Goal: Task Accomplishment & Management: Use online tool/utility

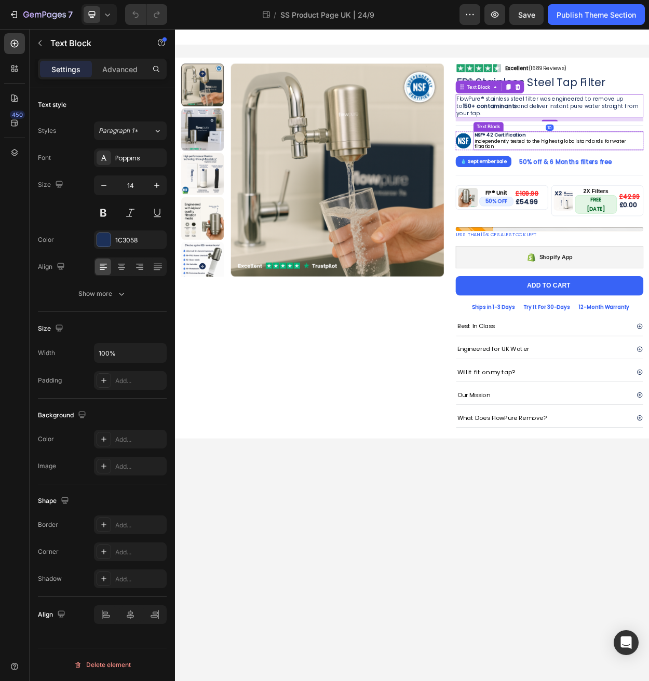
click at [155, 186] on icon "button" at bounding box center [157, 185] width 10 height 10
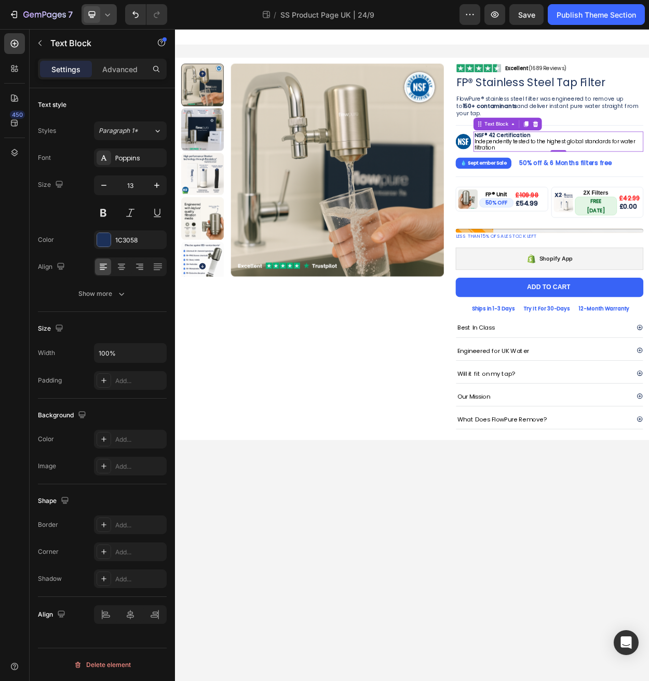
click at [107, 16] on icon at bounding box center [107, 14] width 5 height 3
click at [116, 65] on span "Mobile" at bounding box center [113, 70] width 20 height 10
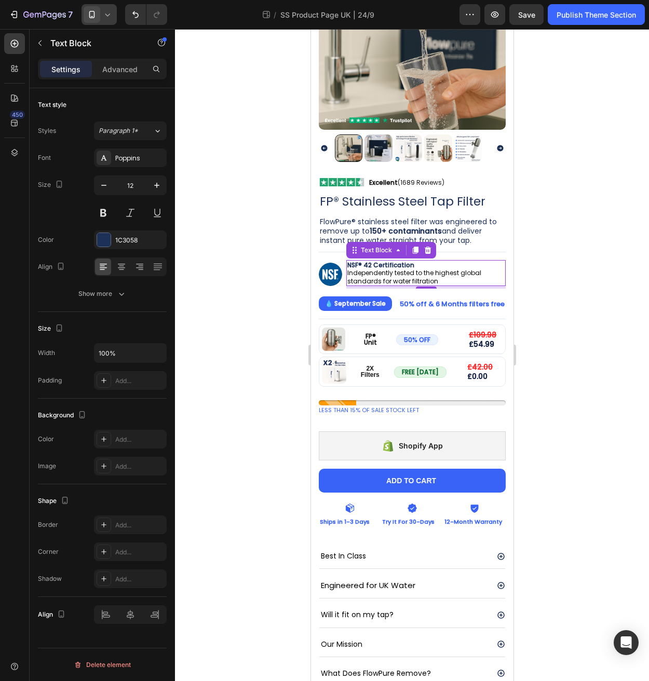
scroll to position [121, 0]
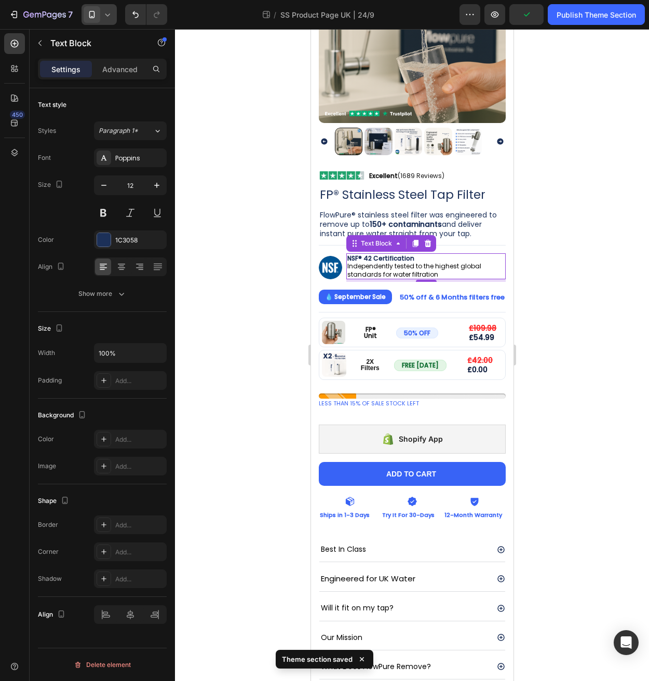
click at [108, 19] on icon at bounding box center [107, 14] width 10 height 10
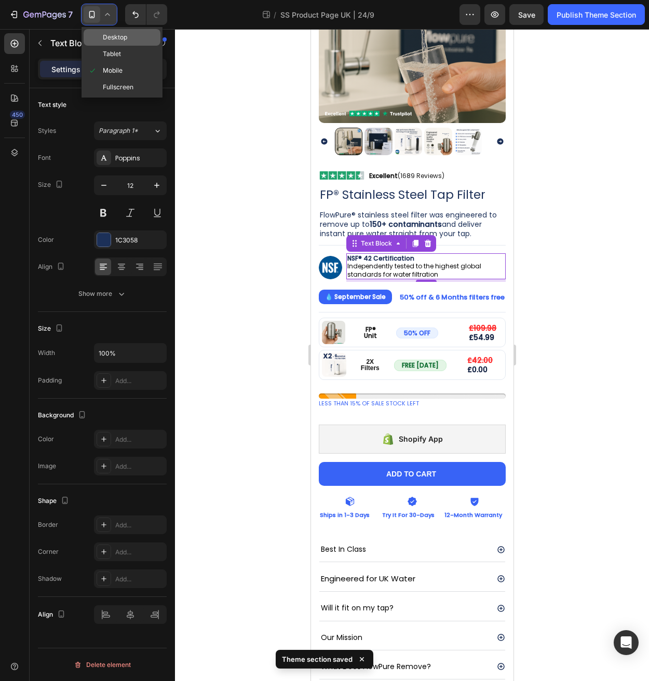
click at [106, 40] on span "Desktop" at bounding box center [115, 37] width 24 height 10
type input "13"
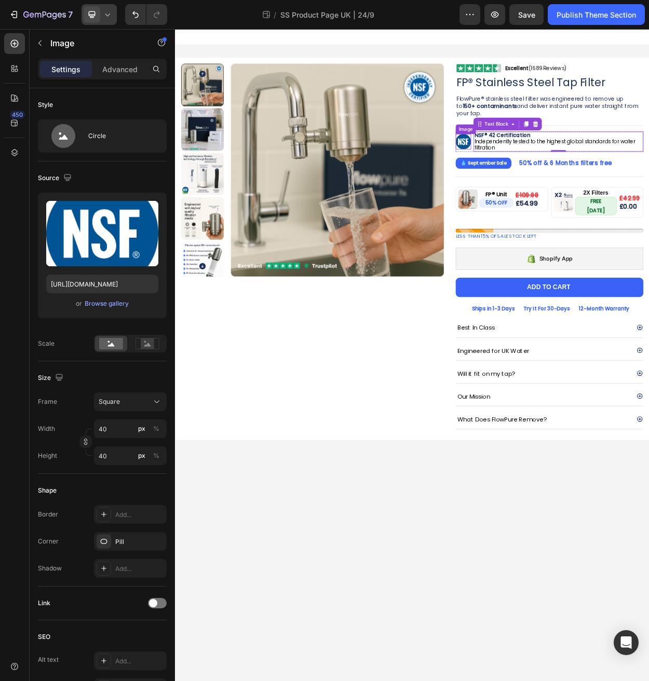
click at [558, 183] on img at bounding box center [553, 177] width 20 height 20
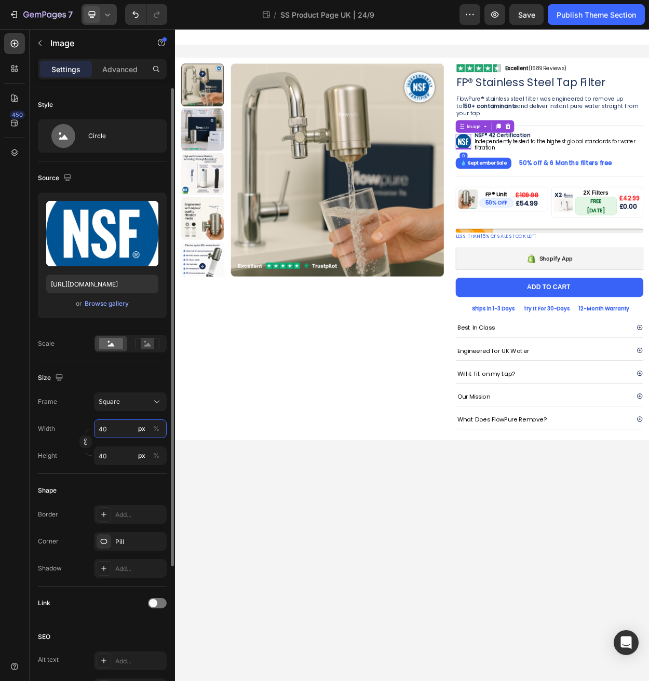
click at [111, 433] on input "40" at bounding box center [130, 428] width 73 height 19
type input "8"
type input "80"
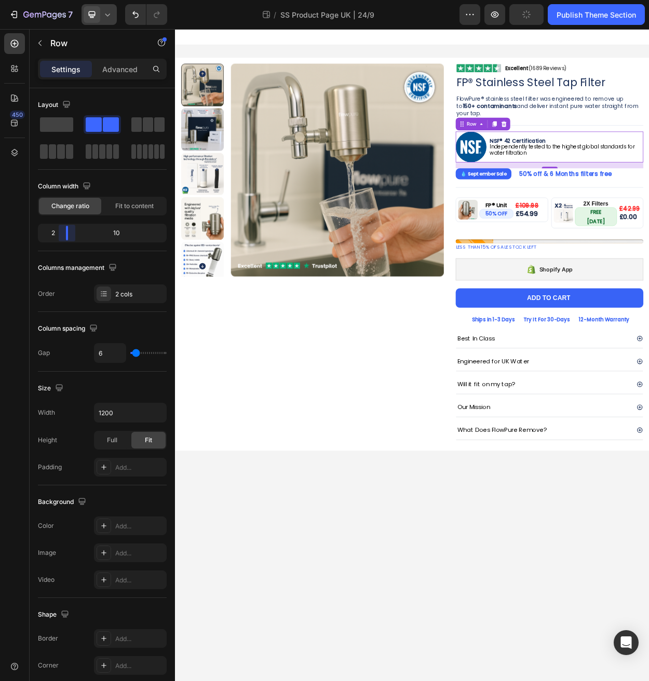
click at [62, 0] on body "7 Theme section / SS Product Page UK | 24/9 Preview Publish Theme Section 450 S…" at bounding box center [324, 0] width 649 height 0
click at [565, 185] on img at bounding box center [563, 183] width 40 height 40
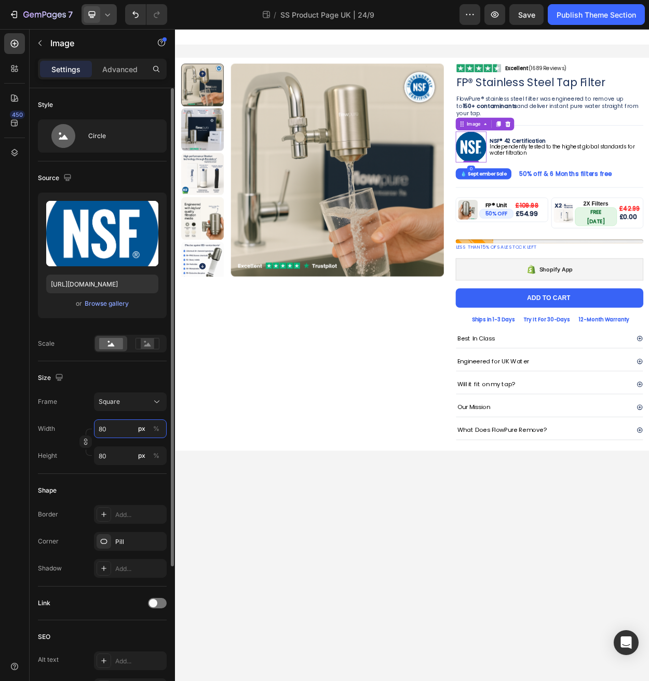
click at [114, 432] on input "80" at bounding box center [130, 428] width 73 height 19
type input "4"
type input "40"
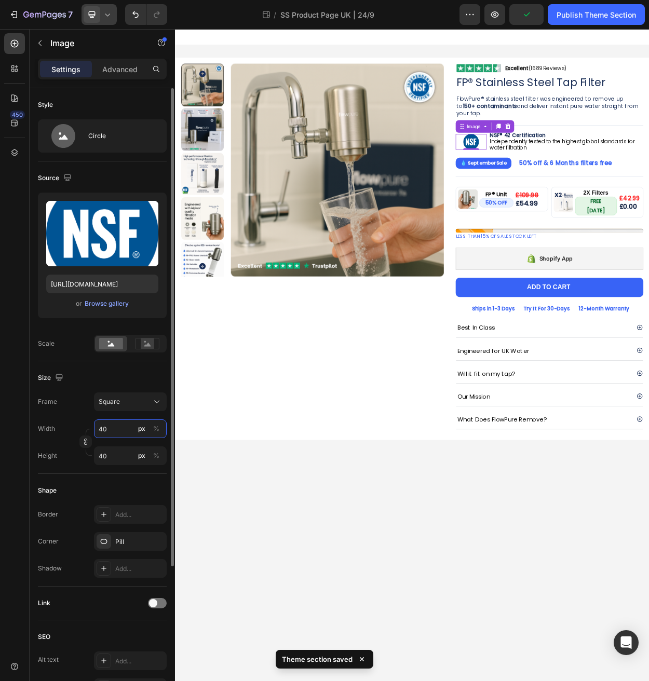
type input "4"
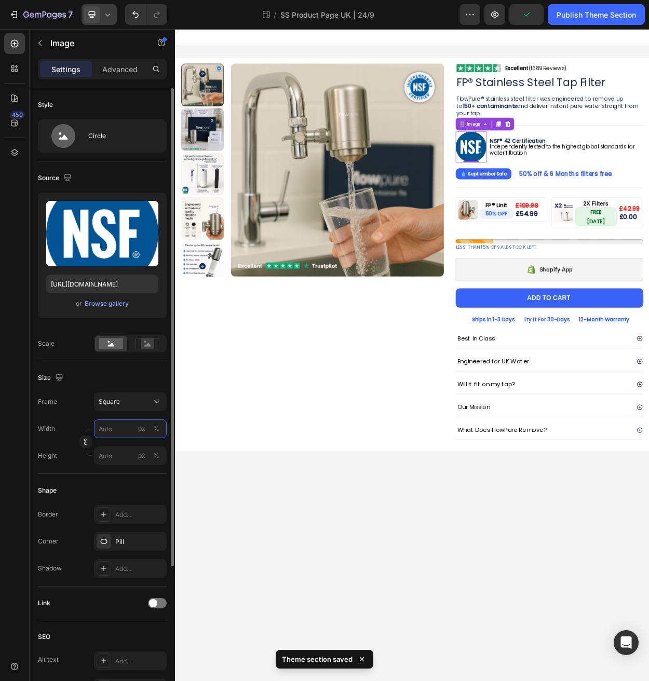
type input "5"
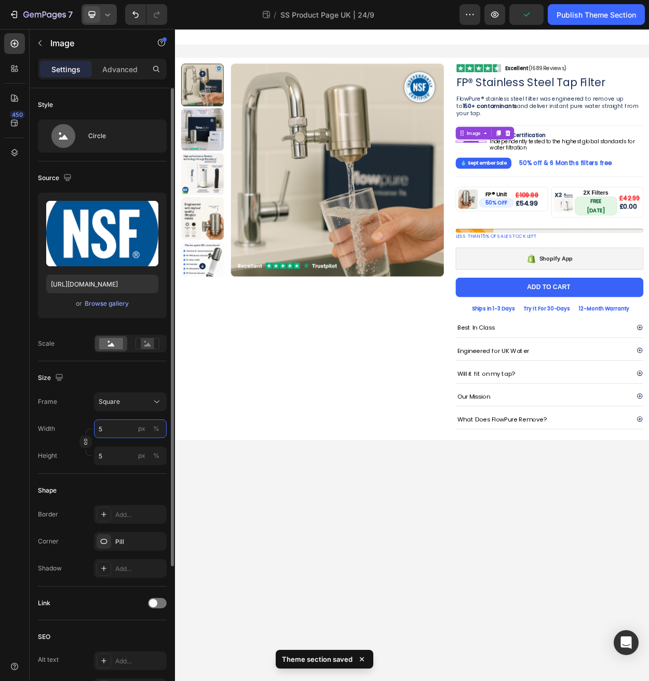
type input "50"
type input "5"
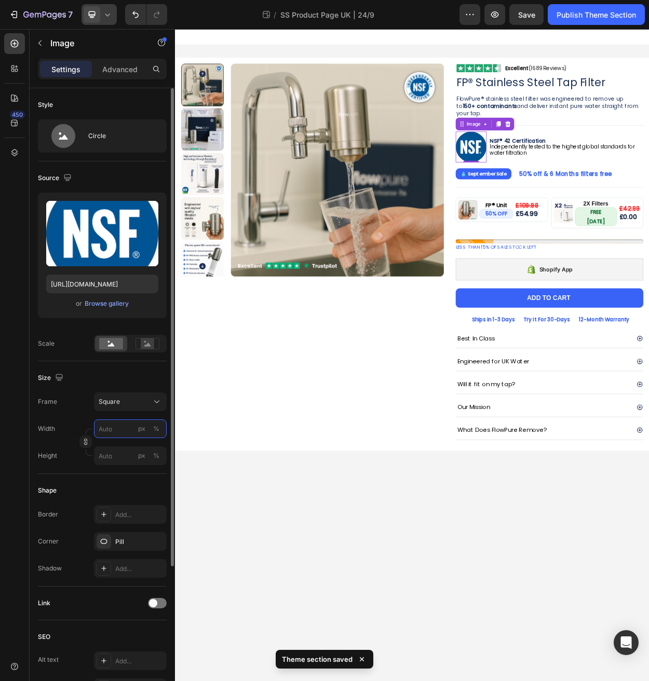
type input "6"
type input "60"
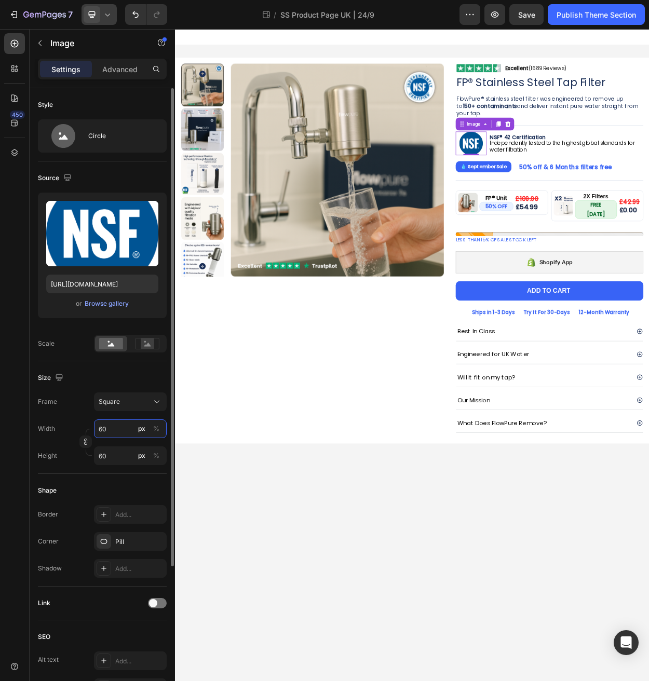
type input "6"
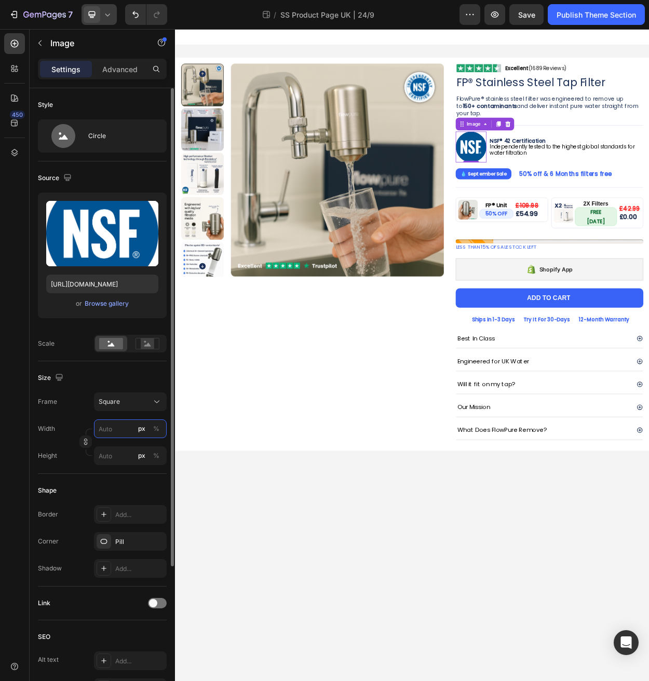
type input "5"
type input "50"
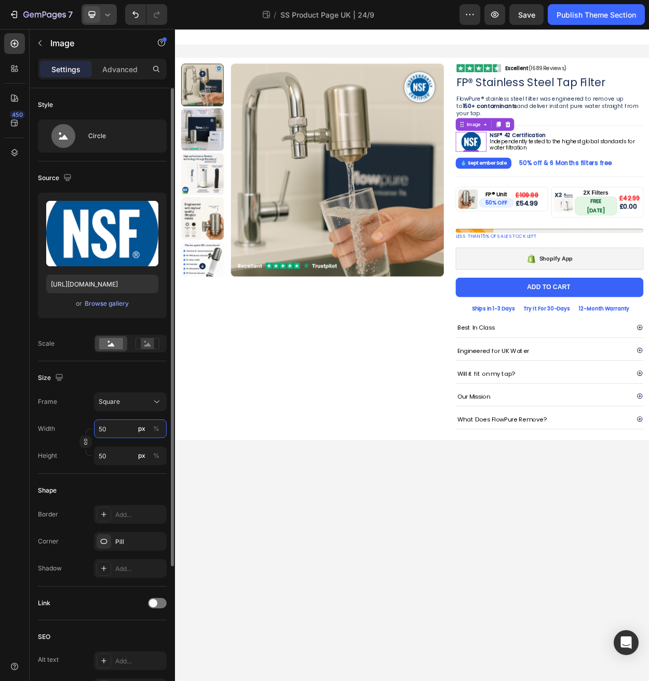
type input "5"
type input "55"
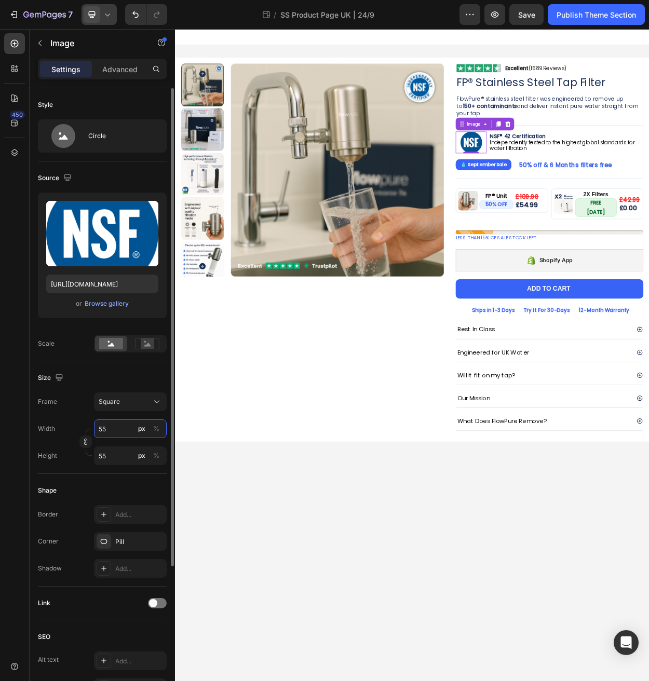
type input "5"
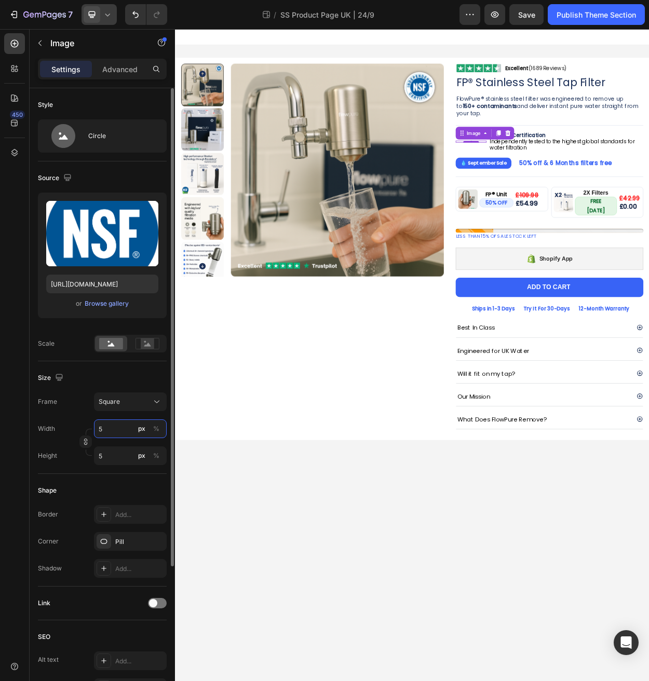
type input "50"
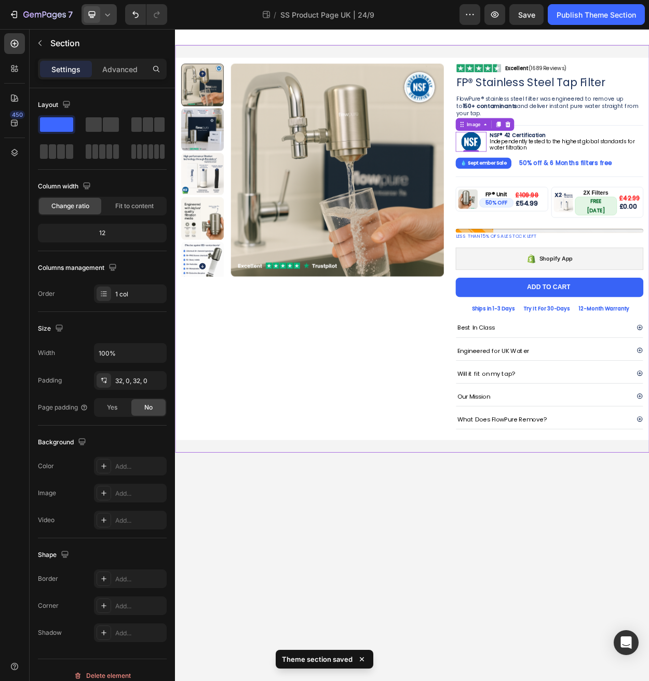
click at [359, 566] on div "Product Images Image Excellent (1689 Reviews) Heading Row Row FP® Stainless Ste…" at bounding box center [486, 318] width 623 height 536
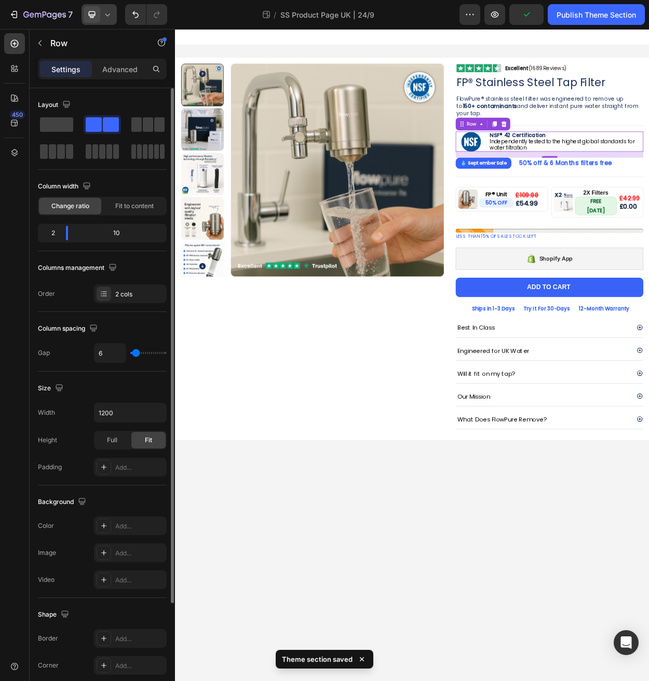
type input "0"
drag, startPoint x: 137, startPoint y: 355, endPoint x: 45, endPoint y: 354, distance: 91.9
type input "0"
click at [130, 354] on input "range" at bounding box center [148, 353] width 36 height 2
click at [126, 70] on p "Advanced" at bounding box center [119, 69] width 35 height 11
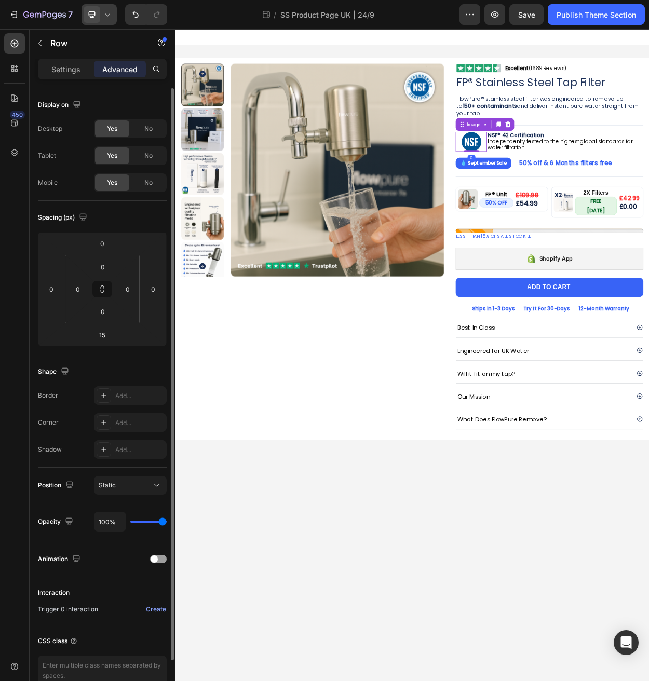
click at [571, 177] on img at bounding box center [564, 177] width 26 height 26
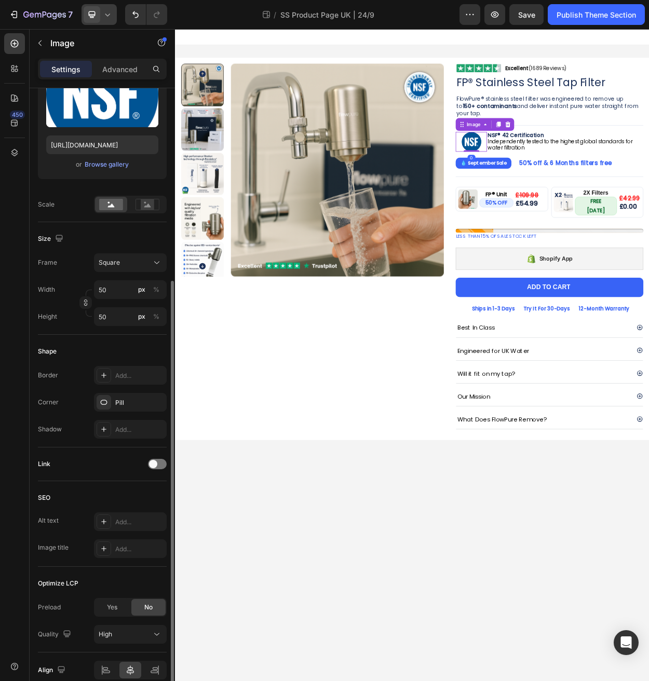
scroll to position [187, 0]
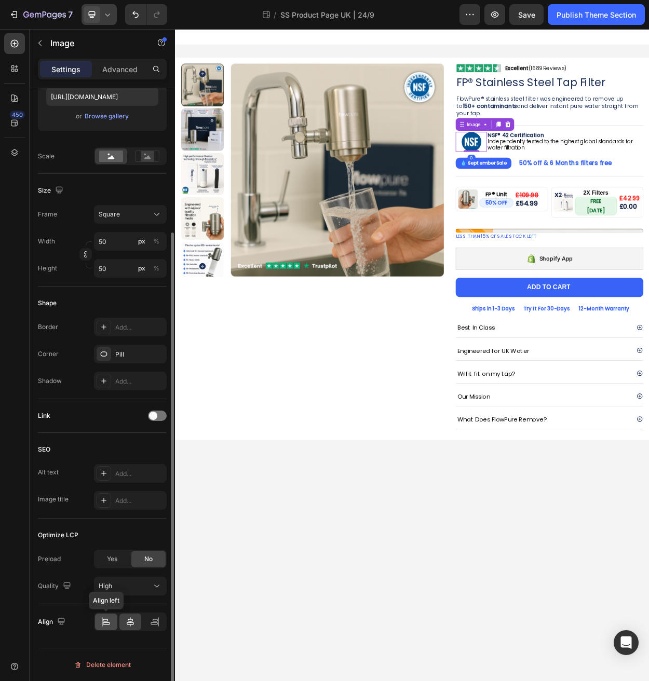
click at [106, 627] on div at bounding box center [106, 621] width 22 height 17
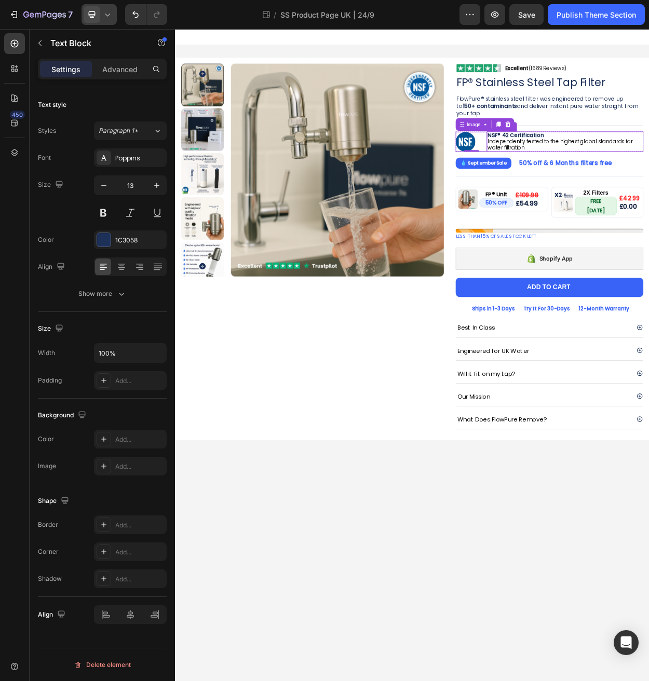
click at [569, 182] on div at bounding box center [563, 177] width 41 height 26
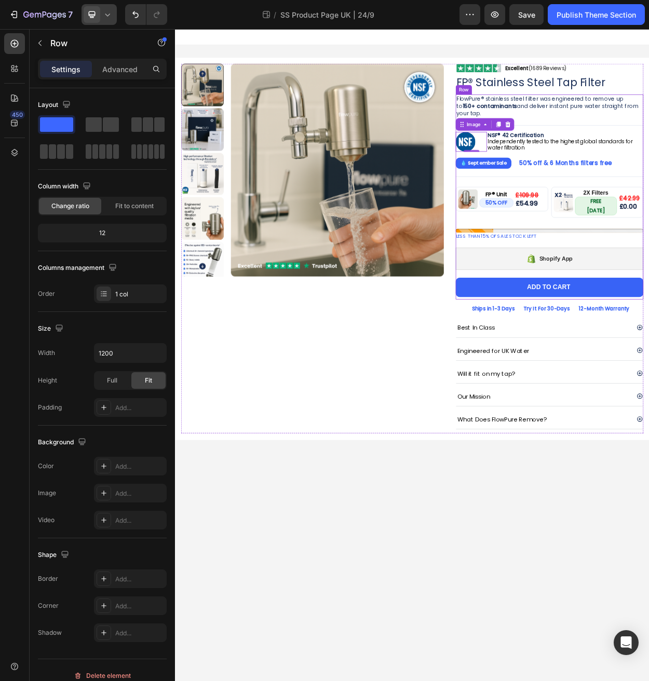
click at [577, 183] on div at bounding box center [563, 177] width 41 height 26
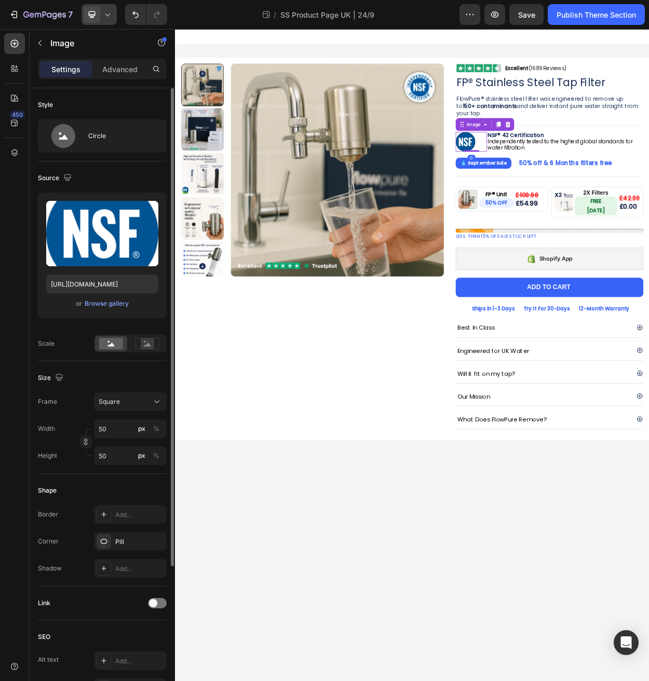
scroll to position [187, 0]
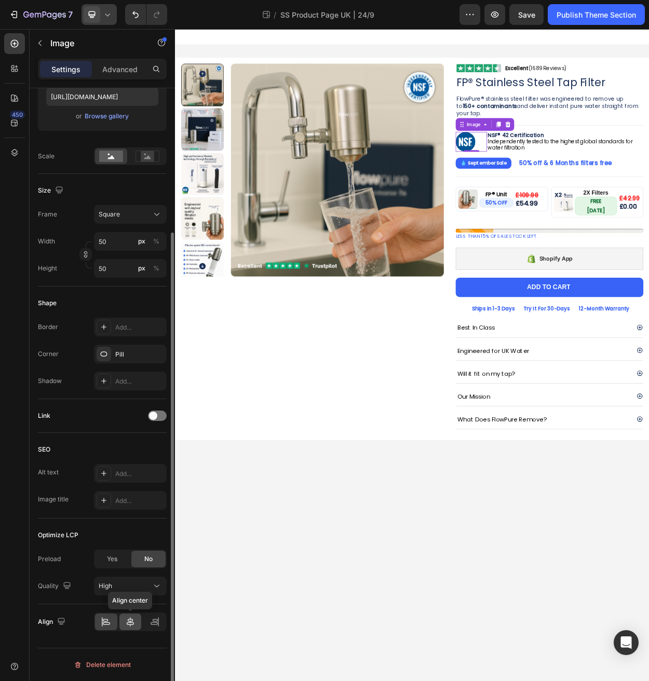
click at [135, 622] on div at bounding box center [130, 621] width 22 height 17
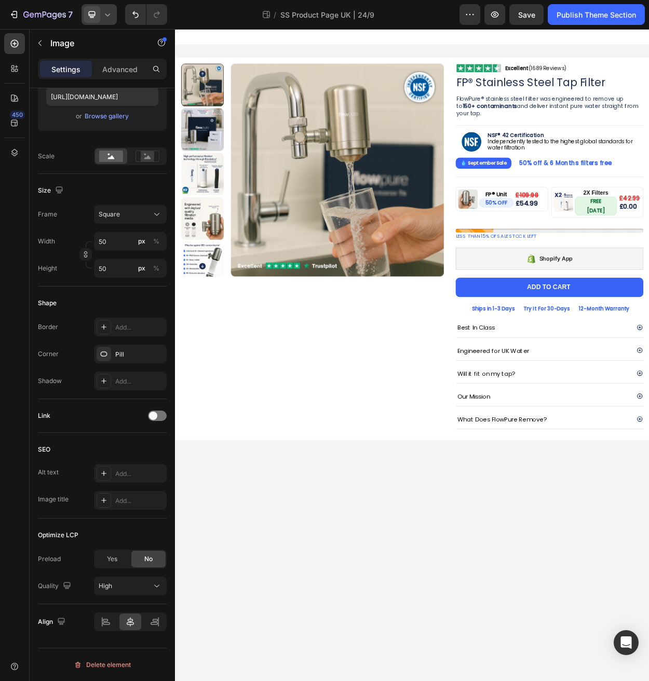
click at [473, 680] on body "Product Images Image Excellent (1689 Reviews) Heading Row Row FP® Stainless Ste…" at bounding box center [486, 457] width 623 height 857
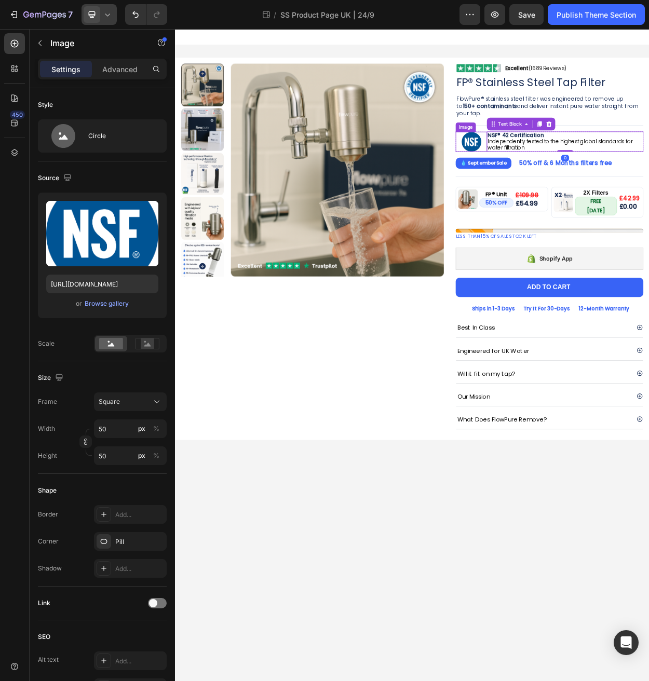
click at [581, 185] on div at bounding box center [563, 177] width 41 height 26
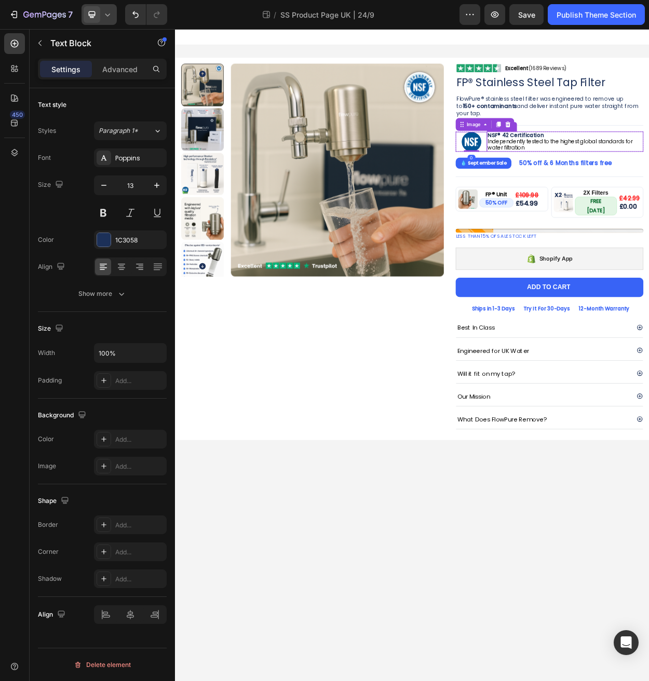
click at [583, 186] on div at bounding box center [563, 177] width 41 height 26
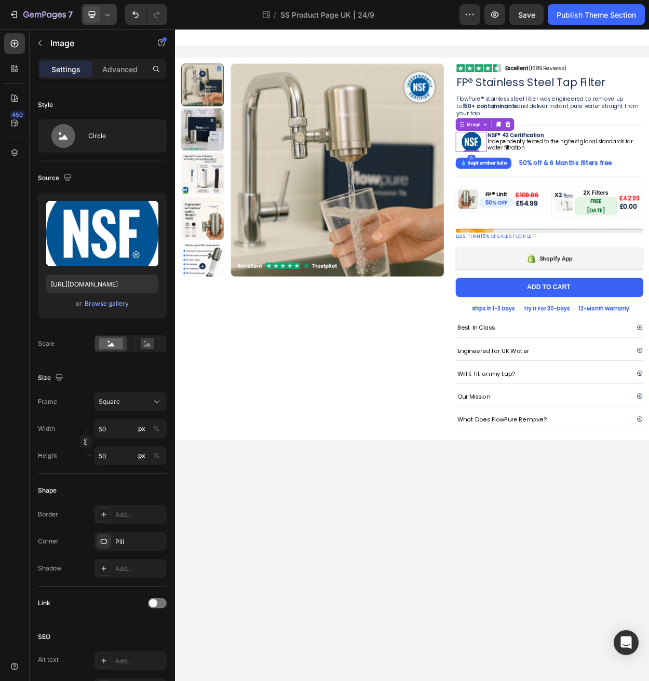
click at [583, 174] on div at bounding box center [563, 177] width 41 height 26
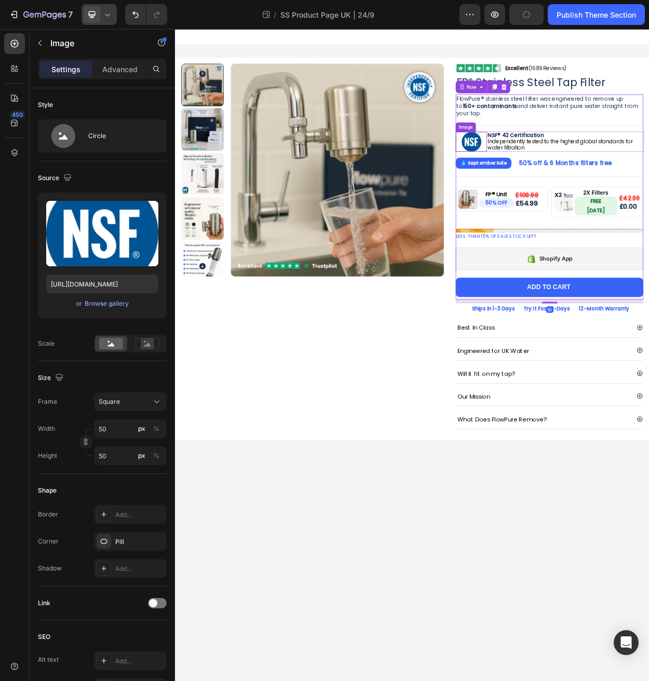
click at [581, 184] on div at bounding box center [563, 177] width 41 height 26
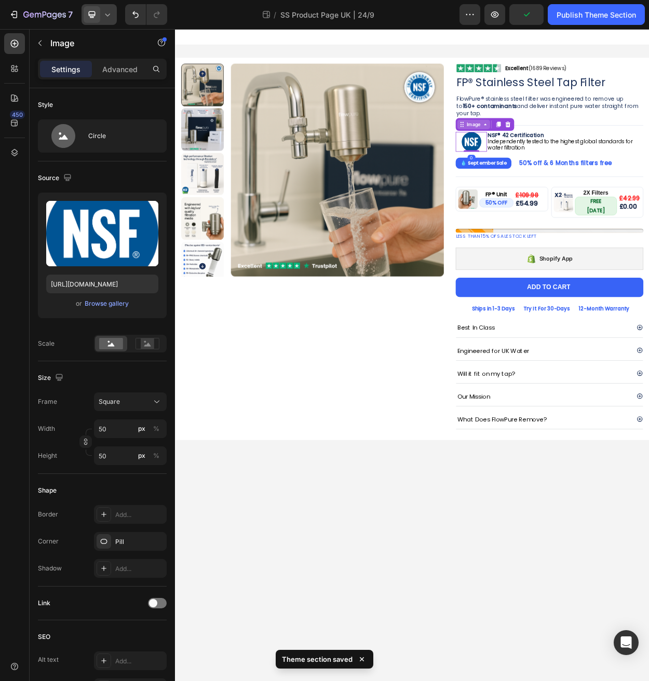
click at [569, 157] on div "Image" at bounding box center [567, 153] width 22 height 9
click at [567, 136] on div "Row 2 cols" at bounding box center [565, 135] width 36 height 6
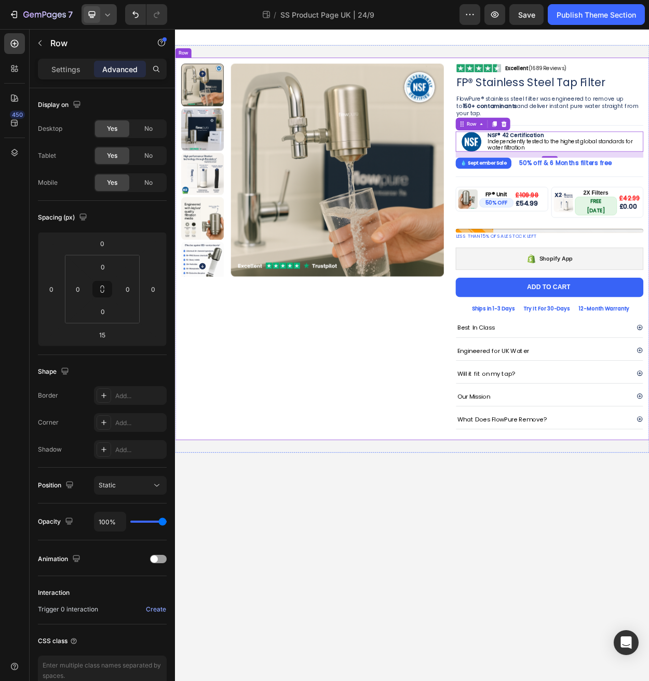
scroll to position [54, 0]
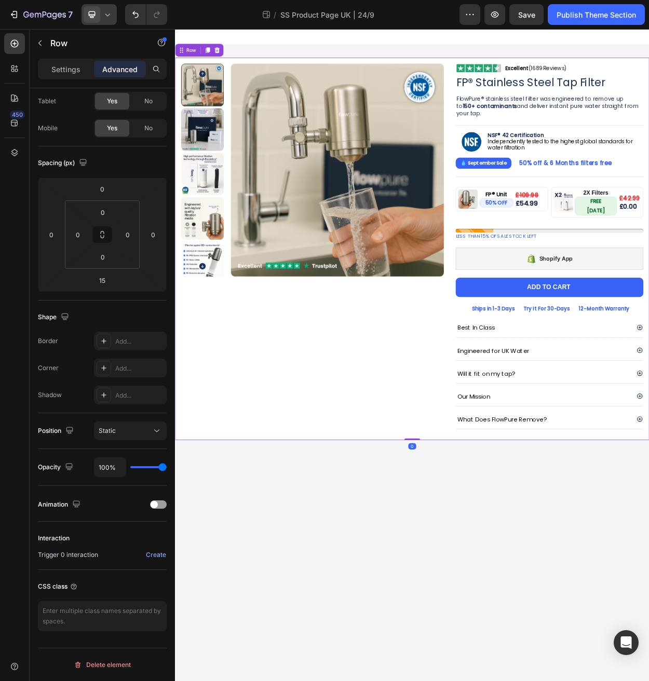
click at [648, 175] on div "Product Images Image Excellent (1689 Reviews) Heading Row Row FP® Stainless Ste…" at bounding box center [486, 317] width 623 height 502
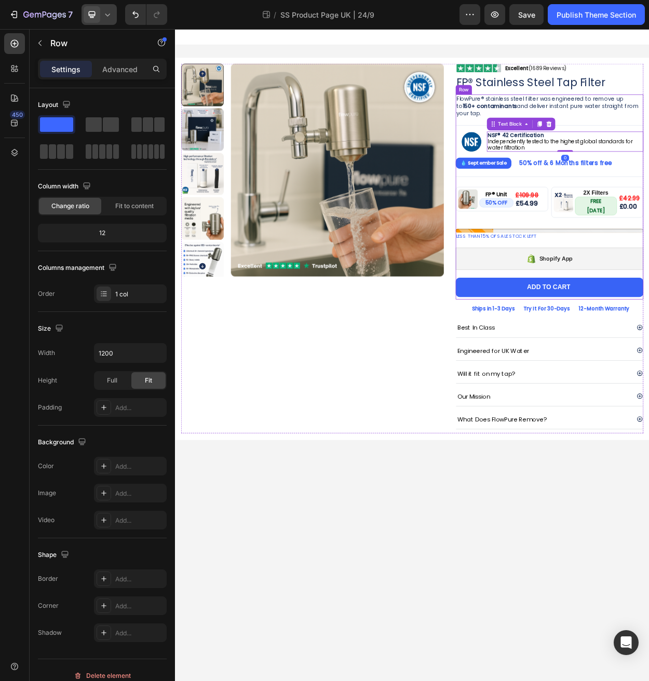
click at [125, 69] on p "Advanced" at bounding box center [119, 69] width 35 height 11
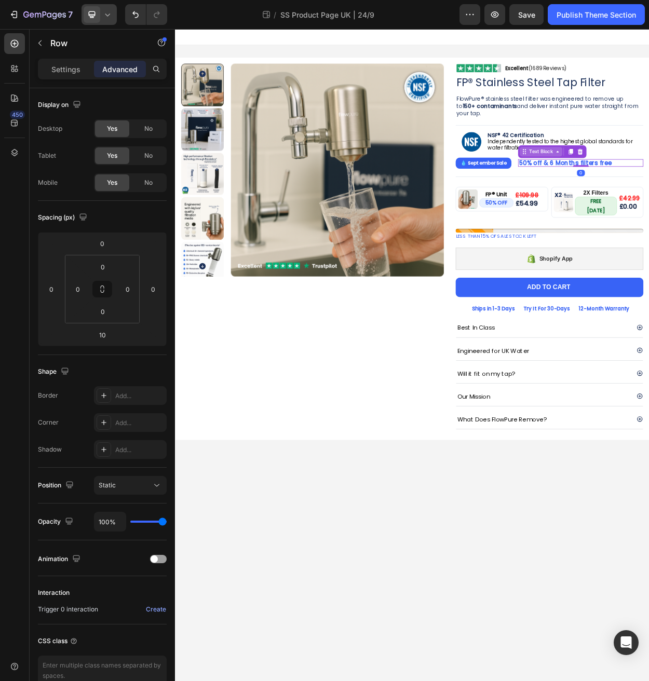
click at [648, 195] on div "Text Block" at bounding box center [655, 190] width 56 height 12
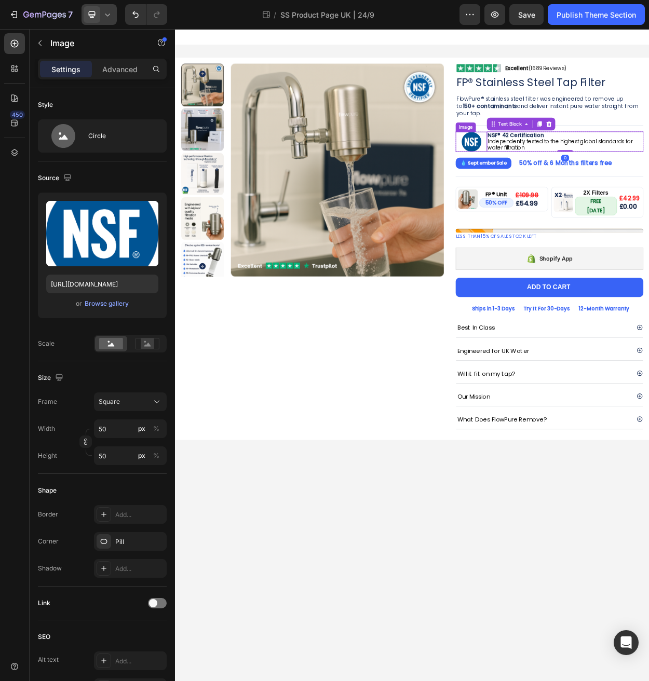
click at [552, 185] on div at bounding box center [563, 177] width 41 height 26
click at [117, 71] on p "Advanced" at bounding box center [119, 69] width 35 height 11
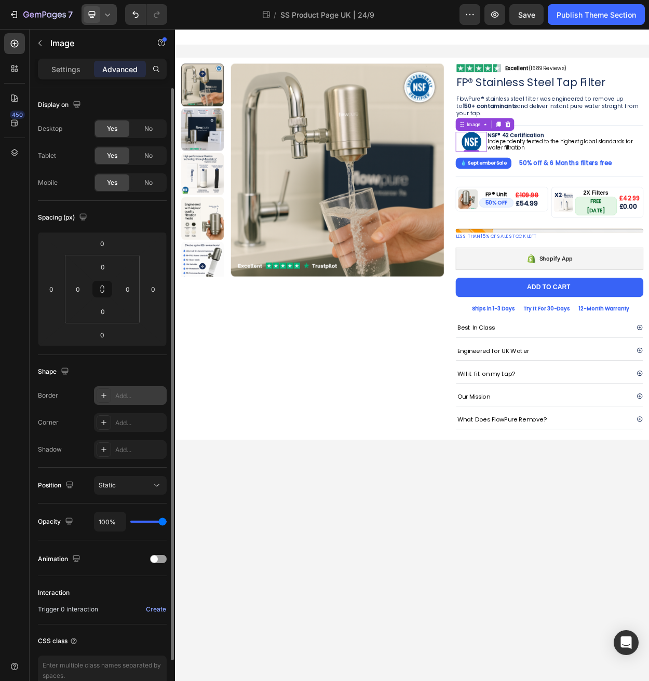
scroll to position [54, 0]
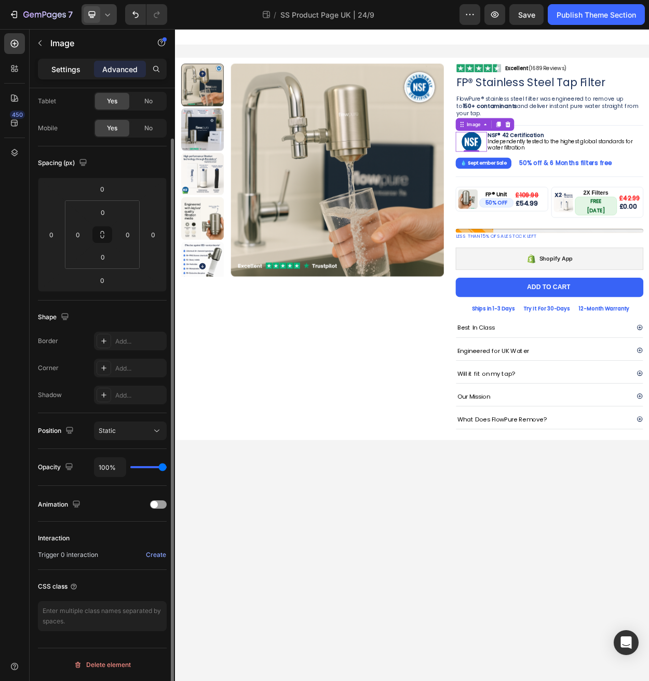
click at [68, 71] on p "Settings" at bounding box center [65, 69] width 29 height 11
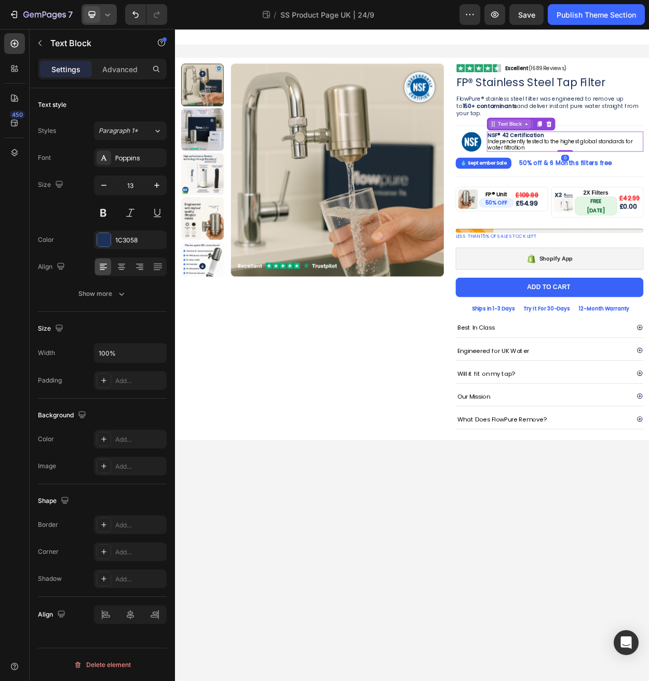
click at [636, 158] on div "Text Block" at bounding box center [614, 153] width 56 height 12
click at [624, 138] on div "Row 2 cols" at bounding box center [606, 135] width 36 height 6
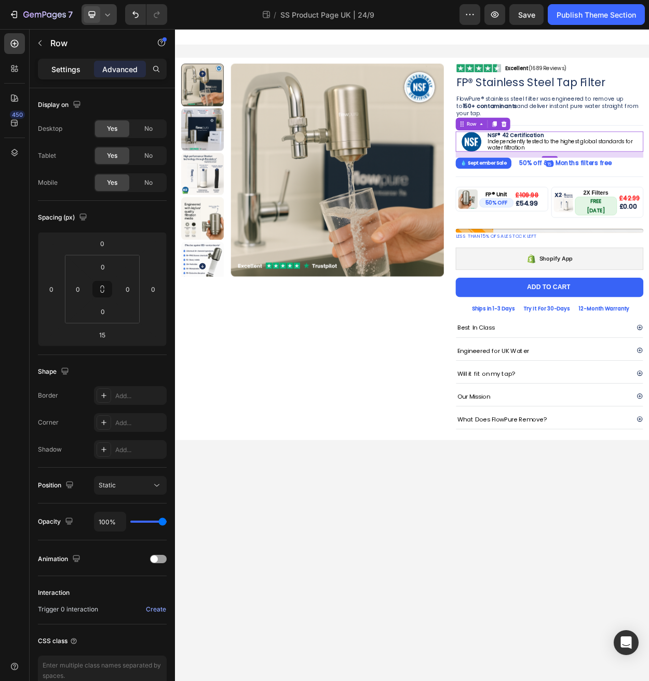
click at [78, 66] on p "Settings" at bounding box center [65, 69] width 29 height 11
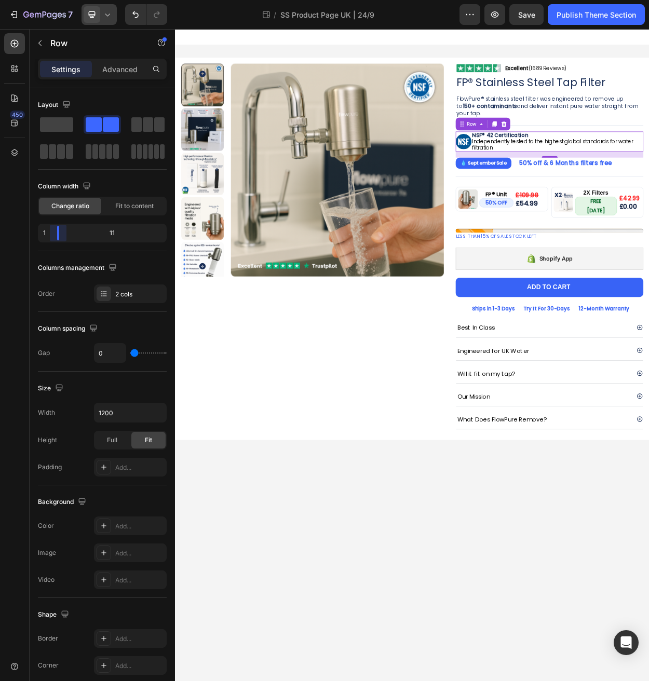
drag, startPoint x: 67, startPoint y: 234, endPoint x: 49, endPoint y: 235, distance: 17.7
click at [49, 0] on body "7 Theme section / SS Product Page UK | 24/9 Preview Save Publish Theme Section …" at bounding box center [324, 0] width 649 height 0
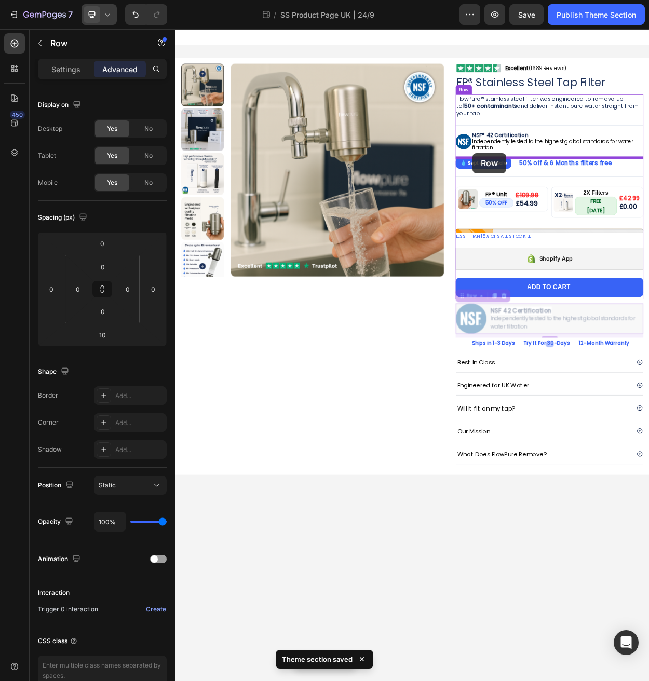
drag, startPoint x: 553, startPoint y: 376, endPoint x: 566, endPoint y: 192, distance: 184.2
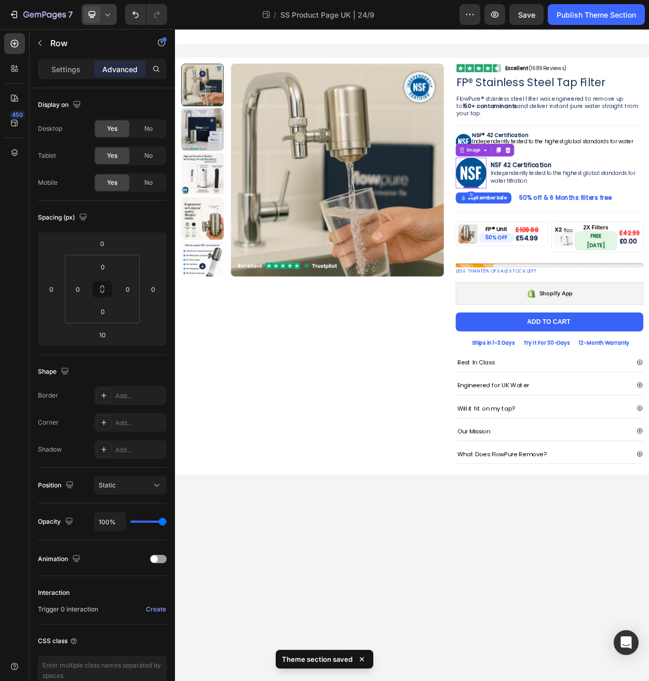
click at [575, 225] on img at bounding box center [563, 218] width 40 height 40
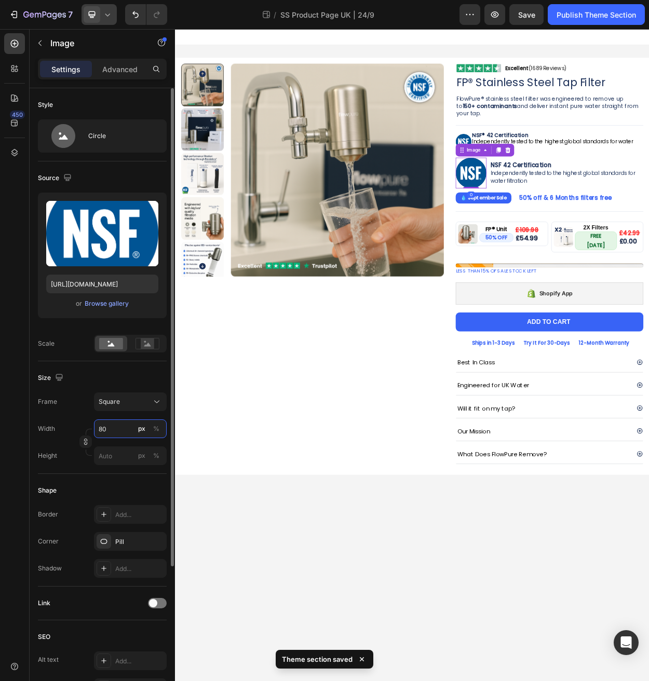
click at [119, 431] on input "80" at bounding box center [130, 428] width 73 height 19
type input "7"
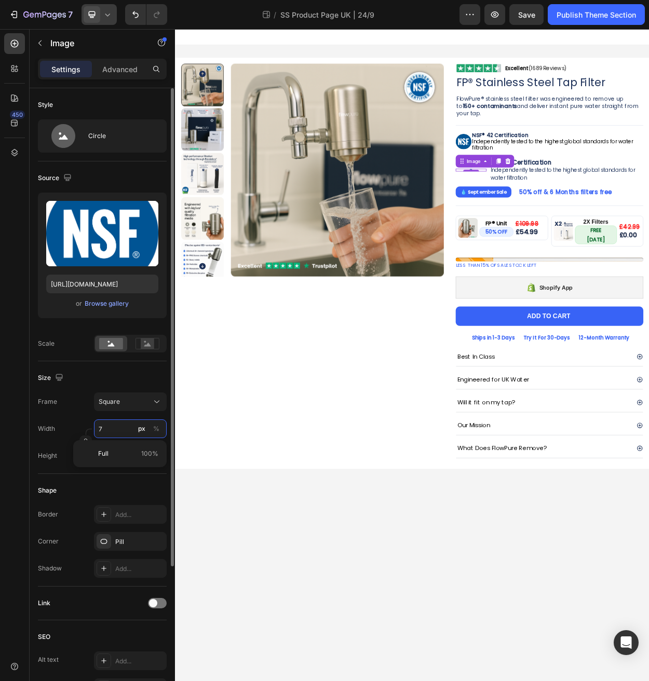
type input "70"
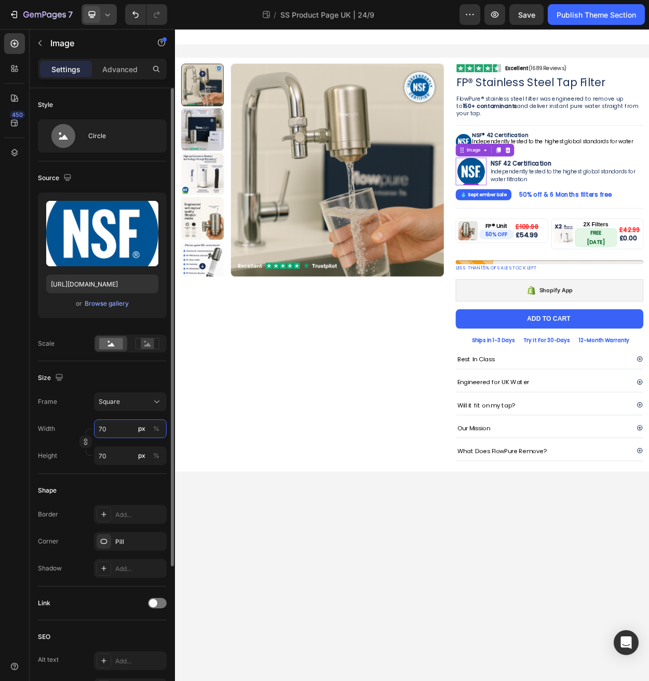
type input "7"
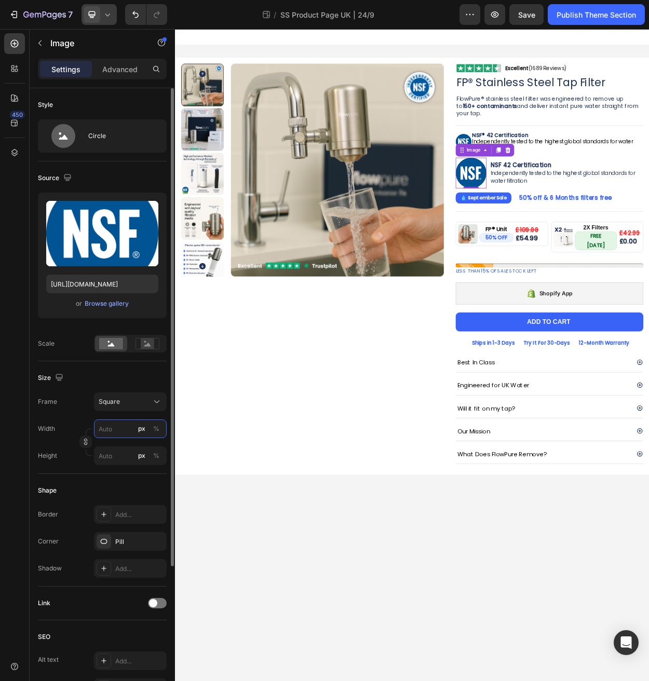
type input "6"
type input "60"
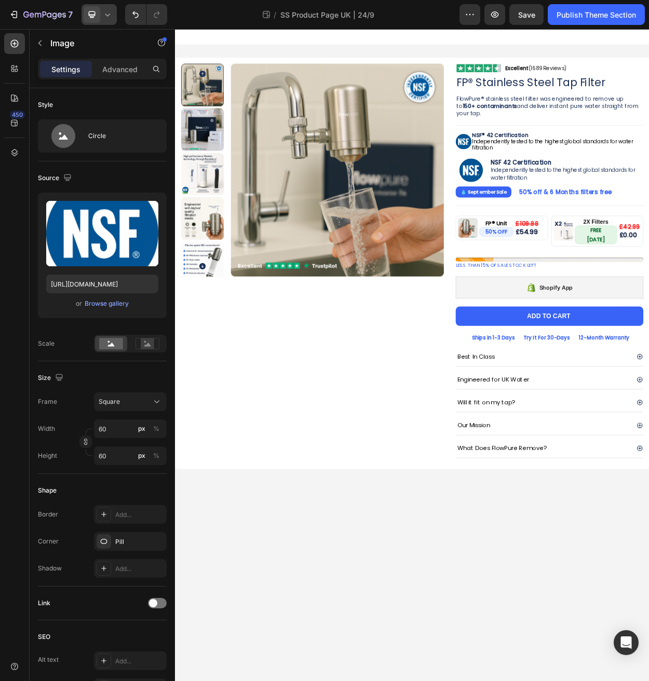
click at [557, 680] on body "Product Images Image Excellent (1689 Reviews) Heading Row Row FP® Stainless Ste…" at bounding box center [486, 457] width 623 height 857
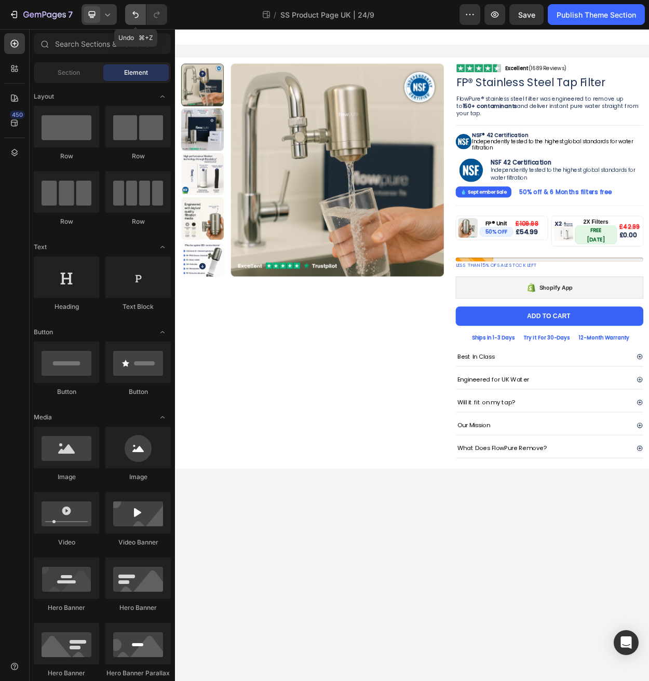
click at [134, 19] on icon "Undo/Redo" at bounding box center [135, 14] width 10 height 10
click at [134, 16] on icon "Undo/Redo" at bounding box center [135, 14] width 10 height 10
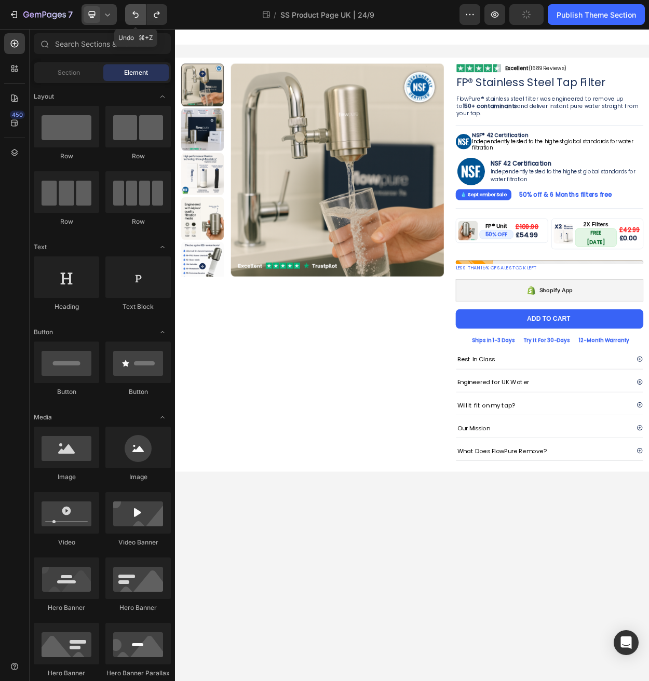
click at [134, 16] on icon "Undo/Redo" at bounding box center [135, 14] width 10 height 10
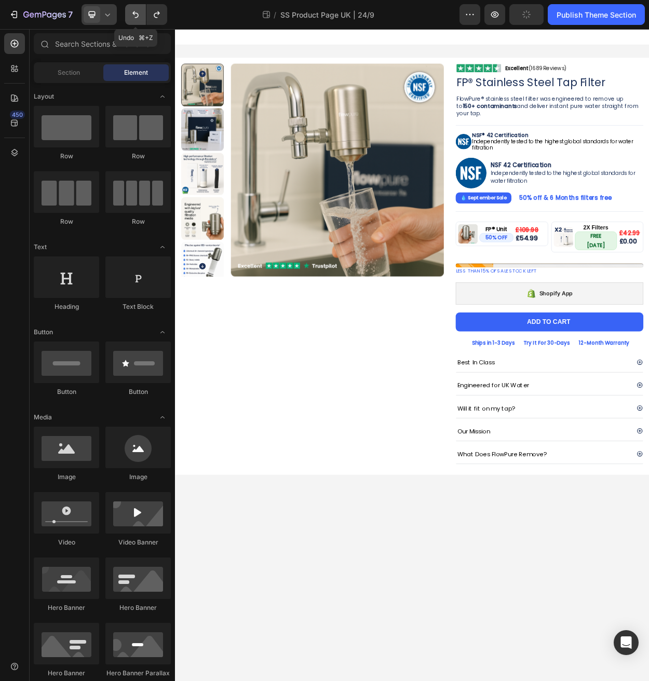
click at [134, 16] on icon "Undo/Redo" at bounding box center [135, 14] width 10 height 10
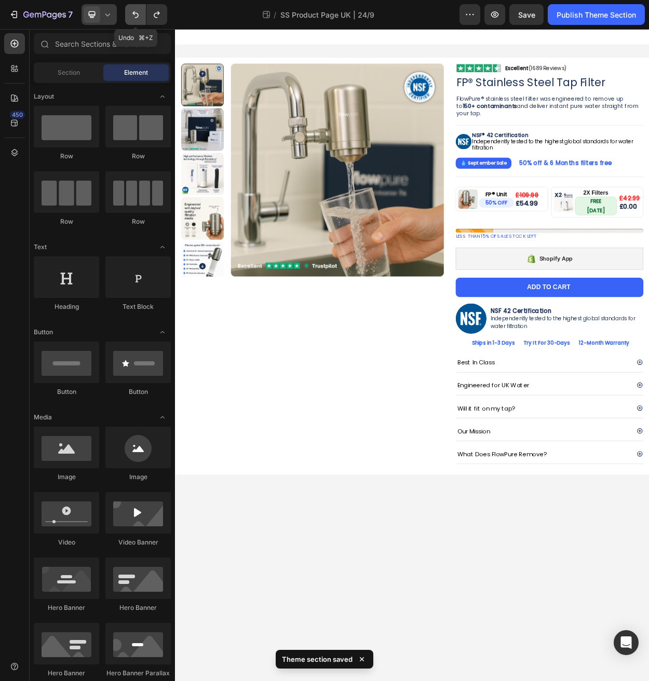
click at [134, 16] on icon "Undo/Redo" at bounding box center [135, 14] width 10 height 10
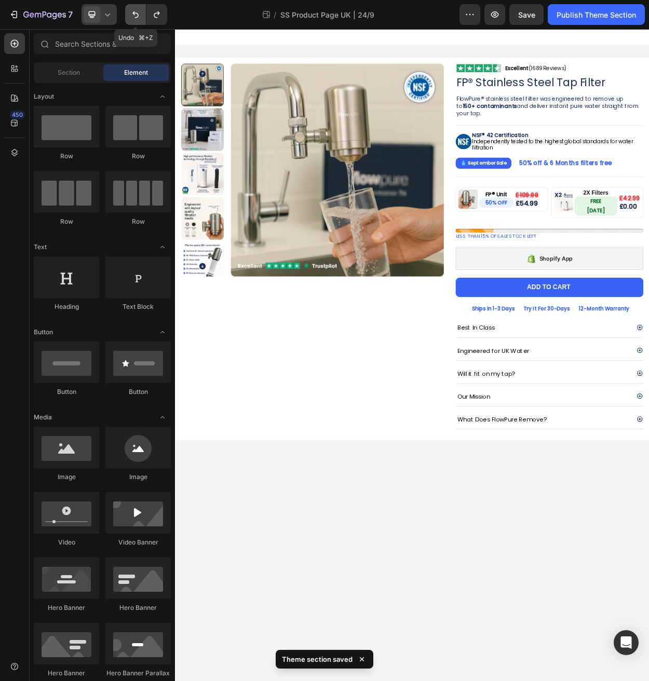
click at [134, 16] on icon "Undo/Redo" at bounding box center [135, 14] width 10 height 10
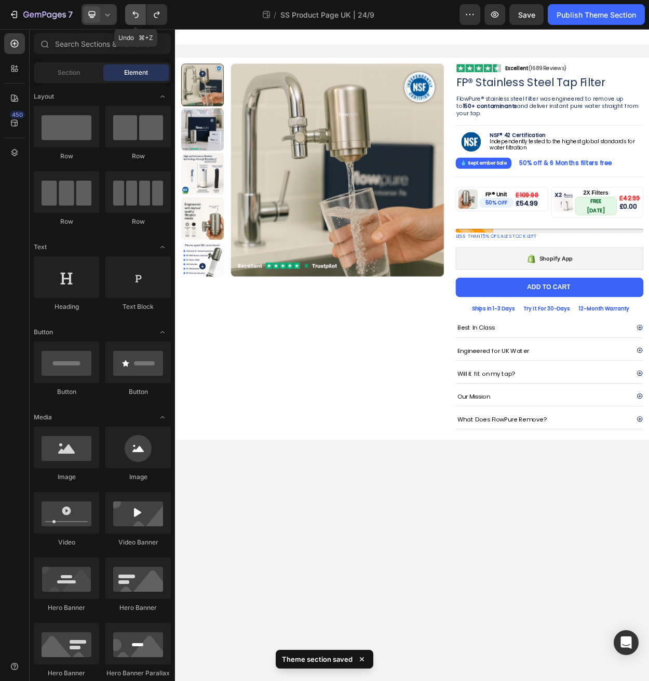
click at [134, 16] on icon "Undo/Redo" at bounding box center [135, 14] width 10 height 10
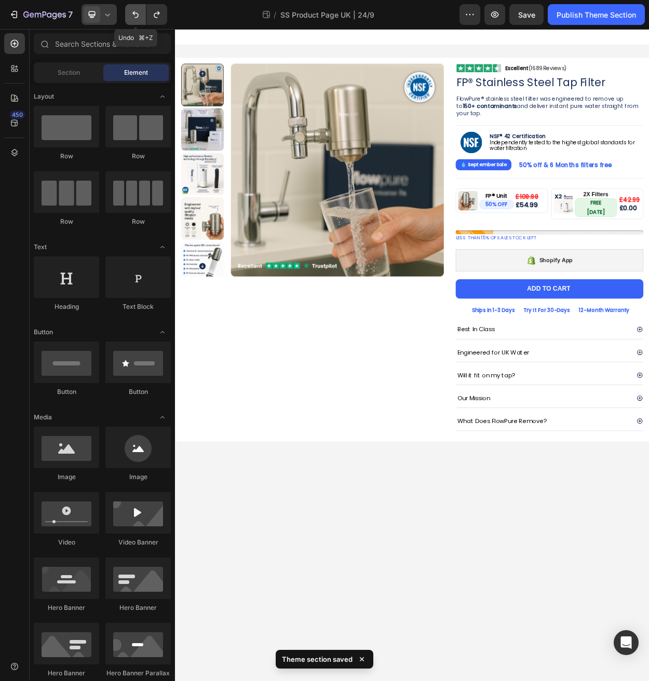
click at [134, 16] on icon "Undo/Redo" at bounding box center [135, 14] width 10 height 10
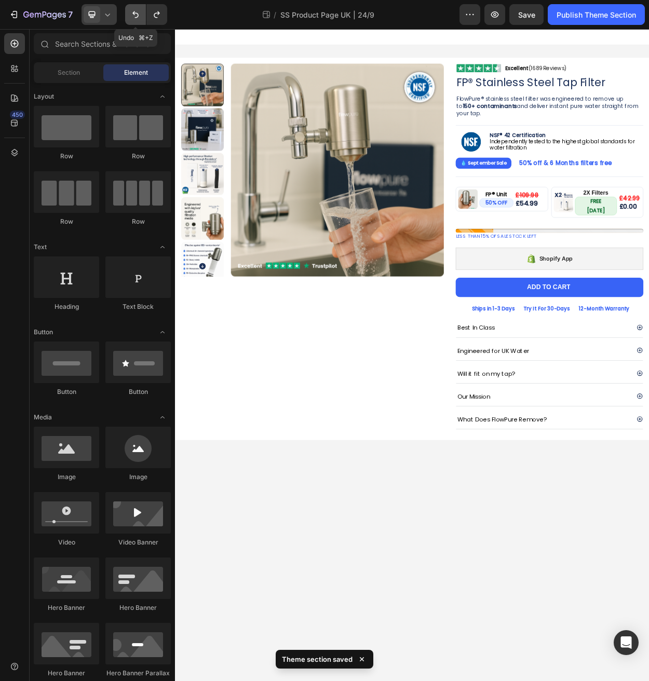
click at [134, 16] on icon "Undo/Redo" at bounding box center [135, 14] width 10 height 10
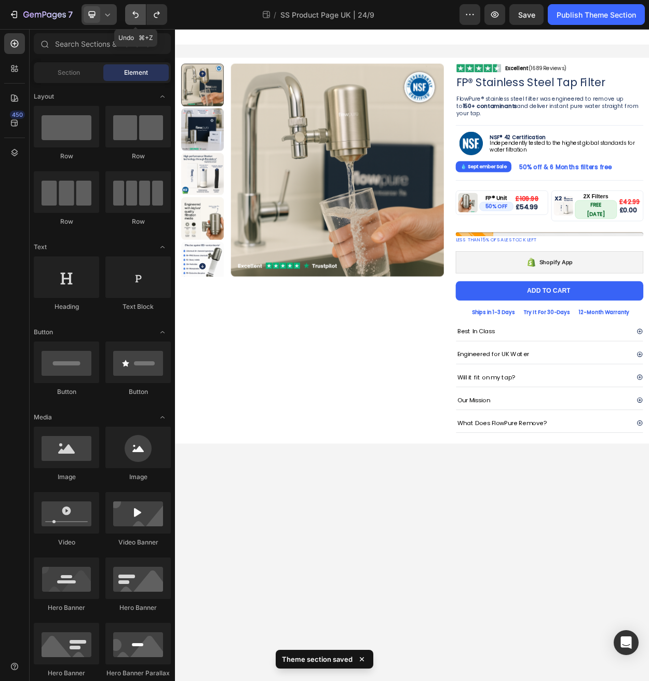
click at [134, 16] on icon "Undo/Redo" at bounding box center [135, 14] width 10 height 10
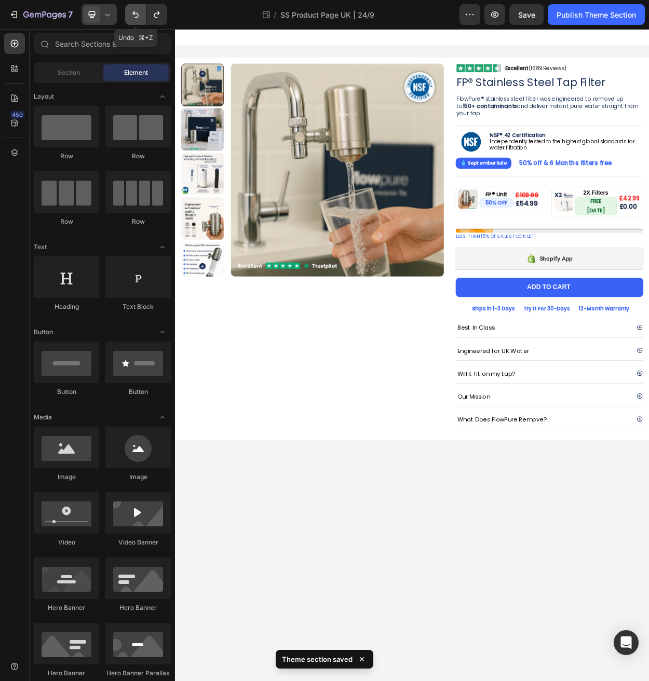
click at [134, 16] on icon "Undo/Redo" at bounding box center [135, 14] width 10 height 10
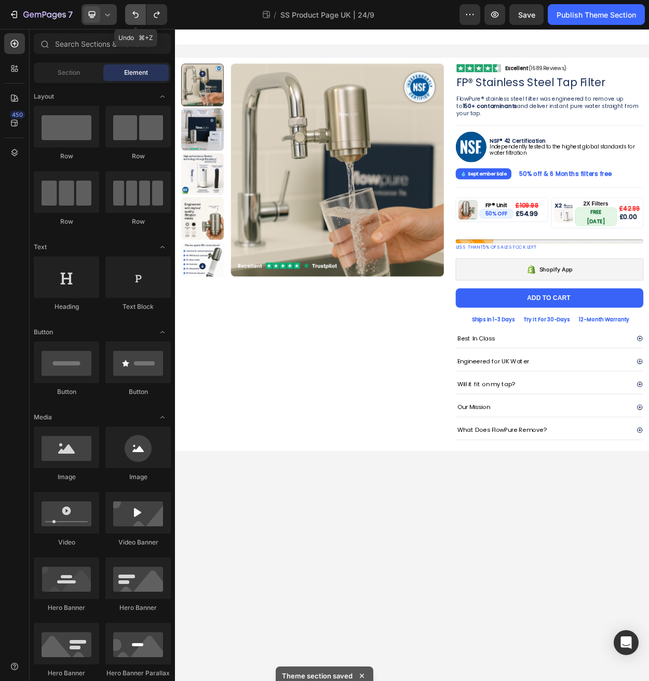
click at [134, 16] on icon "Undo/Redo" at bounding box center [135, 14] width 10 height 10
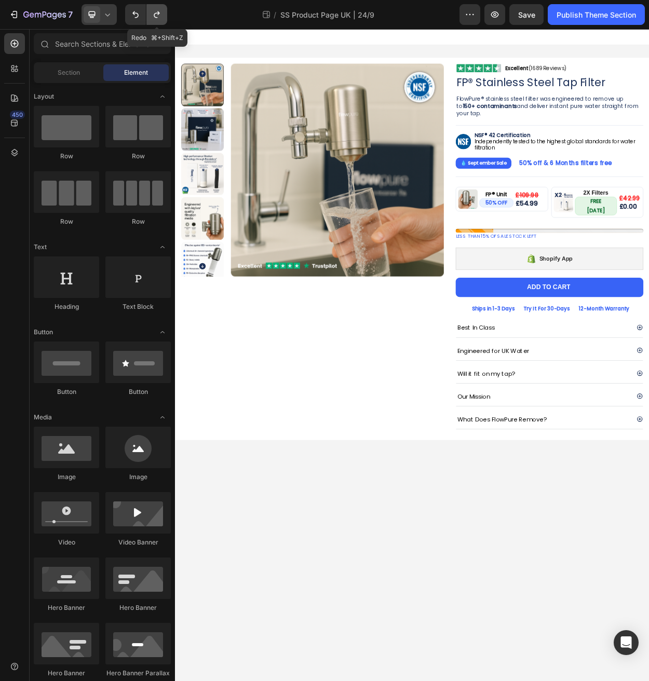
drag, startPoint x: 167, startPoint y: 15, endPoint x: 149, endPoint y: 13, distance: 17.2
click at [165, 15] on button "Undo/Redo" at bounding box center [156, 14] width 21 height 21
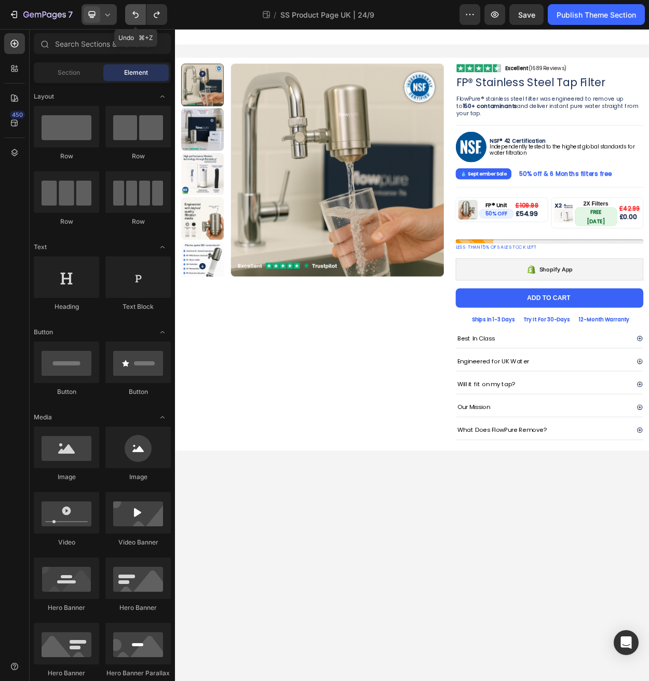
click at [134, 16] on icon "Undo/Redo" at bounding box center [135, 14] width 10 height 10
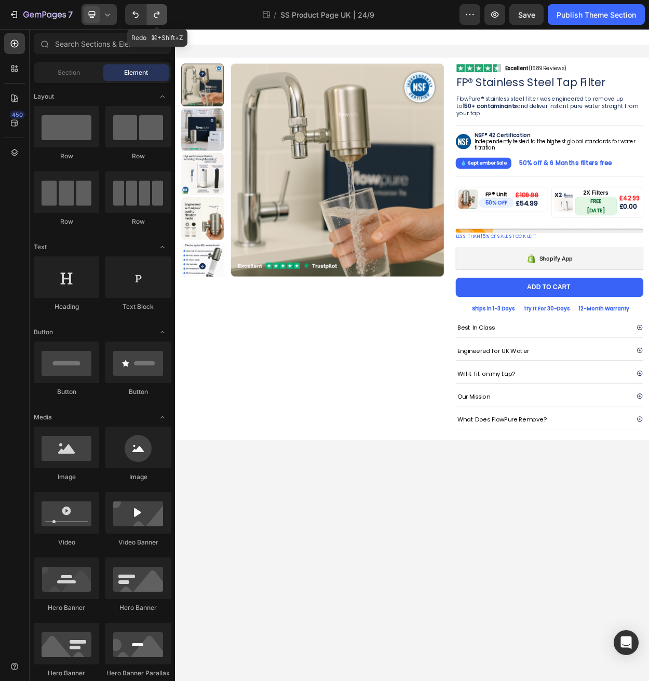
drag, startPoint x: 163, startPoint y: 17, endPoint x: 152, endPoint y: 16, distance: 11.5
click at [161, 17] on button "Undo/Redo" at bounding box center [156, 14] width 21 height 21
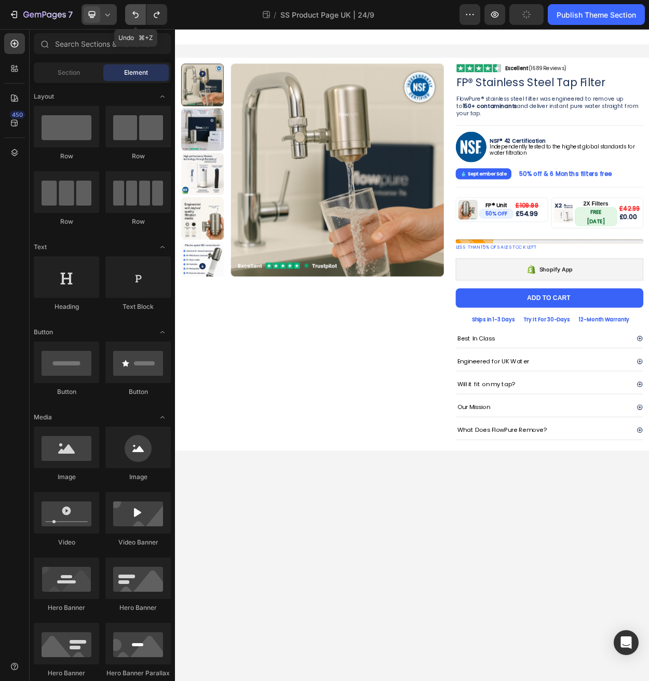
click at [140, 16] on icon "Undo/Redo" at bounding box center [135, 14] width 10 height 10
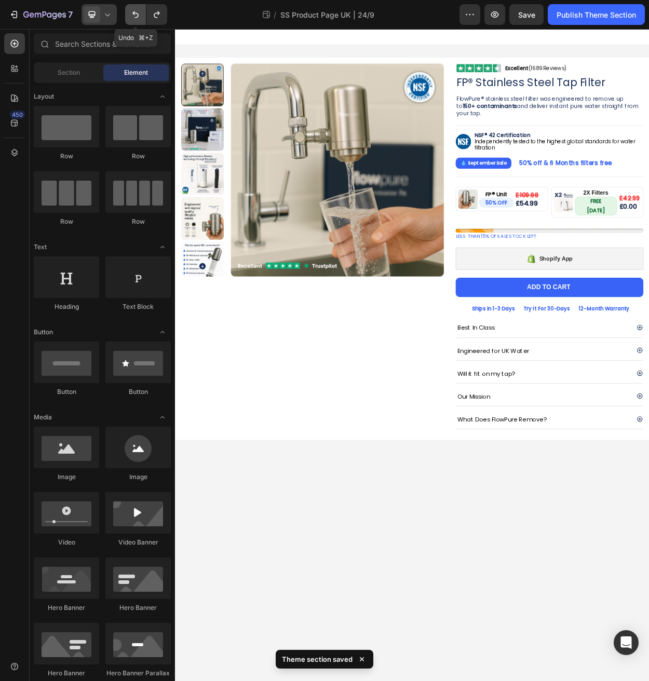
click at [140, 16] on icon "Undo/Redo" at bounding box center [135, 14] width 10 height 10
click at [153, 16] on icon "Undo/Redo" at bounding box center [157, 14] width 10 height 10
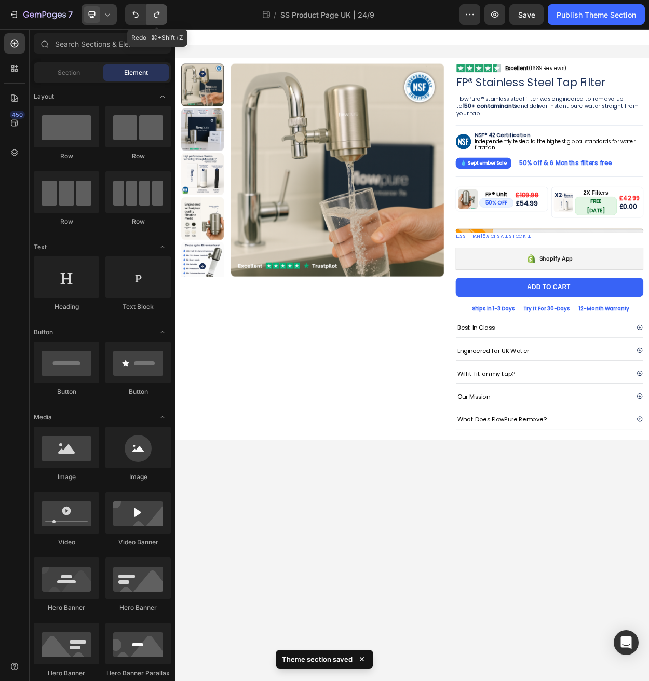
click at [153, 16] on icon "Undo/Redo" at bounding box center [157, 14] width 10 height 10
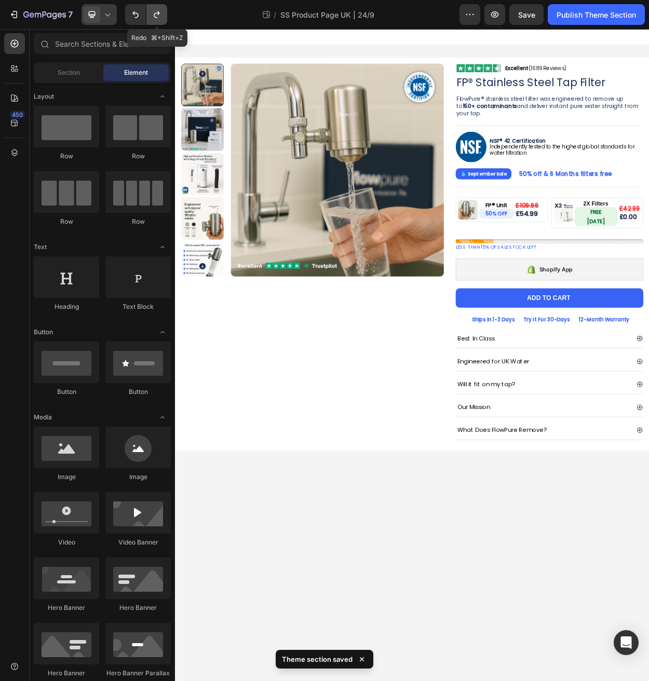
click at [153, 16] on icon "Undo/Redo" at bounding box center [157, 14] width 10 height 10
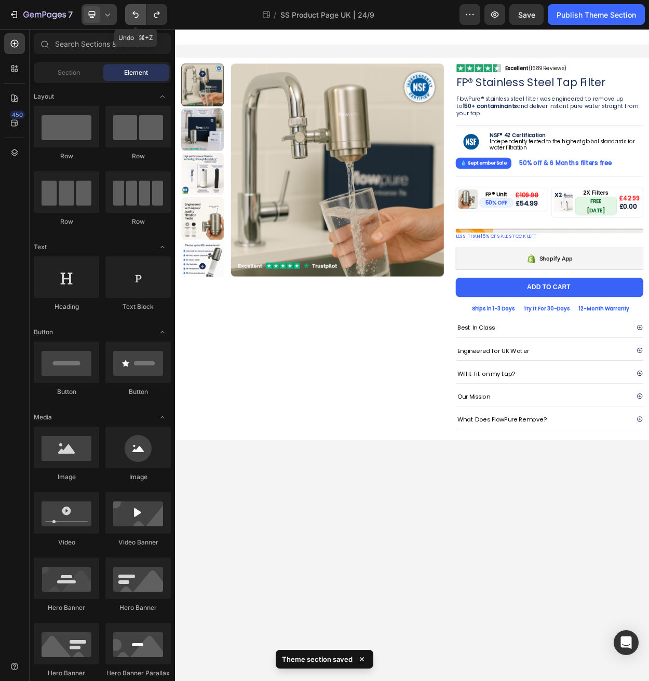
click at [134, 18] on icon "Undo/Redo" at bounding box center [135, 14] width 10 height 10
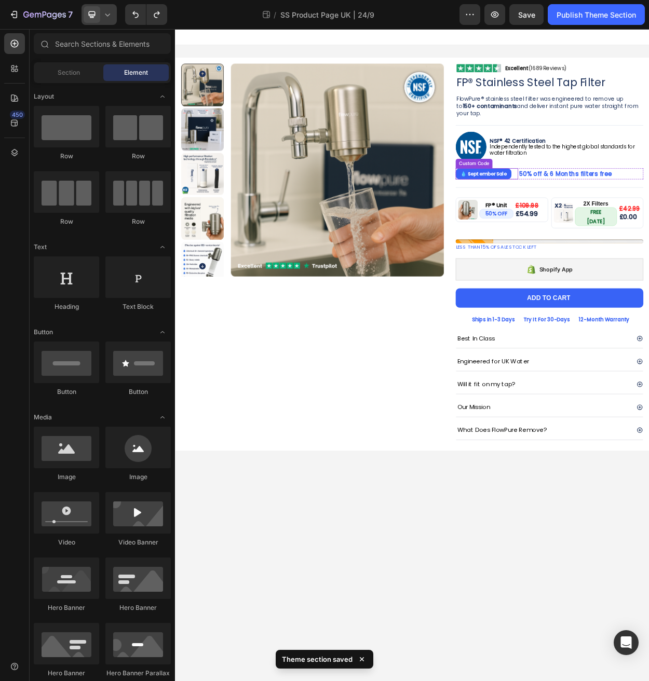
click at [567, 202] on div "Custom Code" at bounding box center [567, 205] width 44 height 9
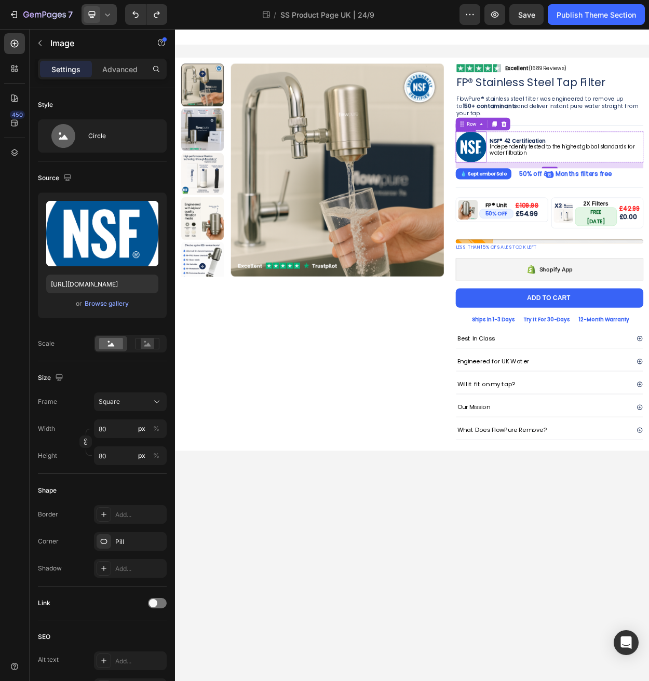
click at [573, 194] on img at bounding box center [563, 183] width 40 height 40
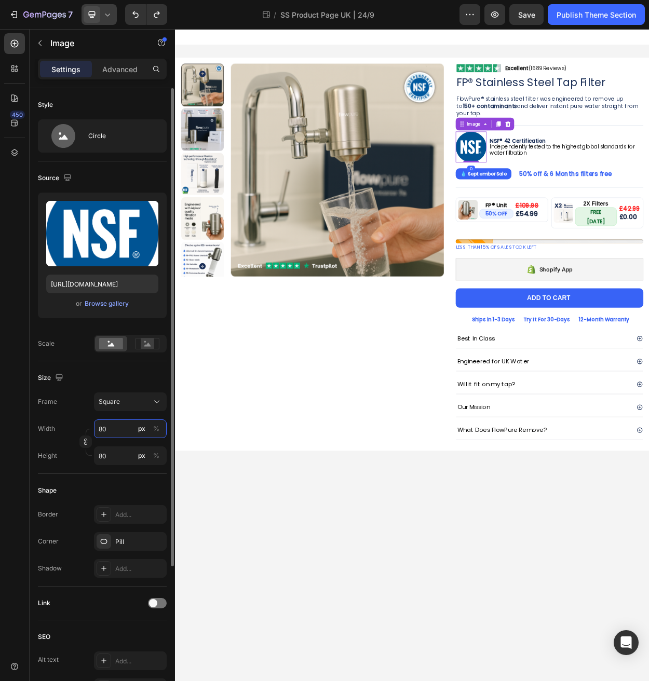
click at [115, 433] on input "80" at bounding box center [130, 428] width 73 height 19
type input "7"
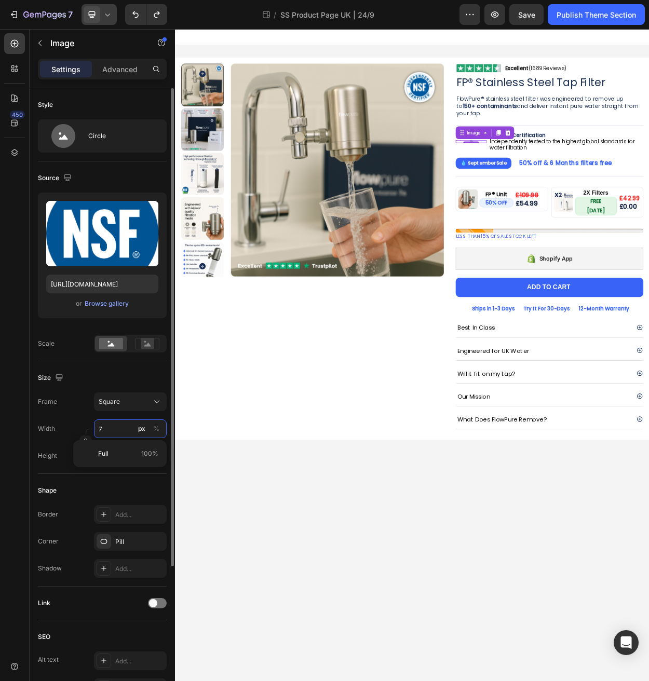
type input "70"
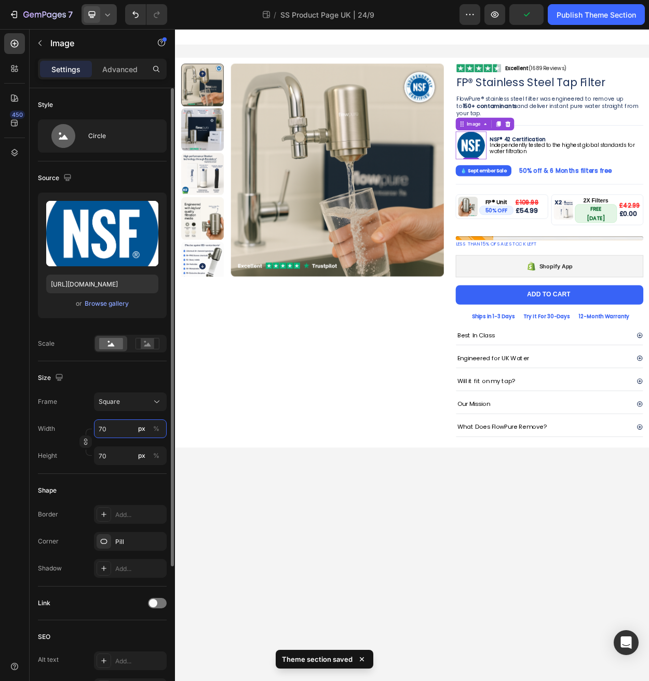
type input "7"
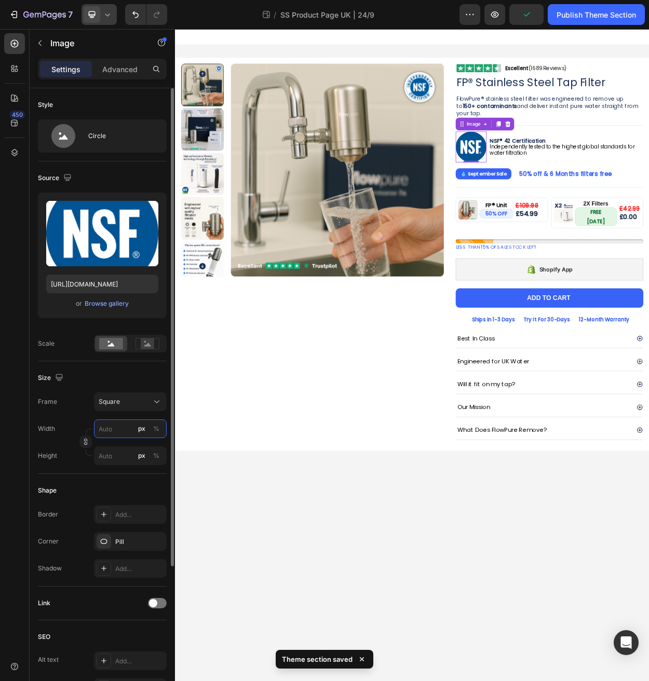
type input "6"
type input "60"
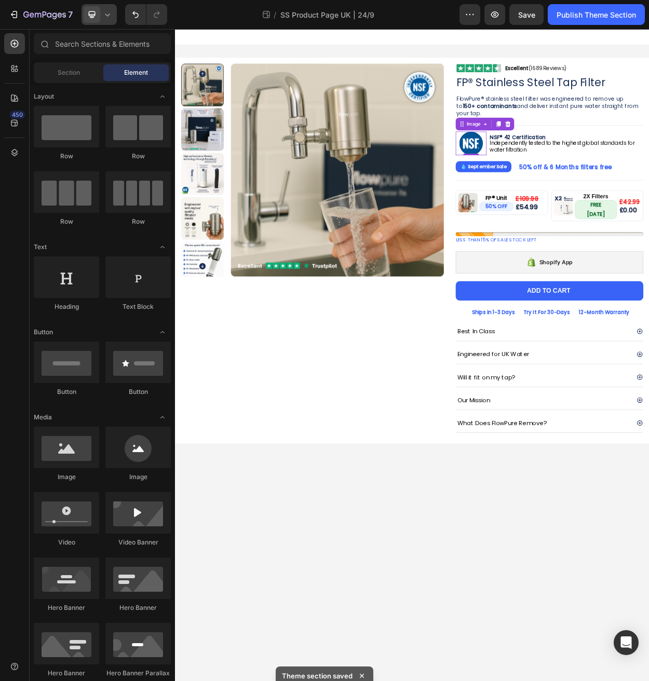
click at [571, 660] on body "Product Images Image Excellent (1689 Reviews) Heading Row Row FP® Stainless Ste…" at bounding box center [486, 457] width 623 height 857
click at [544, 185] on div at bounding box center [563, 178] width 40 height 31
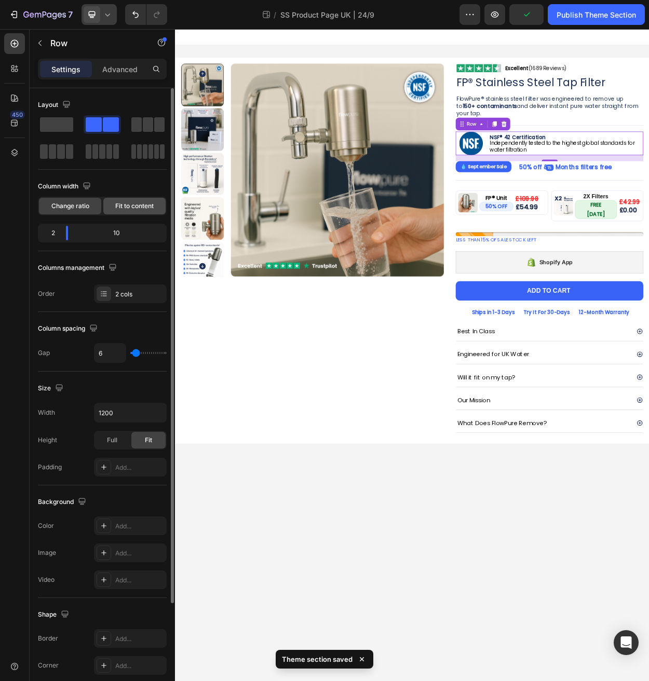
click at [134, 211] on div "Fit to content" at bounding box center [134, 206] width 62 height 17
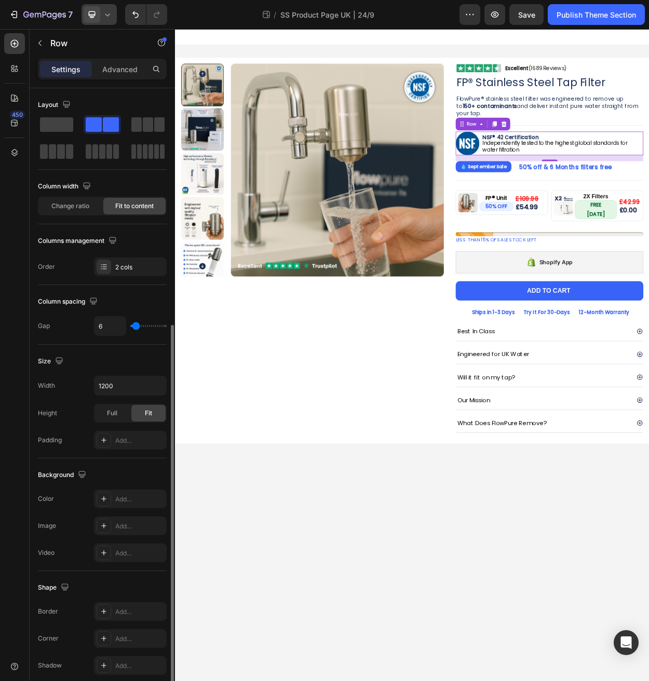
scroll to position [129, 0]
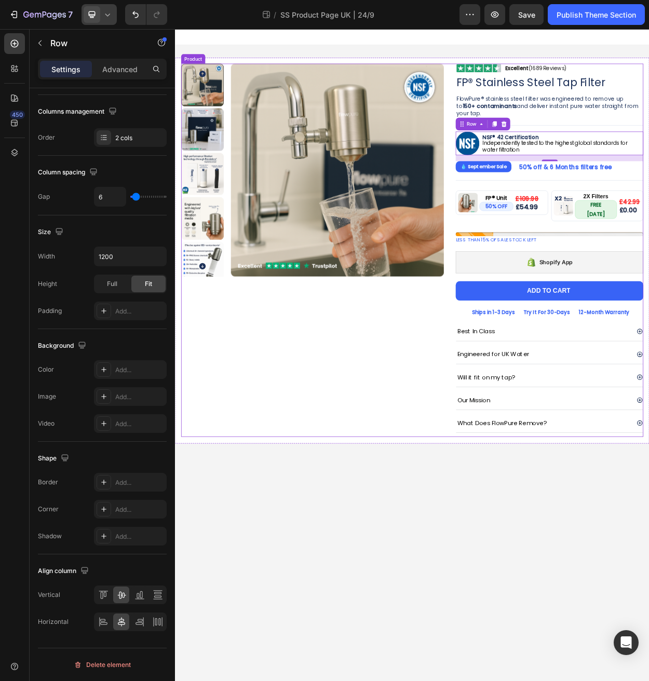
click at [301, 489] on div "Product Images" at bounding box center [355, 319] width 345 height 490
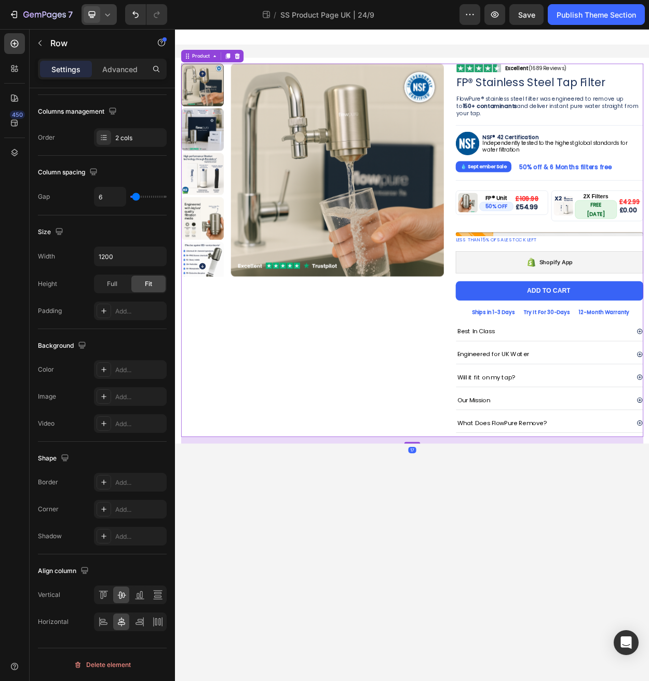
scroll to position [0, 0]
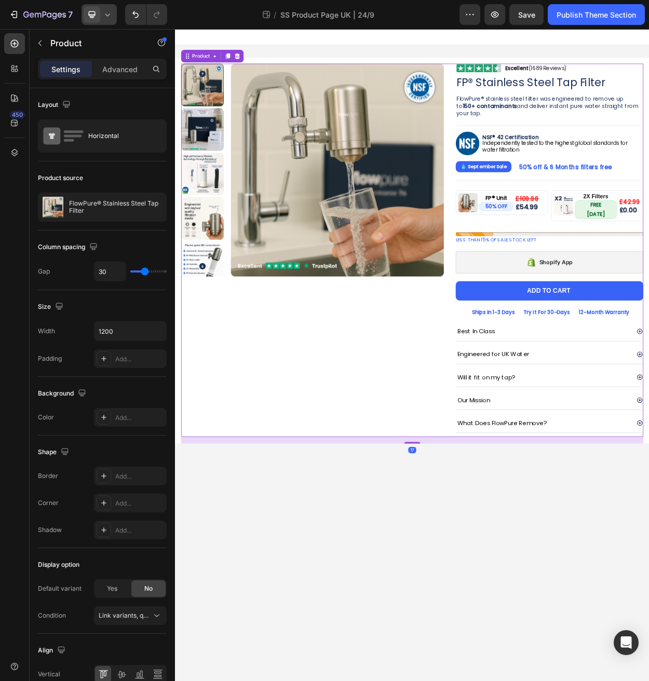
click at [104, 17] on icon at bounding box center [107, 14] width 10 height 10
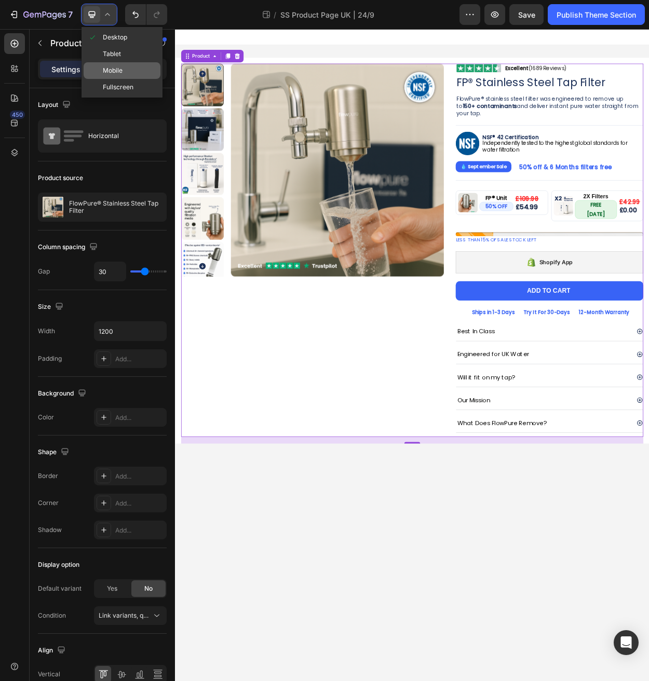
click at [107, 71] on span "Mobile" at bounding box center [113, 70] width 20 height 10
type input "0"
type input "100%"
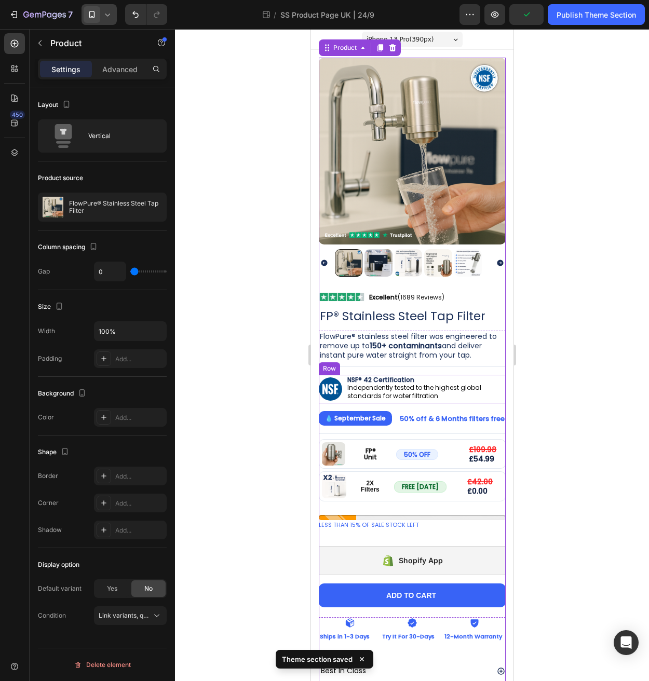
click at [342, 390] on div "Image NSF® 42 Certification Independently tested to the highest global standard…" at bounding box center [411, 389] width 187 height 29
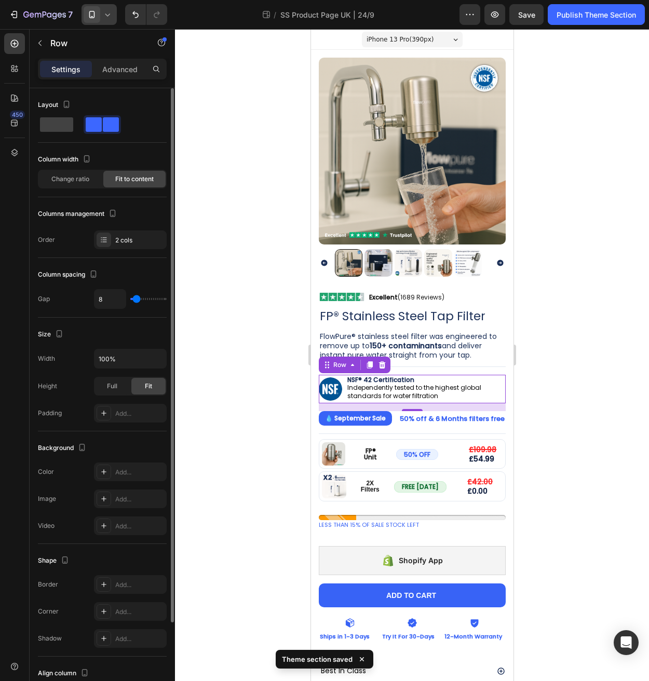
type input "0"
drag, startPoint x: 138, startPoint y: 302, endPoint x: 1, endPoint y: 306, distance: 137.6
type input "0"
click at [130, 300] on input "range" at bounding box center [148, 299] width 36 height 2
type input "1"
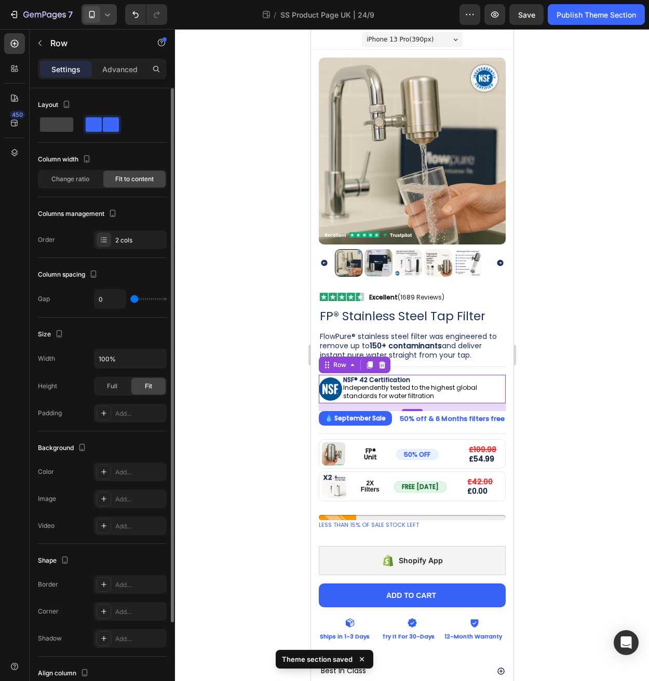
type input "1"
type input "2"
type input "3"
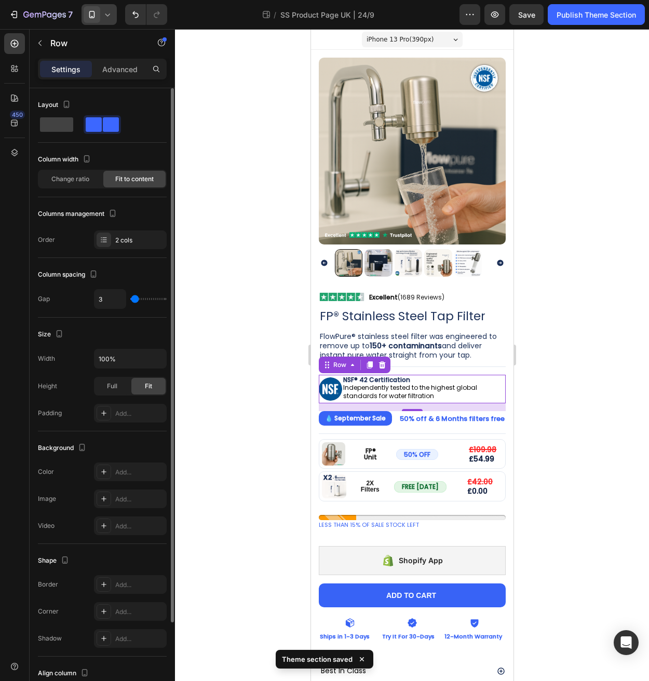
type input "4"
type input "5"
type input "7"
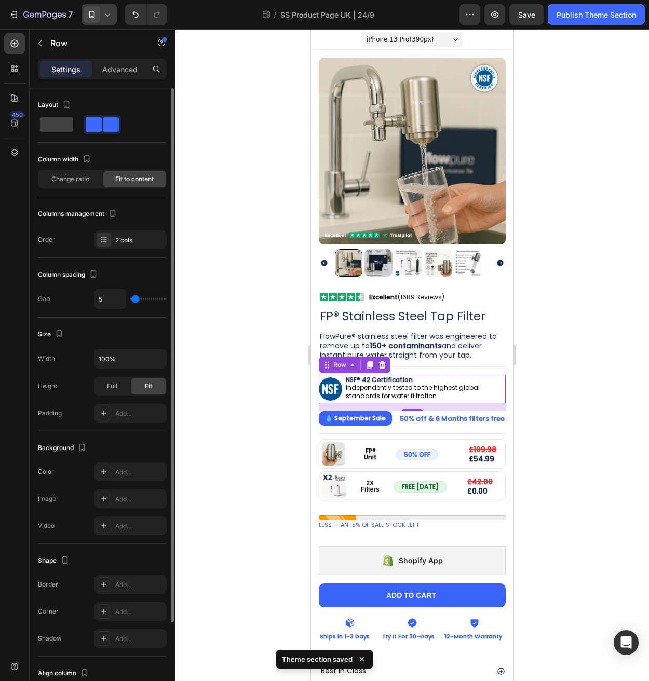
type input "7"
type input "9"
type input "10"
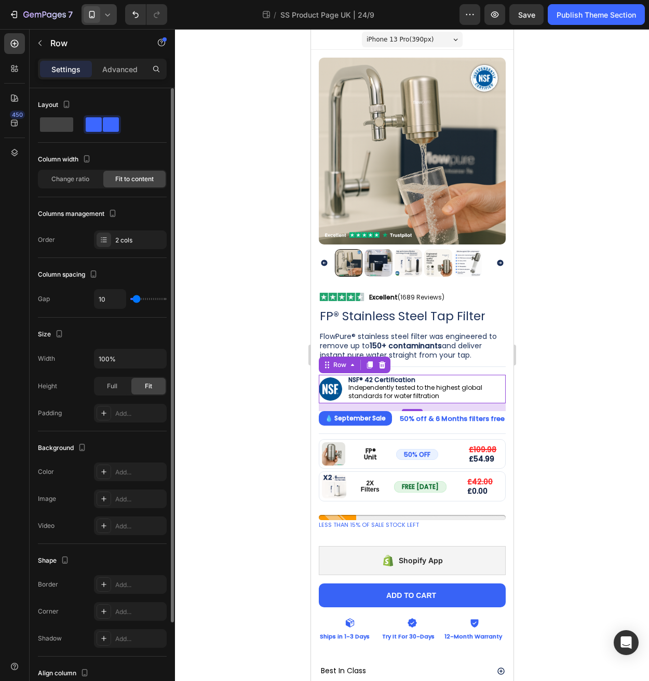
click at [136, 300] on input "range" at bounding box center [148, 299] width 36 height 2
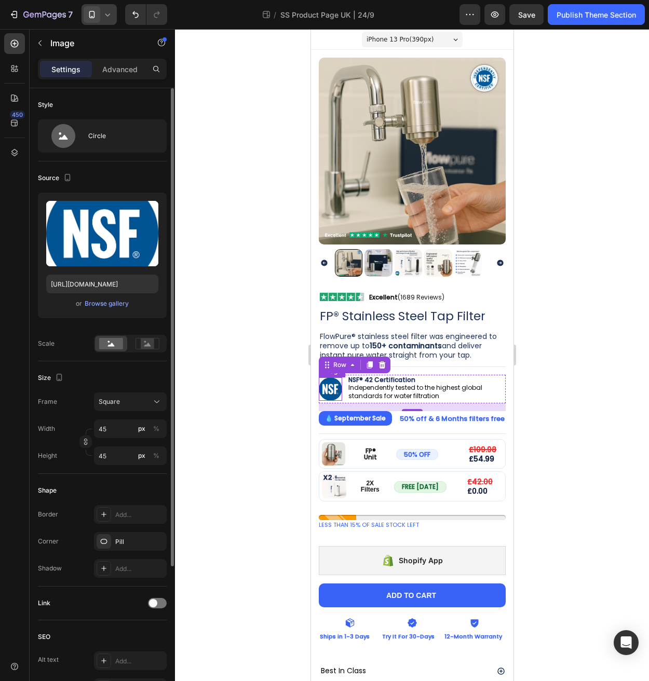
click at [331, 378] on img at bounding box center [329, 388] width 23 height 23
click at [120, 427] on input "45" at bounding box center [130, 428] width 73 height 19
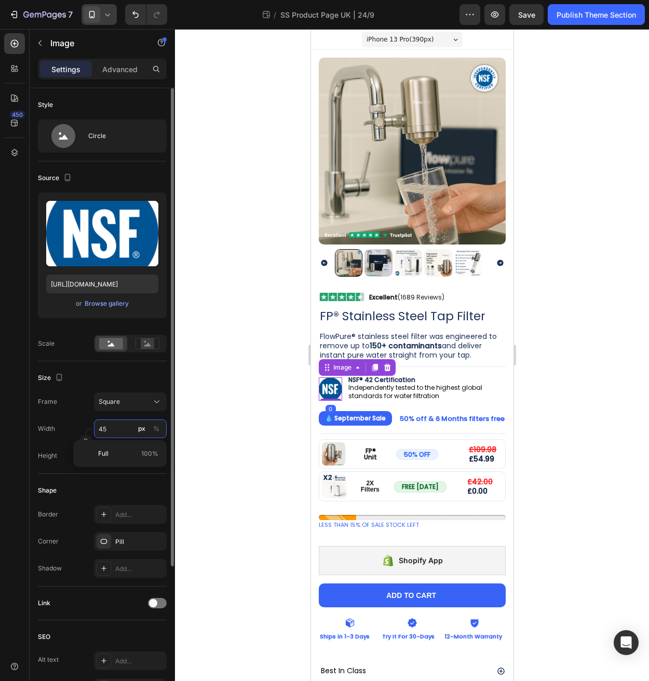
type input "6"
type input "60"
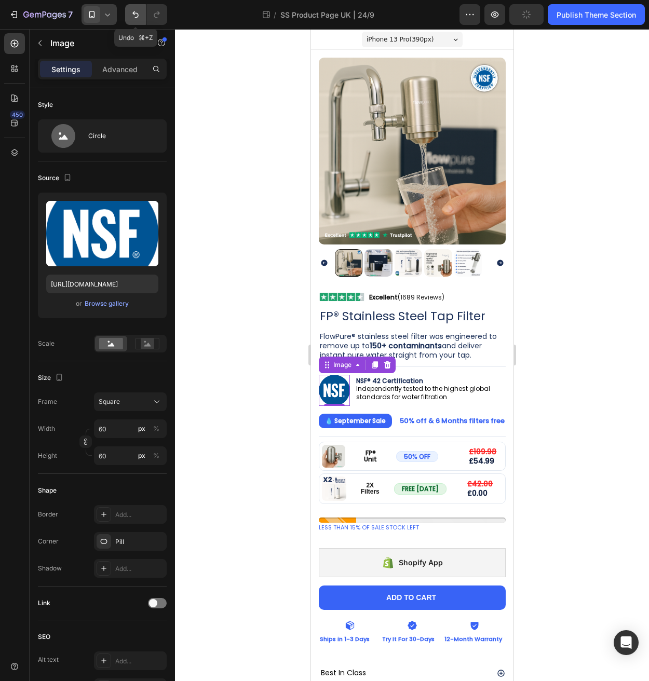
click at [135, 9] on icon "Undo/Redo" at bounding box center [135, 14] width 10 height 10
click at [136, 10] on icon "Undo/Redo" at bounding box center [135, 14] width 10 height 10
type input "45"
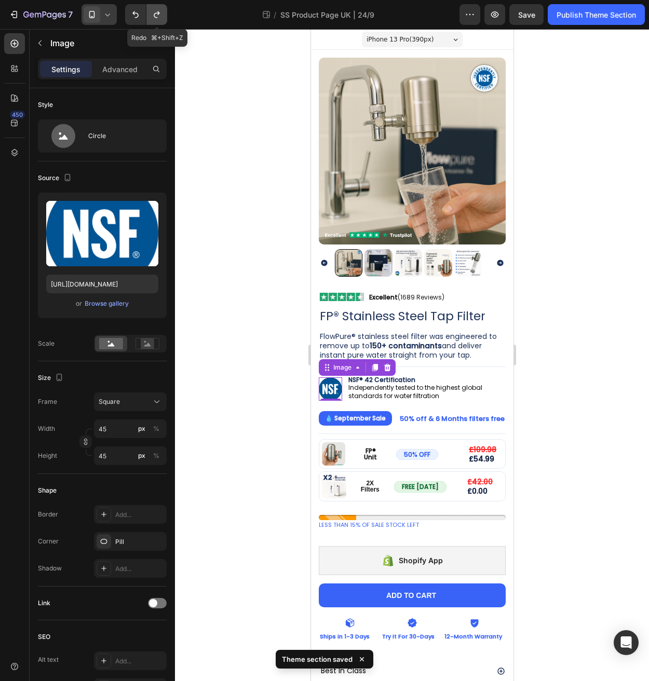
click at [152, 16] on icon "Undo/Redo" at bounding box center [157, 14] width 10 height 10
type input "60"
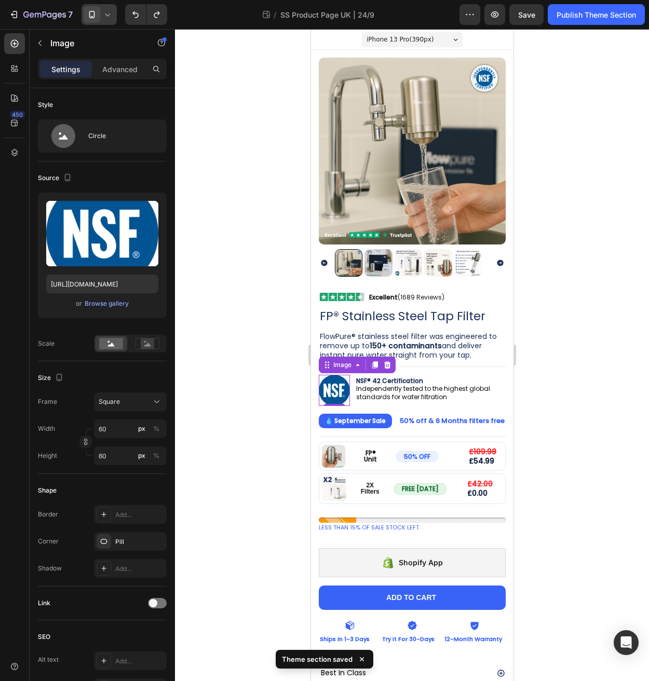
click at [246, 423] on div at bounding box center [412, 355] width 474 height 652
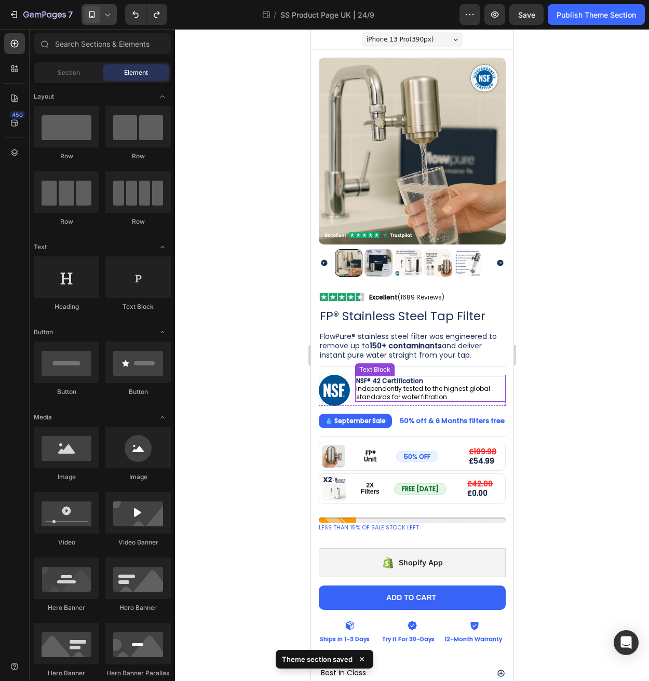
click at [359, 390] on span "Independently tested to the highest global standards for water filtration" at bounding box center [422, 392] width 134 height 17
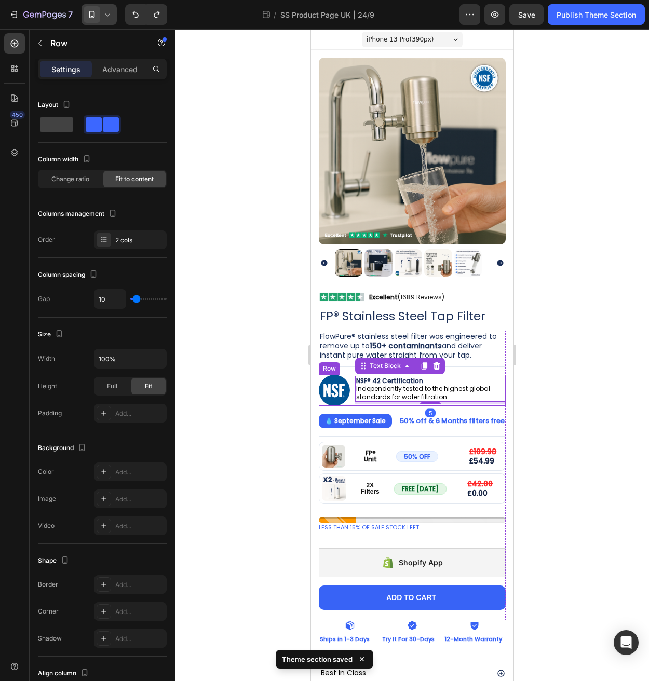
click at [352, 392] on div "Image NSF® 42 Certification Independently tested to the highest global standard…" at bounding box center [411, 390] width 187 height 31
drag, startPoint x: 365, startPoint y: 390, endPoint x: 352, endPoint y: 392, distance: 12.7
click at [365, 390] on span "Independently tested to the highest global standards for water filtration" at bounding box center [422, 392] width 134 height 17
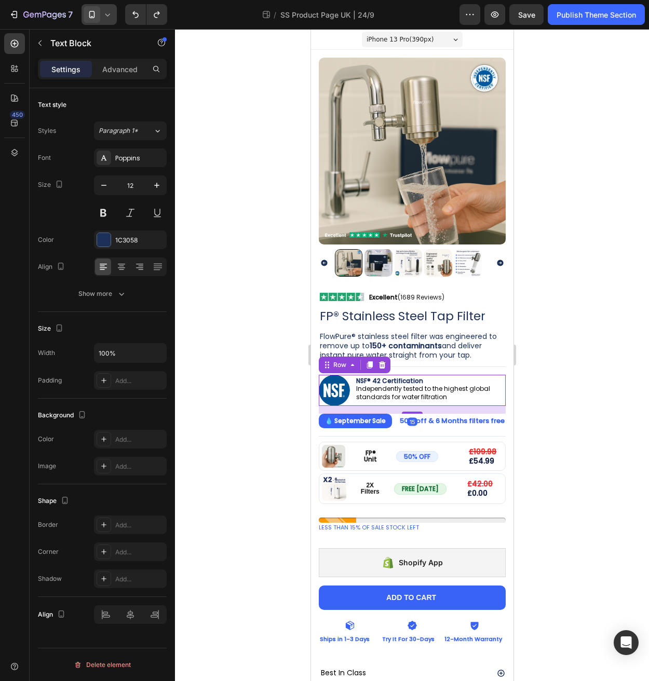
click at [351, 391] on div "Image NSF® 42 Certification Independently tested to the highest global standard…" at bounding box center [411, 390] width 187 height 31
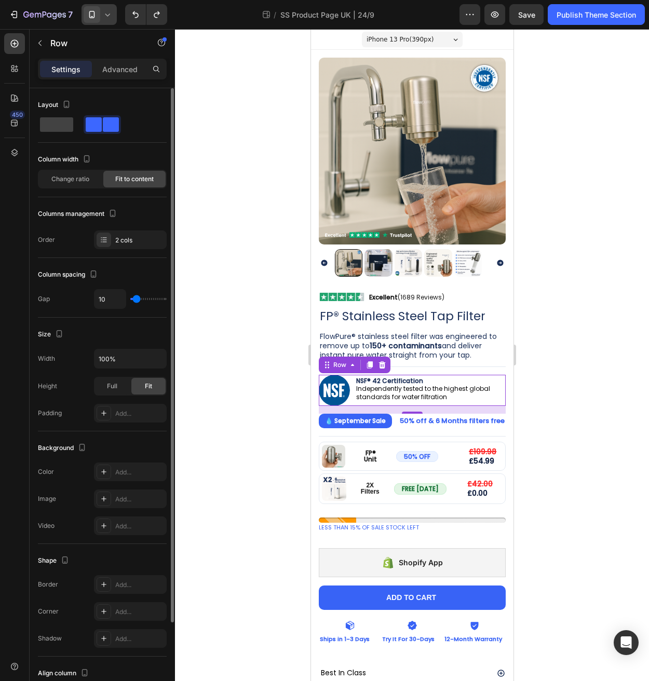
type input "15"
type input "14"
type input "13"
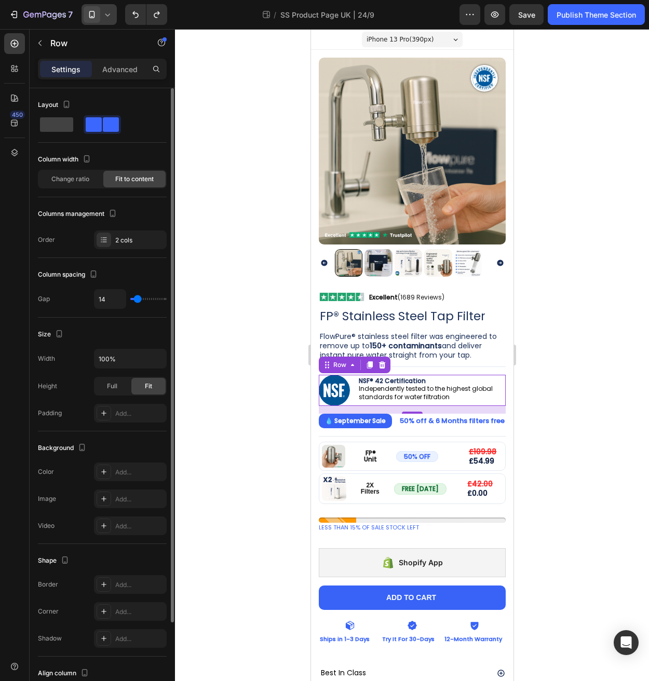
type input "13"
type input "12"
type input "10"
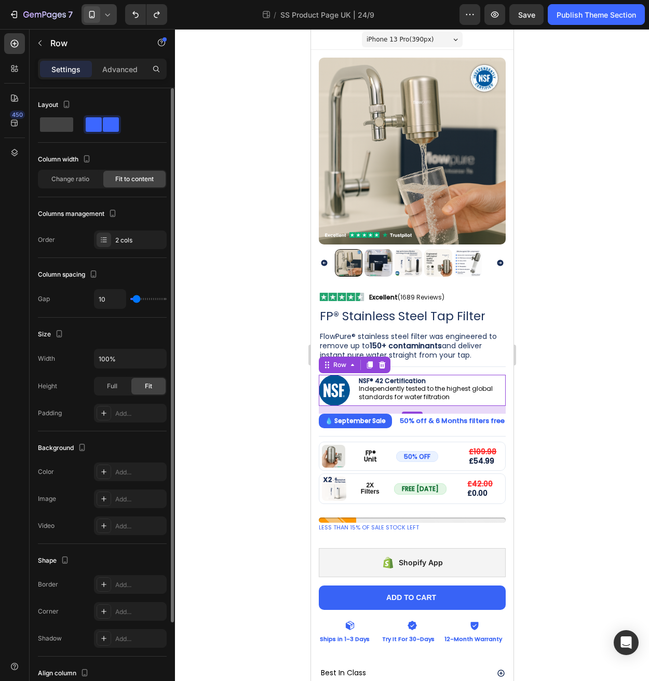
type input "8"
type input "6"
type input "9"
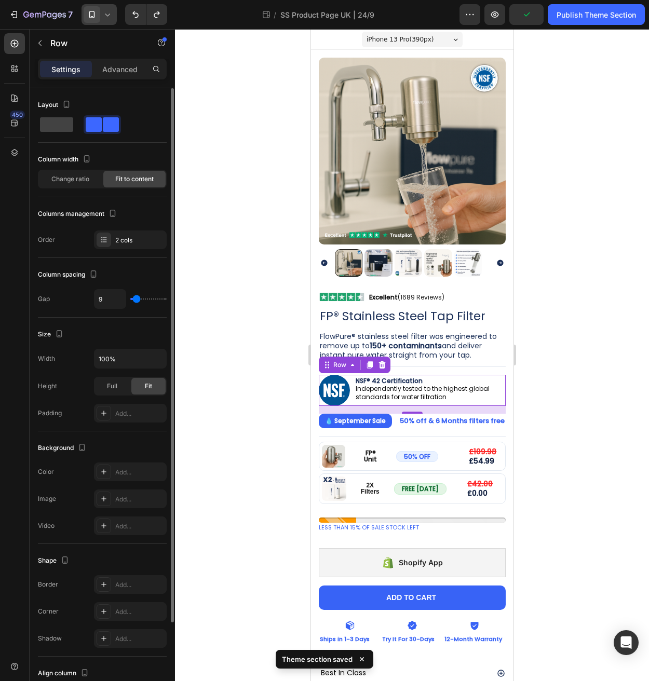
type input "9"
click at [136, 300] on input "range" at bounding box center [148, 299] width 36 height 2
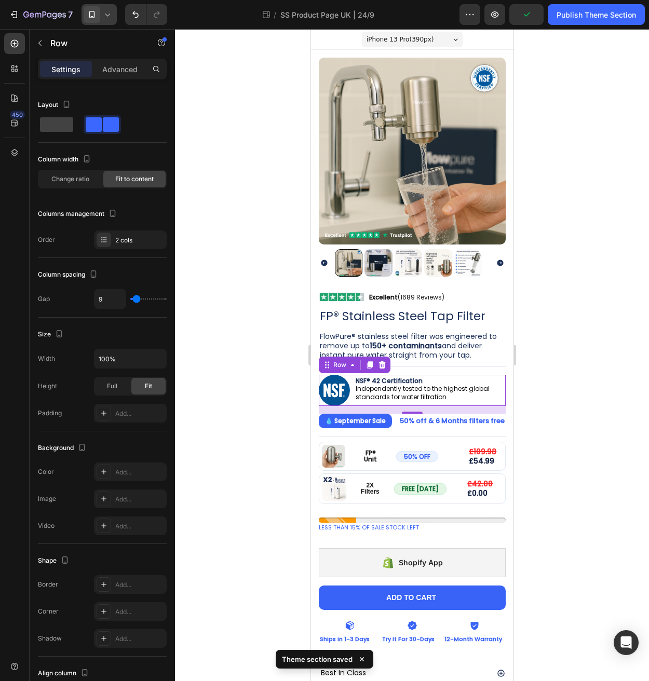
click at [280, 344] on div at bounding box center [412, 355] width 474 height 652
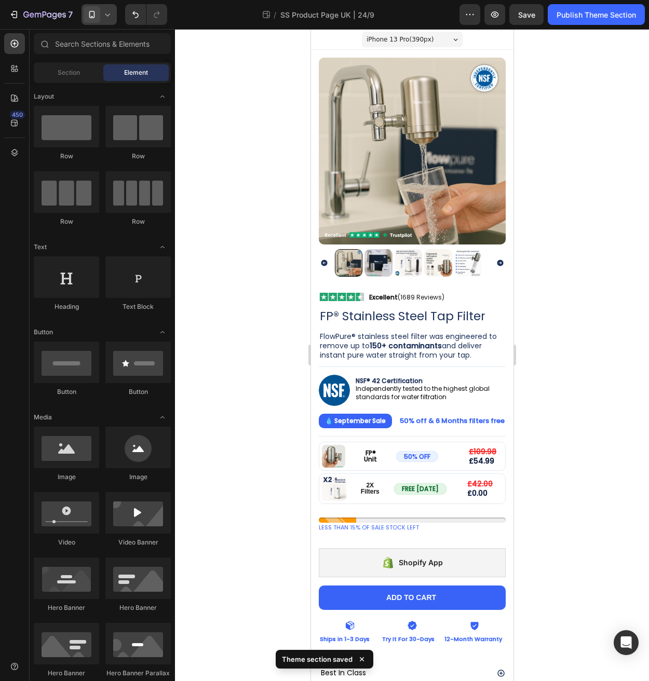
click at [114, 10] on div at bounding box center [98, 14] width 35 height 21
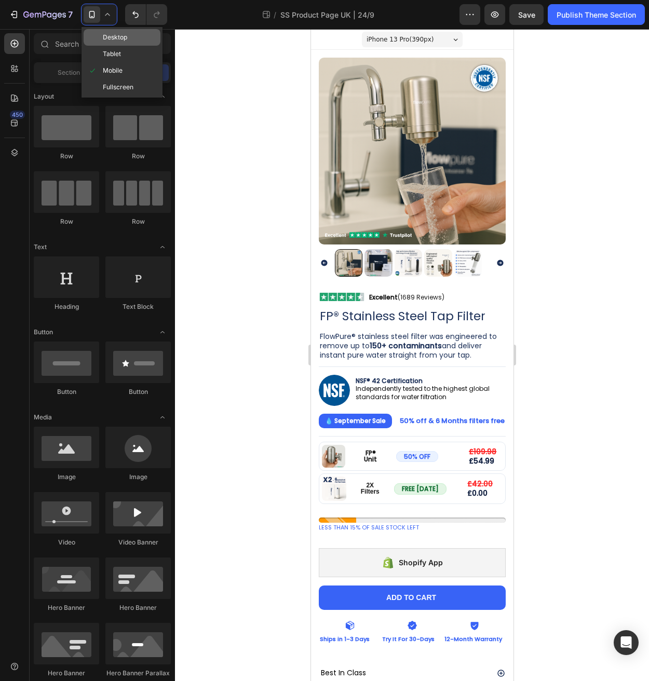
click at [129, 39] on div "Desktop" at bounding box center [122, 37] width 77 height 17
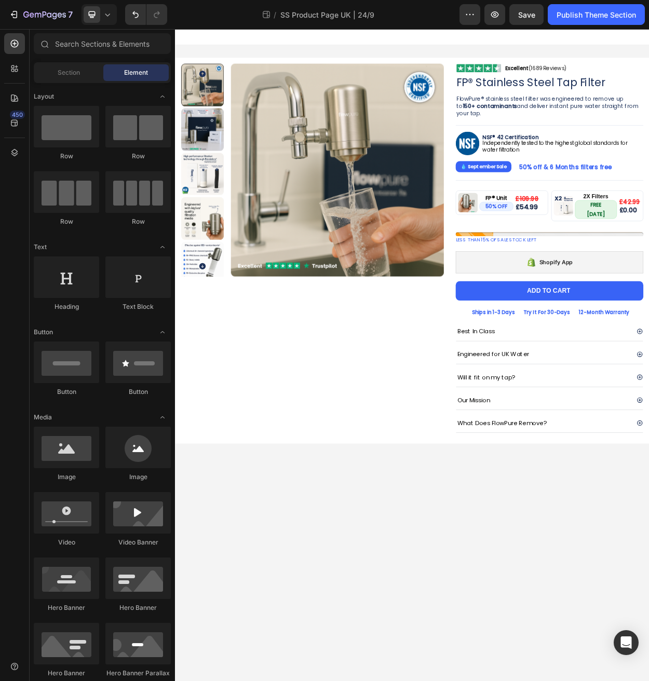
click at [550, 648] on body "Product Images Image Excellent (1689 Reviews) Heading Row Row FP® Stainless Ste…" at bounding box center [486, 457] width 623 height 857
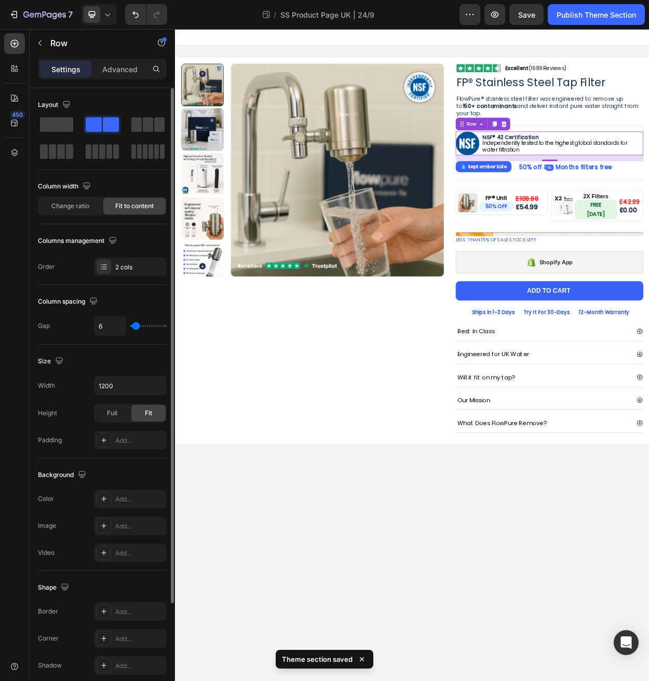
type input "1"
type input "2"
type input "3"
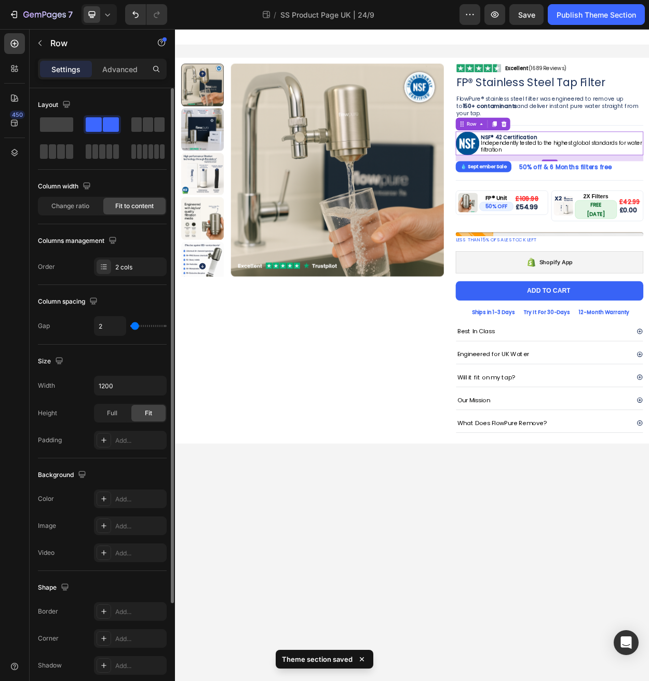
type input "3"
type input "5"
type input "6"
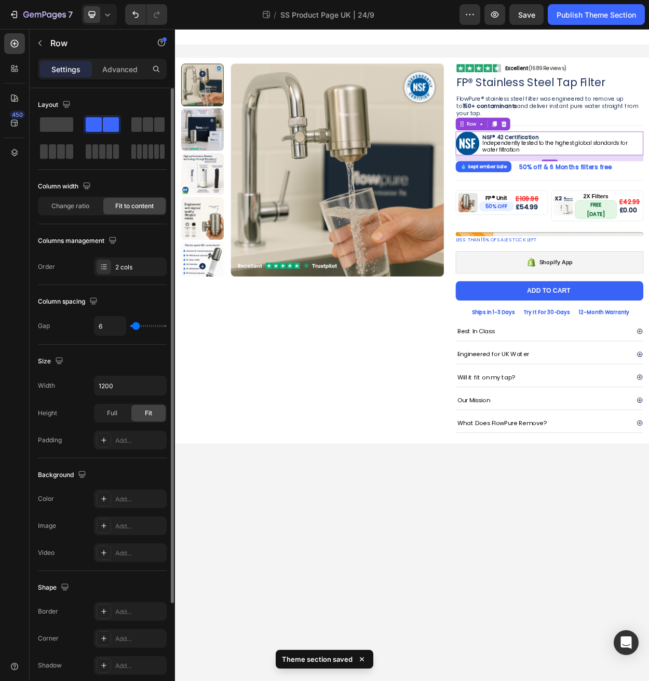
type input "7"
type input "9"
type input "10"
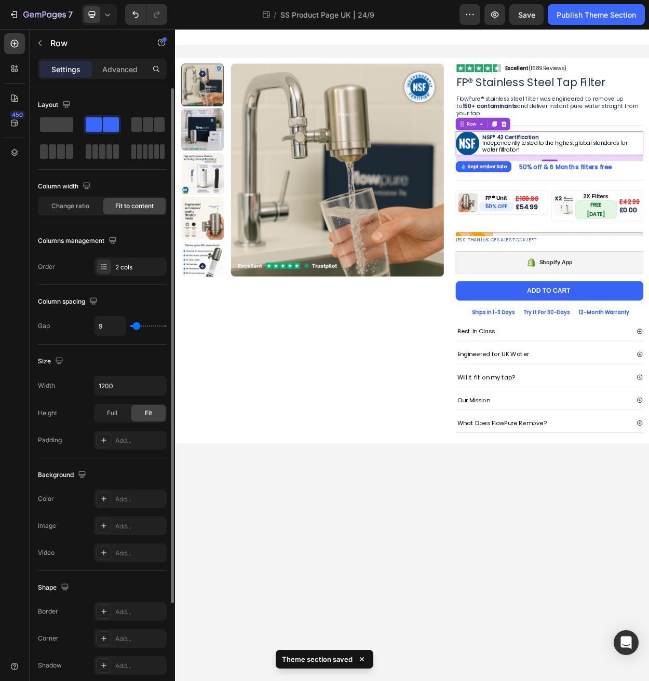
type input "10"
type input "12"
type input "11"
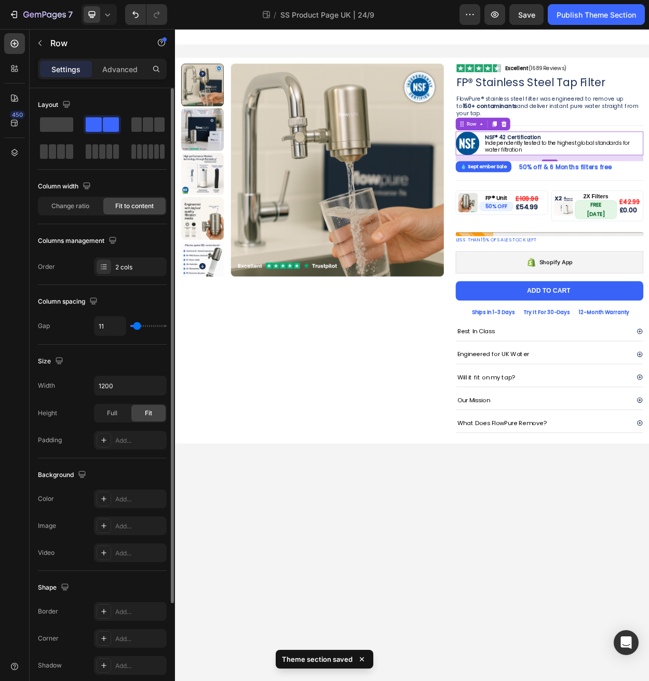
type input "10"
type input "9"
type input "8"
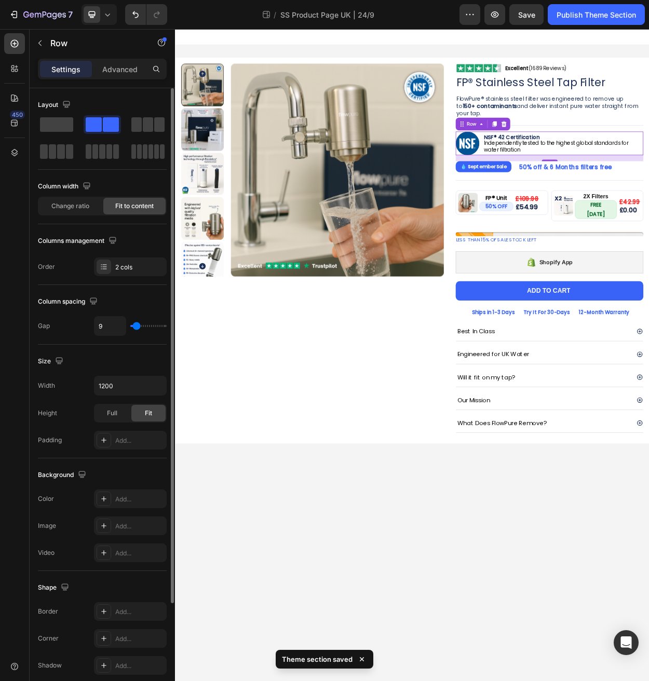
type input "8"
type input "7"
type input "8"
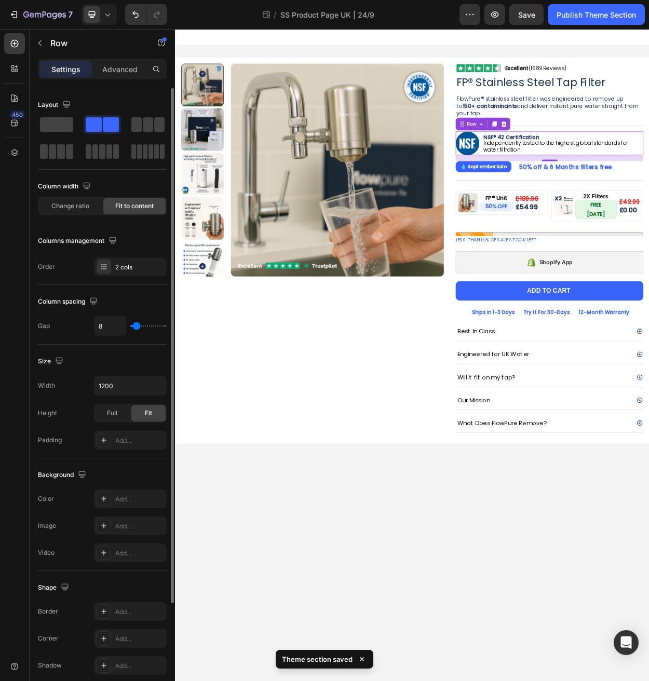
type input "9"
type input "10"
type input "11"
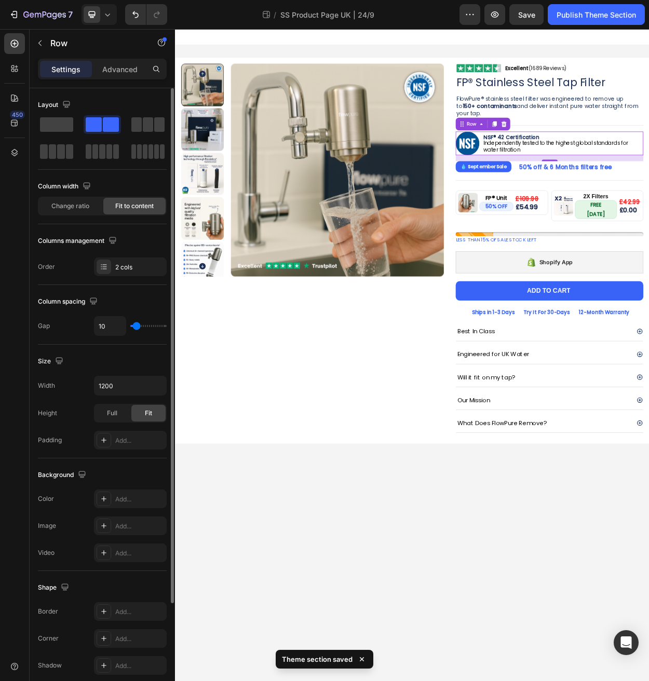
type input "11"
type input "12"
type input "11"
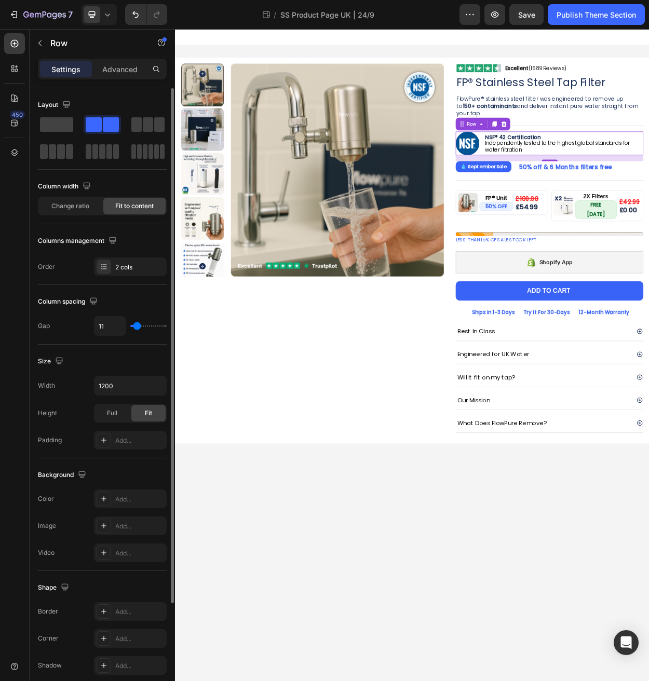
type input "10"
click at [136, 327] on input "range" at bounding box center [148, 326] width 36 height 2
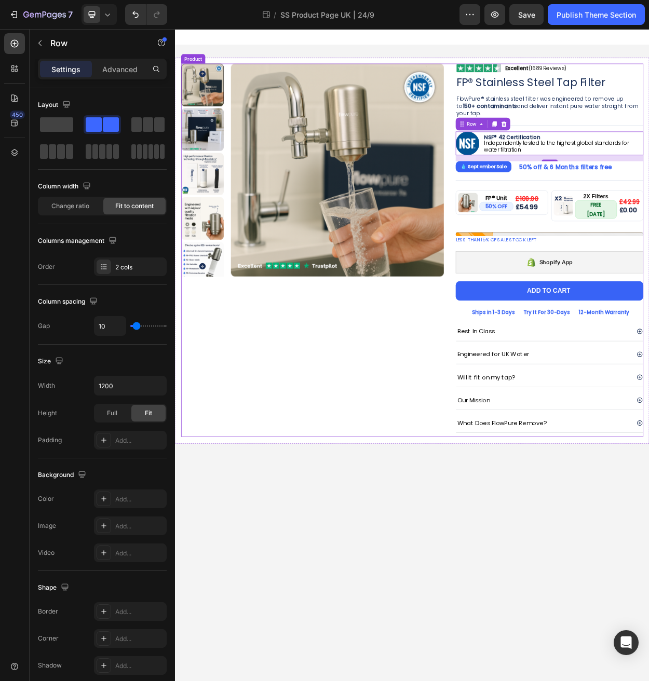
click at [308, 447] on div "Product Images" at bounding box center [355, 319] width 345 height 490
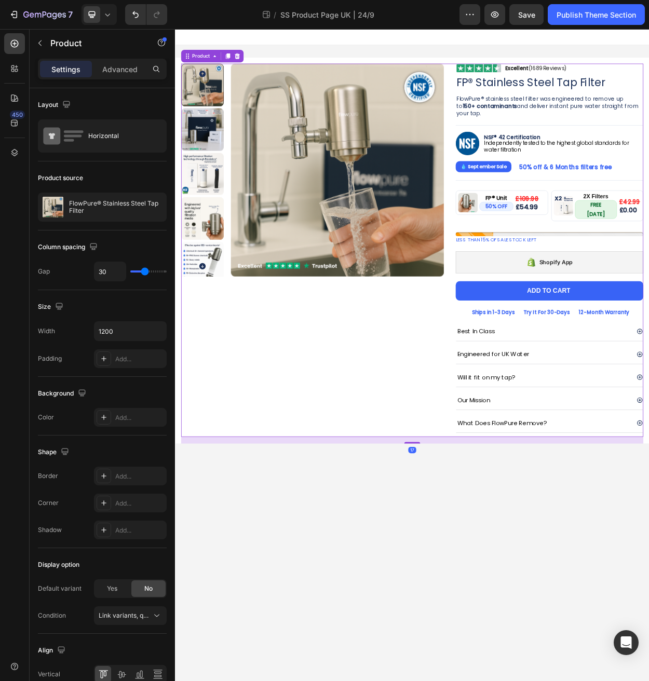
drag, startPoint x: 308, startPoint y: 447, endPoint x: 450, endPoint y: 376, distance: 159.0
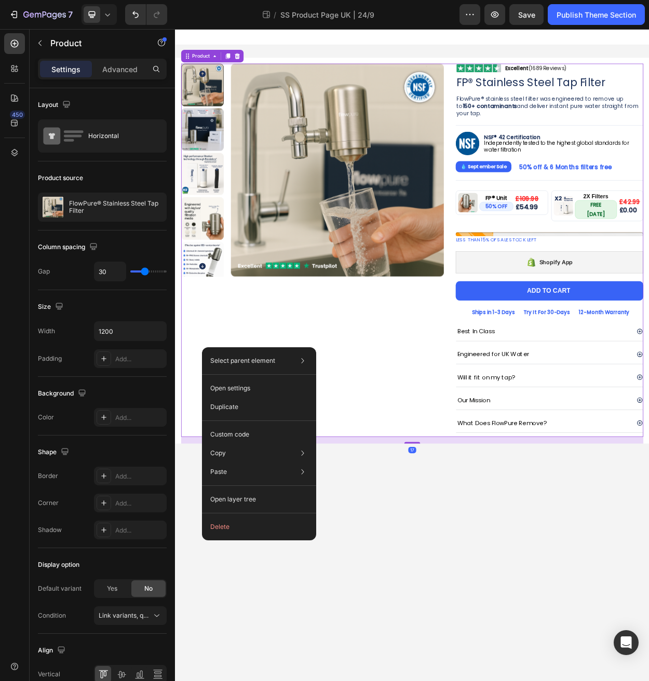
click at [226, 405] on div "Product Images" at bounding box center [355, 319] width 345 height 490
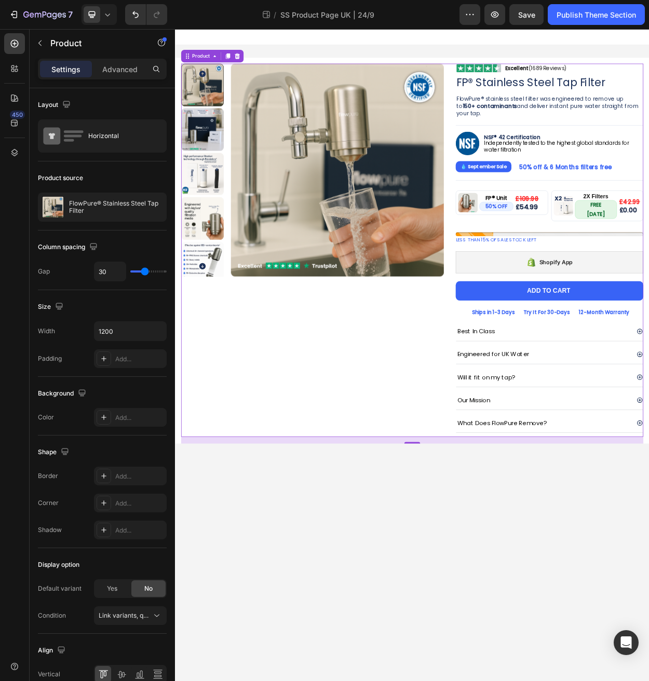
click at [306, 467] on div "Product Images" at bounding box center [355, 319] width 345 height 490
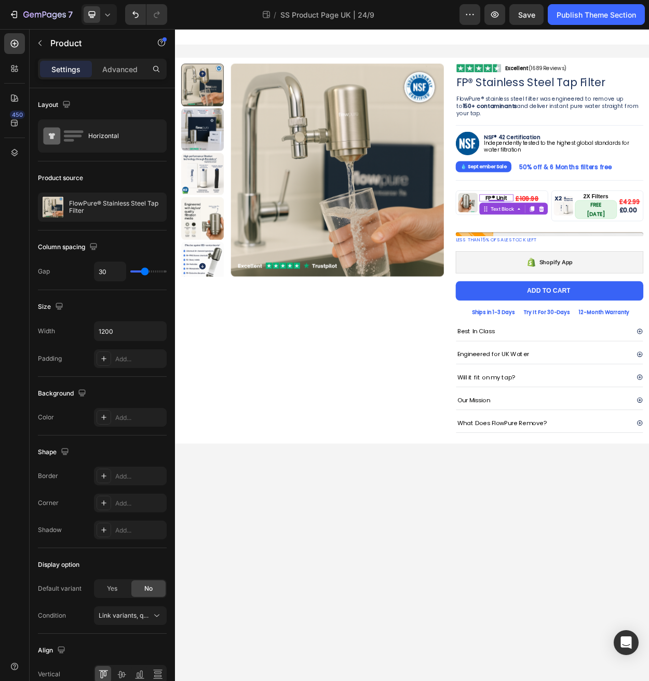
click at [589, 249] on p "FP® Unit" at bounding box center [596, 250] width 43 height 7
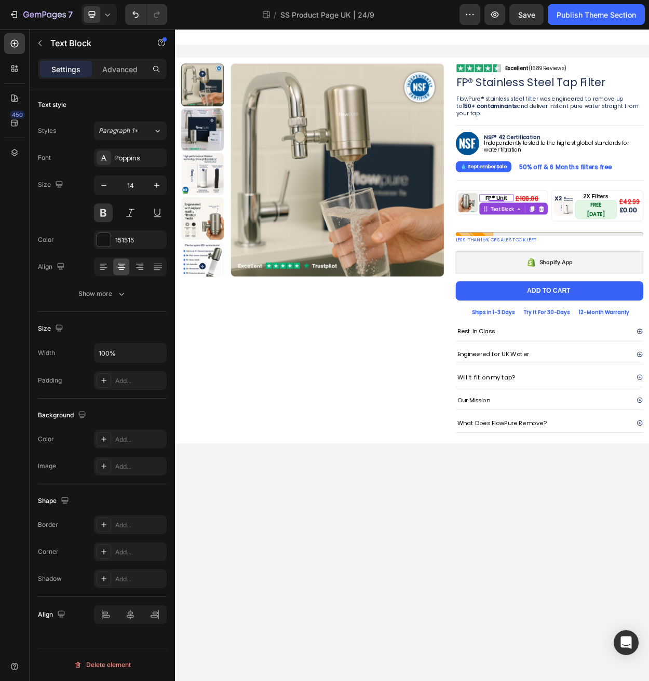
click at [583, 249] on p "FP® Unit" at bounding box center [596, 250] width 43 height 7
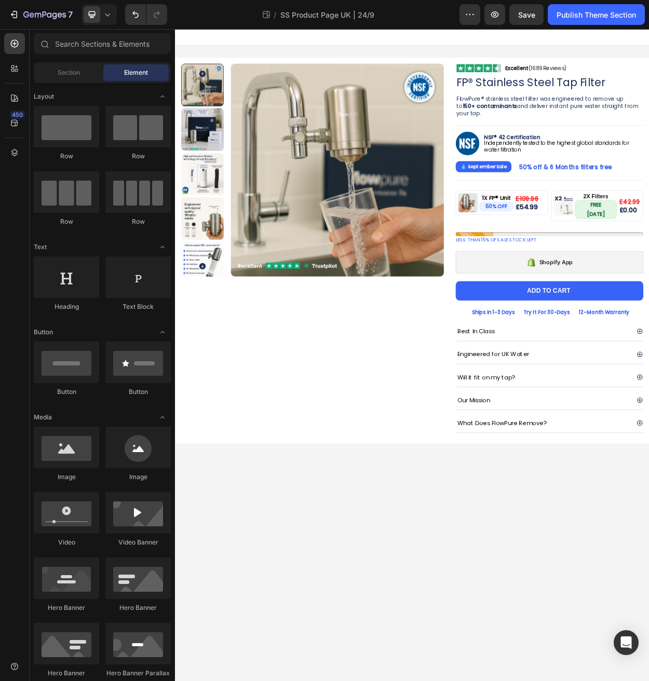
click at [588, 609] on body "Product Images Image Excellent (1689 Reviews) Heading Row Row FP® Stainless Ste…" at bounding box center [486, 457] width 623 height 857
click at [109, 18] on icon at bounding box center [107, 14] width 10 height 10
click at [117, 67] on span "Mobile" at bounding box center [113, 70] width 20 height 10
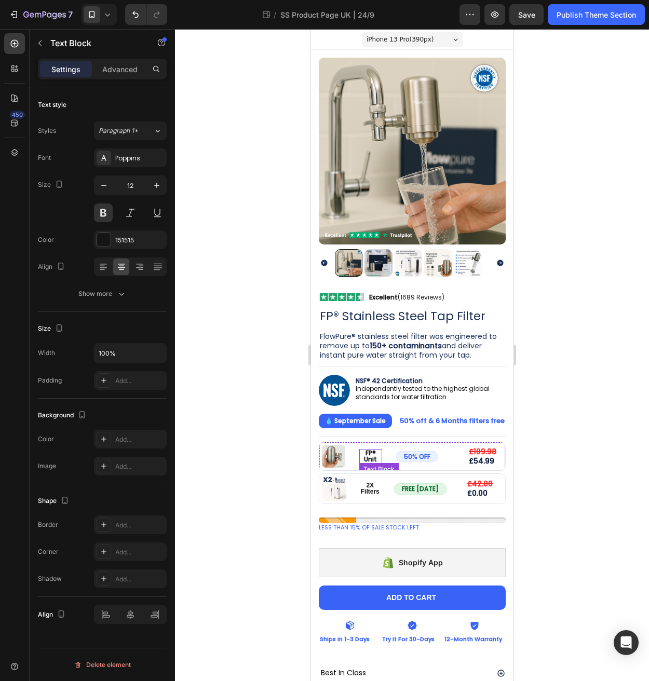
click at [365, 450] on p "FP® Unit" at bounding box center [370, 456] width 21 height 12
click at [363, 450] on p "FP® Unit" at bounding box center [370, 456] width 21 height 12
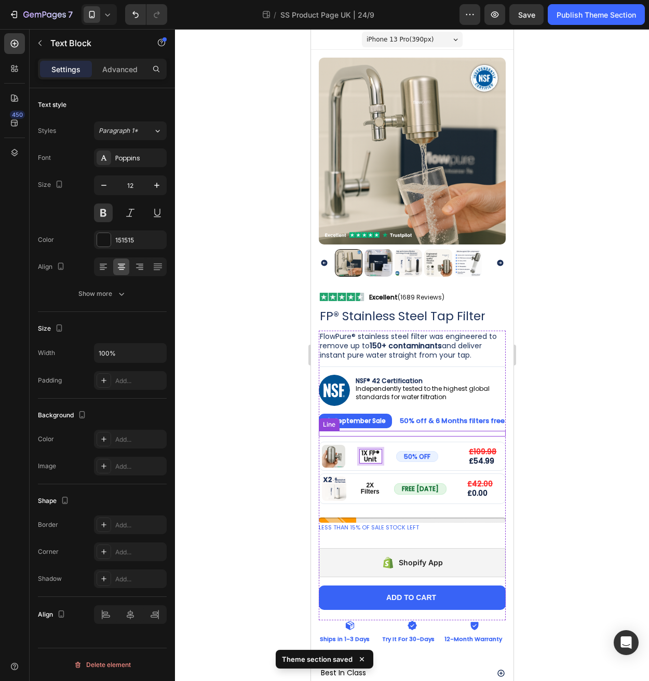
click at [398, 418] on div "50% off & 6 Months filters free Text Block" at bounding box center [451, 421] width 107 height 15
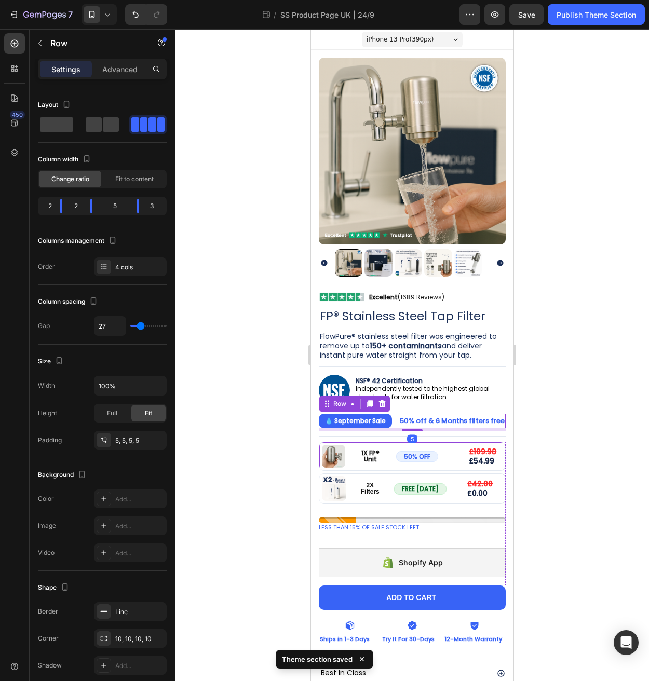
click at [386, 458] on div "Image 1X FP® Unit Text Block 50% OFF Button £109.98 Compare Price Compare Price…" at bounding box center [411, 457] width 187 height 30
click at [107, 16] on icon at bounding box center [107, 14] width 5 height 3
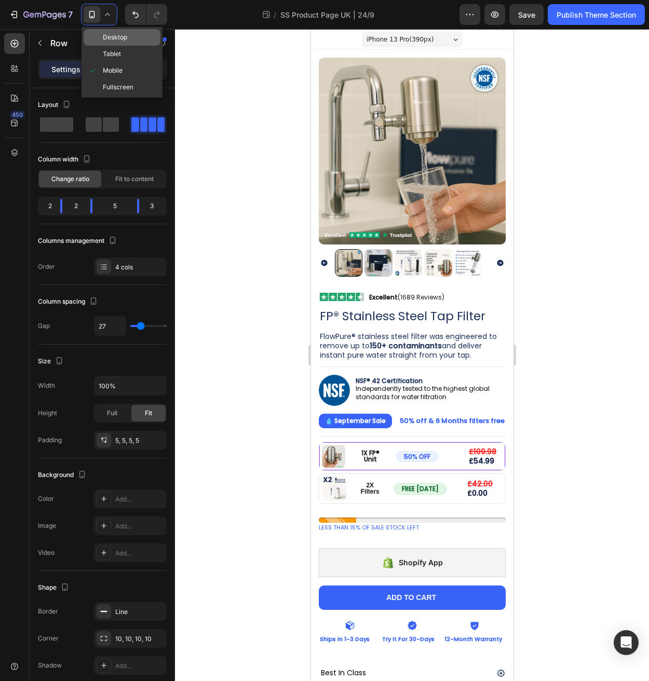
click at [116, 38] on span "Desktop" at bounding box center [115, 37] width 24 height 10
type input "16"
type input "1200"
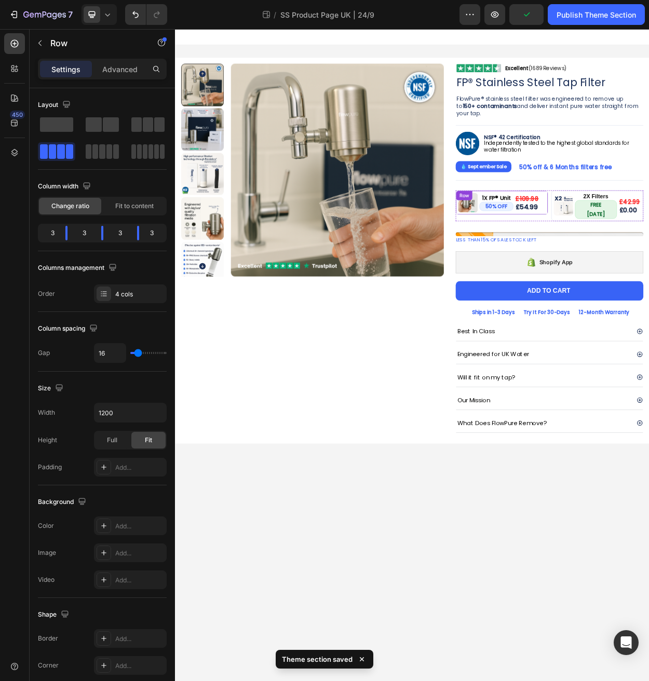
click at [578, 269] on div "1X FP® Unit Text Block 50% OFF Button" at bounding box center [596, 257] width 45 height 26
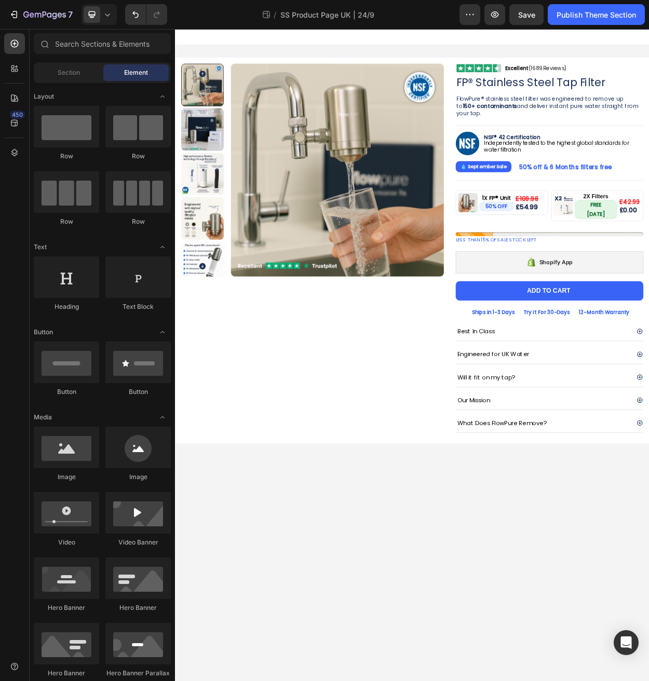
click at [547, 678] on body "Product Images Image Excellent (1689 Reviews) Heading Row Row FP® Stainless Ste…" at bounding box center [486, 457] width 623 height 857
click at [622, 211] on div "💧 September Sale" at bounding box center [584, 209] width 82 height 15
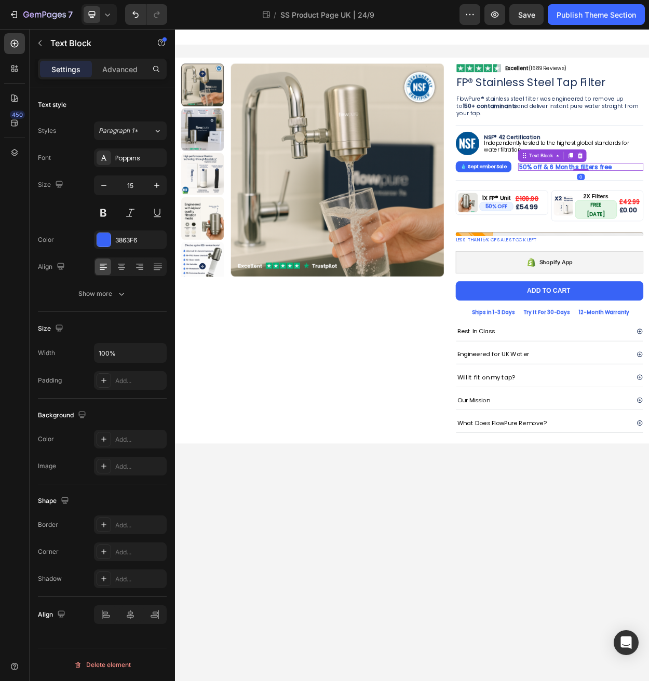
click at [624, 214] on div "💧 September Sale" at bounding box center [584, 209] width 82 height 15
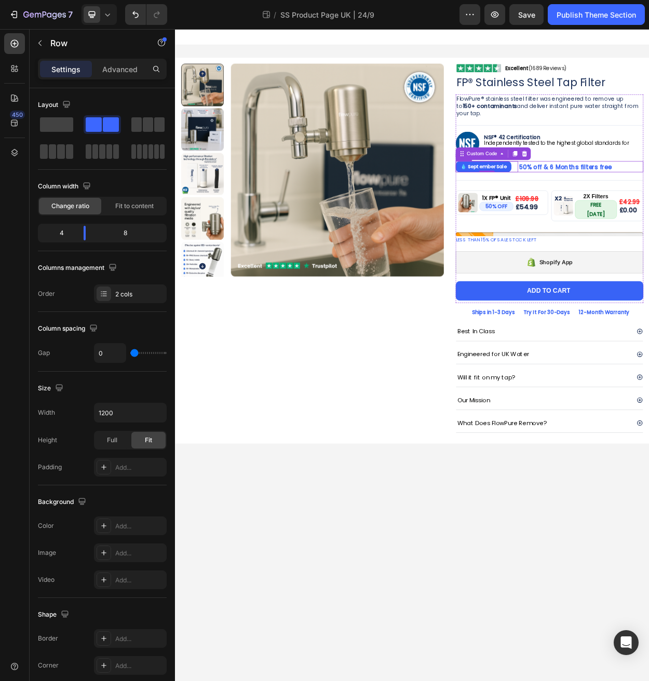
drag, startPoint x: 546, startPoint y: 192, endPoint x: 546, endPoint y: 280, distance: 87.7
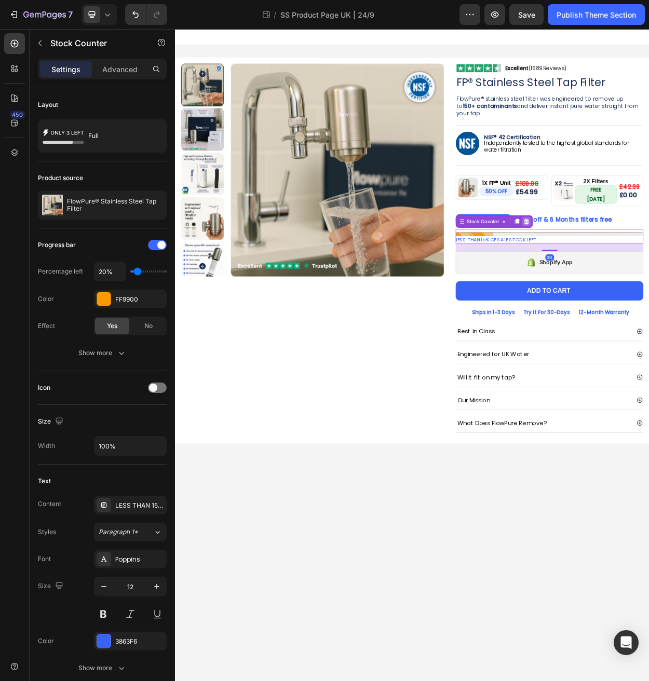
click at [637, 278] on icon at bounding box center [636, 281] width 7 height 7
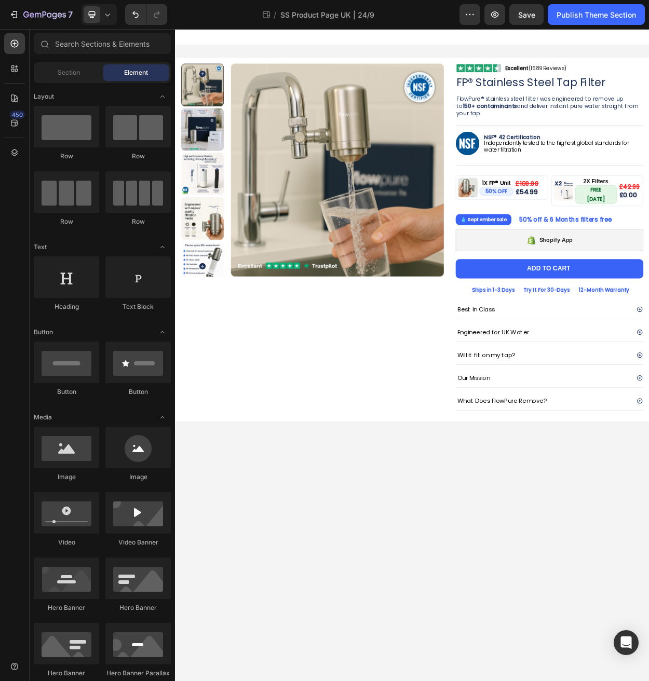
click at [533, 577] on body "Product Images Image Excellent (1689 Reviews) Heading Row Row FP® Stainless Ste…" at bounding box center [486, 457] width 623 height 857
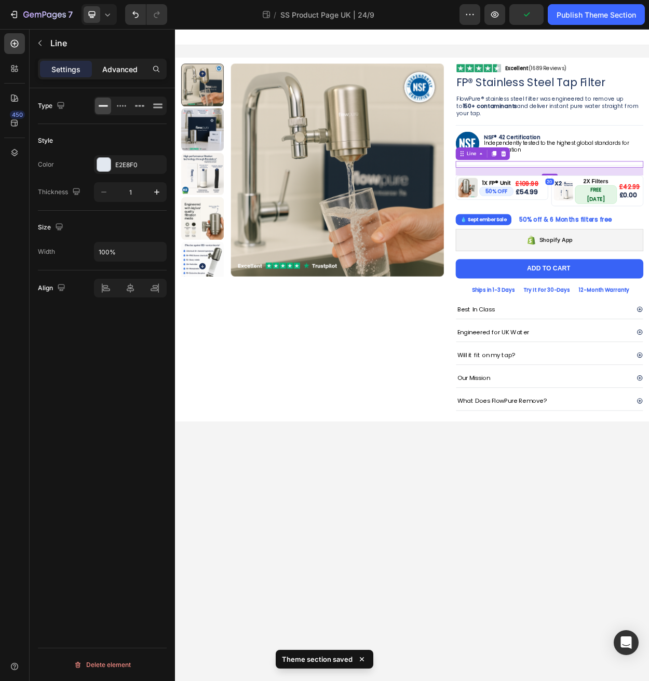
click at [116, 65] on p "Advanced" at bounding box center [119, 69] width 35 height 11
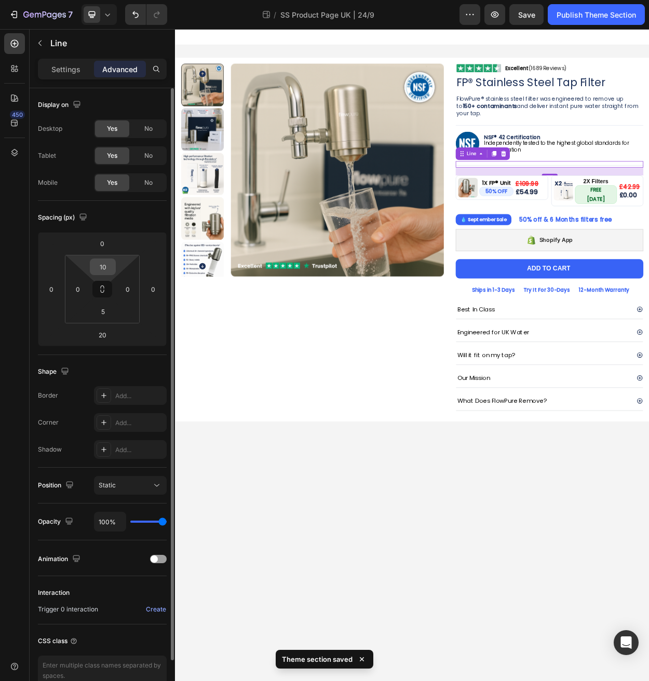
click at [104, 267] on input "10" at bounding box center [102, 267] width 21 height 16
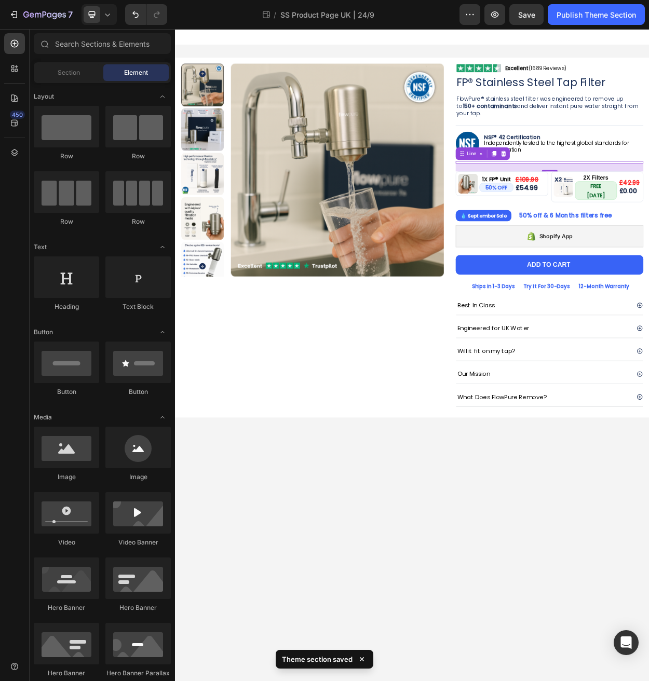
click at [367, 567] on body "Product Images Image Excellent (1689 Reviews) Heading Row Row FP® Stainless Ste…" at bounding box center [486, 457] width 623 height 857
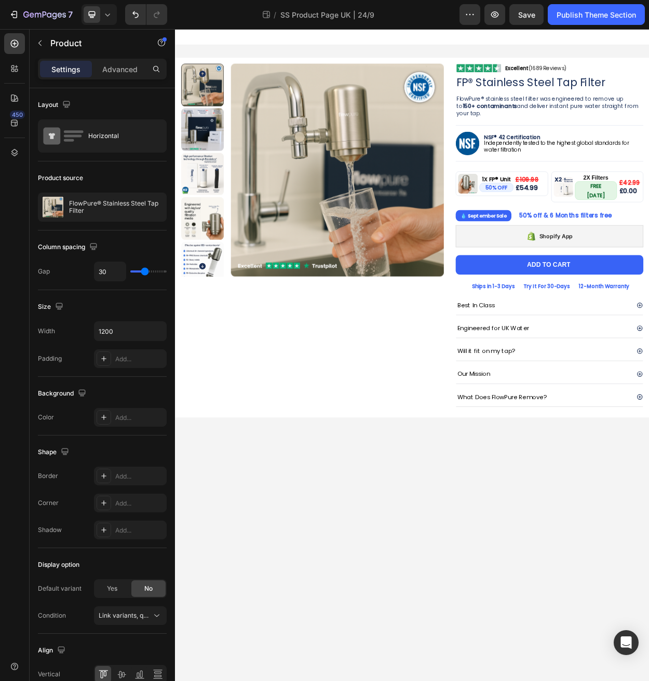
click at [378, 551] on body "Product Images Image Excellent (1689 Reviews) Heading Row Row FP® Stainless Ste…" at bounding box center [486, 457] width 623 height 857
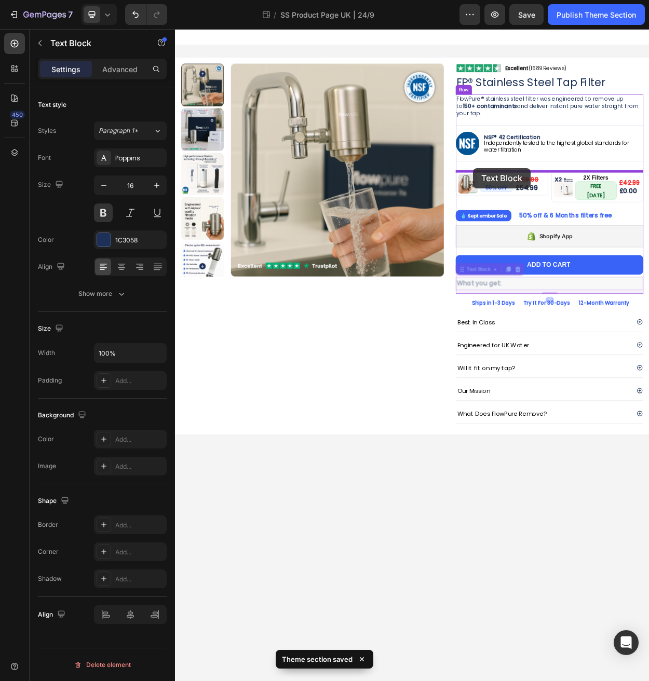
drag, startPoint x: 553, startPoint y: 338, endPoint x: 566, endPoint y: 212, distance: 126.8
click at [566, 212] on div "Product Images Image Excellent (1689 Reviews) Heading Row Row FP® Stainless Ste…" at bounding box center [486, 303] width 623 height 549
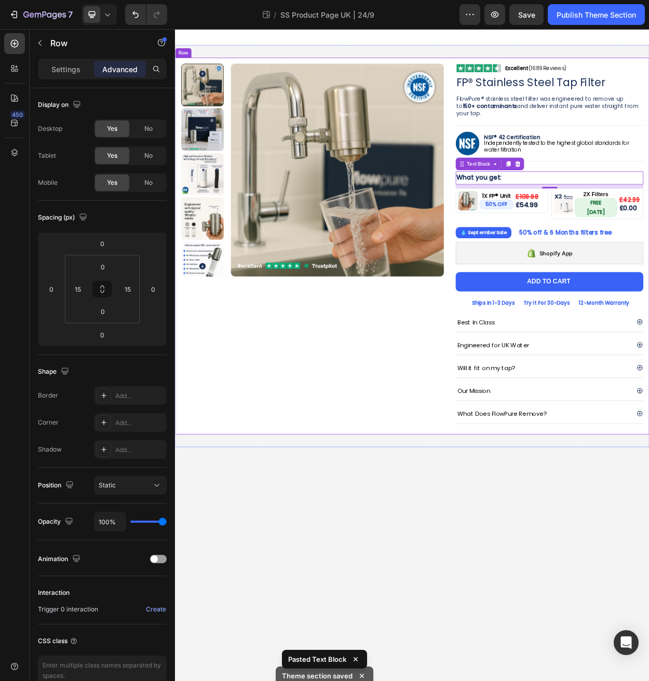
click at [448, 549] on div "Product Images Image Excellent (1689 Reviews) Heading Row Row FP® Stainless Ste…" at bounding box center [486, 313] width 607 height 495
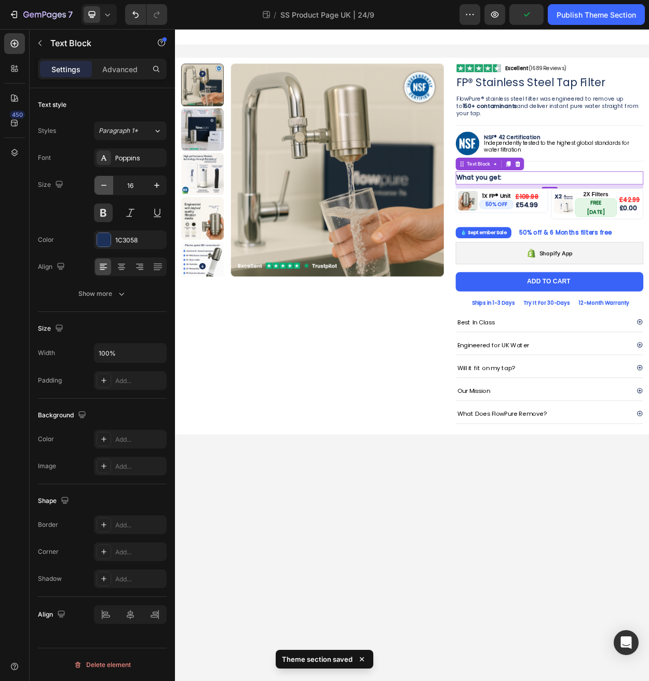
click at [107, 187] on icon "button" at bounding box center [104, 185] width 10 height 10
type input "14"
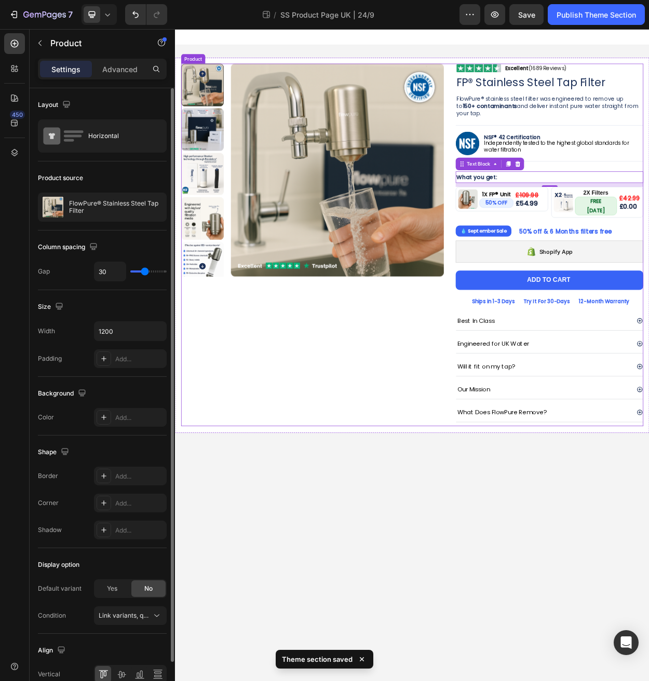
click at [298, 527] on div "Product Images" at bounding box center [355, 312] width 345 height 476
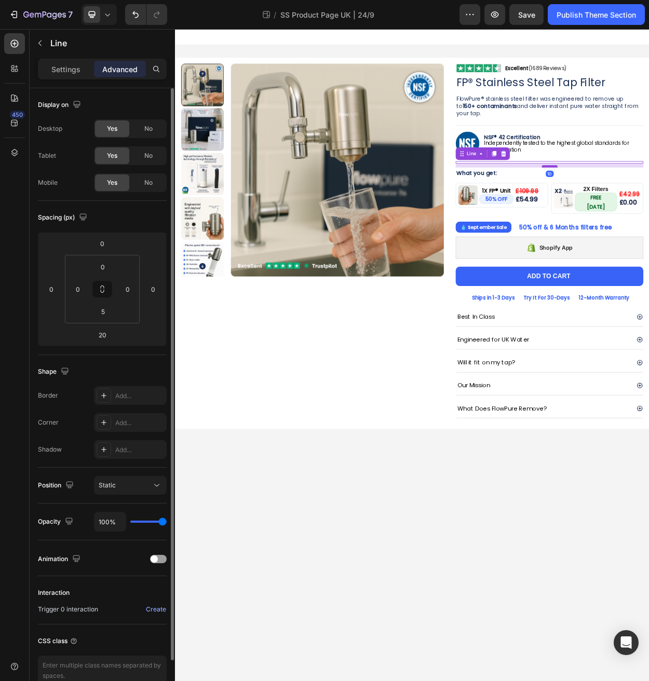
drag, startPoint x: 667, startPoint y: 214, endPoint x: 668, endPoint y: 209, distance: 5.3
type input "10"
click at [323, 652] on body "Product Images Image Excellent (1689 Reviews) Heading Row Row FP® Stainless Ste…" at bounding box center [486, 457] width 623 height 857
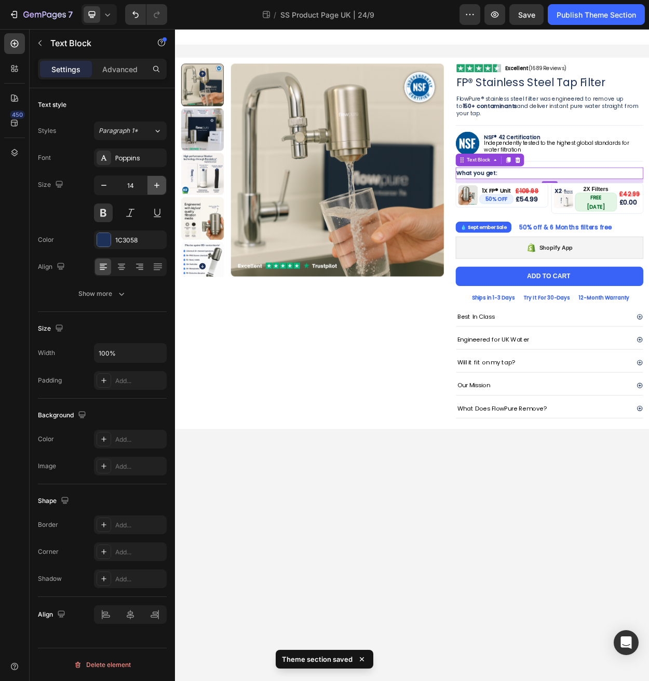
click at [156, 193] on button "button" at bounding box center [156, 185] width 19 height 19
type input "15"
click at [158, 211] on button at bounding box center [157, 212] width 19 height 19
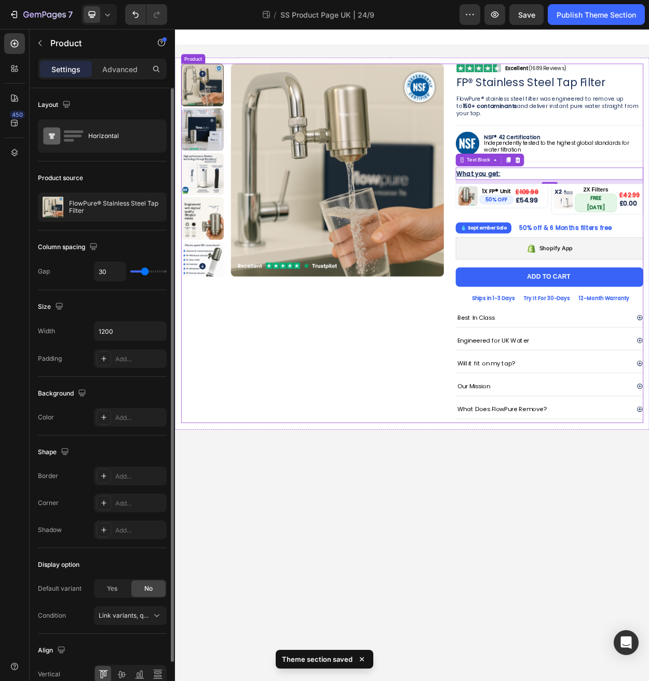
click at [304, 459] on div "Product Images" at bounding box center [355, 310] width 345 height 472
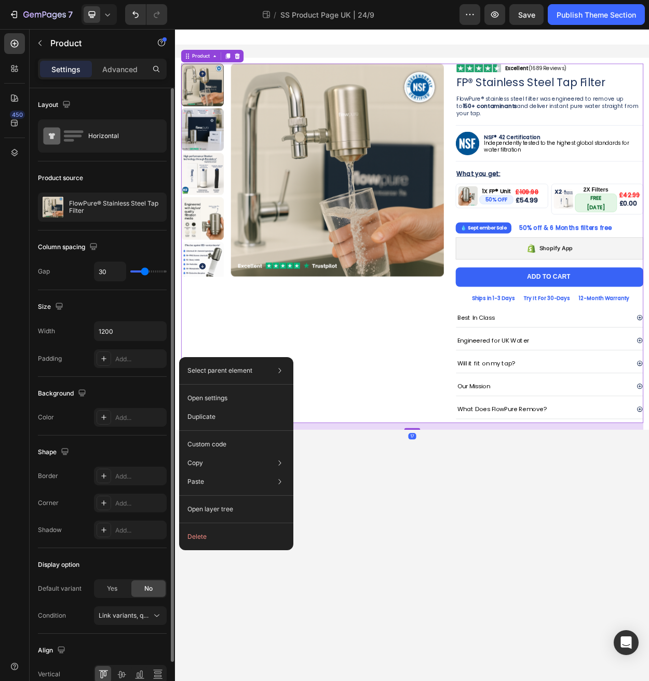
drag, startPoint x: 246, startPoint y: 420, endPoint x: 438, endPoint y: 358, distance: 202.3
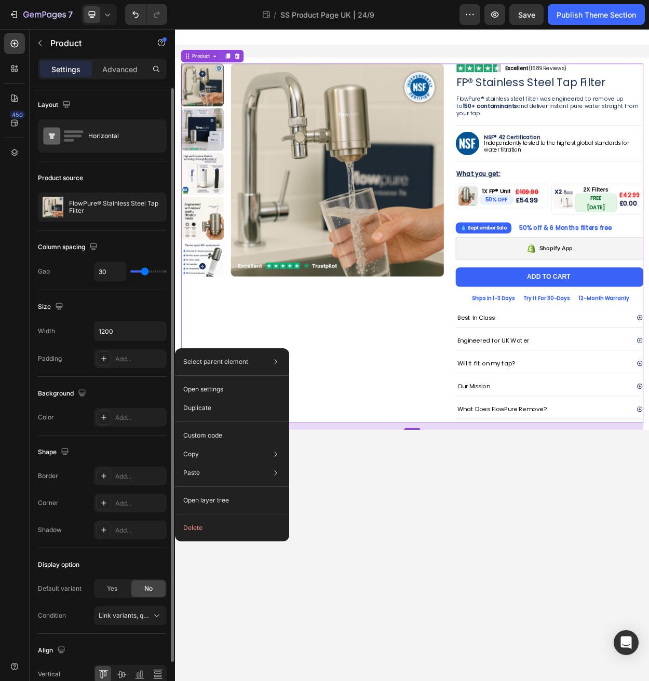
click at [286, 410] on div "Product Images" at bounding box center [355, 310] width 345 height 472
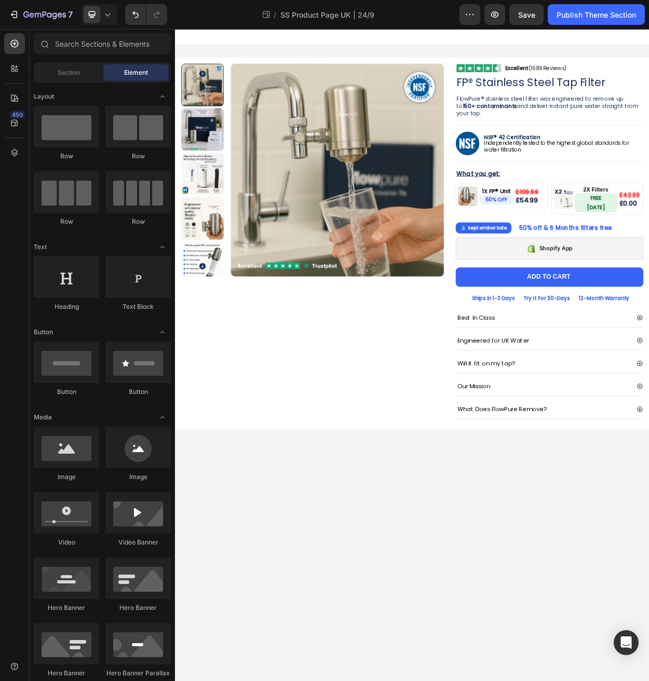
click at [322, 670] on body "Product Images Image Excellent (1689 Reviews) Heading Row Row FP® Stainless Ste…" at bounding box center [486, 457] width 623 height 857
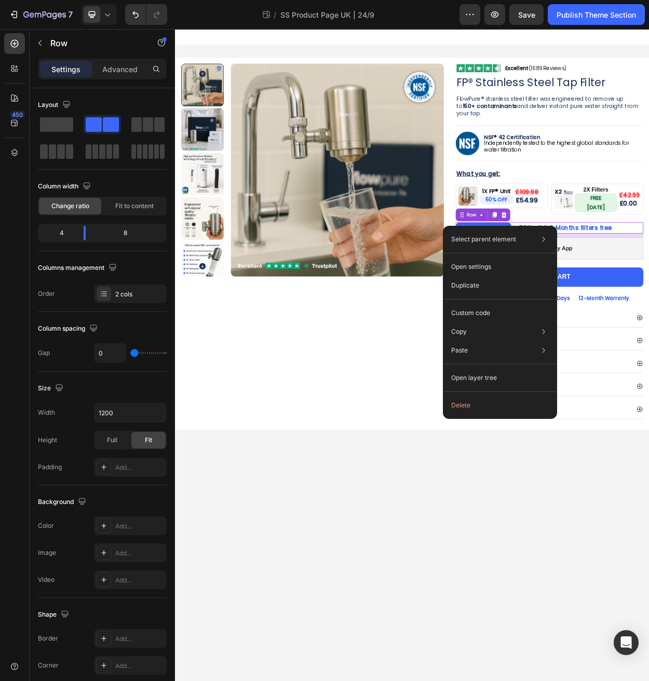
click at [517, 226] on div "Select parent element Product Row 1 col Row 1 col Row 2 cols Open settings Dupl…" at bounding box center [500, 322] width 114 height 193
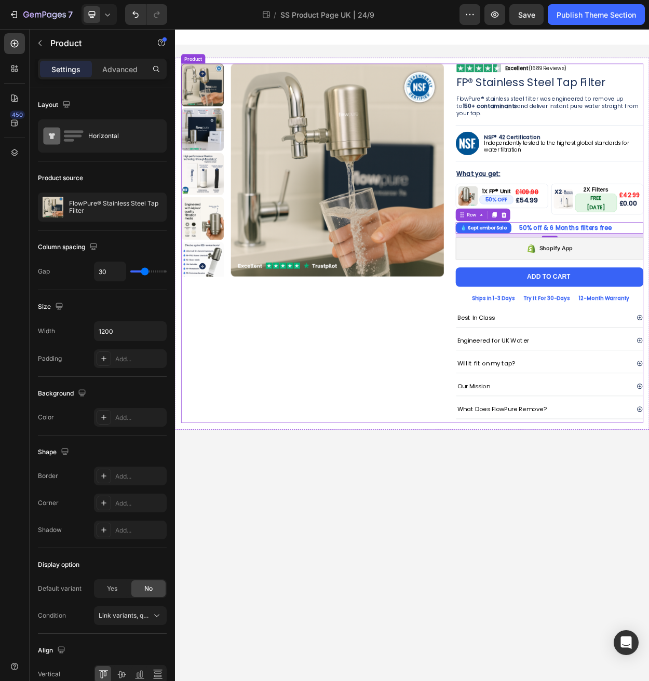
click at [371, 510] on div "Product Images" at bounding box center [355, 310] width 345 height 472
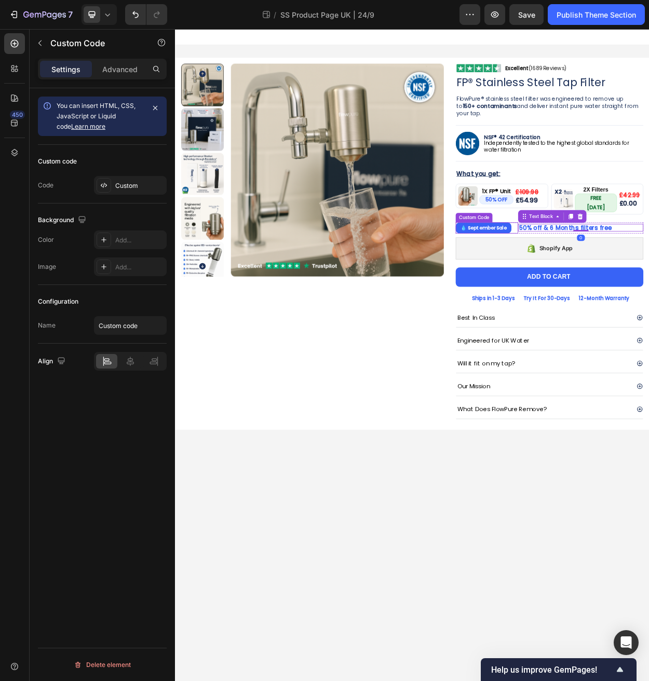
click at [622, 286] on div "💧 September Sale" at bounding box center [584, 290] width 82 height 15
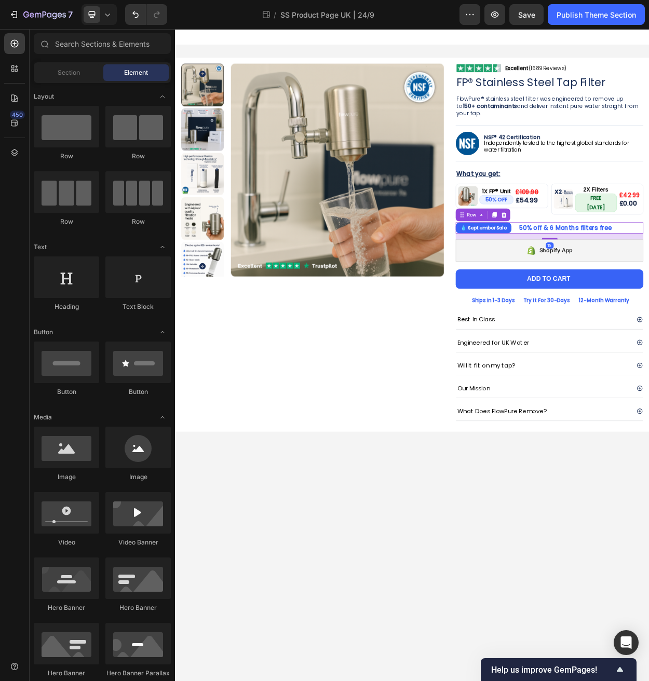
click at [402, 620] on body "Product Images Image Excellent (1689 Reviews) Heading Row Row FP® Stainless Ste…" at bounding box center [486, 457] width 623 height 857
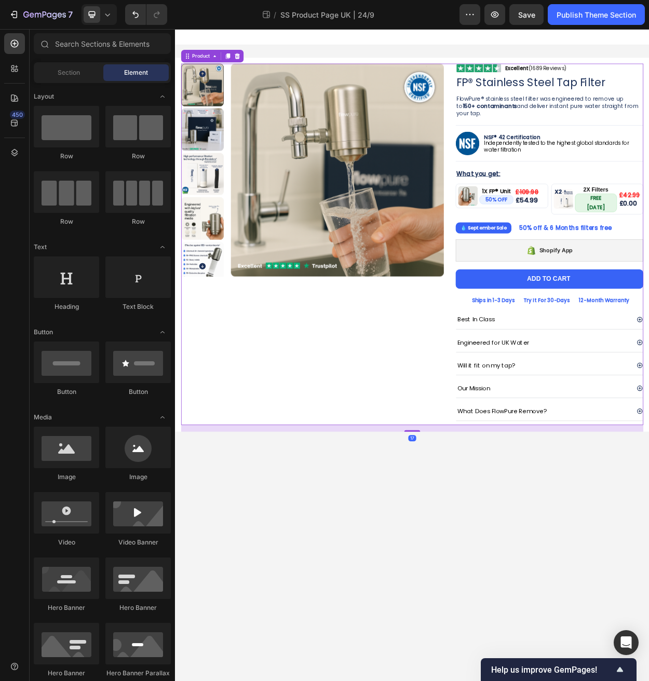
drag, startPoint x: 366, startPoint y: 517, endPoint x: 477, endPoint y: 429, distance: 142.2
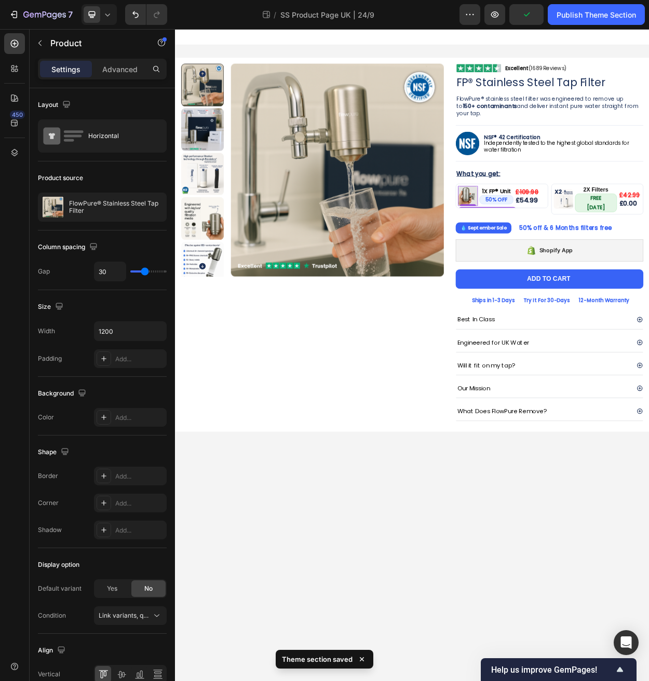
click at [557, 253] on img at bounding box center [559, 248] width 26 height 26
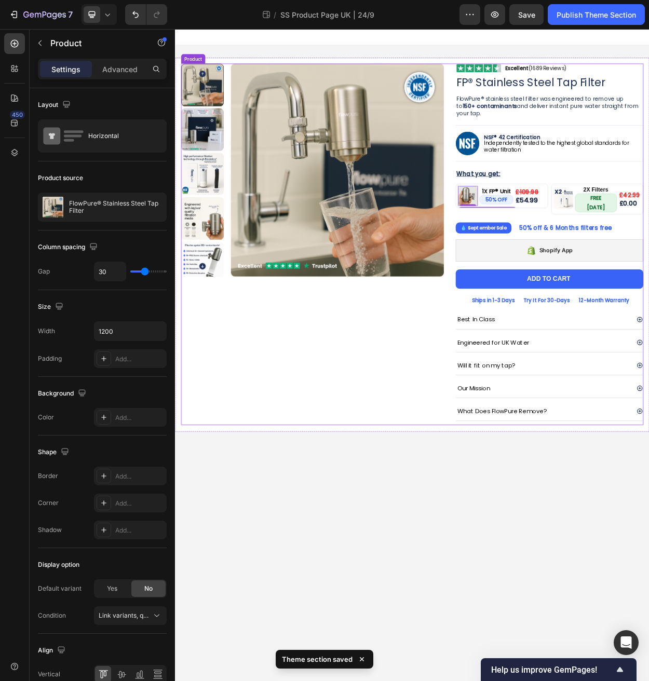
click at [208, 487] on div "Product Images" at bounding box center [355, 311] width 345 height 475
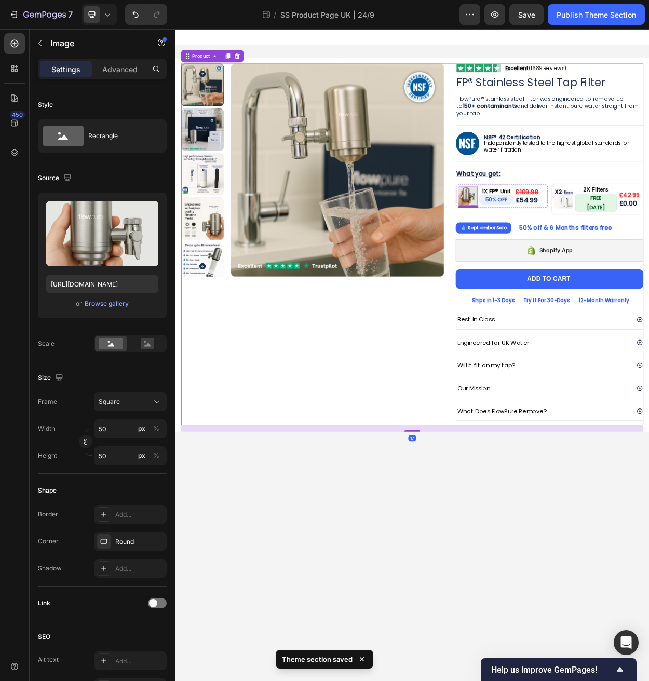
click at [557, 245] on img at bounding box center [559, 248] width 26 height 26
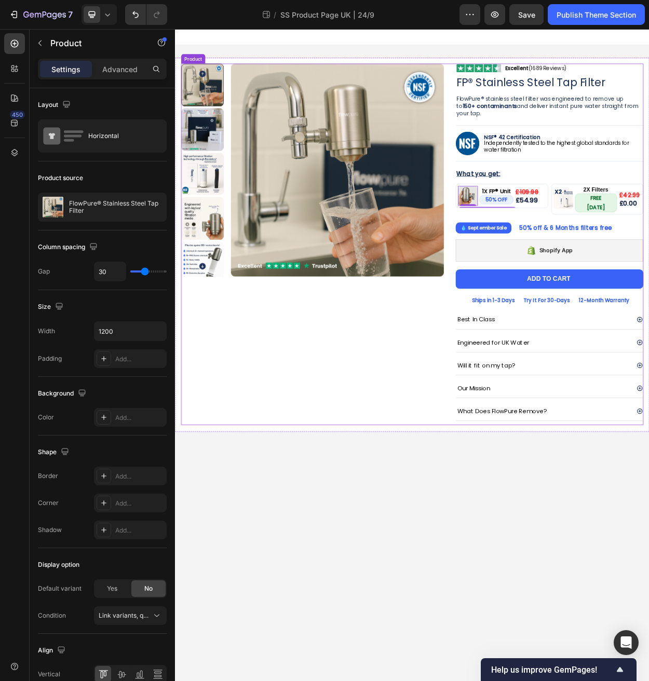
click at [407, 535] on div "Product Images" at bounding box center [355, 311] width 345 height 475
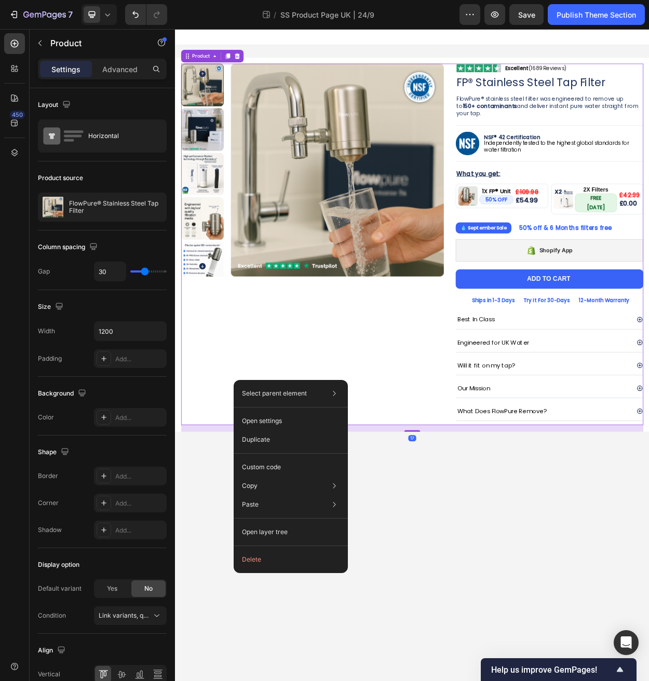
click at [291, 456] on div "Product Images" at bounding box center [355, 311] width 345 height 475
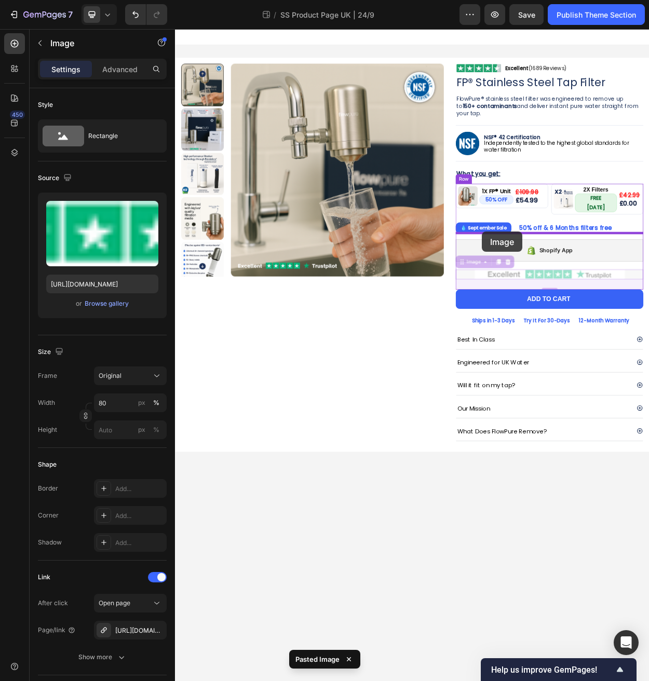
drag, startPoint x: 549, startPoint y: 328, endPoint x: 578, endPoint y: 295, distance: 44.1
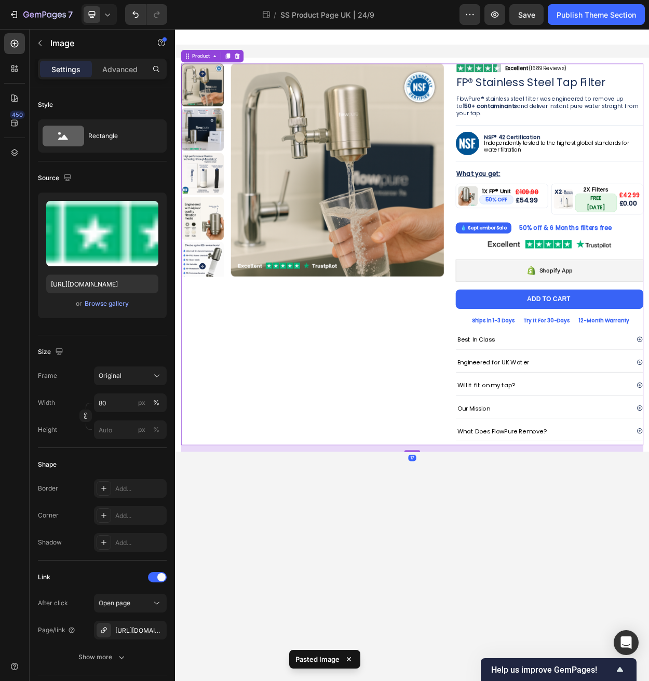
click at [442, 451] on div "Product Images" at bounding box center [355, 324] width 345 height 501
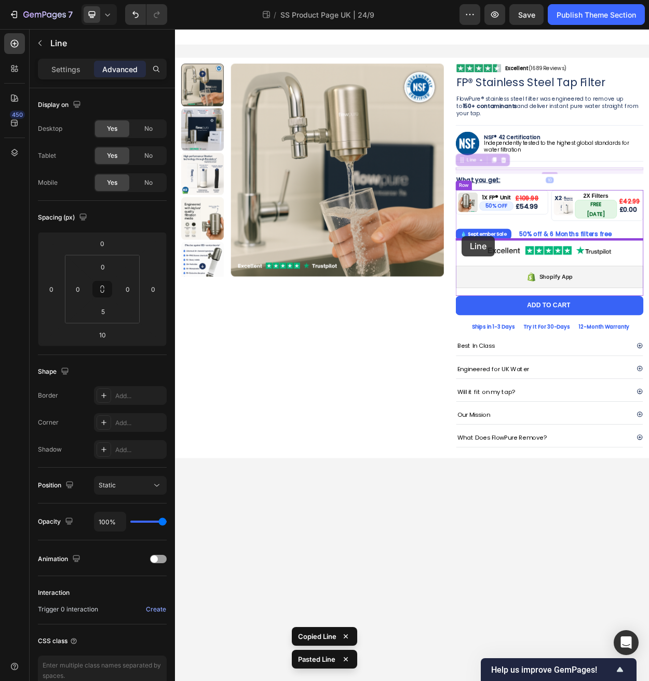
drag, startPoint x: 551, startPoint y: 201, endPoint x: 552, endPoint y: 301, distance: 100.2
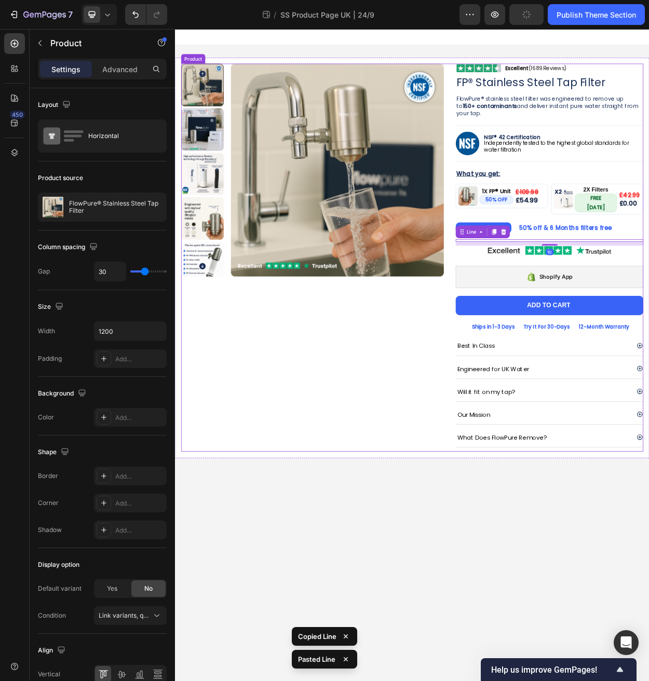
click at [471, 419] on div "Product Images" at bounding box center [355, 329] width 345 height 510
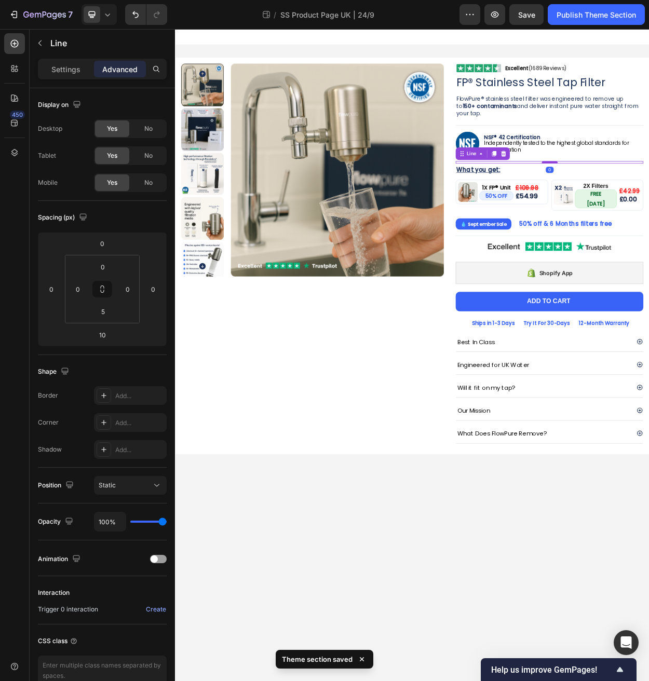
drag, startPoint x: 674, startPoint y: 210, endPoint x: 674, endPoint y: 204, distance: 5.7
type input "0"
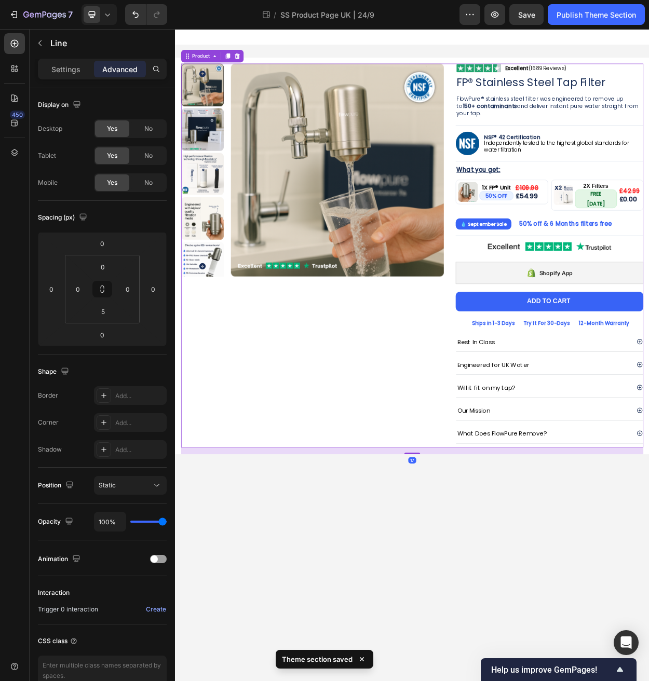
click at [412, 495] on div "Product Images" at bounding box center [355, 326] width 345 height 504
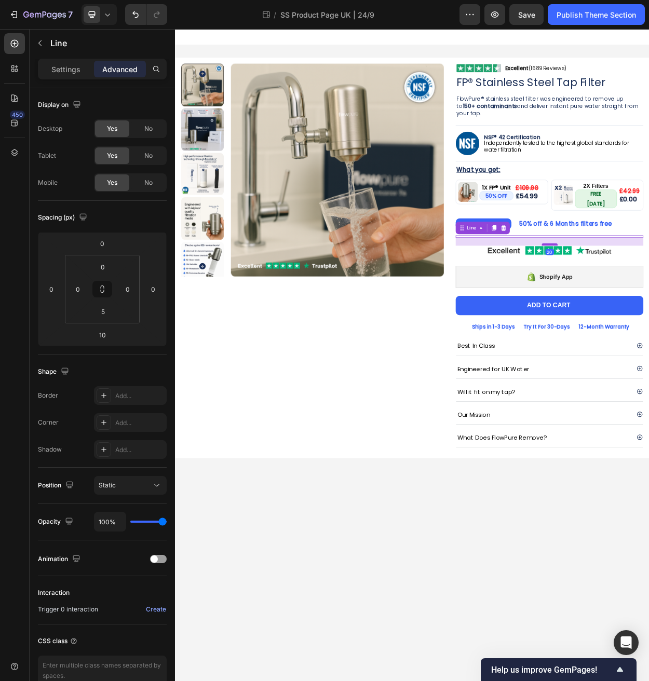
drag, startPoint x: 670, startPoint y: 298, endPoint x: 673, endPoint y: 304, distance: 6.1
type input "20"
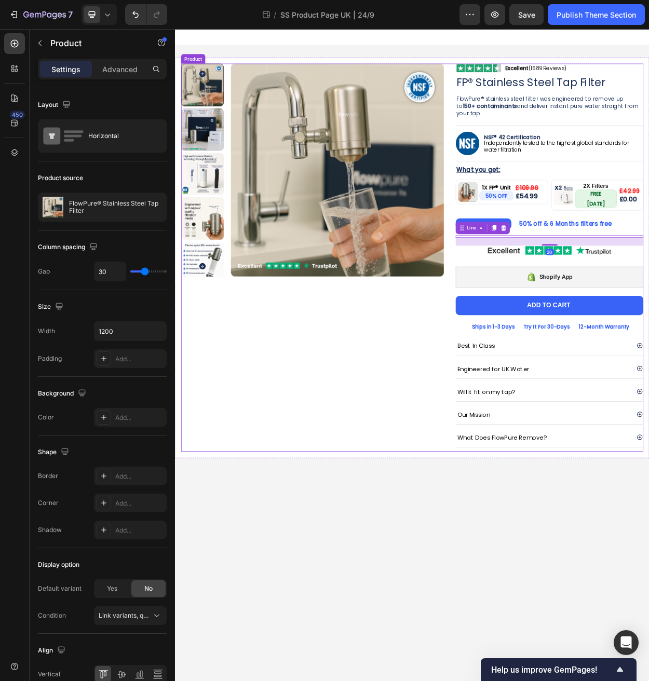
click at [454, 418] on div "Product Images" at bounding box center [355, 329] width 345 height 510
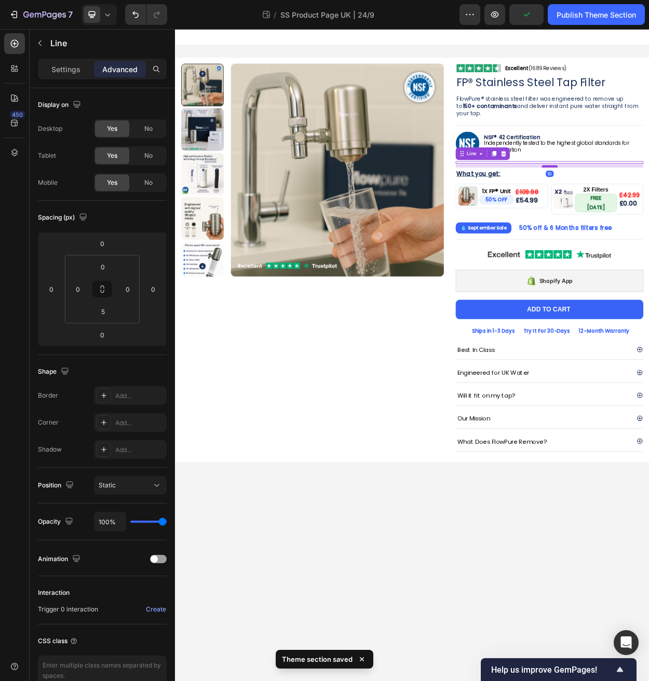
drag, startPoint x: 663, startPoint y: 204, endPoint x: 666, endPoint y: 210, distance: 6.1
type input "10"
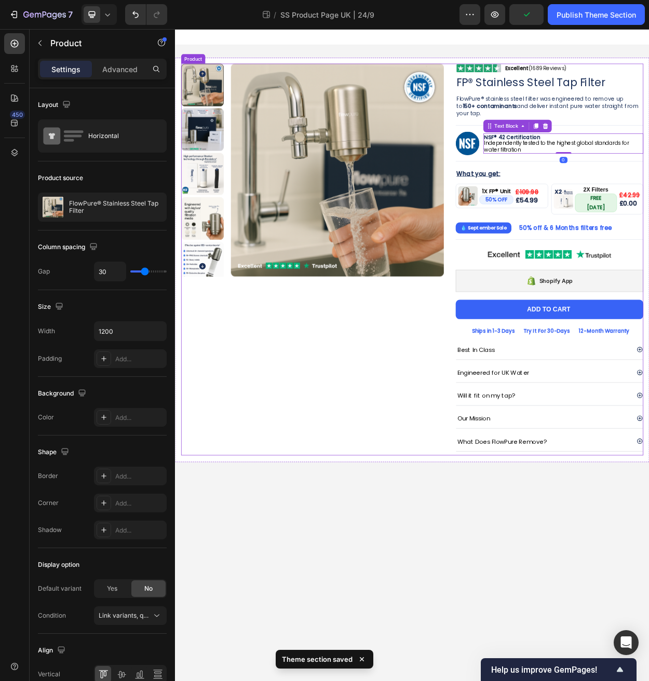
click at [460, 419] on div "Product Images" at bounding box center [355, 331] width 345 height 515
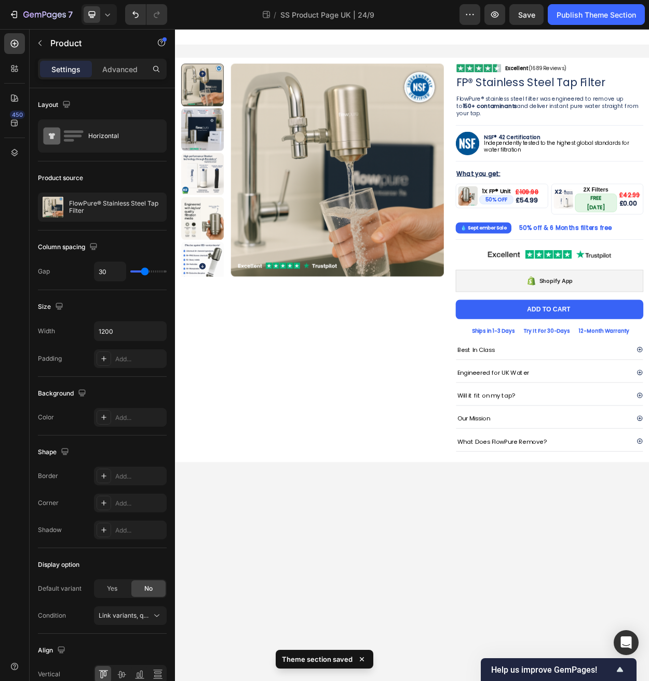
click at [349, 680] on body "Product Images Image Excellent (1689 Reviews) Heading Row Row FP® Stainless Ste…" at bounding box center [486, 457] width 623 height 857
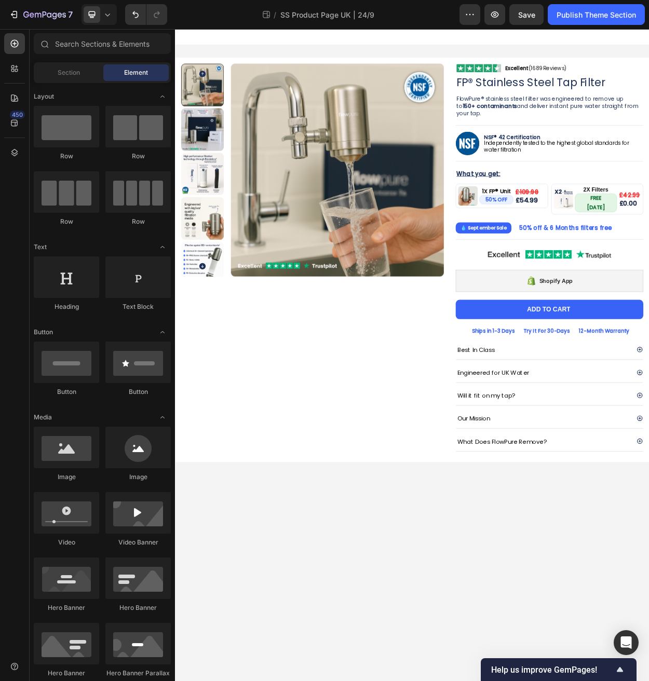
drag, startPoint x: 339, startPoint y: 710, endPoint x: 264, endPoint y: 622, distance: 115.6
click at [264, 622] on body "Product Images Image Excellent (1689 Reviews) Heading Row Row FP® Stainless Ste…" at bounding box center [486, 457] width 623 height 857
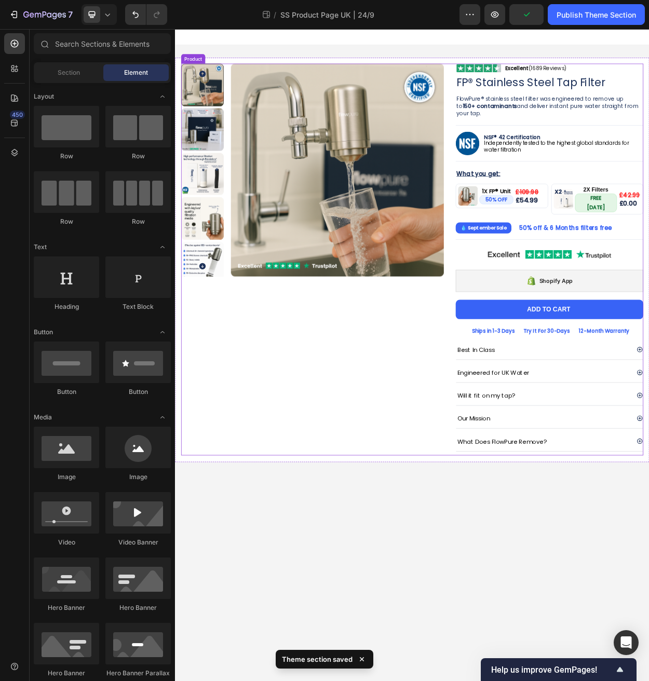
drag, startPoint x: 264, startPoint y: 622, endPoint x: 260, endPoint y: 577, distance: 45.9
click at [260, 577] on body "Product Images Image Excellent (1689 Reviews) Heading Row Row FP® Stainless Ste…" at bounding box center [486, 457] width 623 height 857
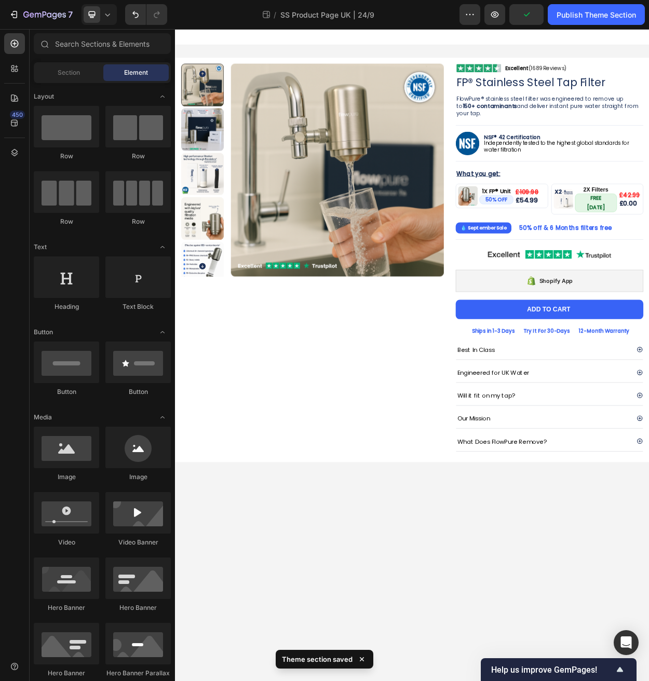
click at [324, 663] on body "Product Images Image Excellent (1689 Reviews) Heading Row Row FP® Stainless Ste…" at bounding box center [486, 457] width 623 height 857
click at [105, 15] on icon at bounding box center [107, 14] width 10 height 10
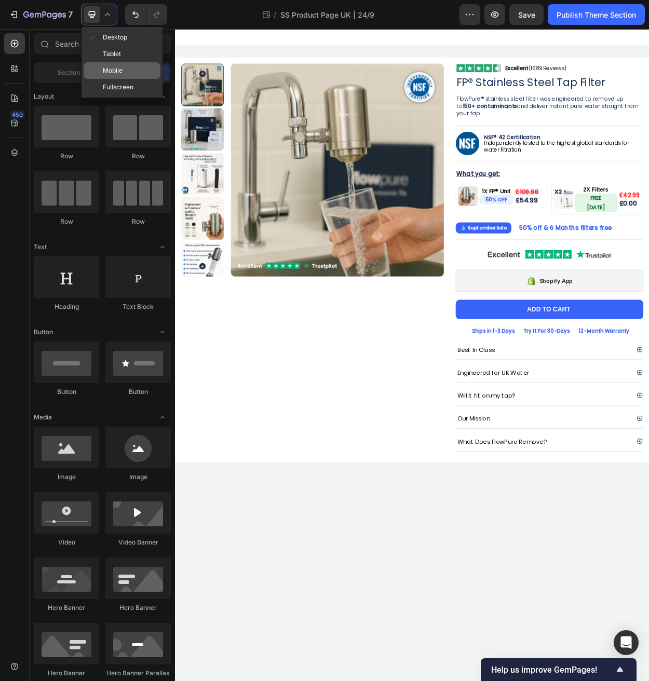
click at [121, 73] on span "Mobile" at bounding box center [113, 70] width 20 height 10
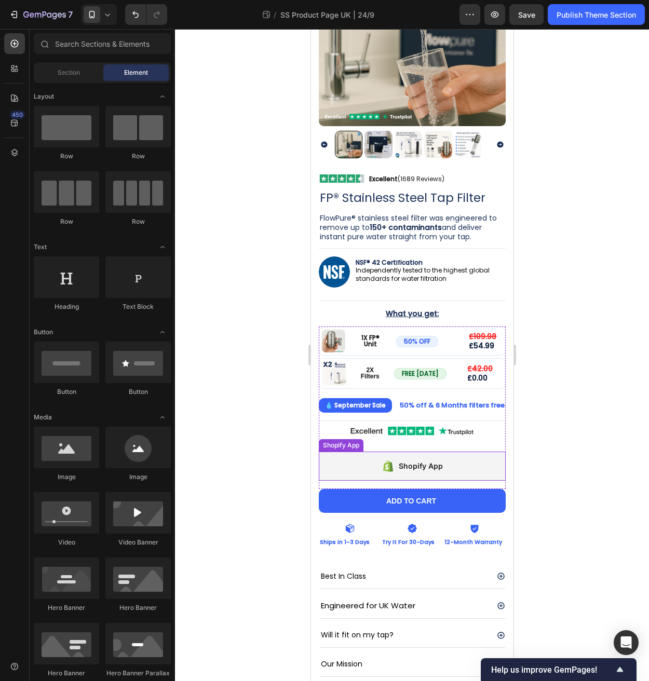
scroll to position [107, 0]
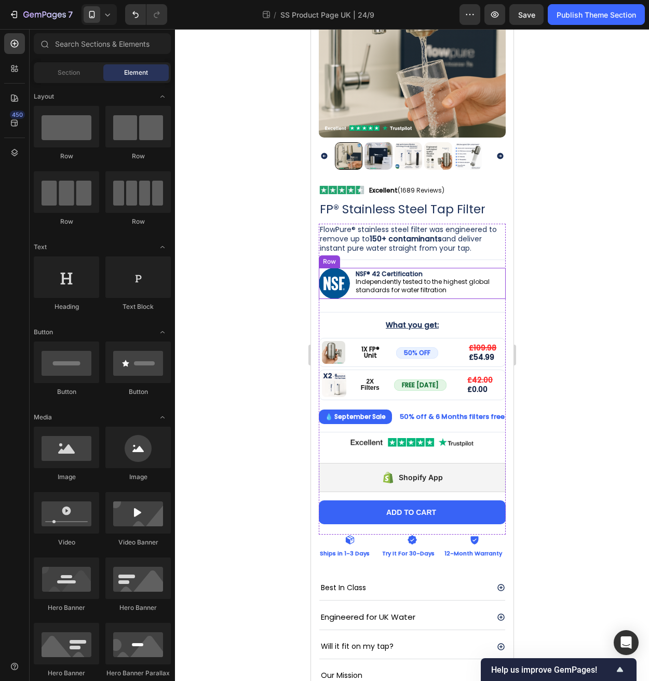
click at [374, 288] on div "NSF® 42 Certification Independently tested to the highest global standards for …" at bounding box center [429, 283] width 151 height 31
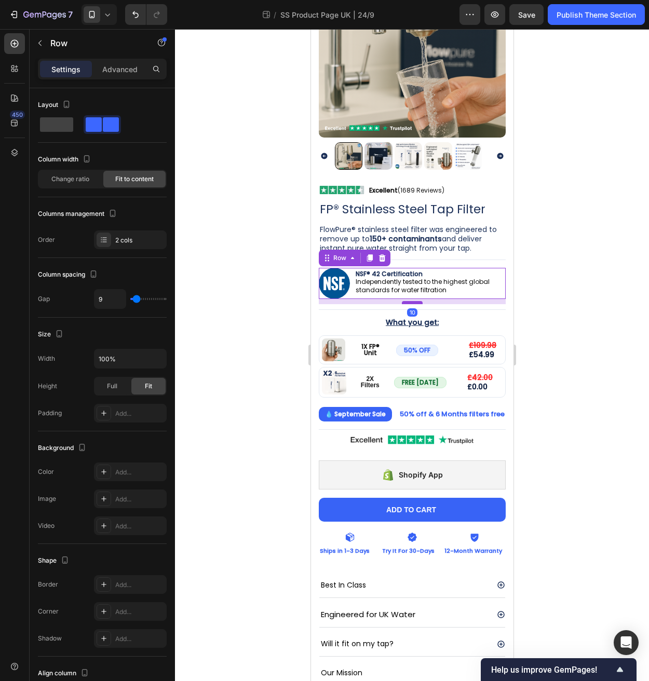
click at [406, 301] on div at bounding box center [411, 302] width 21 height 3
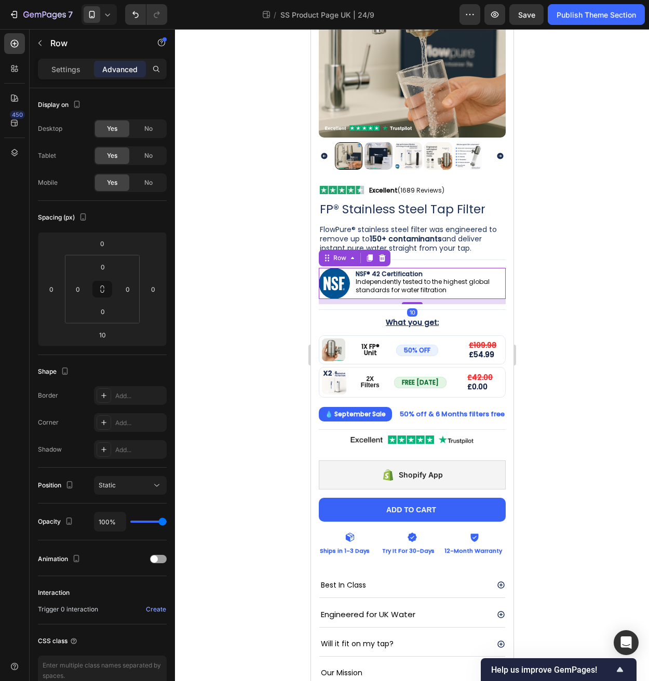
click at [542, 292] on div at bounding box center [412, 355] width 474 height 652
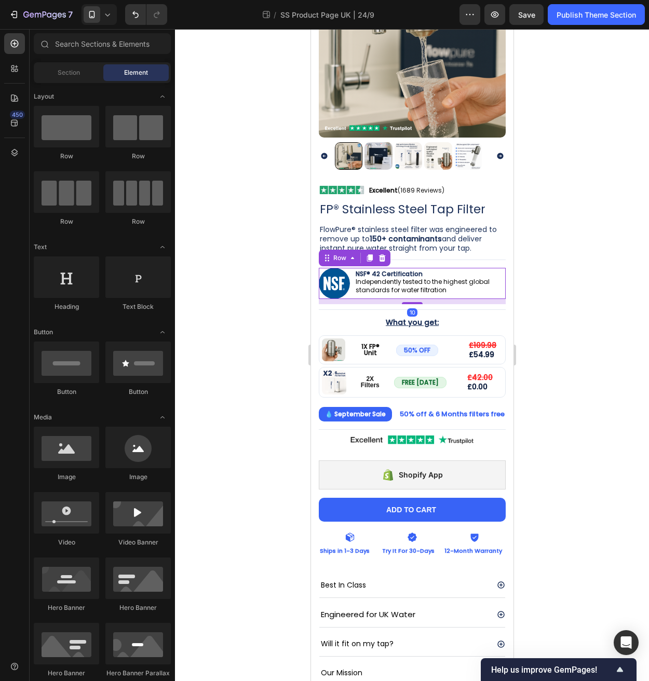
click at [390, 289] on div "NSF® 42 Certification Independently tested to the highest global standards for …" at bounding box center [429, 283] width 151 height 31
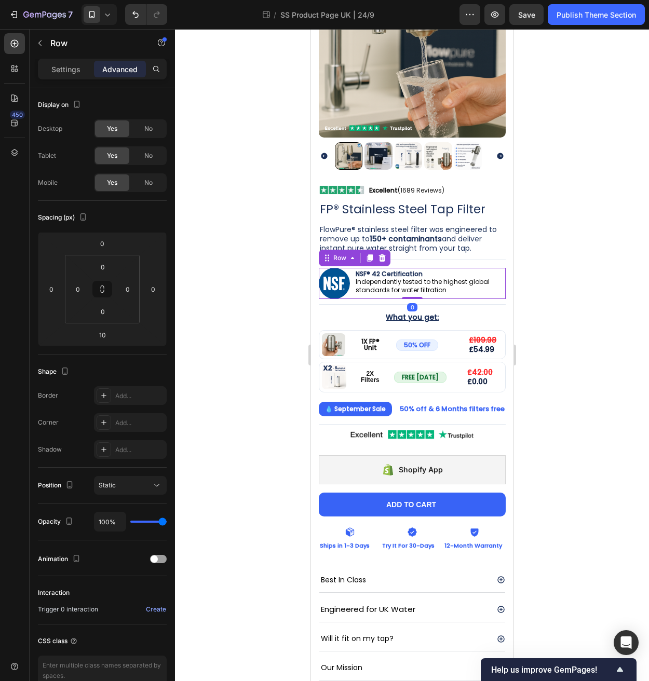
drag, startPoint x: 409, startPoint y: 295, endPoint x: 409, endPoint y: 287, distance: 7.8
click at [409, 287] on div "Image NSF® 42 Certification Independently tested to the highest global standard…" at bounding box center [411, 283] width 187 height 31
type input "0"
click at [455, 250] on div "FlowPure® stainless steel filter was engineered to remove up to 150+ contaminan…" at bounding box center [411, 245] width 187 height 42
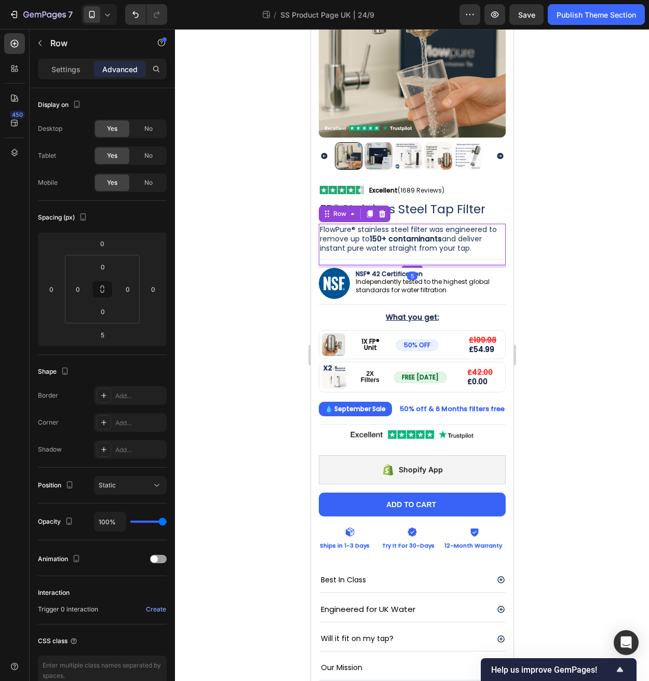
click at [432, 250] on div "FlowPure® stainless steel filter was engineered to remove up to 150+ contaminan…" at bounding box center [411, 245] width 187 height 42
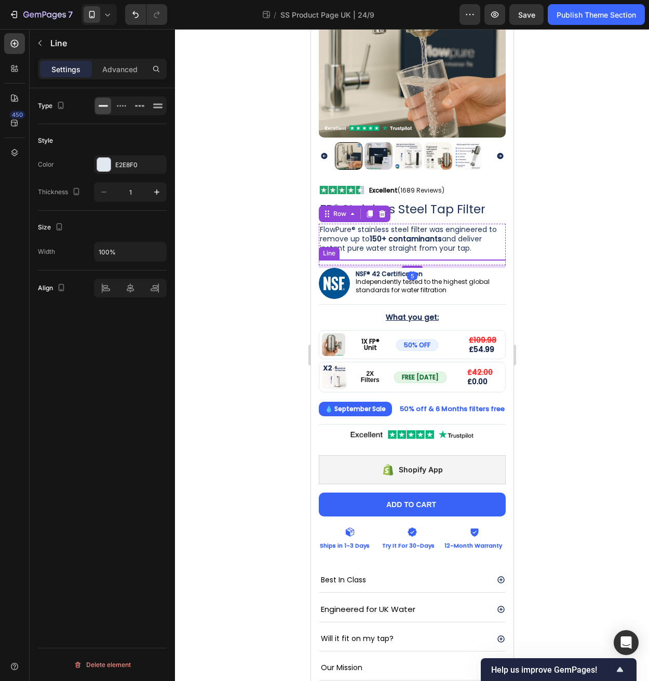
click at [432, 259] on div "Title Line" at bounding box center [411, 259] width 187 height 1
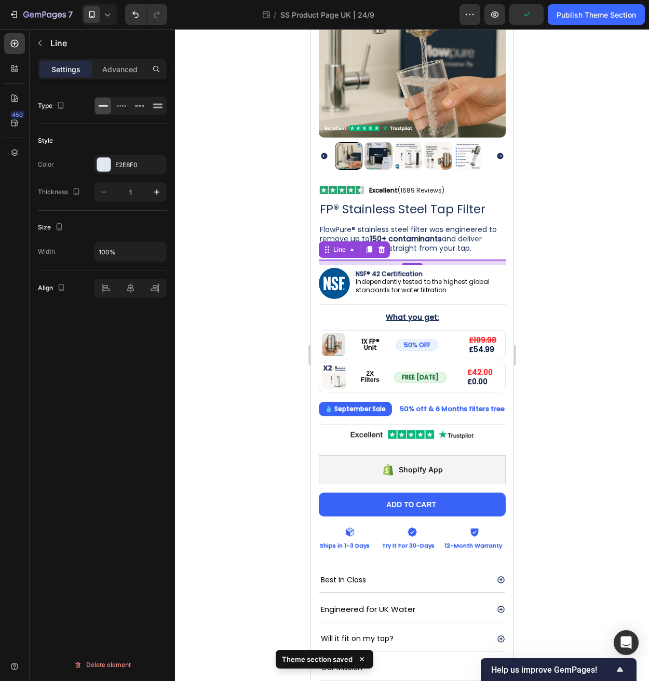
click at [591, 273] on div at bounding box center [412, 355] width 474 height 652
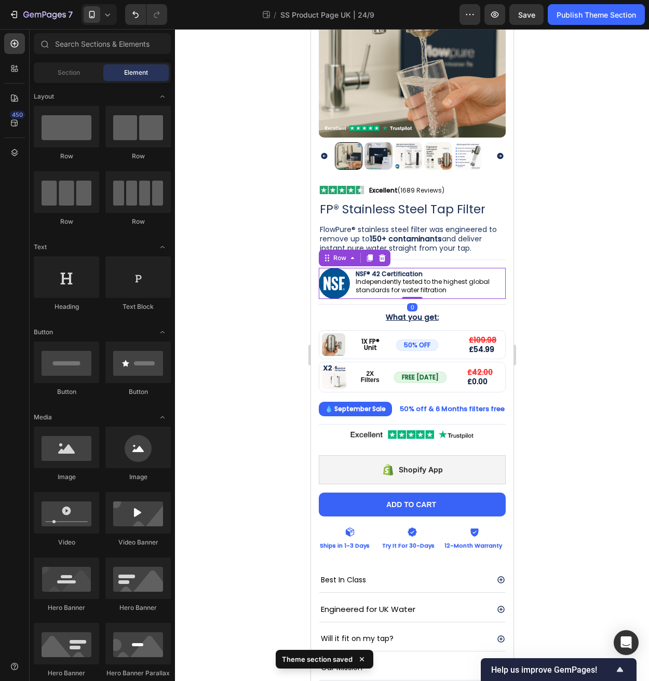
click at [374, 287] on div "NSF® 42 Certification Independently tested to the highest global standards for …" at bounding box center [429, 283] width 151 height 31
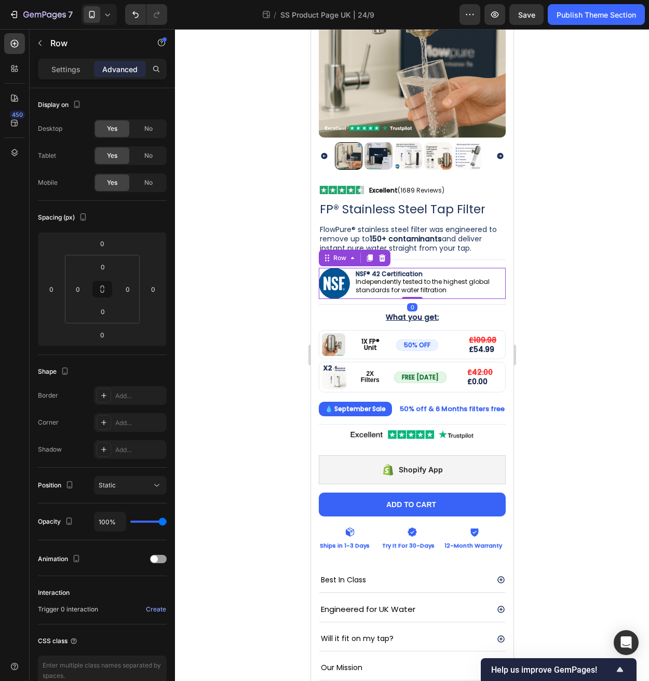
click at [354, 287] on div "NSF® 42 Certification Independently tested to the highest global standards for …" at bounding box center [429, 283] width 151 height 31
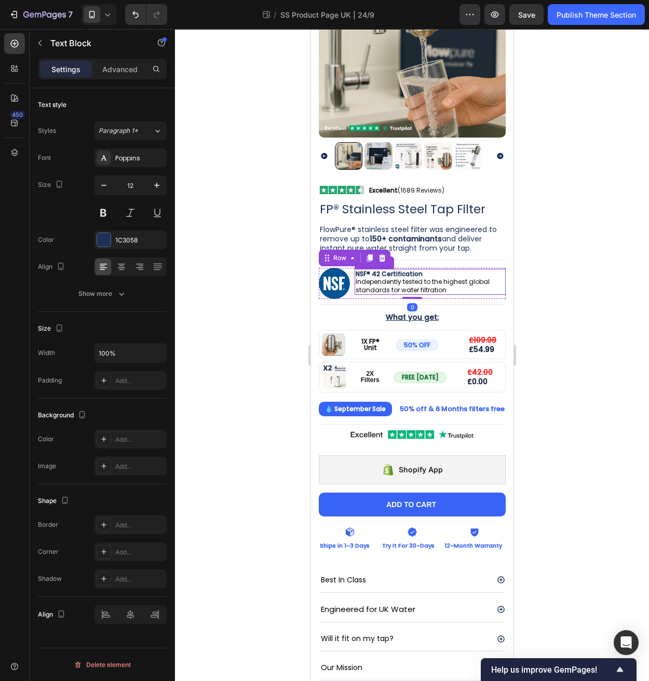
click at [394, 284] on span "Independently tested to the highest global standards for water filtration" at bounding box center [422, 285] width 134 height 17
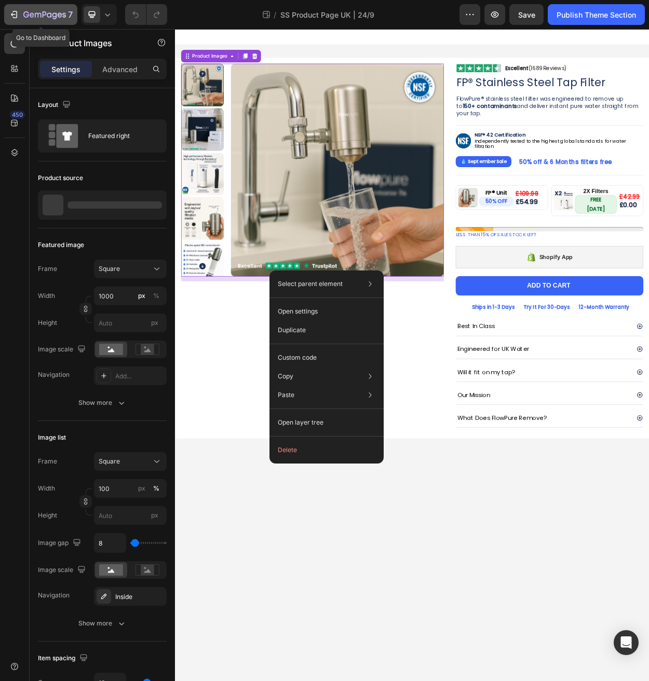
click at [45, 10] on div "7" at bounding box center [47, 14] width 49 height 12
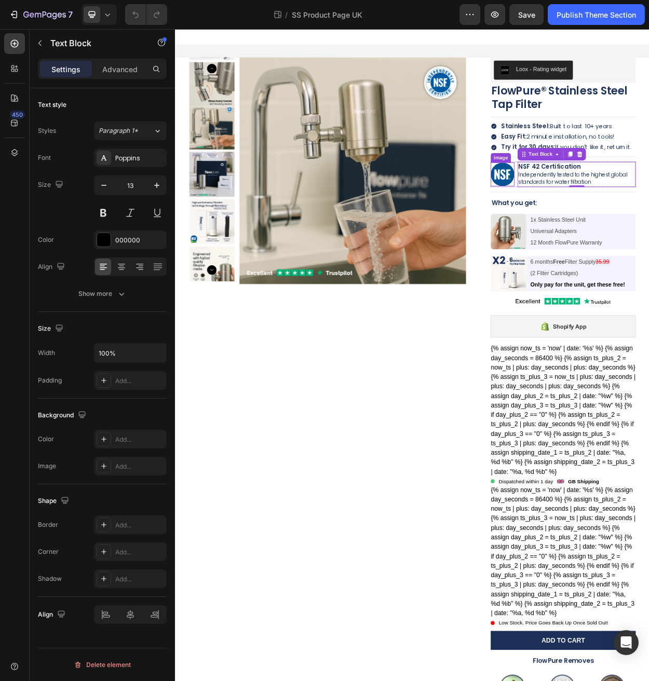
click at [600, 228] on img at bounding box center [604, 219] width 31 height 31
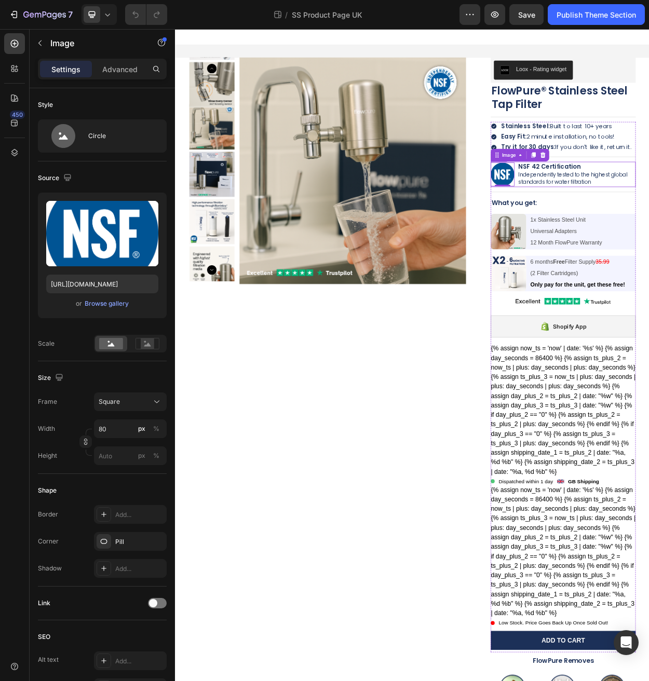
click at [601, 224] on img at bounding box center [604, 219] width 31 height 31
click at [607, 228] on img at bounding box center [604, 219] width 31 height 31
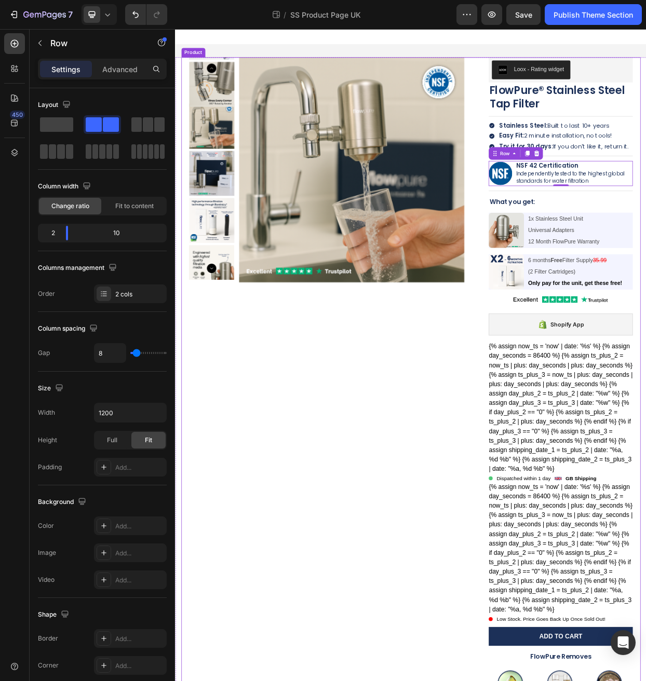
click at [546, 456] on div "Product Images" at bounding box center [383, 512] width 380 height 892
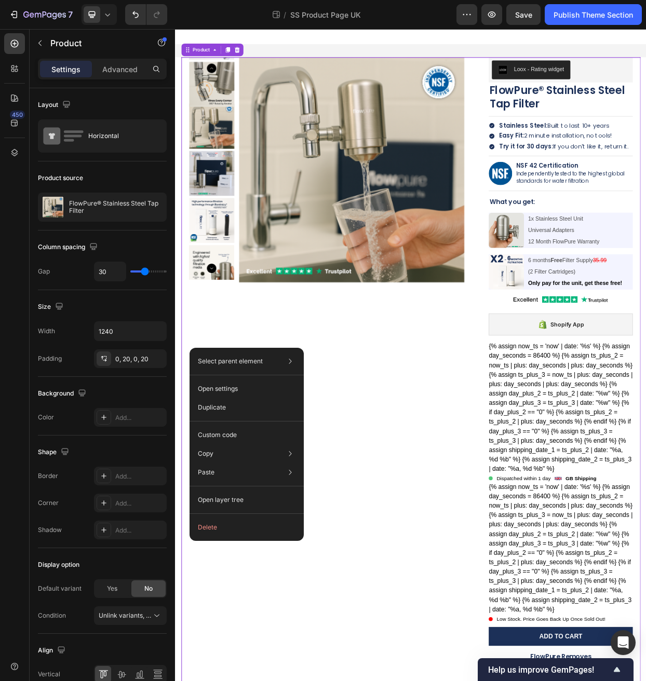
click at [321, 387] on div "Product Images" at bounding box center [383, 512] width 380 height 892
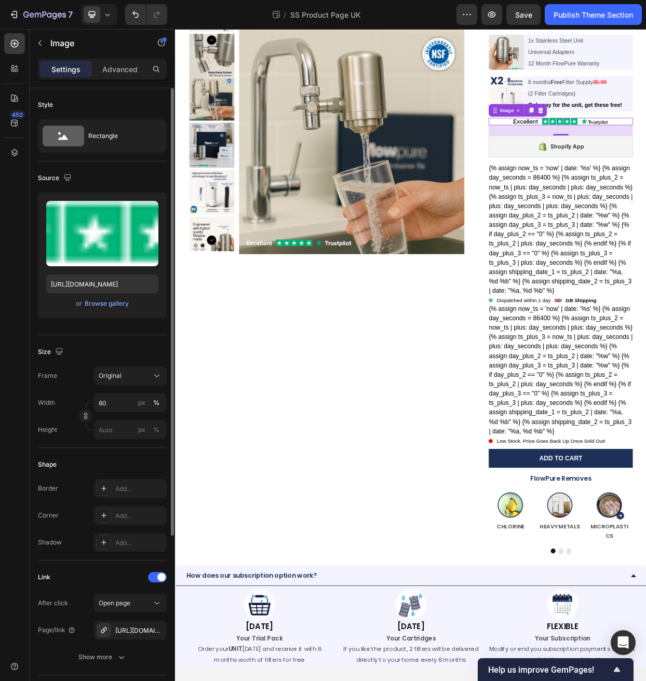
scroll to position [261, 0]
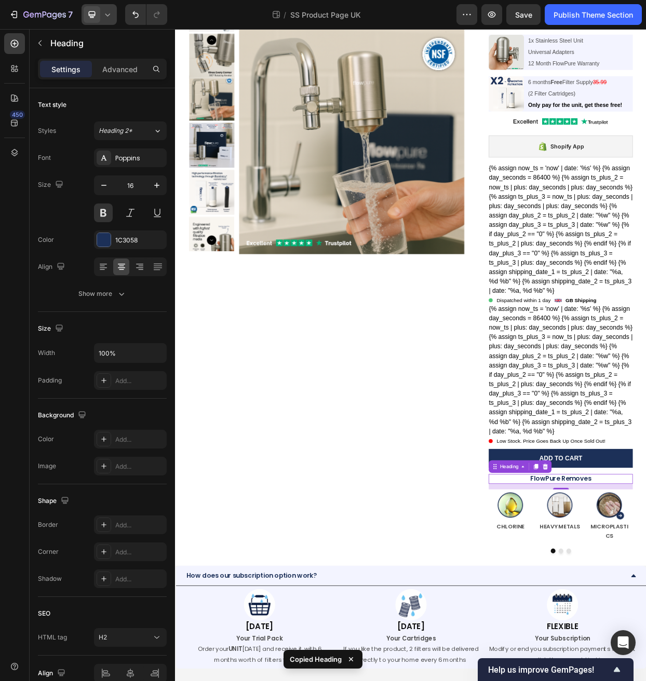
click at [104, 13] on icon at bounding box center [107, 14] width 10 height 10
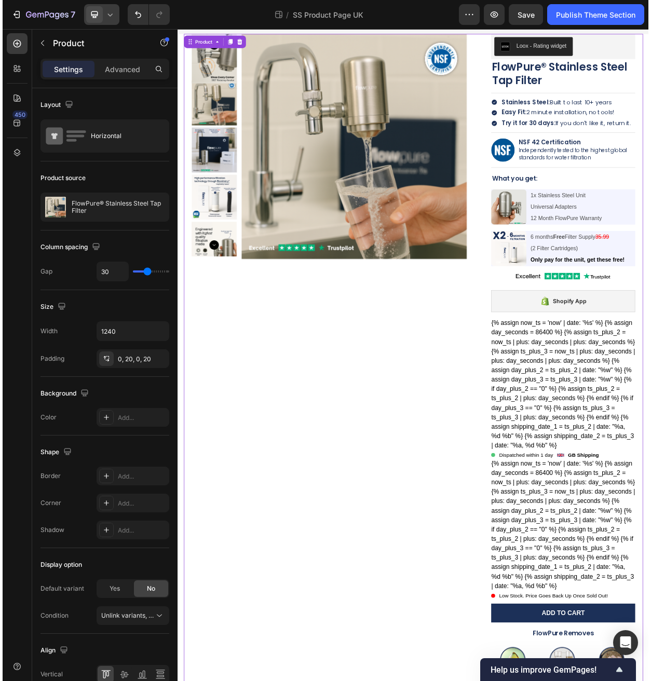
scroll to position [0, 0]
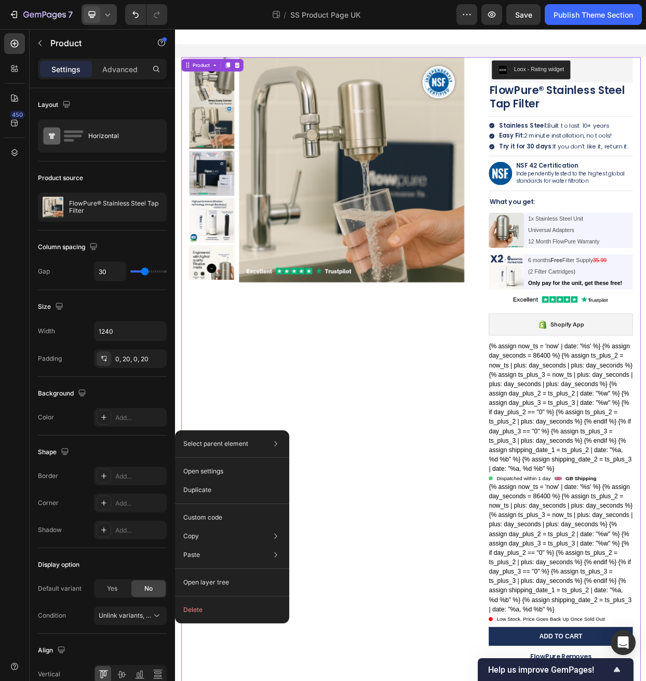
click at [213, 526] on div "Product Images" at bounding box center [383, 512] width 380 height 892
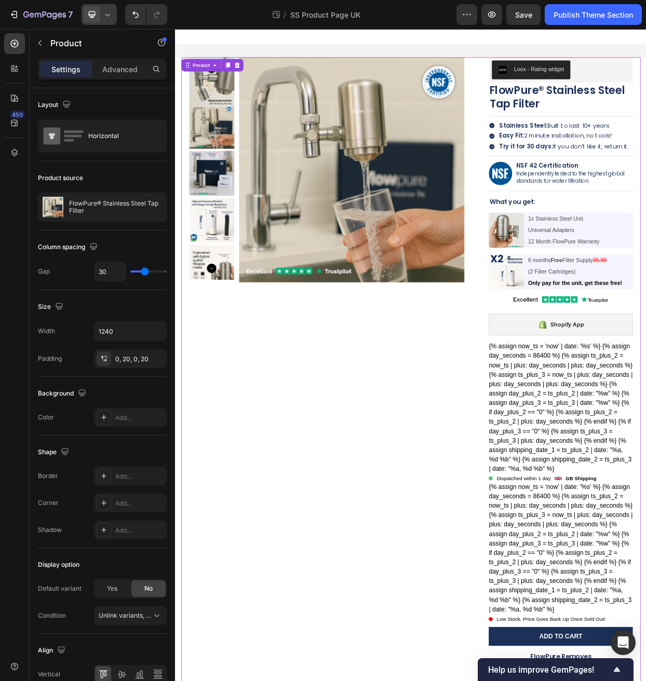
click at [308, 450] on div "Product Images" at bounding box center [383, 512] width 380 height 892
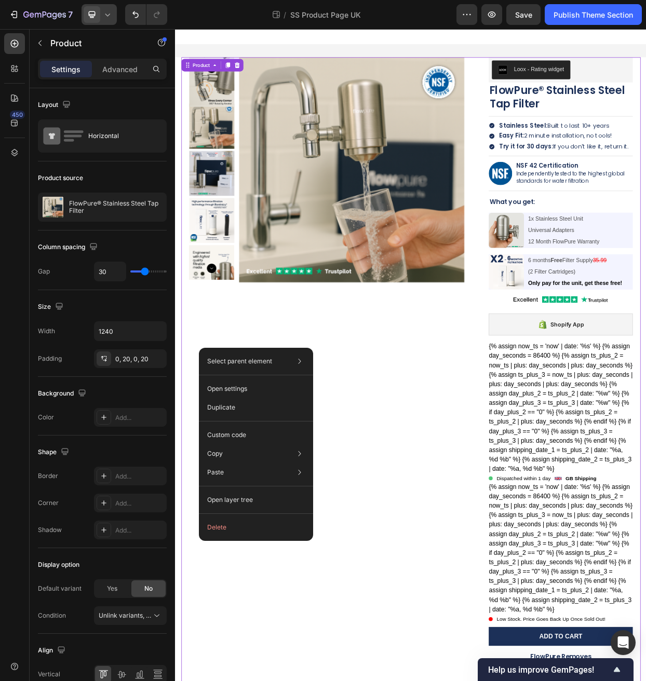
click at [268, 348] on div "Select parent element Row 1 col Product Open settings Duplicate Custom code Cop…" at bounding box center [256, 444] width 114 height 193
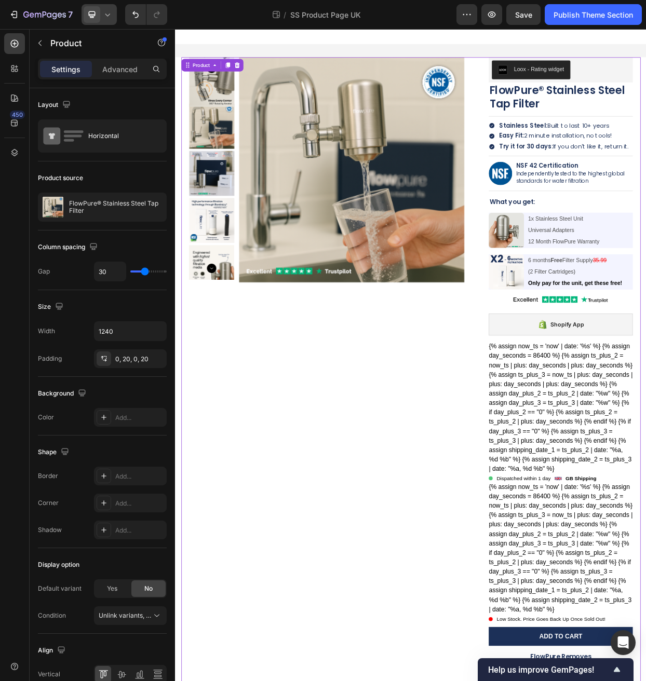
click at [336, 419] on div "Product Images" at bounding box center [383, 512] width 380 height 892
click at [487, 18] on icon "button" at bounding box center [491, 14] width 10 height 10
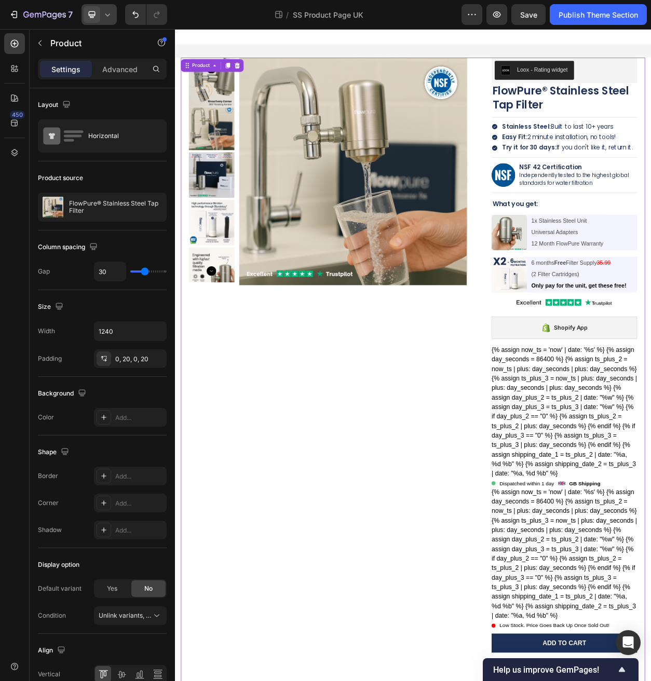
click at [648, 179] on div "Product Images Loox - Rating widget Loox FlowPure® Stainless Steel Tap Filter P…" at bounding box center [486, 512] width 607 height 892
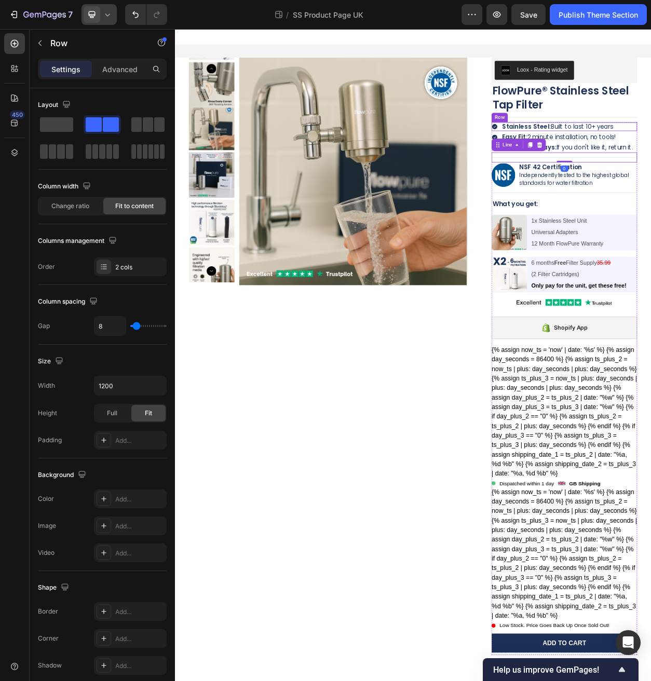
click at [602, 170] on strong "Easy Fit:" at bounding box center [618, 170] width 33 height 11
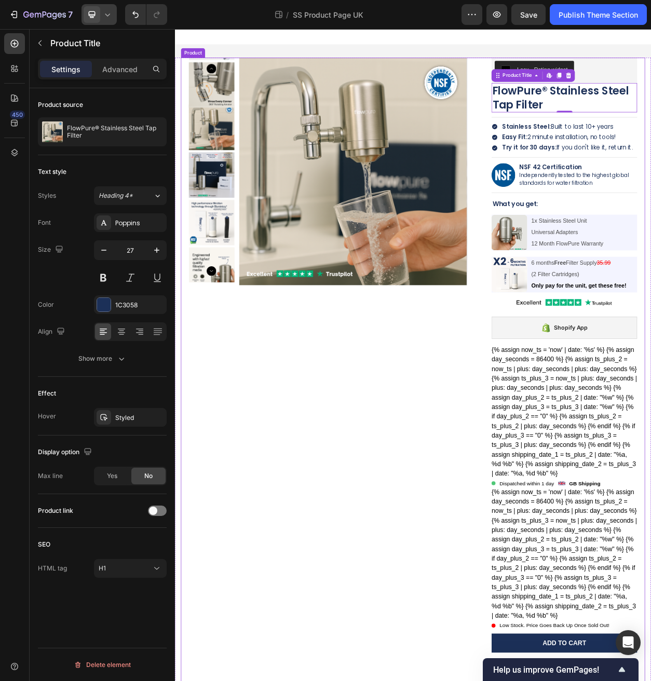
click at [345, 611] on div "Product Images" at bounding box center [383, 512] width 380 height 892
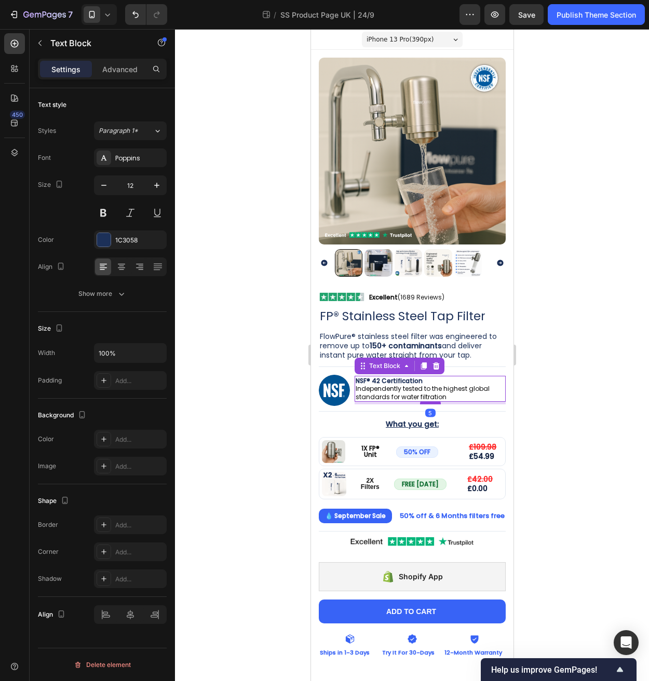
scroll to position [107, 0]
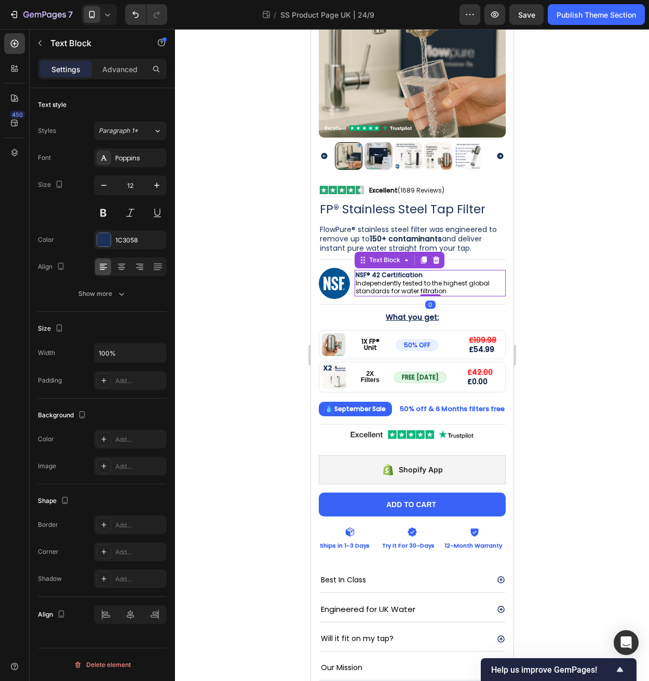
drag, startPoint x: 422, startPoint y: 289, endPoint x: 423, endPoint y: 279, distance: 9.9
click at [423, 279] on div "NSF® 42 Certification Independently tested to the highest global standards for …" at bounding box center [429, 283] width 151 height 26
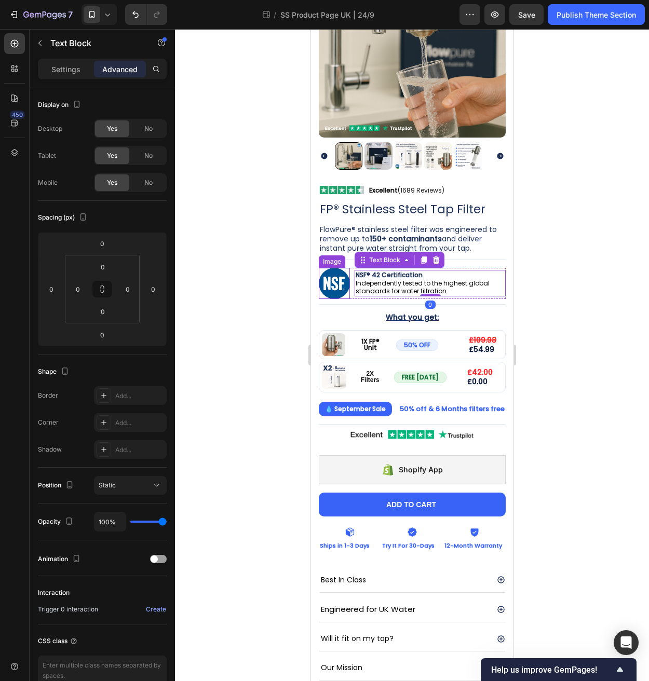
click at [349, 285] on div "Image NSF® 42 Certification Independently tested to the highest global standard…" at bounding box center [411, 283] width 187 height 31
click at [440, 299] on div "Title Line" at bounding box center [411, 302] width 187 height 6
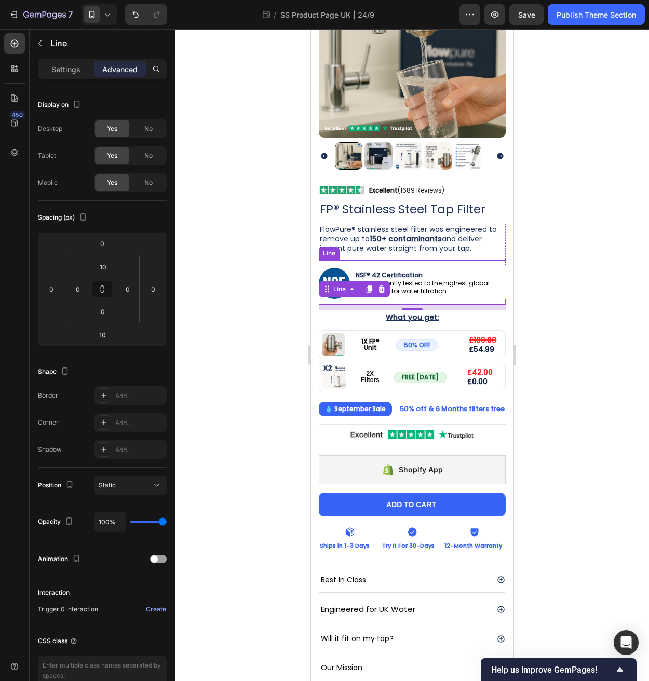
click at [393, 259] on div at bounding box center [411, 259] width 187 height 1
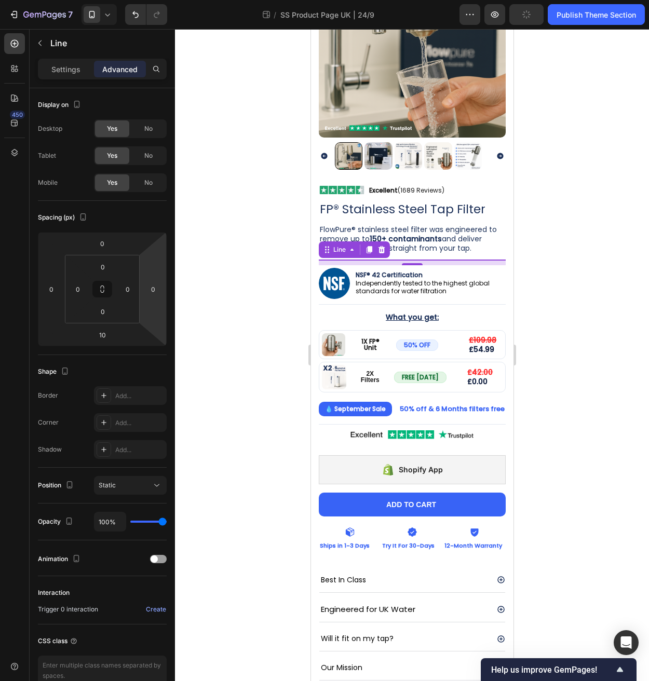
click at [226, 264] on div at bounding box center [412, 355] width 474 height 652
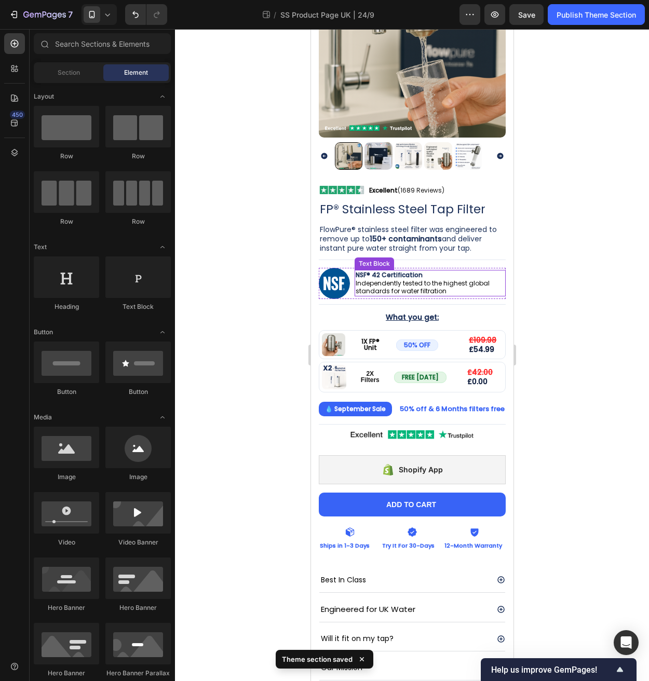
click at [383, 270] on strong "NSF® 42 Certification" at bounding box center [388, 274] width 67 height 9
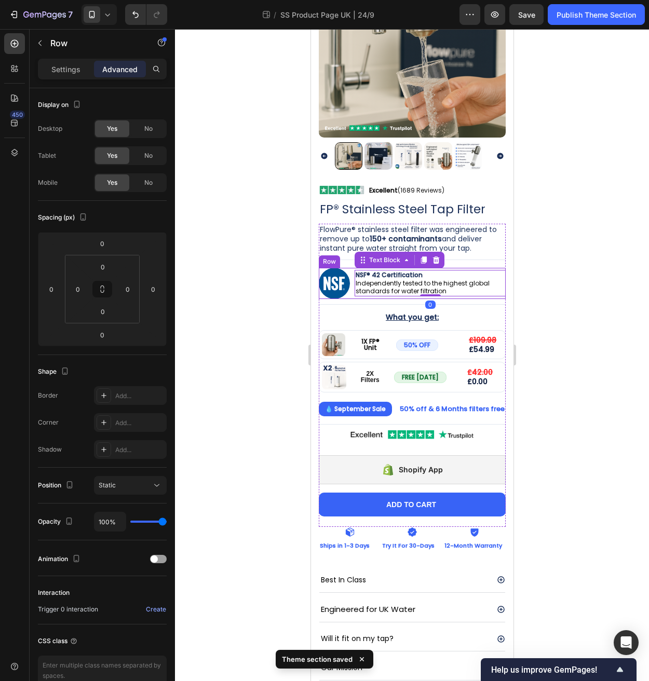
click at [351, 273] on div "Image NSF® 42 Certification Independently tested to the highest global standard…" at bounding box center [411, 283] width 187 height 31
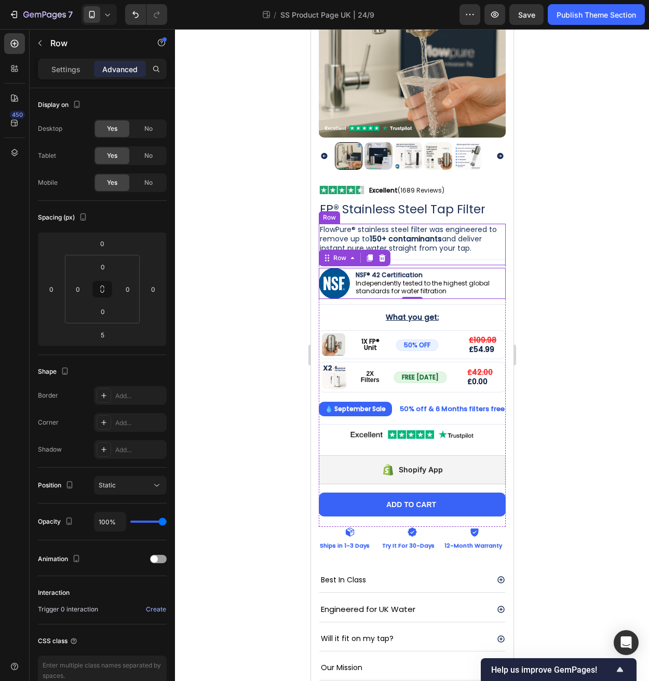
click at [414, 251] on div "FlowPure® stainless steel filter was engineered to remove up to 150+ contaminan…" at bounding box center [411, 245] width 187 height 42
click at [415, 252] on div "FlowPure® stainless steel filter was engineered to remove up to 150+ contaminan…" at bounding box center [411, 245] width 187 height 42
click at [415, 259] on div at bounding box center [411, 259] width 187 height 1
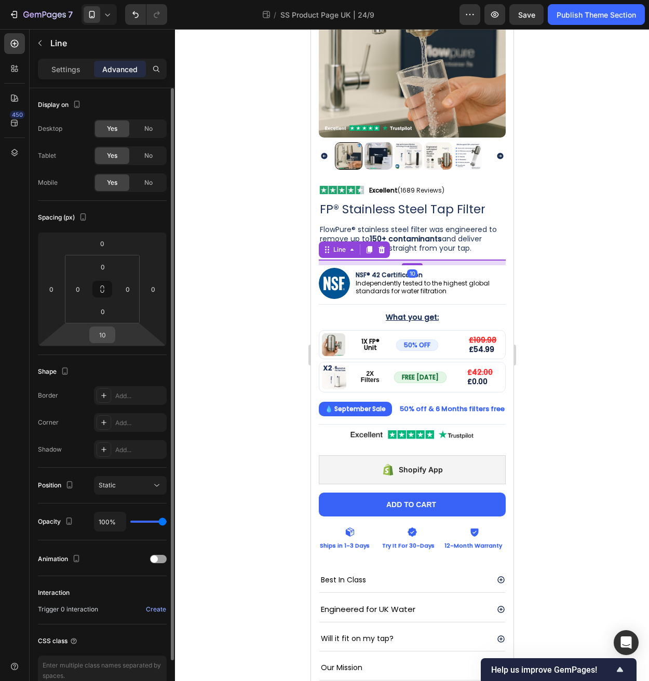
click at [104, 330] on input "10" at bounding box center [102, 335] width 21 height 16
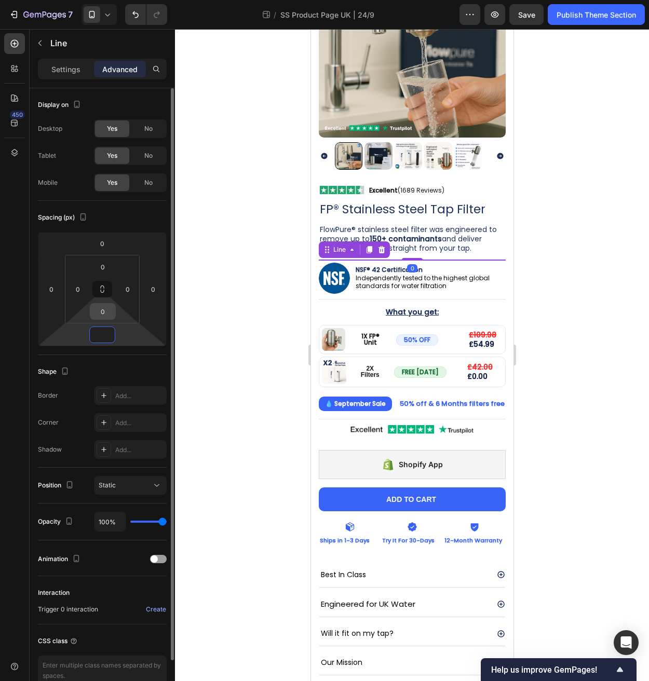
type input "0"
click at [106, 311] on input "0" at bounding box center [102, 312] width 21 height 16
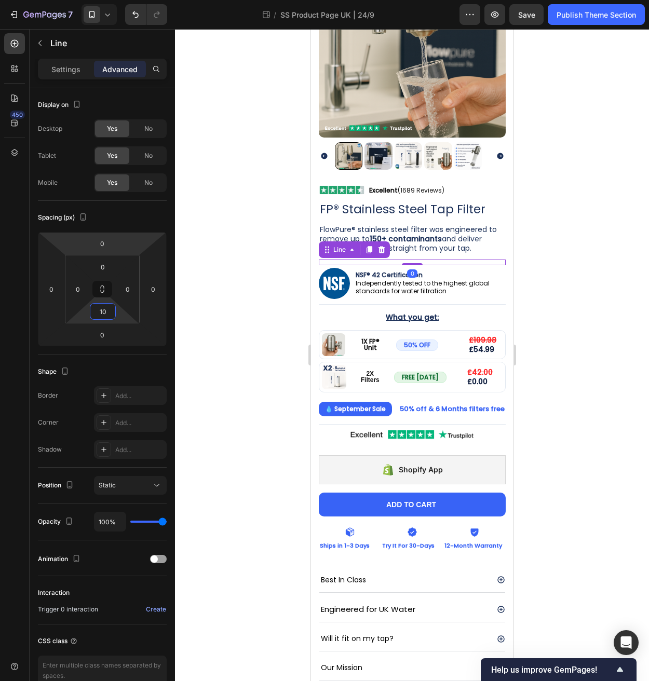
type input "10"
click at [258, 289] on div at bounding box center [412, 355] width 474 height 652
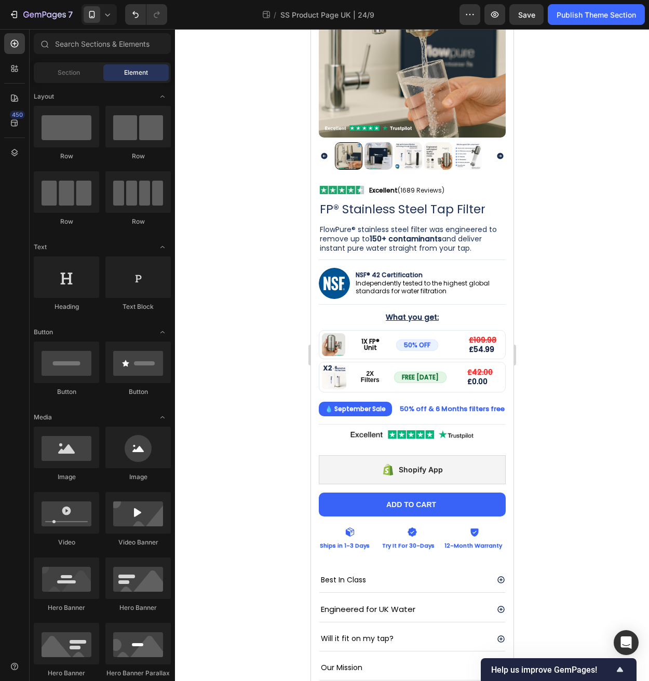
drag, startPoint x: 258, startPoint y: 289, endPoint x: 242, endPoint y: 272, distance: 22.4
click at [242, 272] on div at bounding box center [412, 355] width 474 height 652
click at [402, 419] on div "Title Line" at bounding box center [411, 422] width 187 height 6
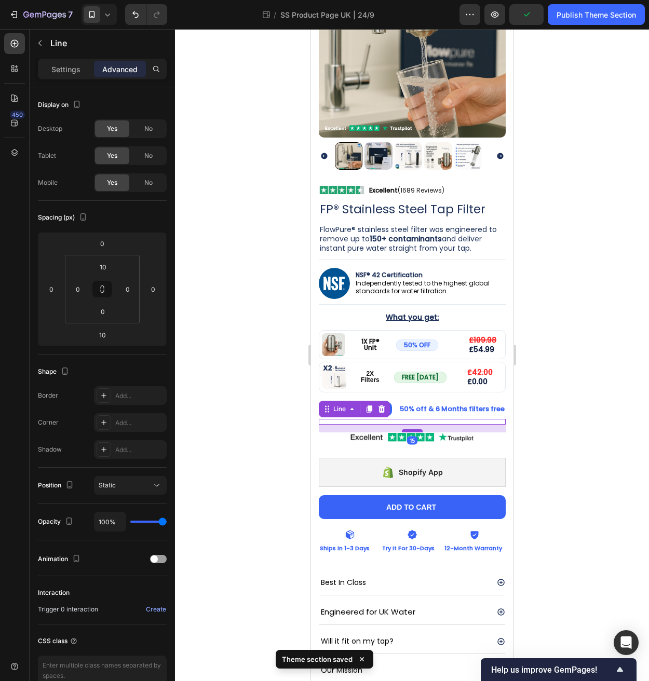
click at [408, 429] on div at bounding box center [411, 430] width 21 height 3
type input "15"
click at [560, 437] on div at bounding box center [412, 355] width 474 height 652
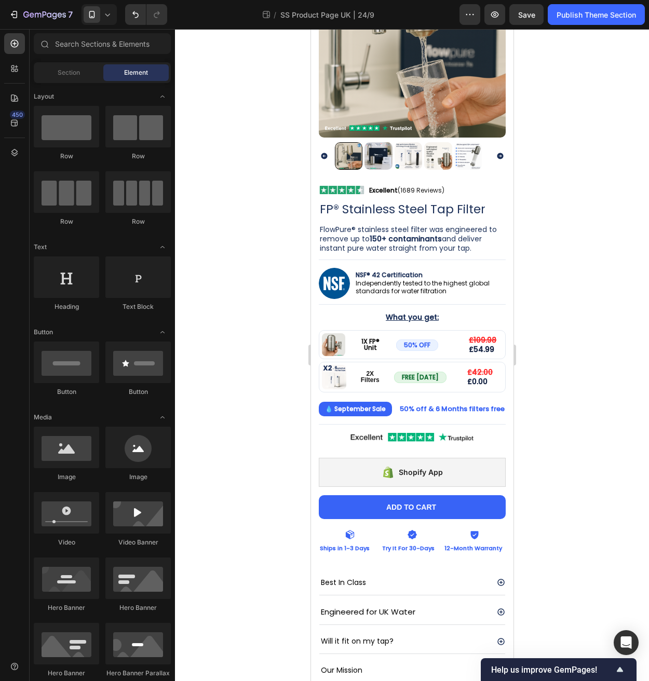
drag, startPoint x: 540, startPoint y: 395, endPoint x: 545, endPoint y: 382, distance: 14.7
click at [545, 382] on div at bounding box center [412, 355] width 474 height 652
click at [518, 14] on span "Save" at bounding box center [526, 14] width 17 height 9
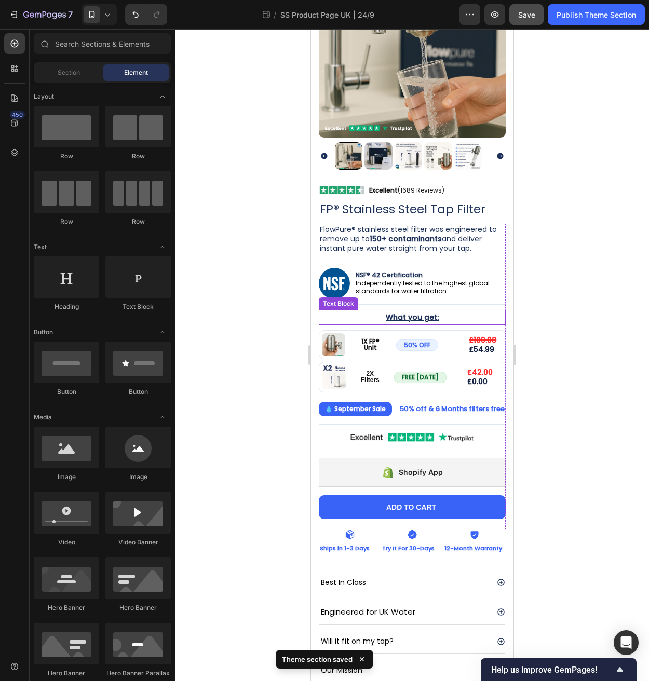
click at [425, 311] on p "What you get:" at bounding box center [411, 317] width 185 height 13
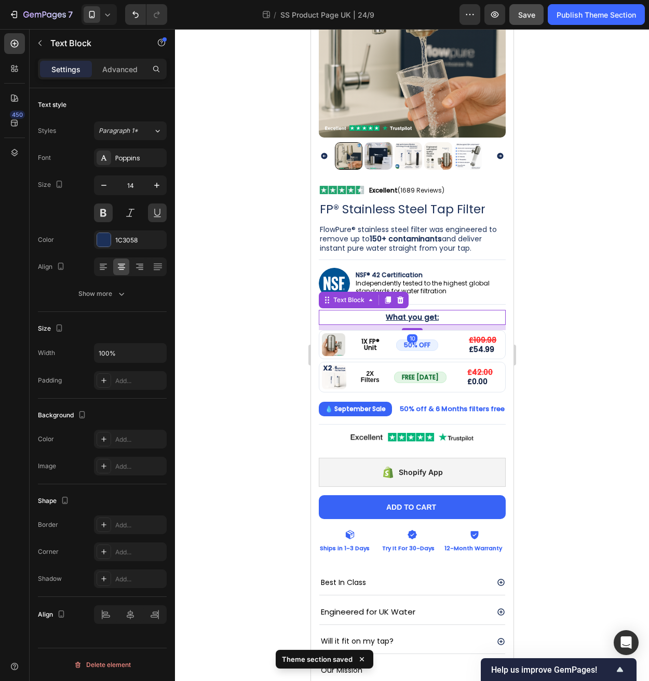
click at [609, 301] on div at bounding box center [412, 355] width 474 height 652
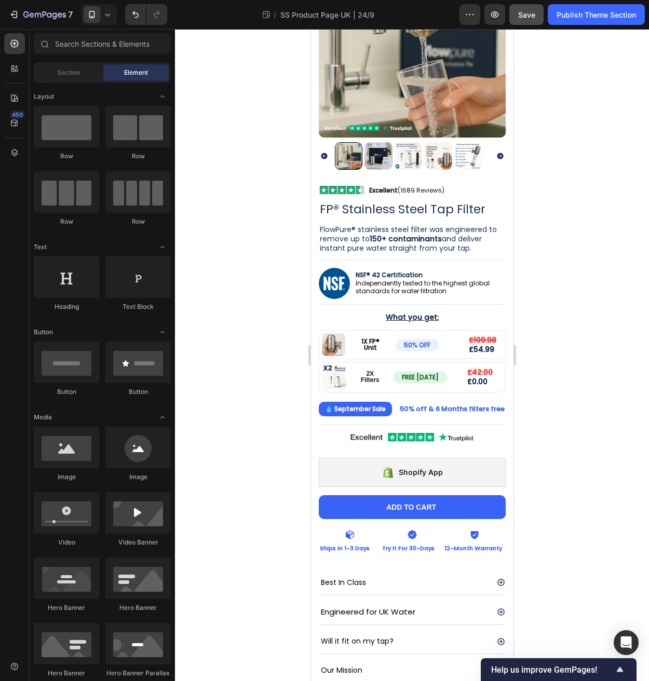
drag, startPoint x: 591, startPoint y: 289, endPoint x: 567, endPoint y: 270, distance: 29.9
click at [567, 270] on div at bounding box center [412, 355] width 474 height 652
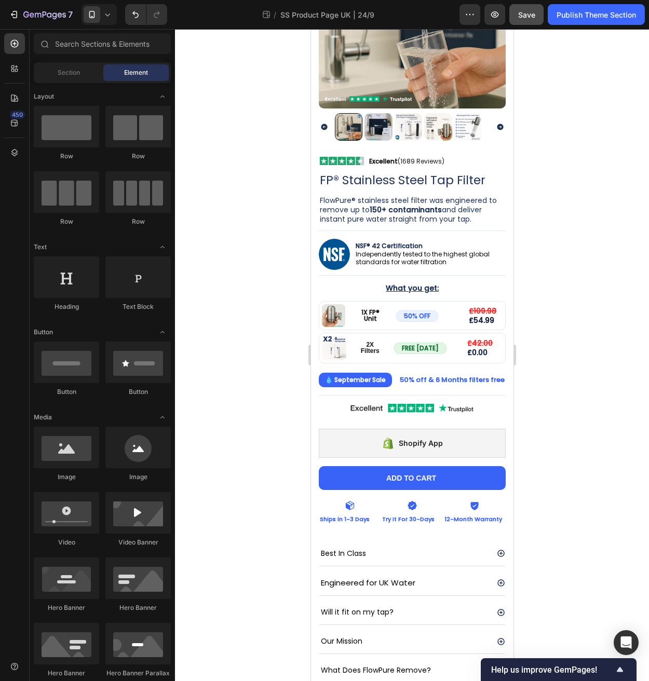
scroll to position [140, 0]
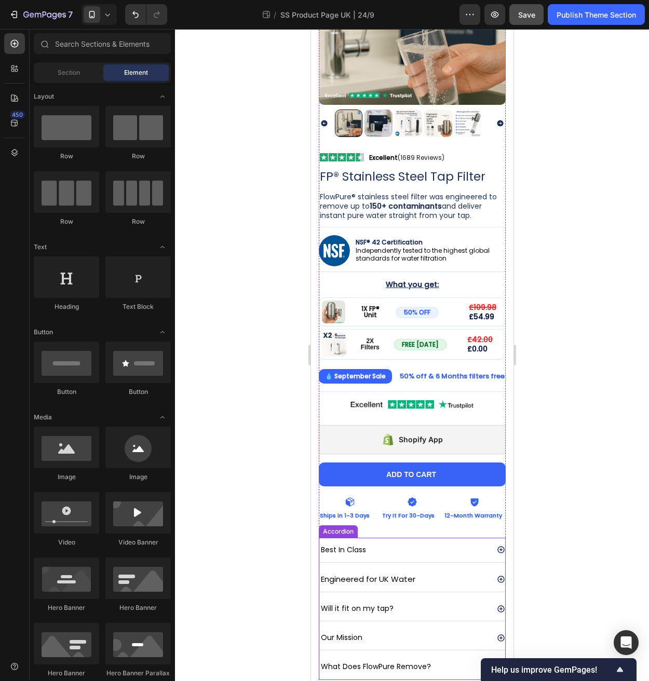
click at [438, 659] on div "What Does FlowPure Remove?" at bounding box center [403, 667] width 169 height 16
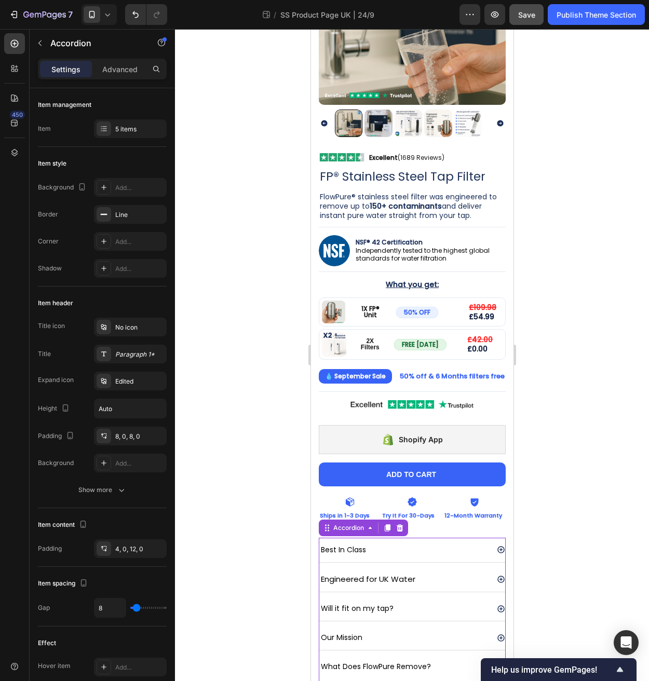
scroll to position [257, 0]
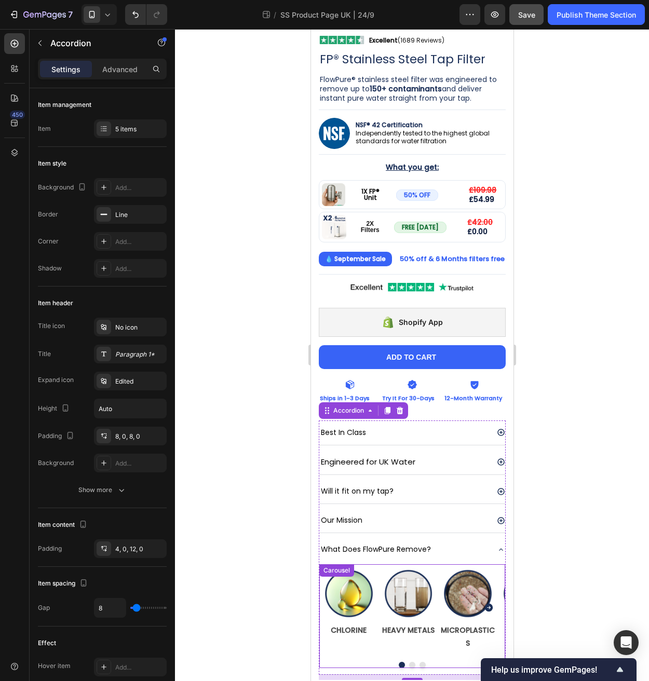
click at [376, 634] on div "Image CHLORINE Text Block" at bounding box center [348, 607] width 59 height 87
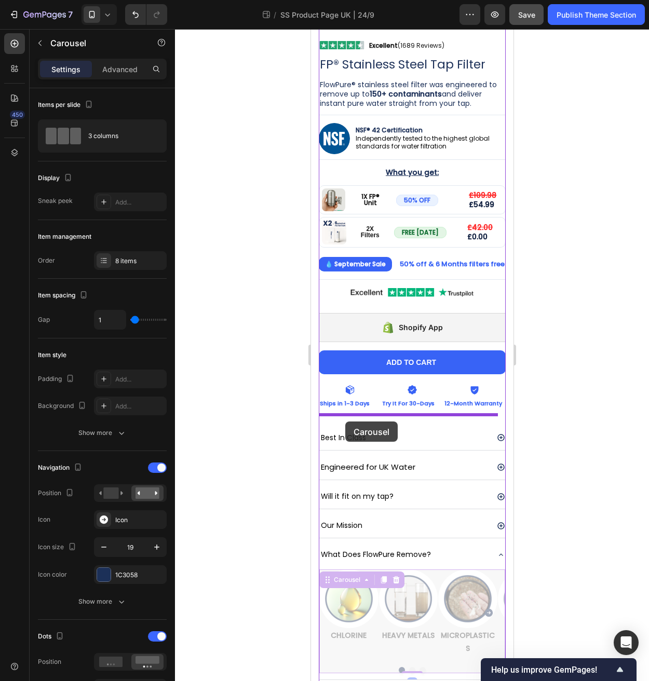
scroll to position [253, 0]
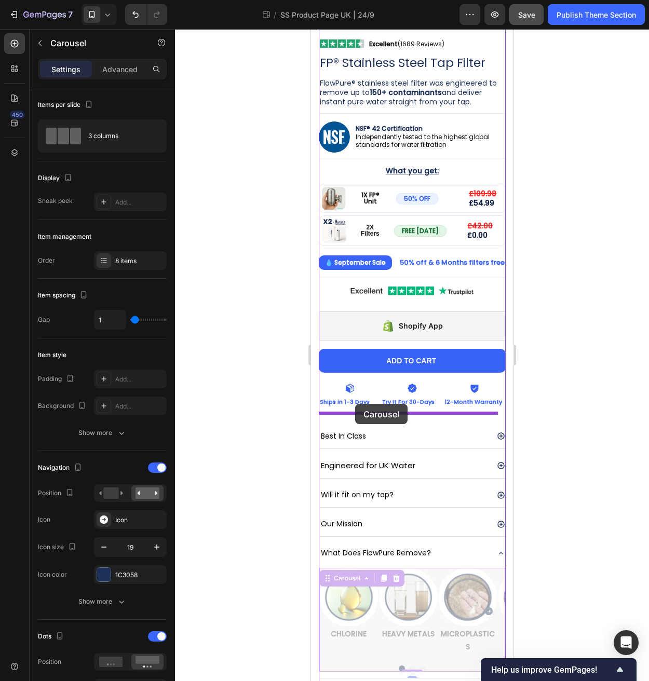
drag, startPoint x: 326, startPoint y: 573, endPoint x: 354, endPoint y: 404, distance: 171.5
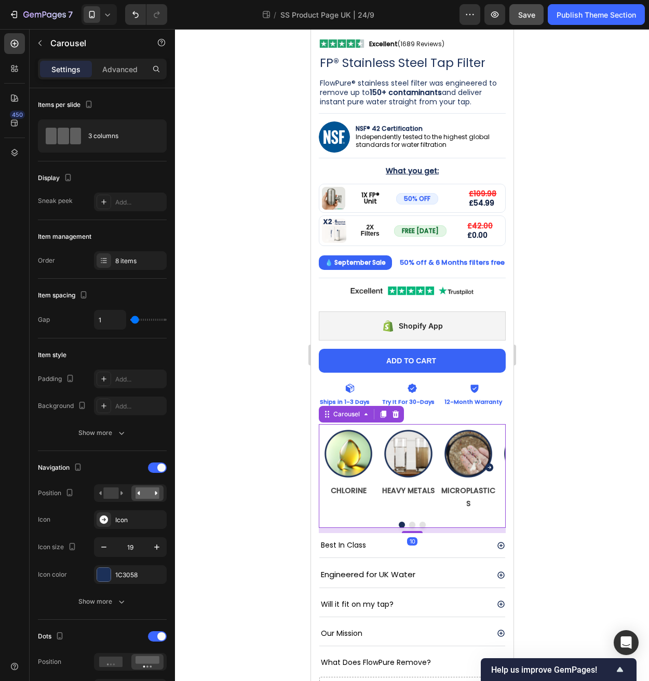
scroll to position [257, 0]
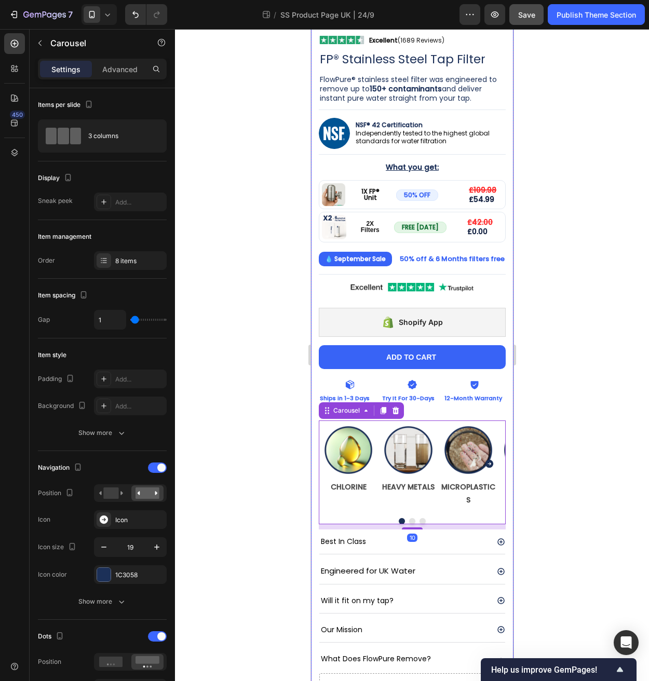
click at [620, 460] on div at bounding box center [412, 355] width 474 height 652
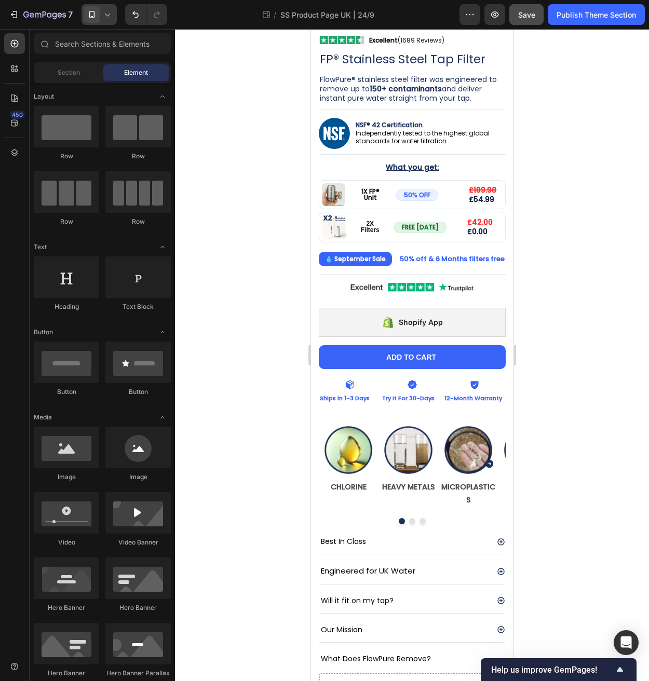
click at [103, 14] on icon at bounding box center [107, 14] width 10 height 10
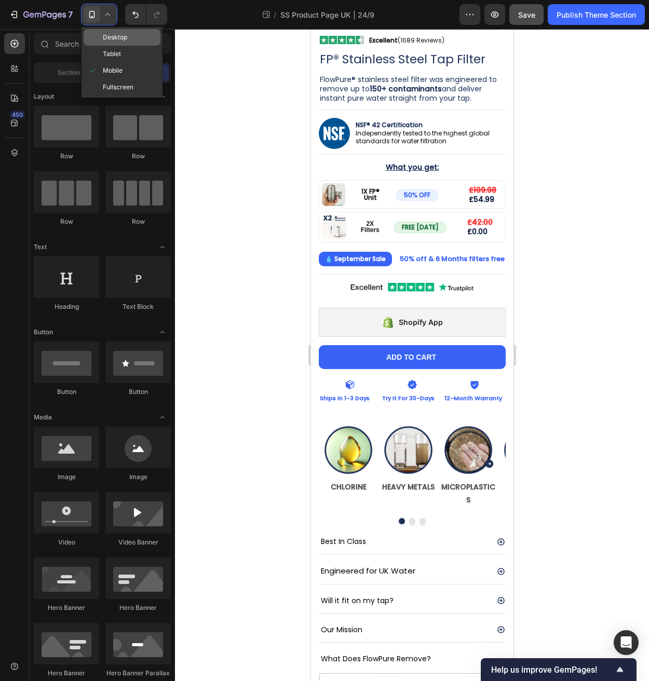
click at [111, 37] on span "Desktop" at bounding box center [115, 37] width 24 height 10
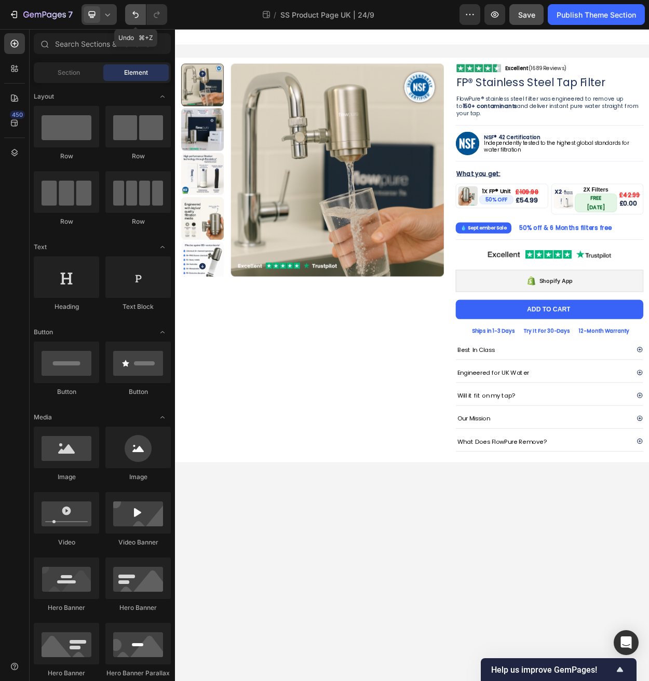
click at [140, 16] on icon "Undo/Redo" at bounding box center [135, 14] width 10 height 10
click at [111, 9] on div at bounding box center [98, 14] width 35 height 21
click at [119, 68] on span "Mobile" at bounding box center [113, 70] width 20 height 10
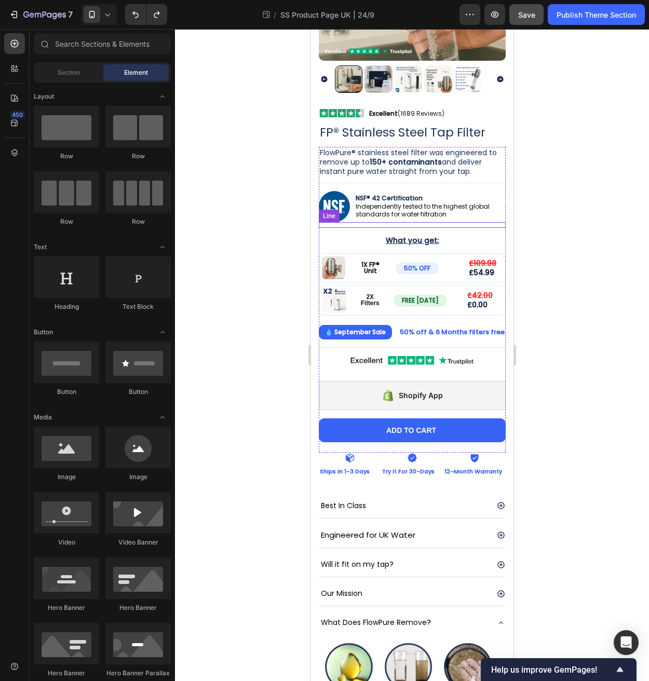
scroll to position [230, 0]
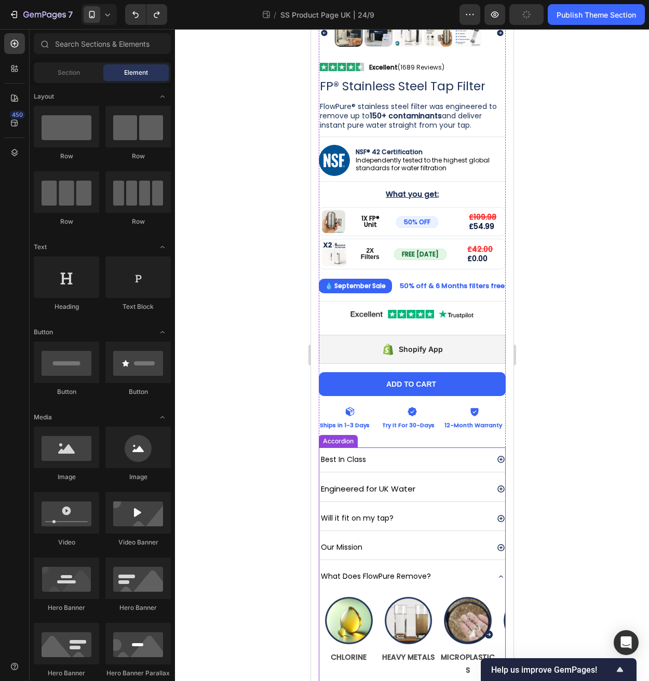
click at [459, 568] on div "What Does FlowPure Remove?" at bounding box center [403, 576] width 169 height 16
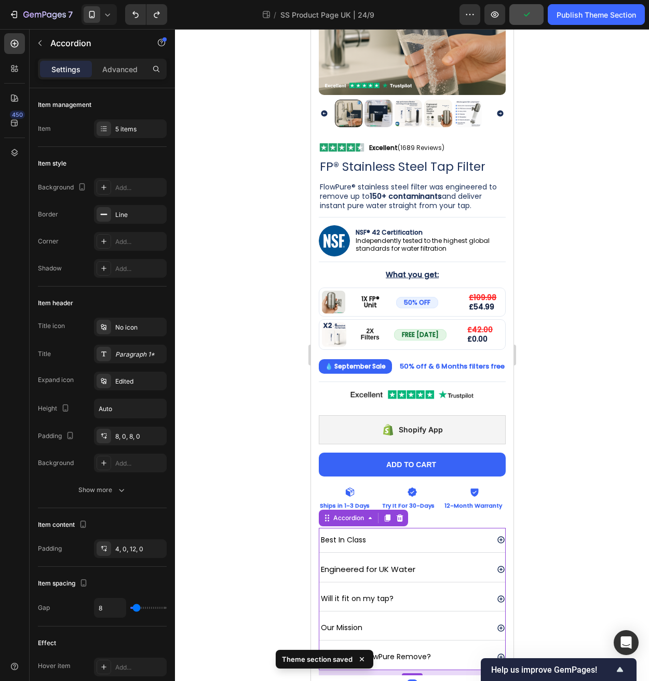
scroll to position [145, 0]
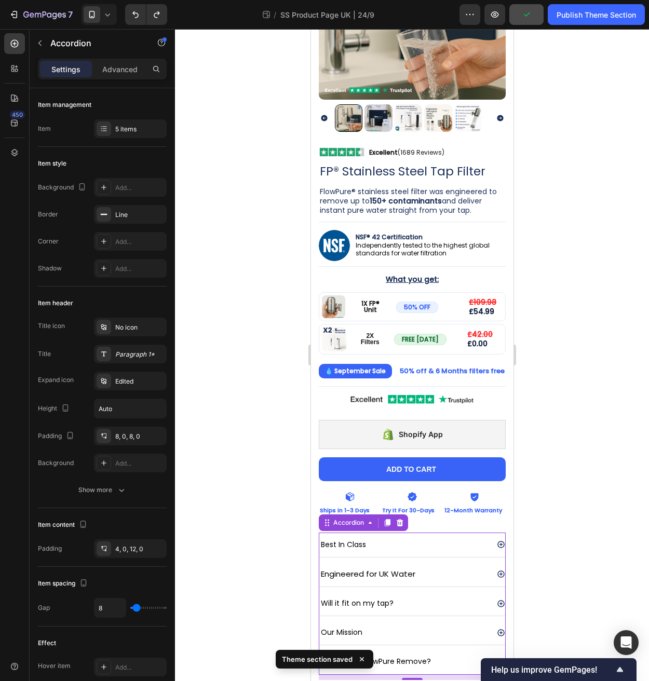
click at [104, 16] on icon at bounding box center [107, 14] width 10 height 10
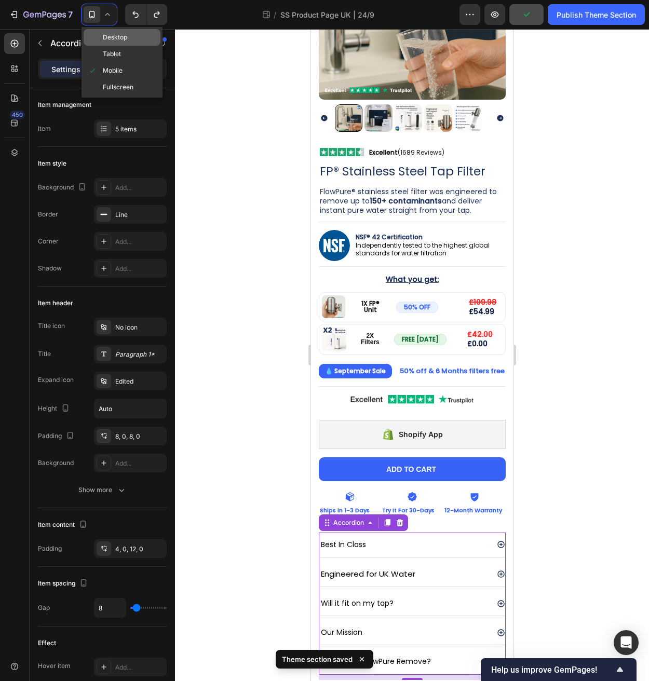
click at [114, 36] on span "Desktop" at bounding box center [115, 37] width 24 height 10
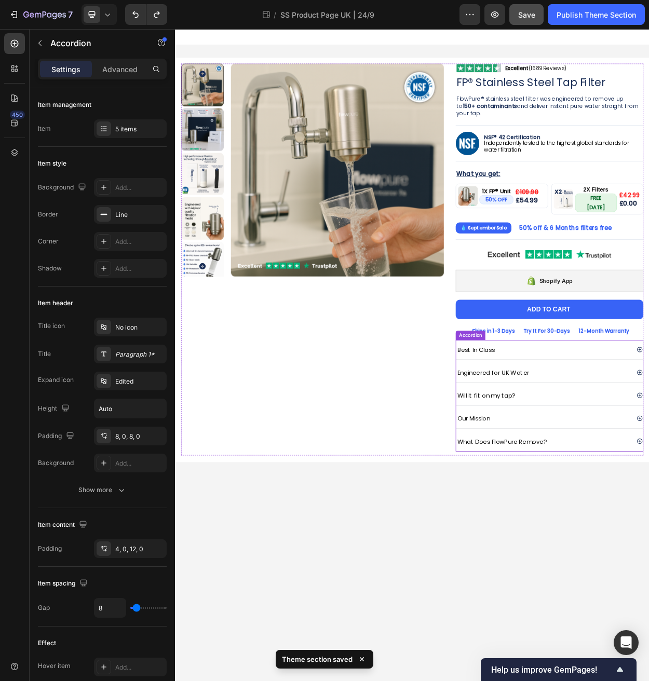
click at [648, 566] on div "What Does FlowPure Remove?" at bounding box center [658, 570] width 229 height 17
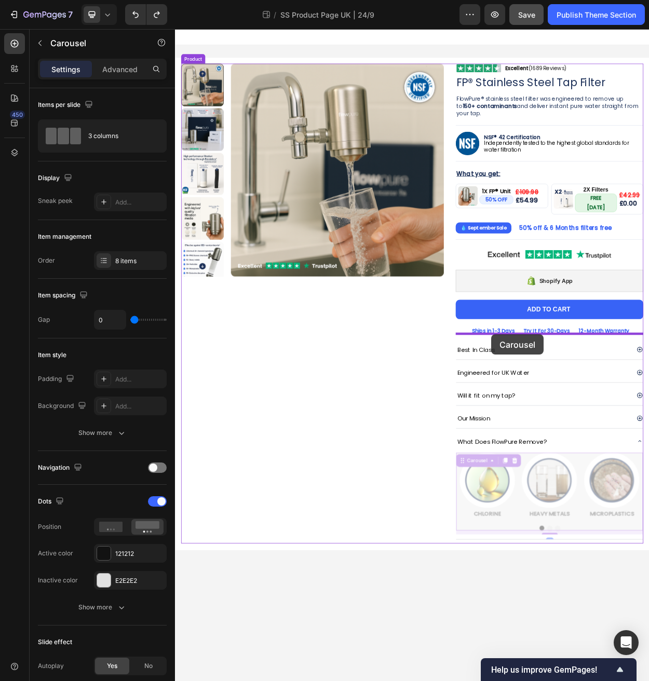
drag, startPoint x: 549, startPoint y: 588, endPoint x: 590, endPoint y: 430, distance: 163.5
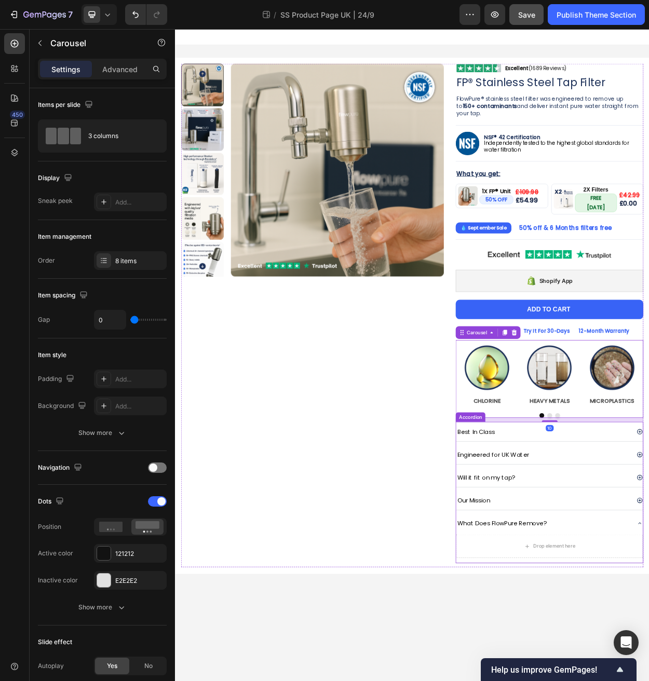
click at [648, 609] on div "Will it fit on my tap?" at bounding box center [658, 617] width 229 height 17
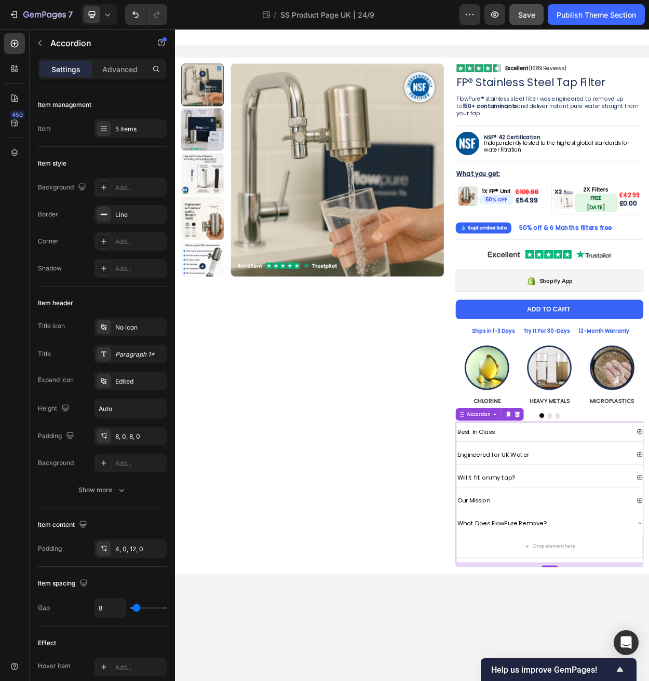
click at [648, 675] on div "What Does FlowPure Remove?" at bounding box center [658, 677] width 229 height 17
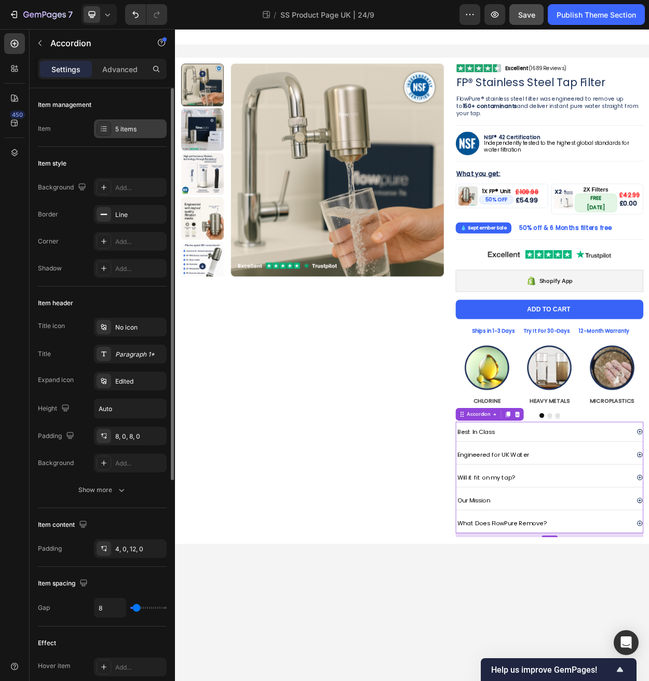
click at [124, 127] on div "5 items" at bounding box center [139, 129] width 49 height 9
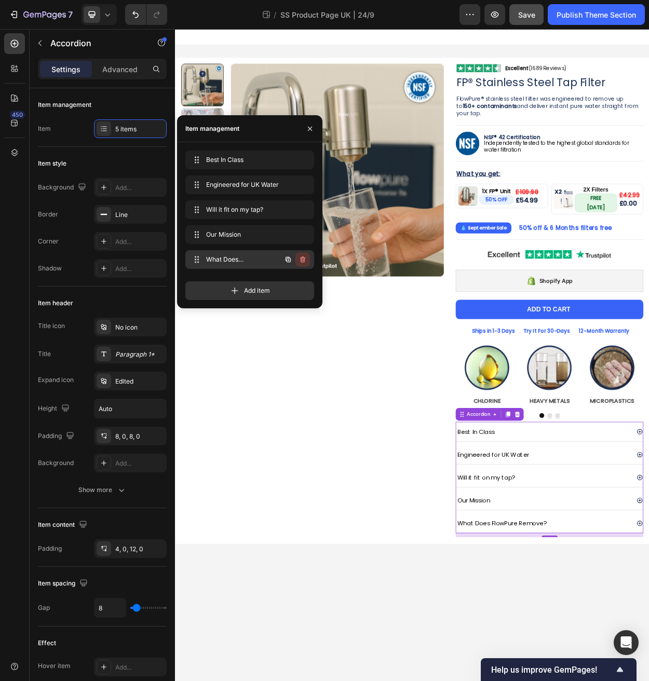
click at [301, 261] on icon "button" at bounding box center [302, 259] width 8 height 8
click at [298, 259] on div "Delete" at bounding box center [295, 259] width 19 height 9
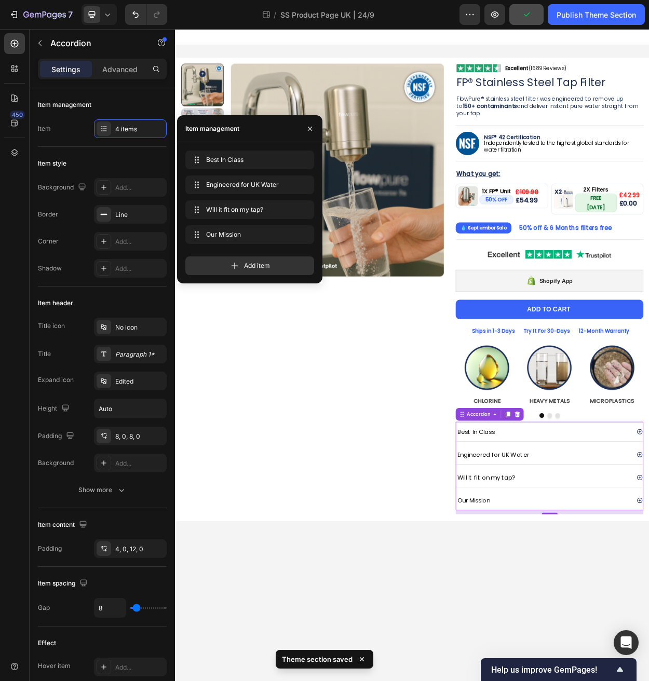
click at [112, 19] on icon at bounding box center [107, 14] width 10 height 10
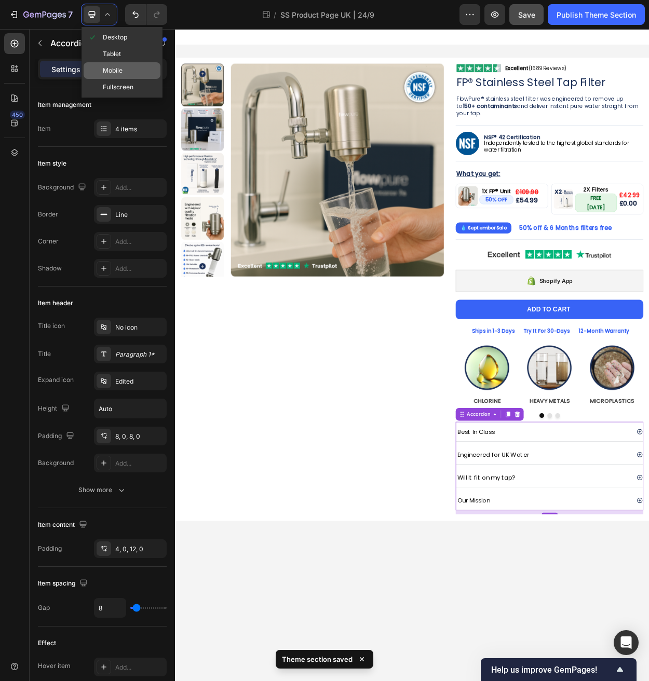
click at [116, 66] on span "Mobile" at bounding box center [113, 70] width 20 height 10
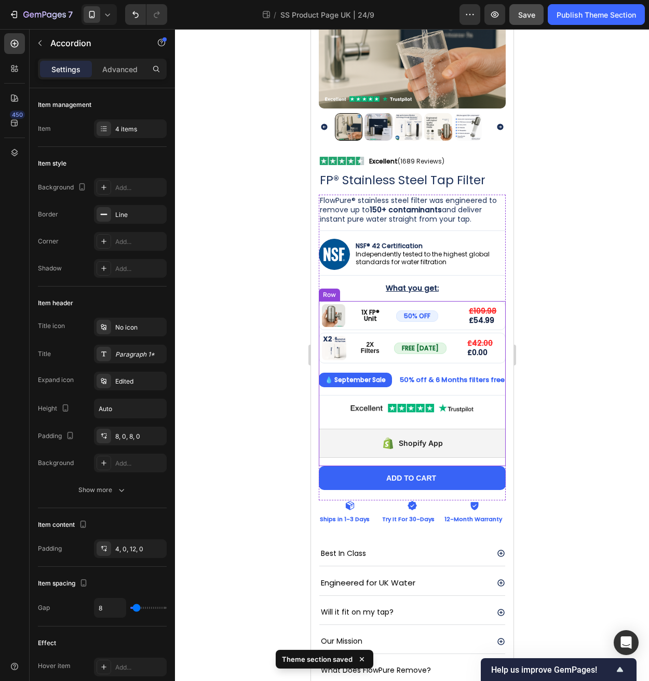
scroll to position [140, 0]
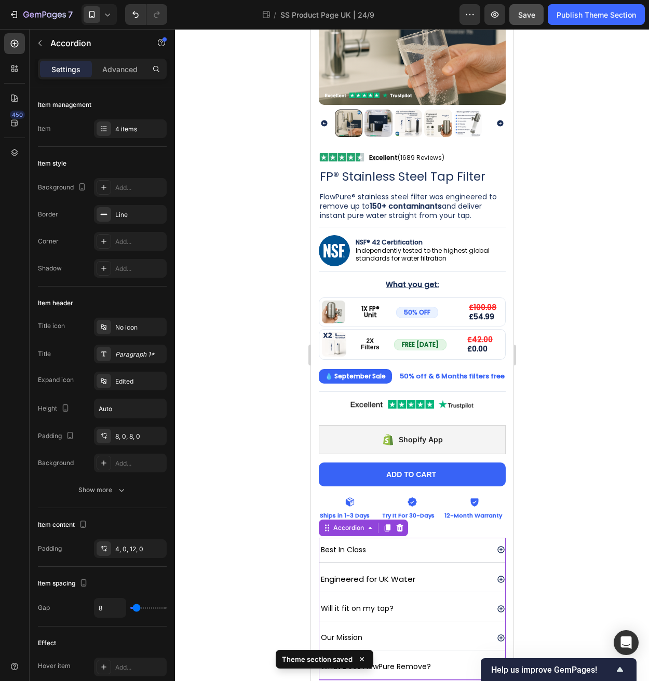
click at [464, 659] on div "What Does FlowPure Remove?" at bounding box center [403, 667] width 169 height 16
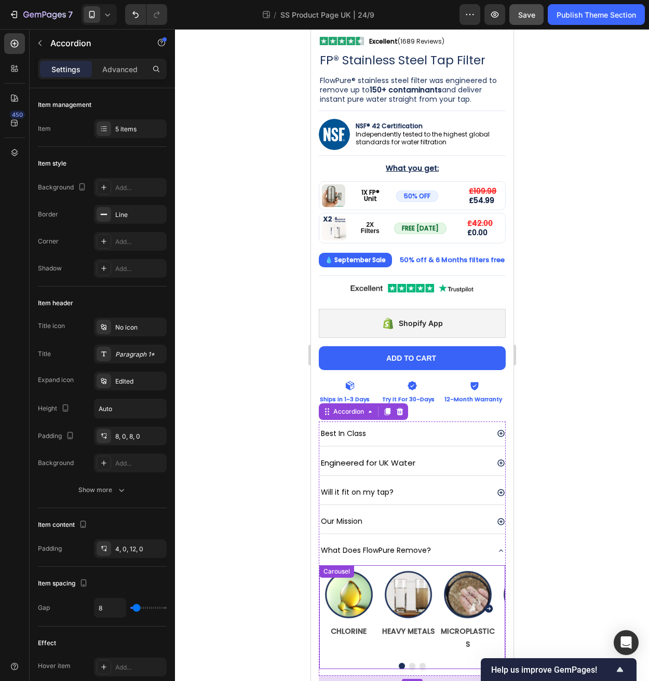
scroll to position [252, 0]
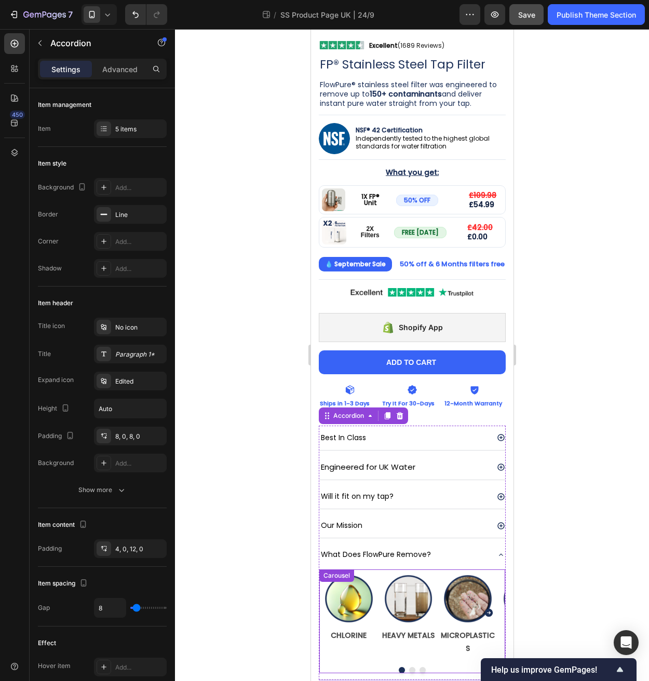
click at [377, 631] on div "Image CHLORINE Text Block Image HEAVY METALS Text Block Image MICROPLASTICS Tex…" at bounding box center [412, 612] width 186 height 87
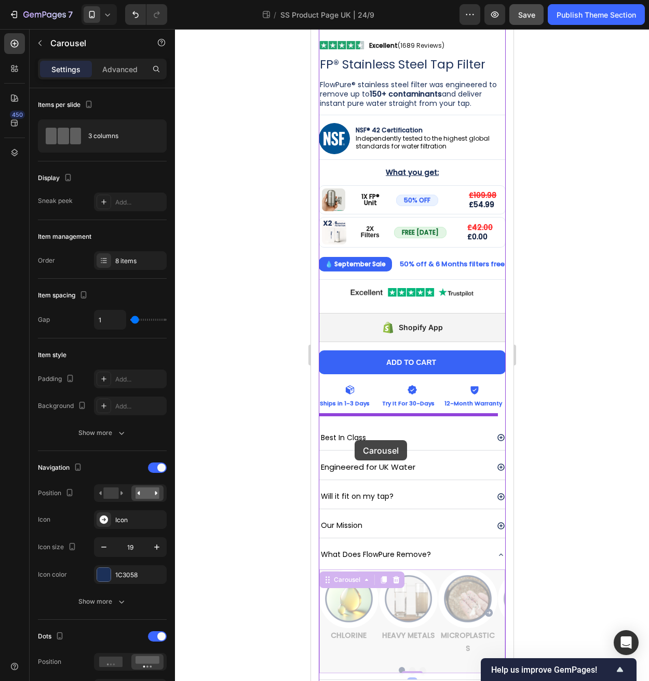
scroll to position [253, 0]
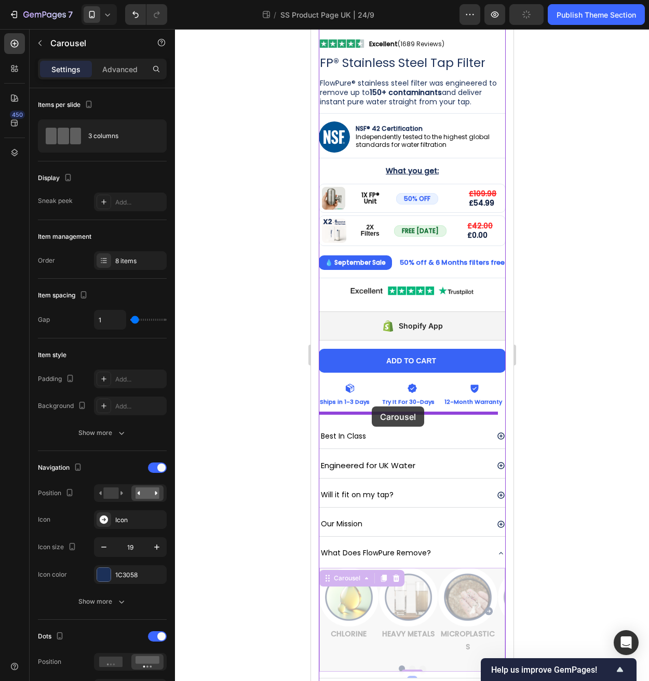
drag, startPoint x: 324, startPoint y: 570, endPoint x: 371, endPoint y: 406, distance: 170.0
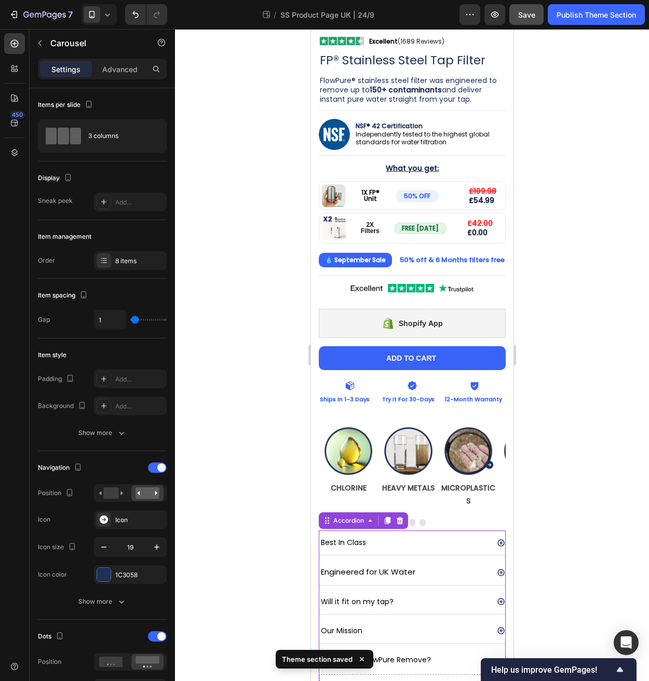
click at [437, 564] on div "Engineered for UK Water" at bounding box center [403, 572] width 169 height 17
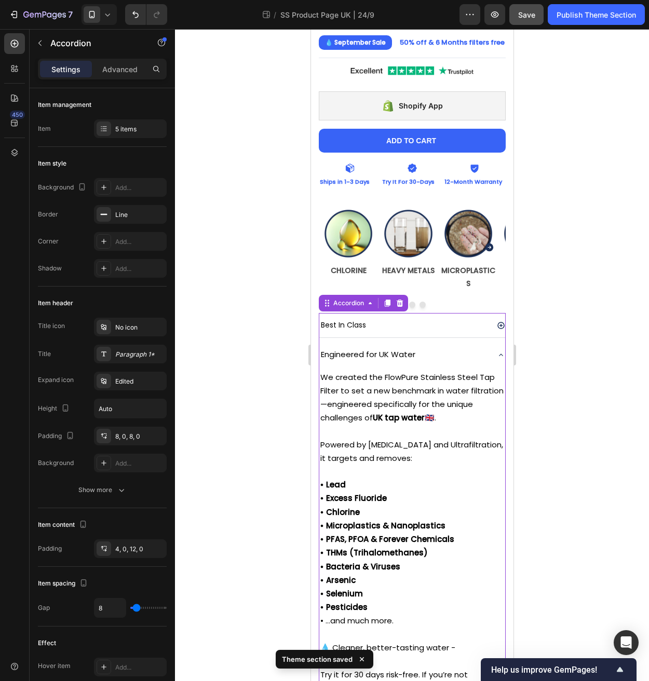
scroll to position [597, 0]
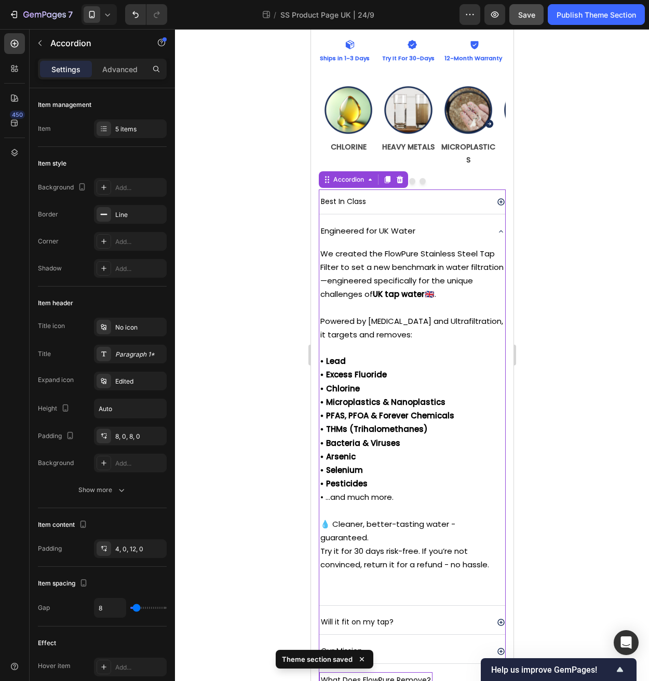
click at [417, 668] on div "What Does FlowPure Remove?" at bounding box center [412, 680] width 186 height 24
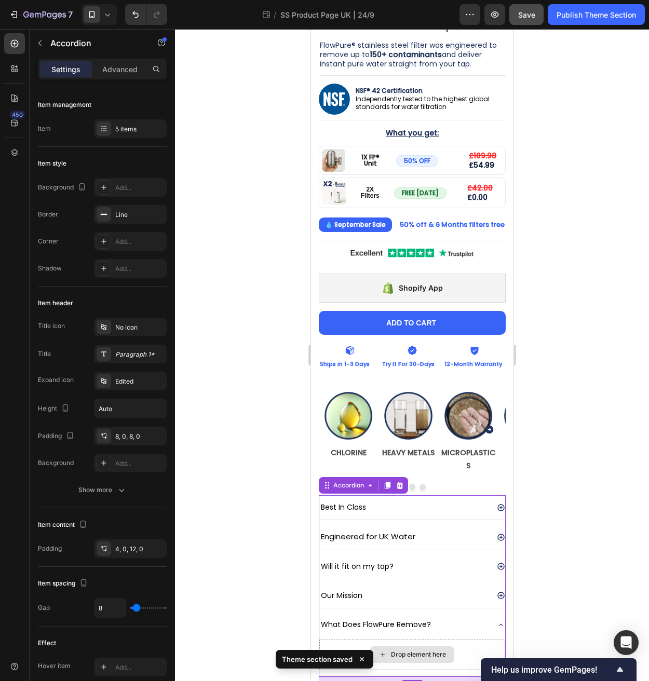
scroll to position [281, 0]
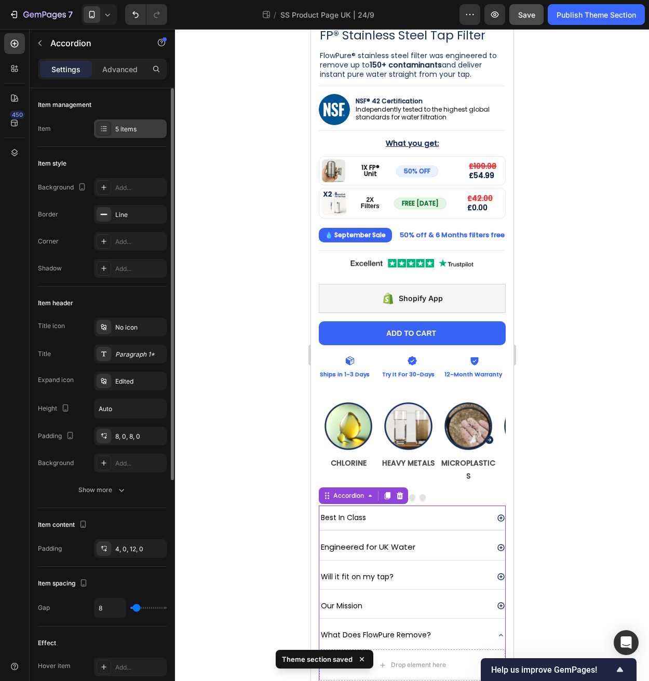
click at [129, 127] on div "5 items" at bounding box center [139, 129] width 49 height 9
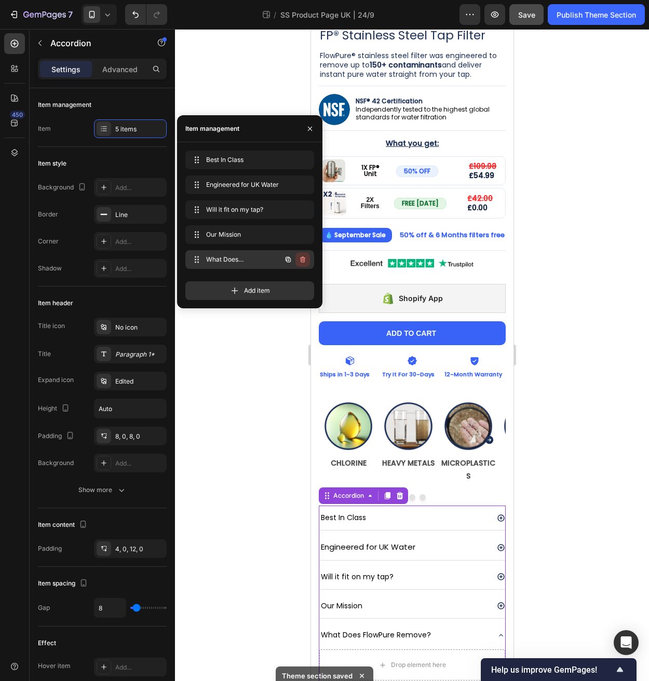
click at [302, 259] on icon "button" at bounding box center [302, 259] width 8 height 8
click at [298, 258] on div "Delete" at bounding box center [295, 259] width 19 height 9
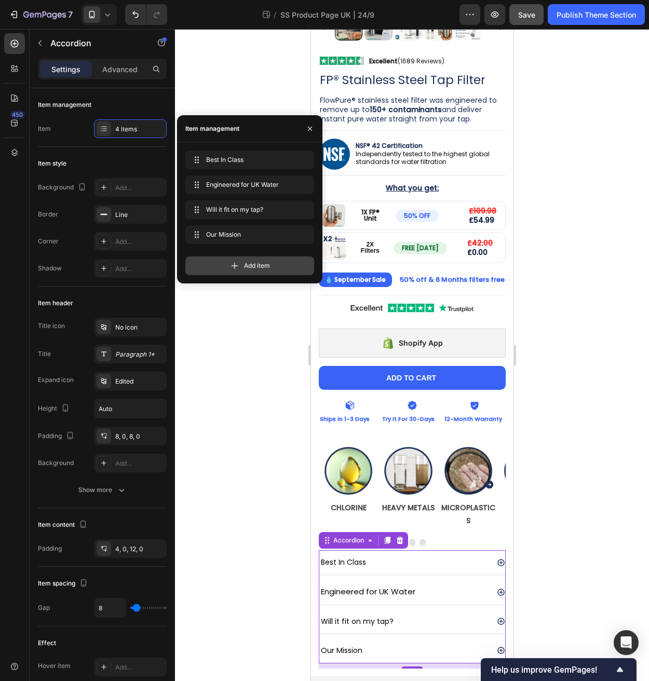
scroll to position [212, 0]
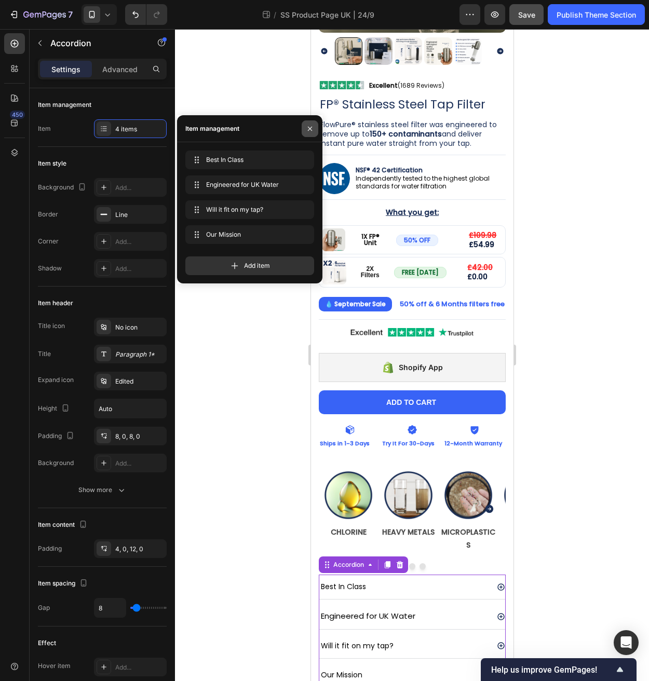
click at [306, 130] on icon "button" at bounding box center [310, 129] width 8 height 8
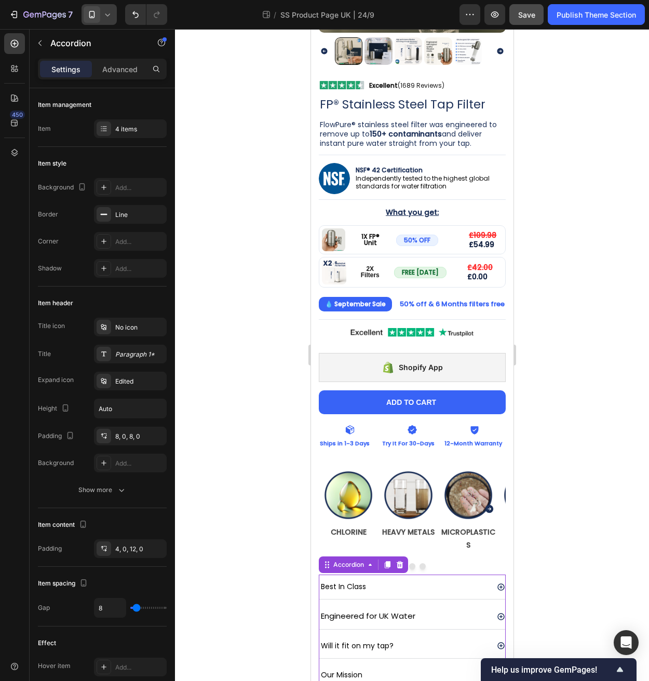
click at [102, 13] on div at bounding box center [98, 14] width 35 height 21
click at [133, 83] on span "Fullscreen" at bounding box center [118, 87] width 31 height 10
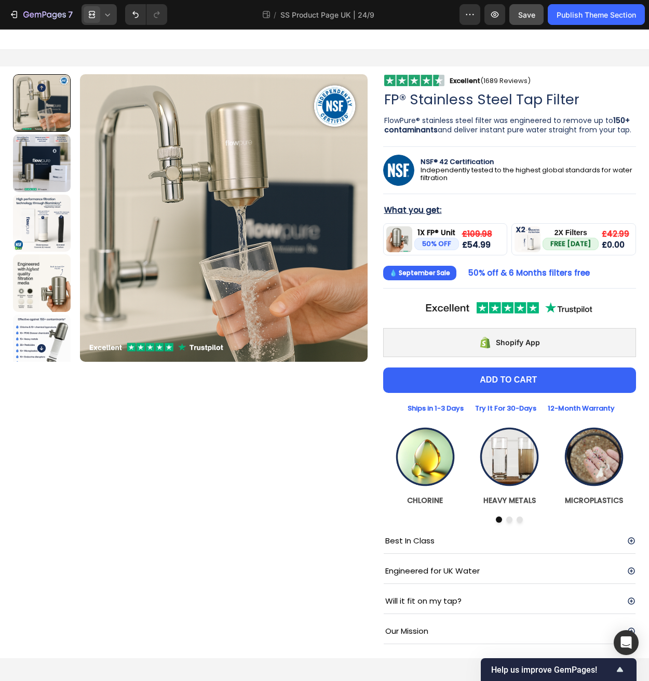
click at [101, 16] on div at bounding box center [98, 14] width 35 height 21
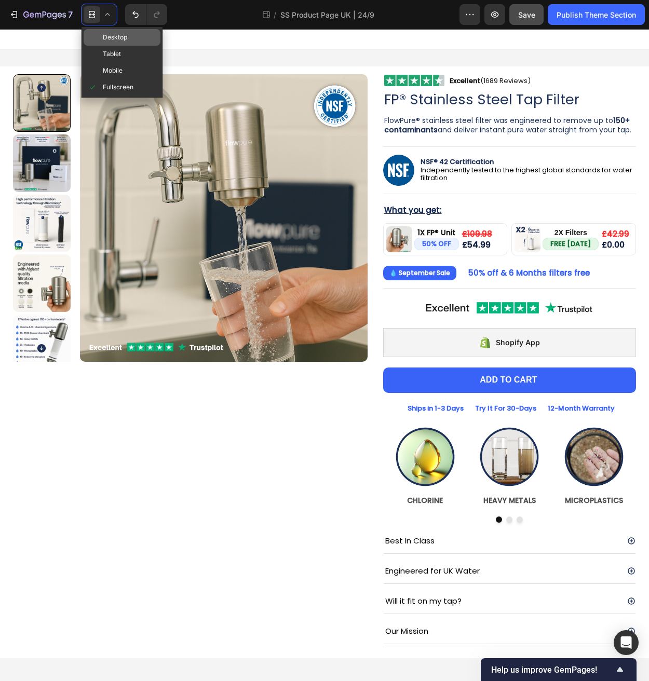
click at [121, 39] on span "Desktop" at bounding box center [115, 37] width 24 height 10
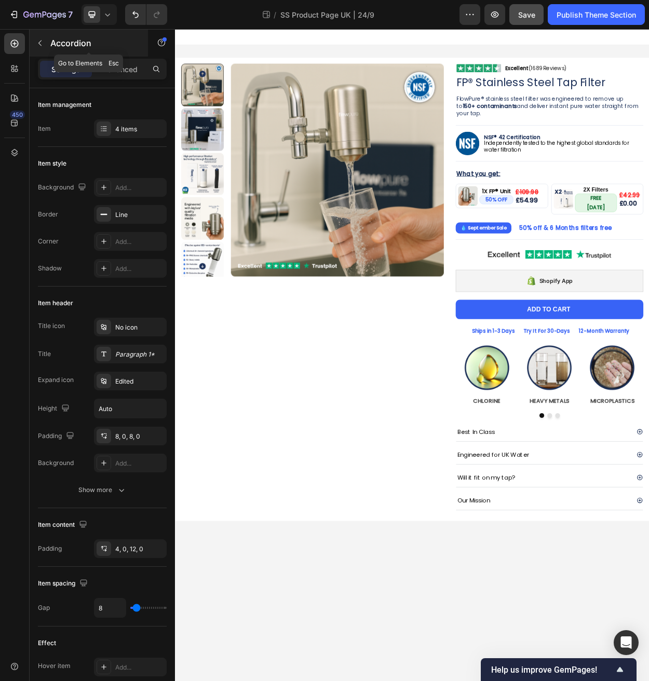
click at [45, 38] on button "button" at bounding box center [40, 43] width 17 height 17
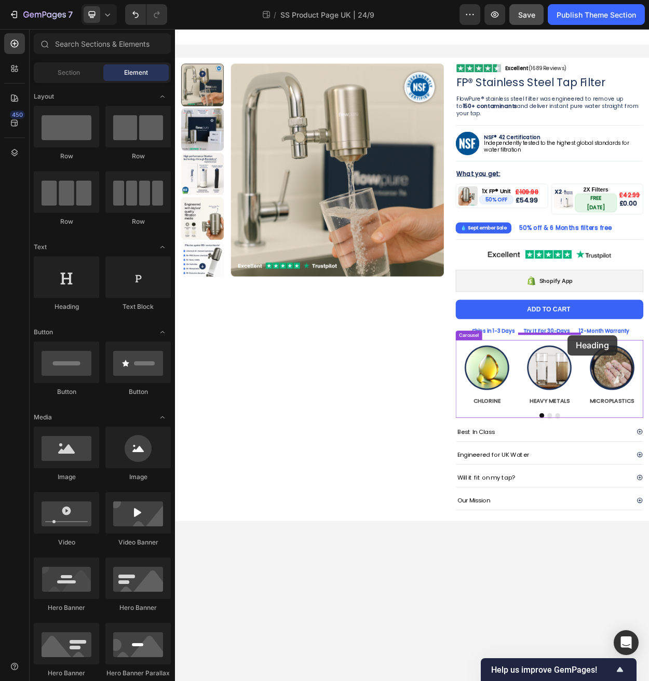
drag, startPoint x: 236, startPoint y: 318, endPoint x: 690, endPoint y: 431, distance: 467.9
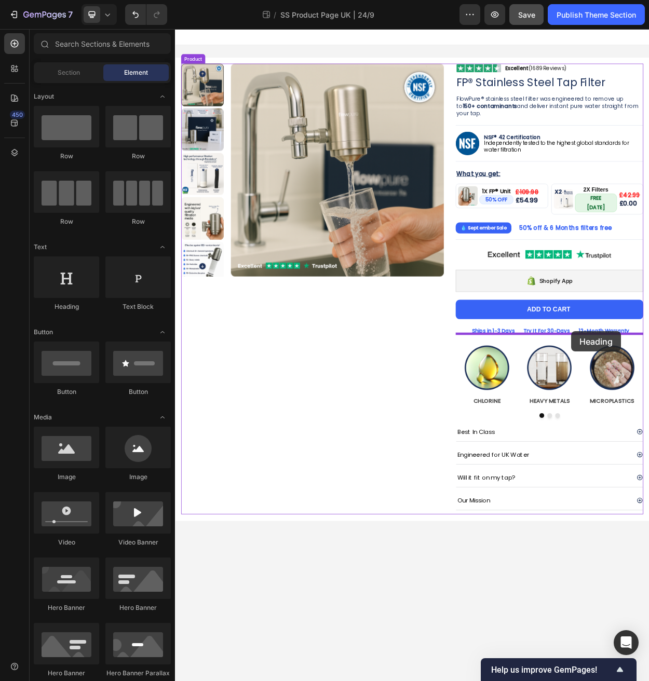
drag, startPoint x: 245, startPoint y: 313, endPoint x: 695, endPoint y: 426, distance: 463.8
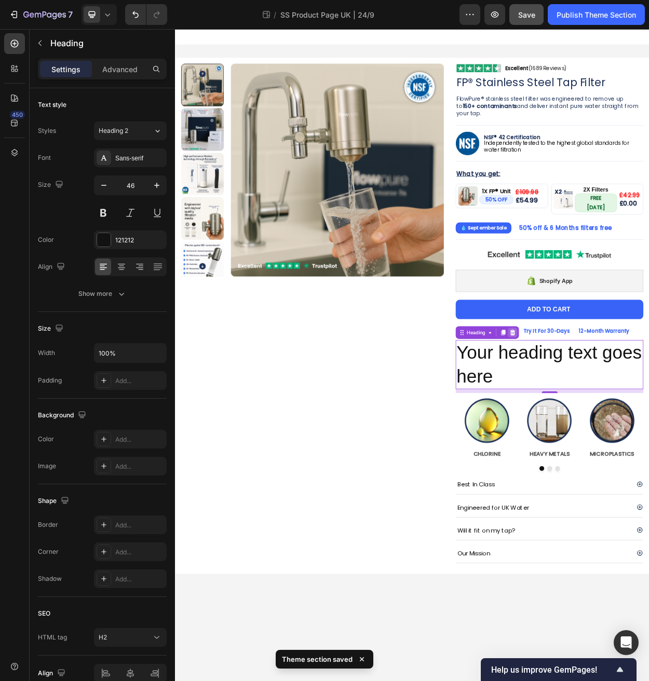
click at [622, 423] on icon at bounding box center [618, 427] width 8 height 8
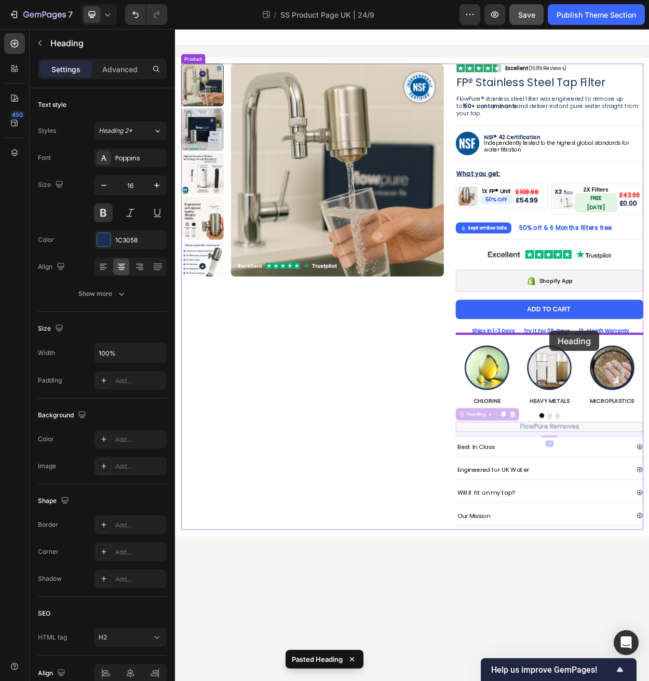
drag, startPoint x: 547, startPoint y: 529, endPoint x: 666, endPoint y: 426, distance: 157.4
click at [648, 426] on div "Product Images Image Excellent (1689 Reviews) Heading Row Row FP® Stainless Ste…" at bounding box center [486, 370] width 623 height 683
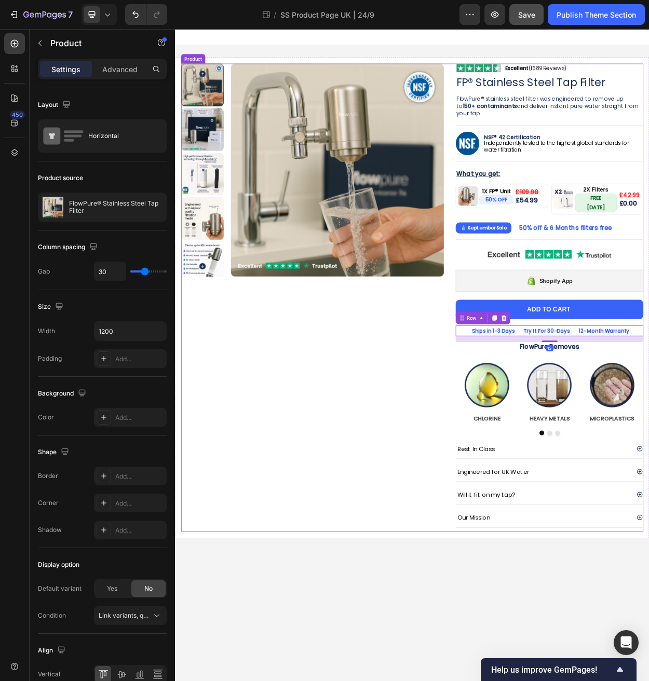
click at [461, 485] on div "Product Images" at bounding box center [355, 381] width 345 height 615
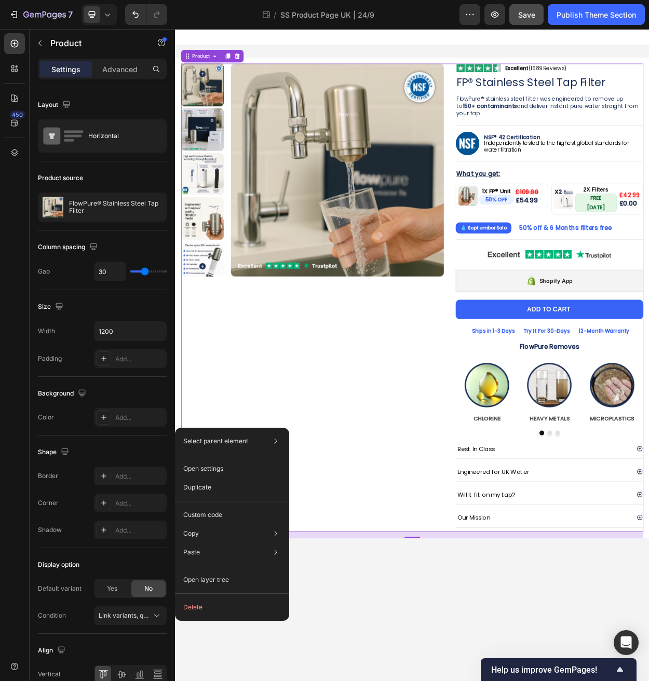
drag, startPoint x: 262, startPoint y: 553, endPoint x: 256, endPoint y: 499, distance: 54.2
click at [258, 487] on div "Product Images" at bounding box center [355, 381] width 345 height 615
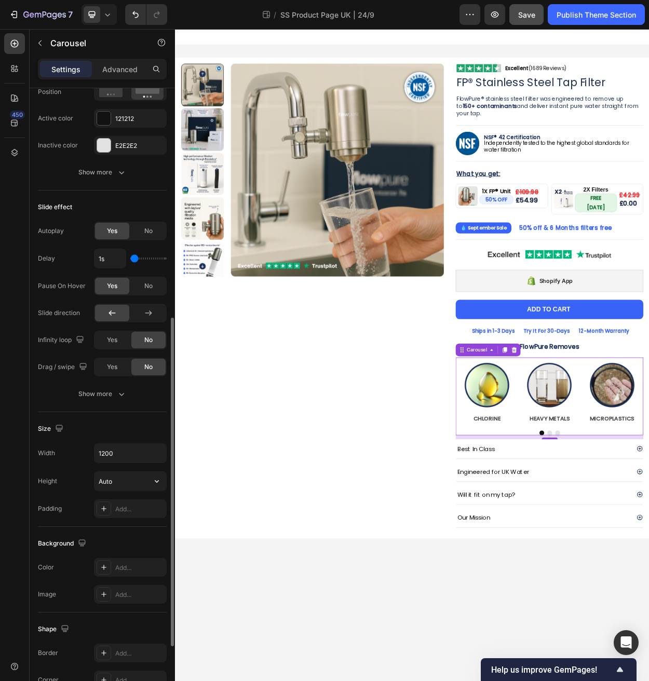
scroll to position [556, 0]
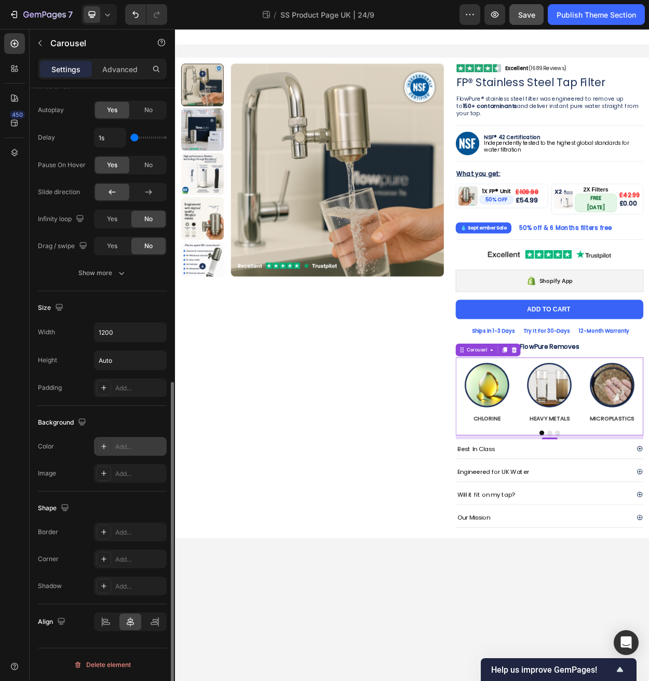
click at [128, 440] on div "Add..." at bounding box center [130, 446] width 73 height 19
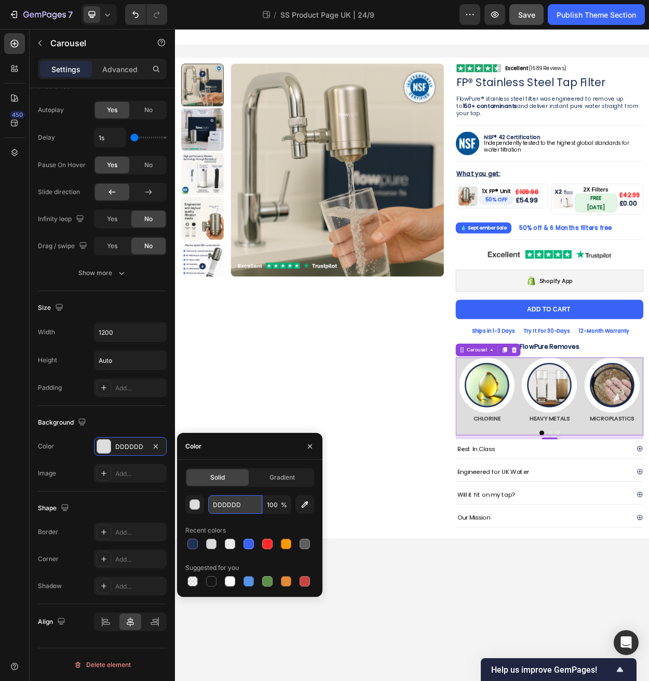
click at [237, 506] on input "DDDDDD" at bounding box center [235, 504] width 54 height 19
paste input "F5F9FC"
type input "F5F9FC"
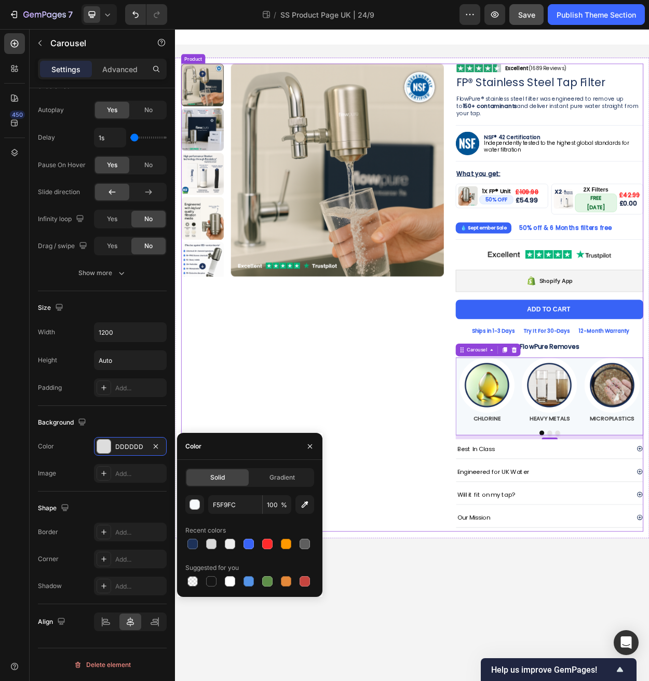
click at [303, 484] on div "Product Images" at bounding box center [355, 381] width 345 height 615
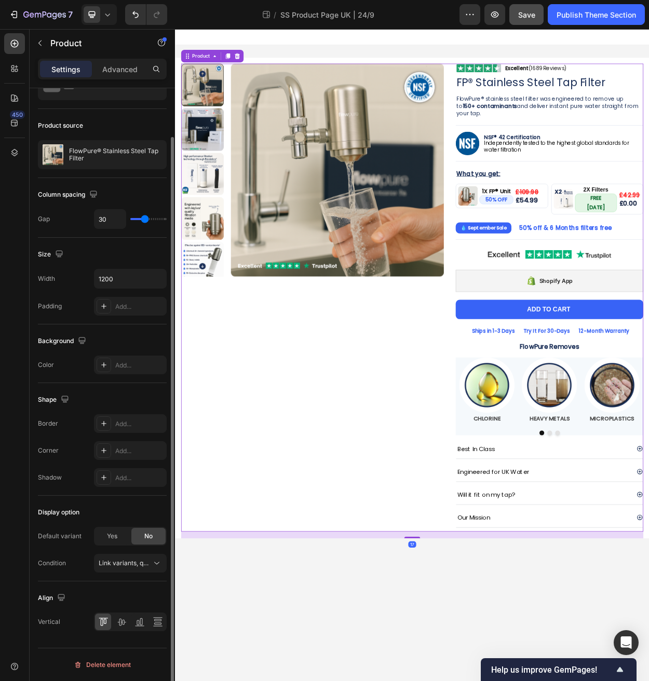
scroll to position [0, 0]
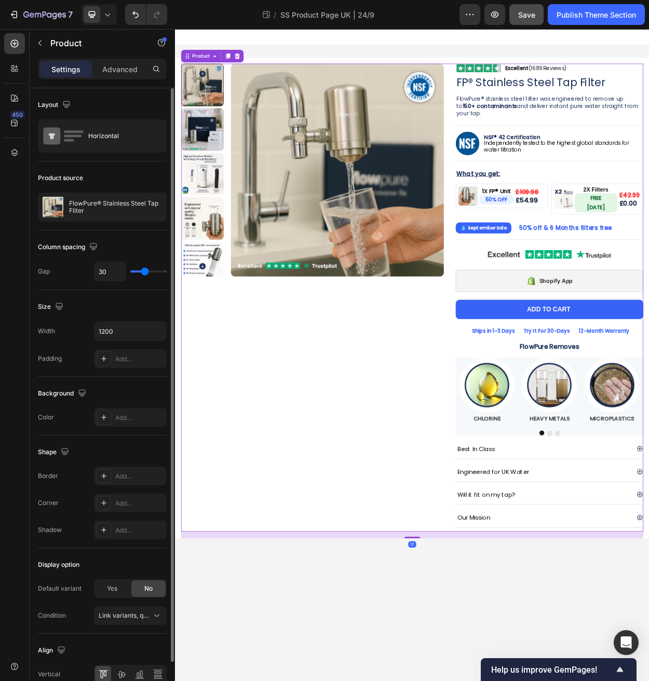
drag, startPoint x: 356, startPoint y: 627, endPoint x: 283, endPoint y: 569, distance: 93.4
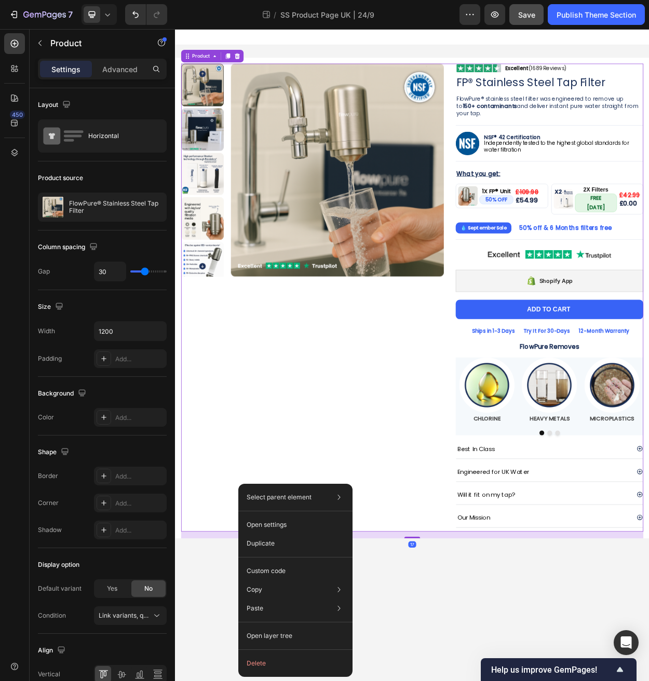
click at [280, 567] on div "Product Images" at bounding box center [355, 381] width 345 height 615
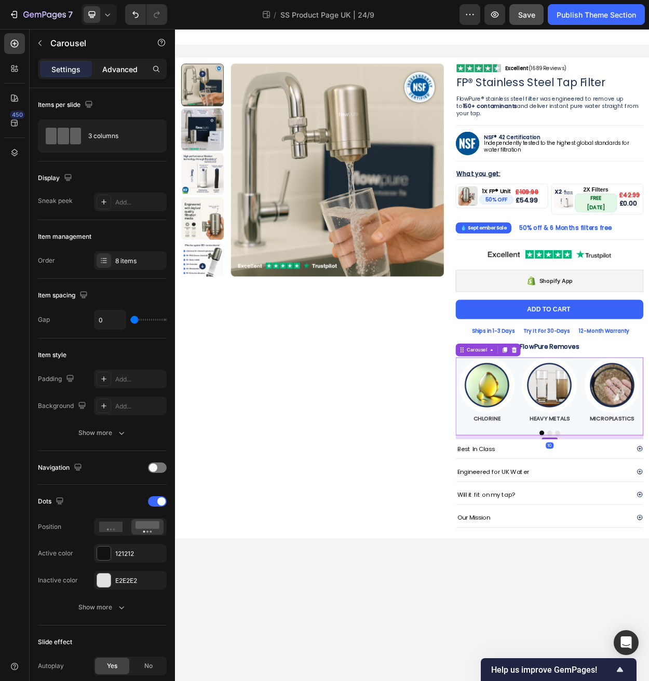
click at [129, 70] on p "Advanced" at bounding box center [119, 69] width 35 height 11
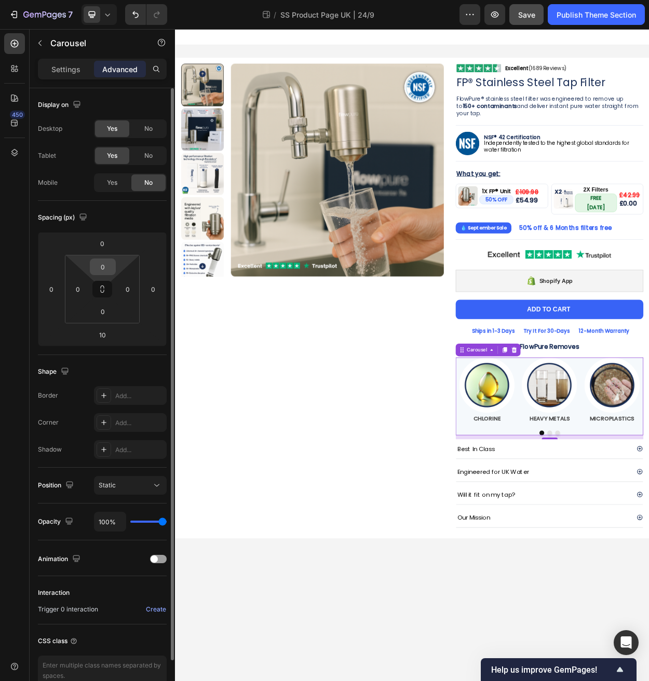
click at [106, 266] on input "0" at bounding box center [102, 267] width 21 height 16
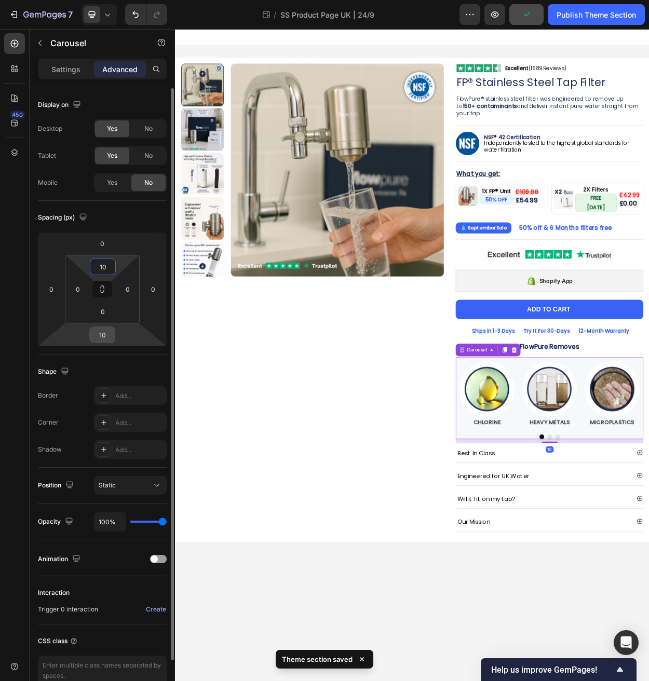
type input "10"
click at [107, 334] on input "10" at bounding box center [102, 335] width 21 height 16
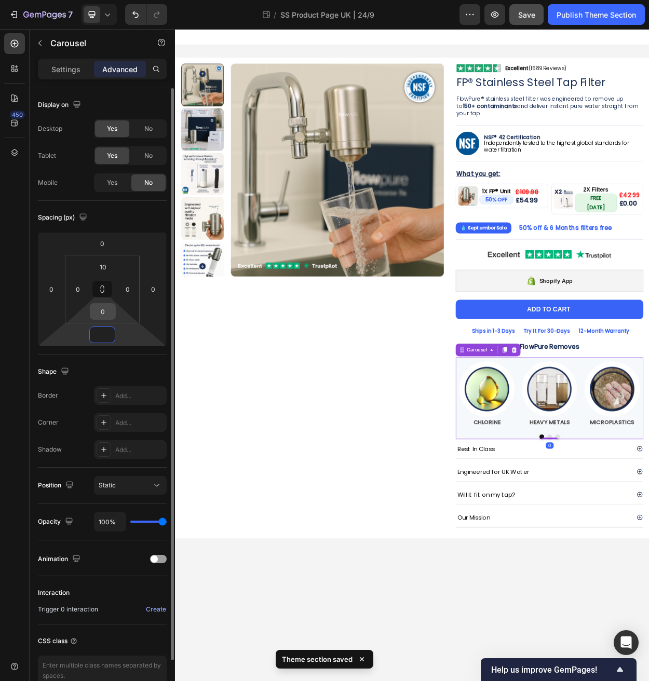
type input "0"
click at [107, 309] on input "0" at bounding box center [102, 312] width 21 height 16
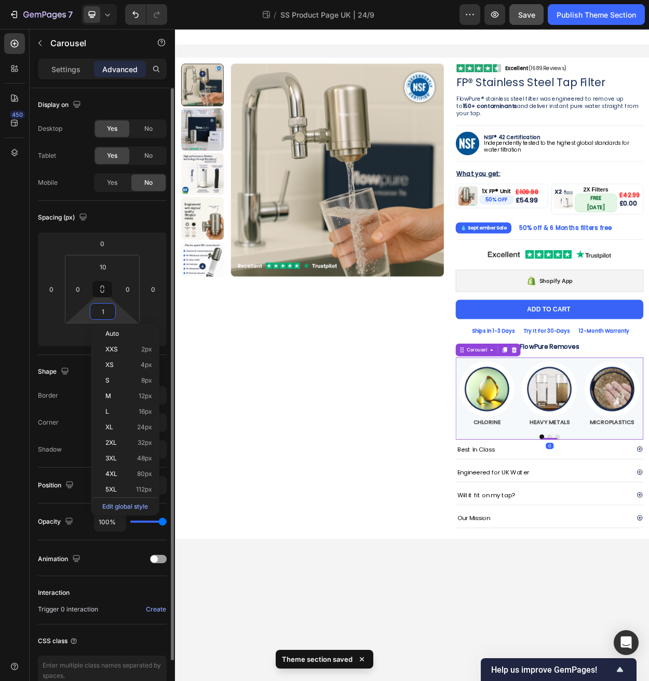
type input "10"
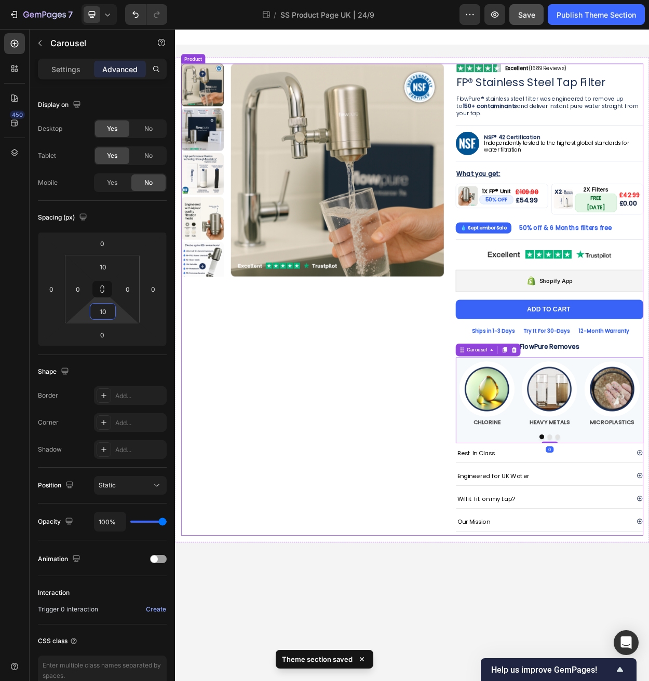
click at [404, 463] on div "Product Images" at bounding box center [355, 384] width 345 height 620
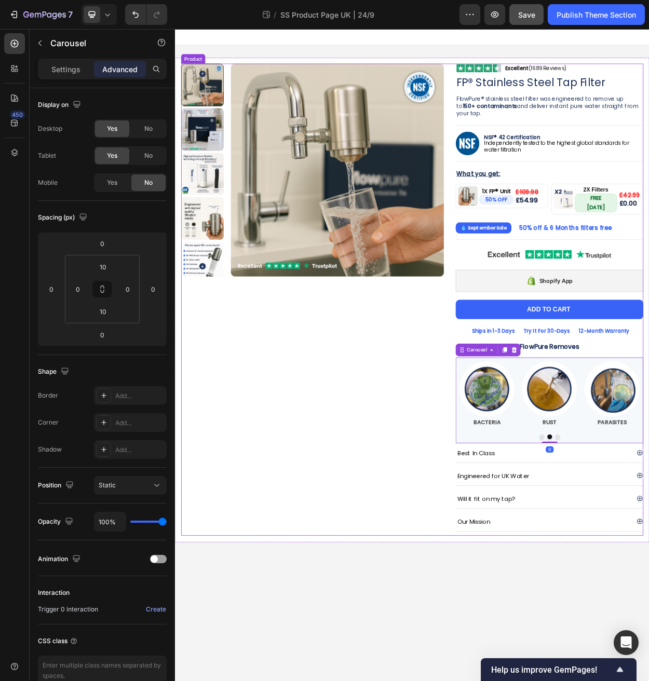
click at [421, 586] on div "Product Images" at bounding box center [355, 384] width 345 height 620
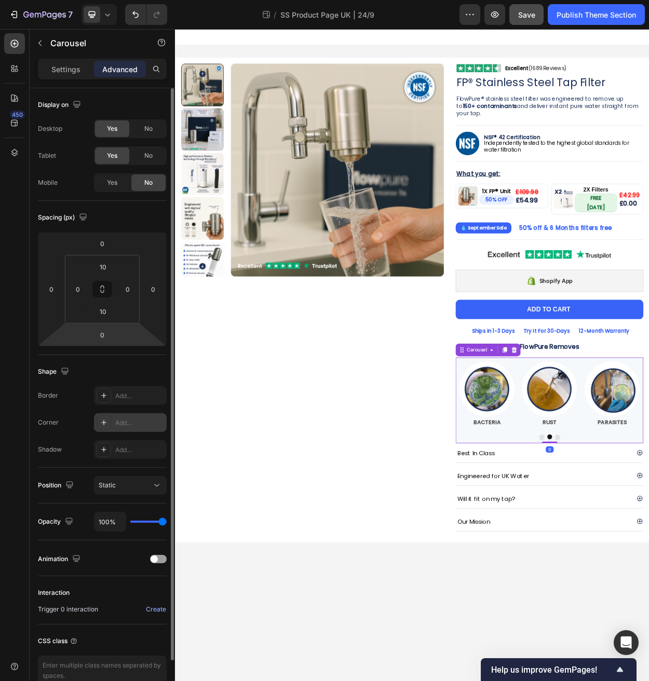
click at [129, 427] on div "Add..." at bounding box center [139, 422] width 49 height 9
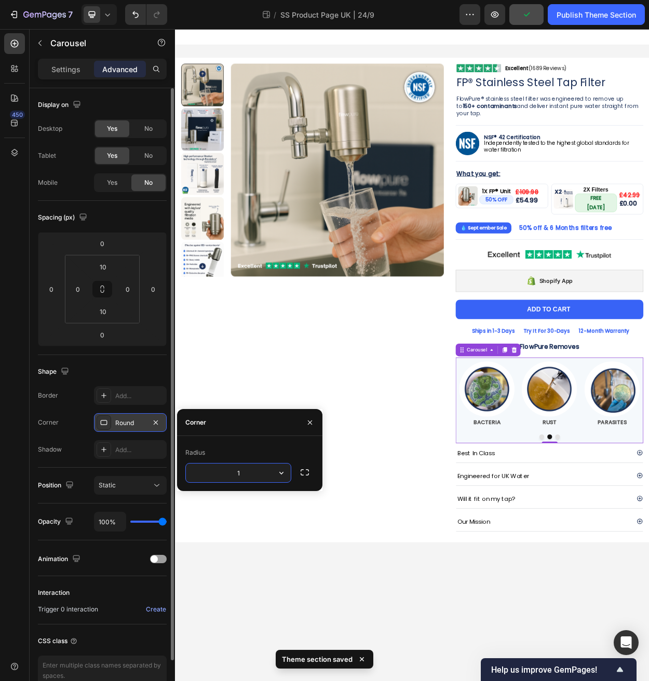
type input "12"
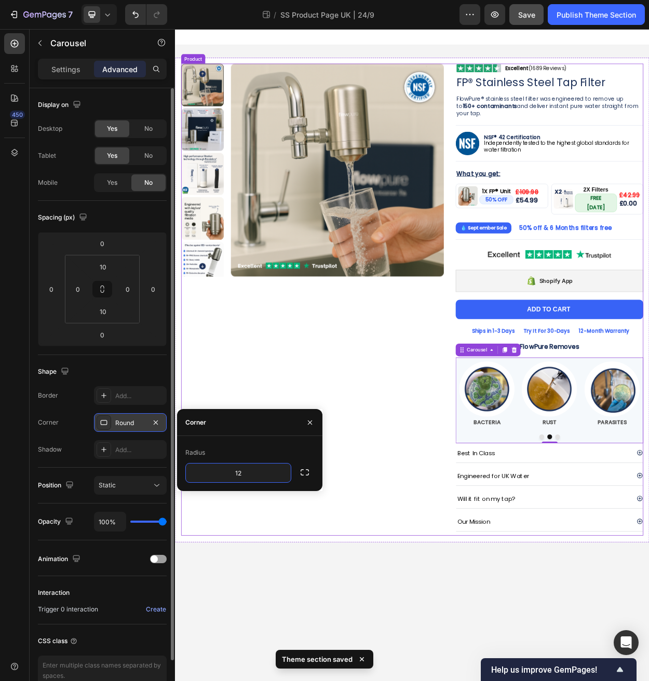
click at [330, 471] on div "Product Images" at bounding box center [355, 384] width 345 height 620
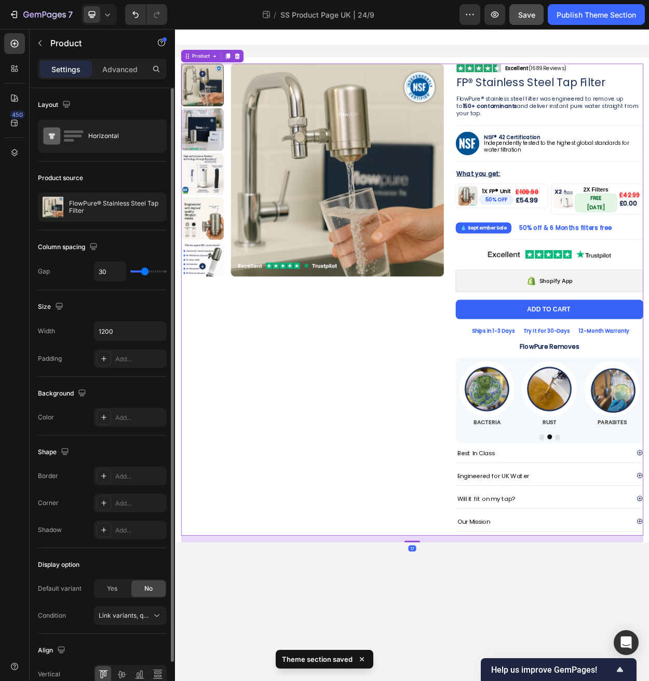
drag, startPoint x: 337, startPoint y: 477, endPoint x: 318, endPoint y: 457, distance: 27.9
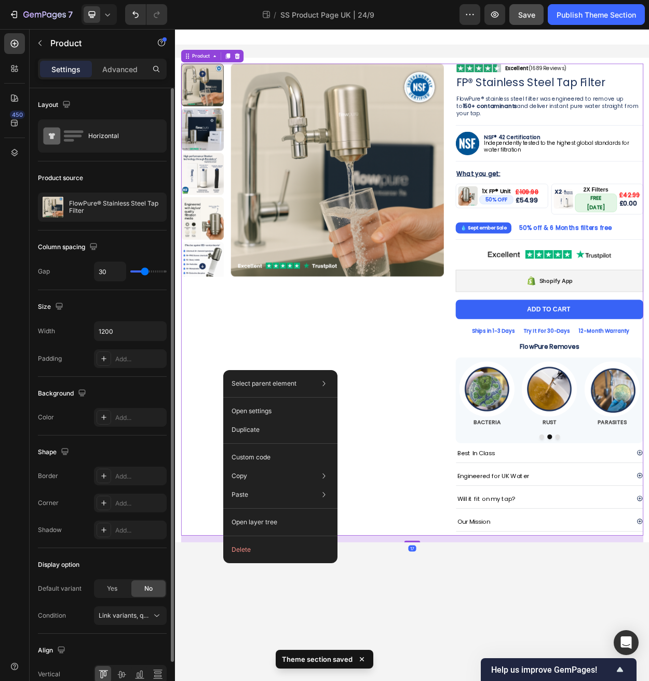
click at [307, 443] on div "Product Images" at bounding box center [355, 384] width 345 height 620
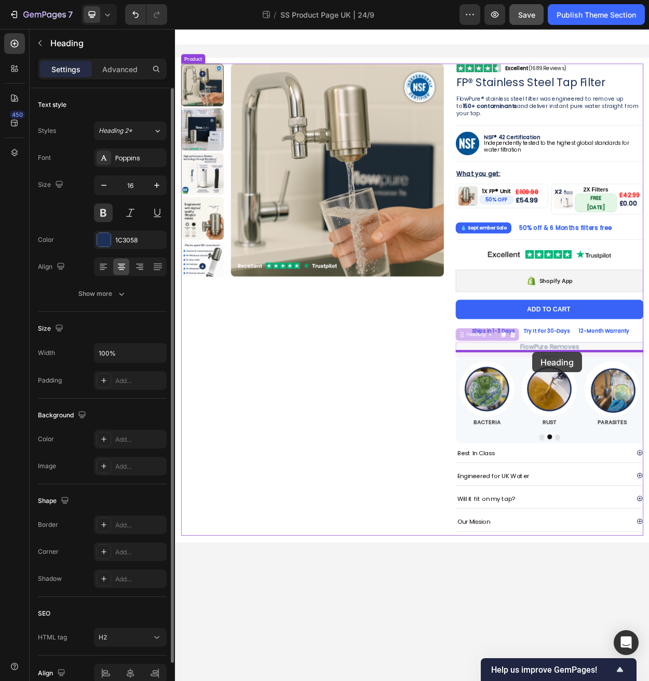
drag, startPoint x: 547, startPoint y: 422, endPoint x: 644, endPoint y: 454, distance: 101.4
click at [511, 464] on div "Product Images" at bounding box center [355, 384] width 345 height 620
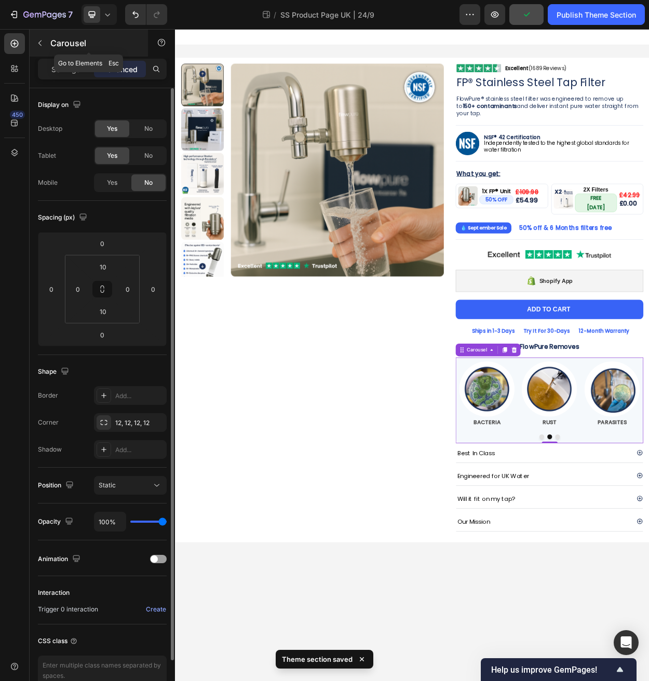
click at [36, 46] on icon "button" at bounding box center [40, 43] width 8 height 8
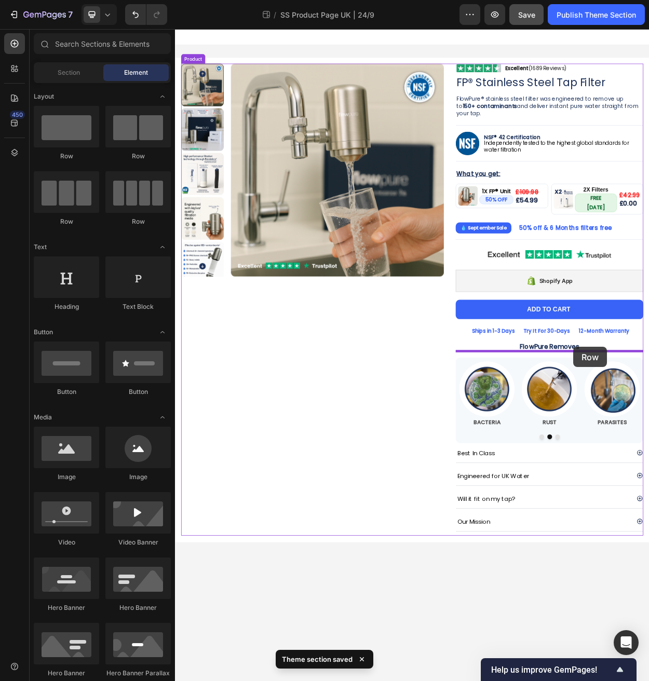
drag, startPoint x: 251, startPoint y: 159, endPoint x: 698, endPoint y: 447, distance: 531.7
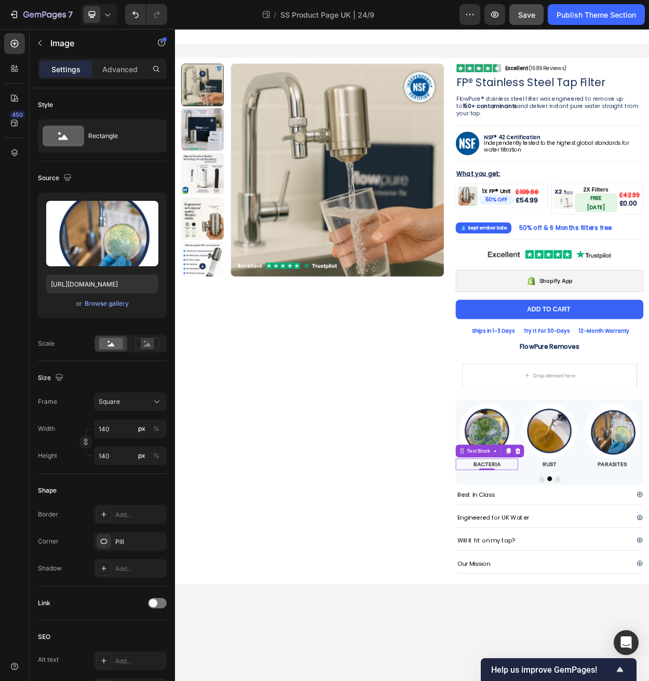
click at [547, 599] on div "BACTERIA" at bounding box center [584, 600] width 82 height 15
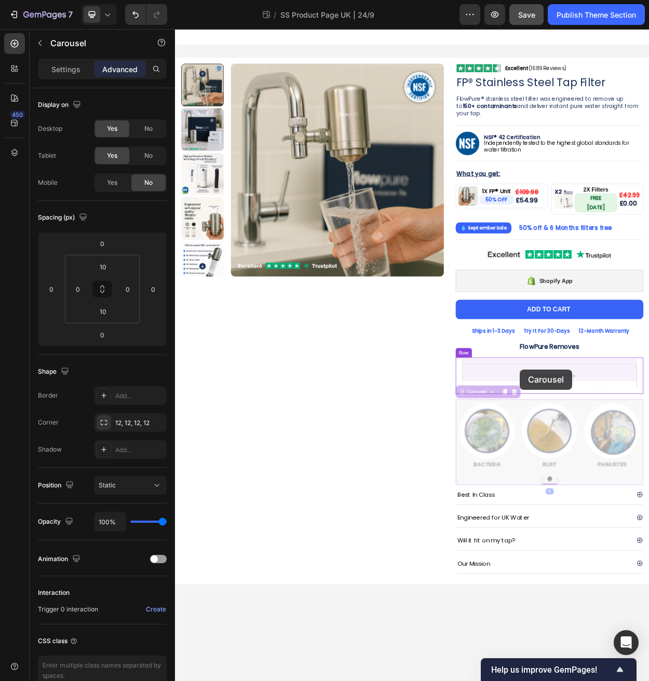
drag, startPoint x: 548, startPoint y: 500, endPoint x: 628, endPoint y: 476, distance: 83.3
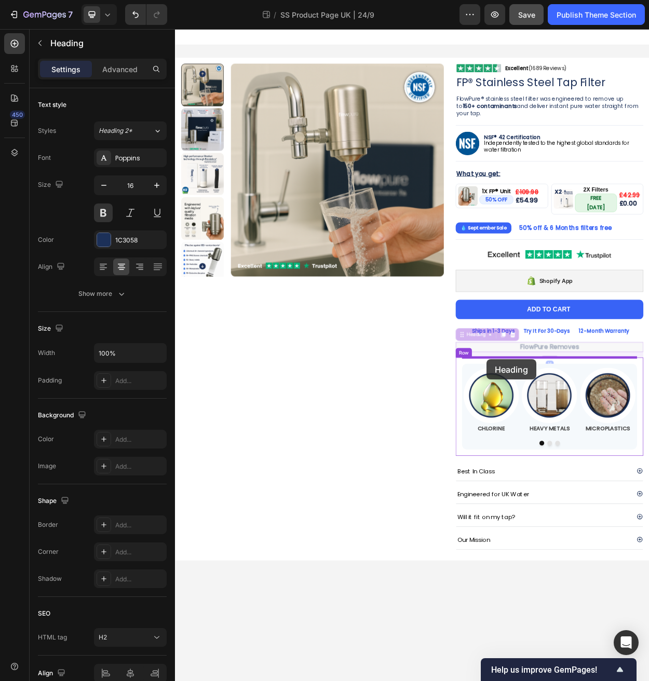
drag, startPoint x: 550, startPoint y: 424, endPoint x: 584, endPoint y: 463, distance: 52.2
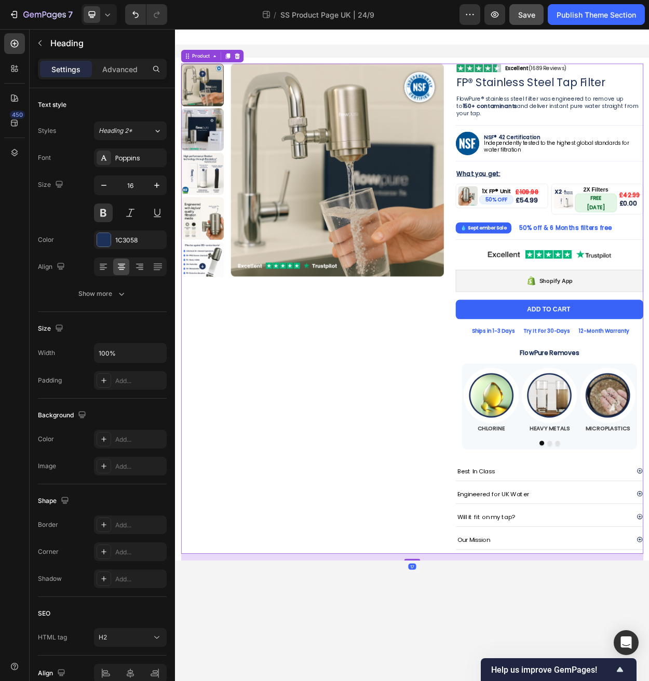
click at [535, 505] on div "Product Images Image Excellent (1689 Reviews) Heading Row Row FP® Stainless Ste…" at bounding box center [486, 396] width 607 height 644
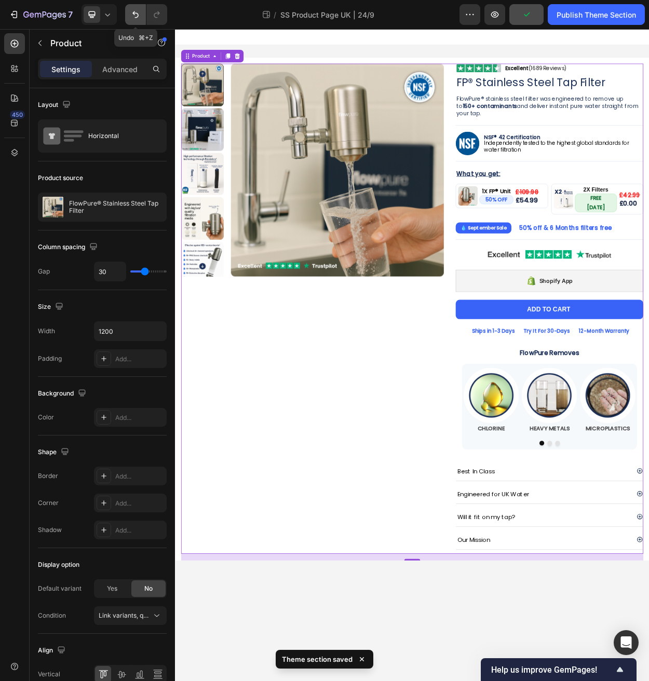
click at [133, 10] on icon "Undo/Redo" at bounding box center [135, 14] width 10 height 10
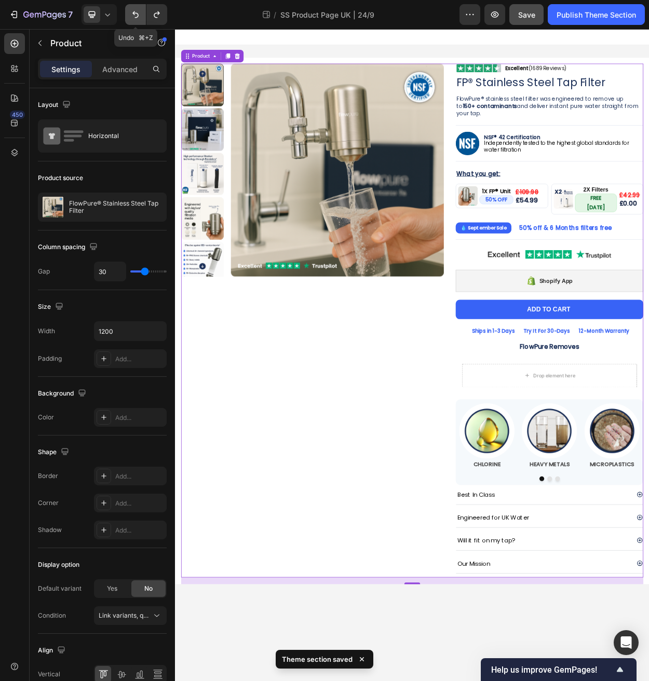
click at [133, 11] on icon "Undo/Redo" at bounding box center [135, 14] width 10 height 10
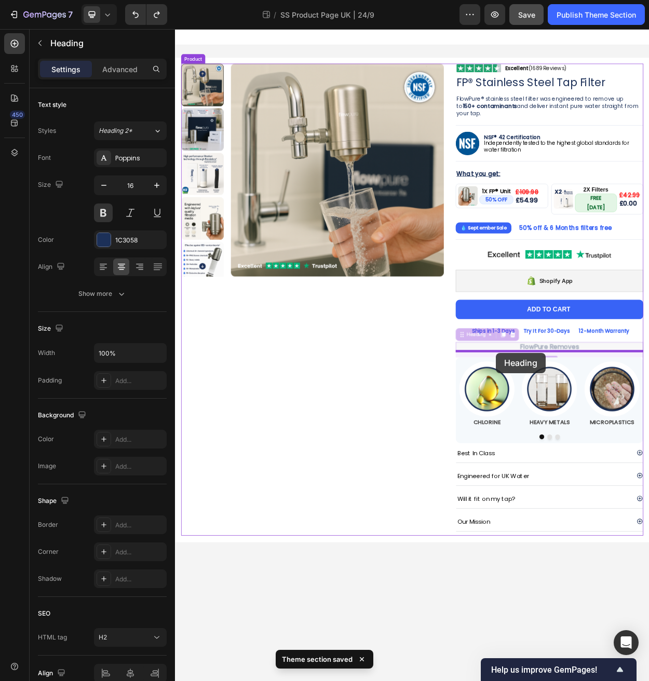
drag, startPoint x: 556, startPoint y: 423, endPoint x: 596, endPoint y: 455, distance: 50.7
click at [596, 455] on div "Product Images Image Excellent (1689 Reviews) Heading Row Row FP® Stainless Ste…" at bounding box center [486, 374] width 623 height 691
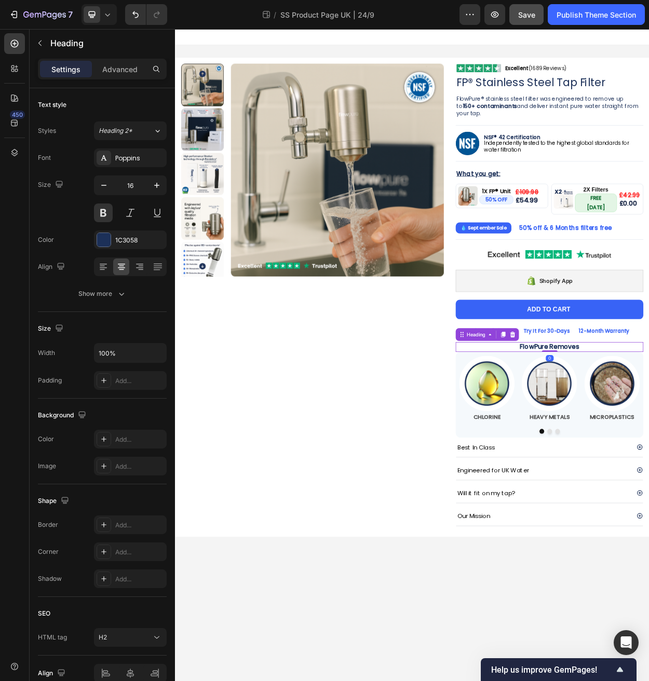
drag, startPoint x: 675, startPoint y: 451, endPoint x: 633, endPoint y: 404, distance: 62.9
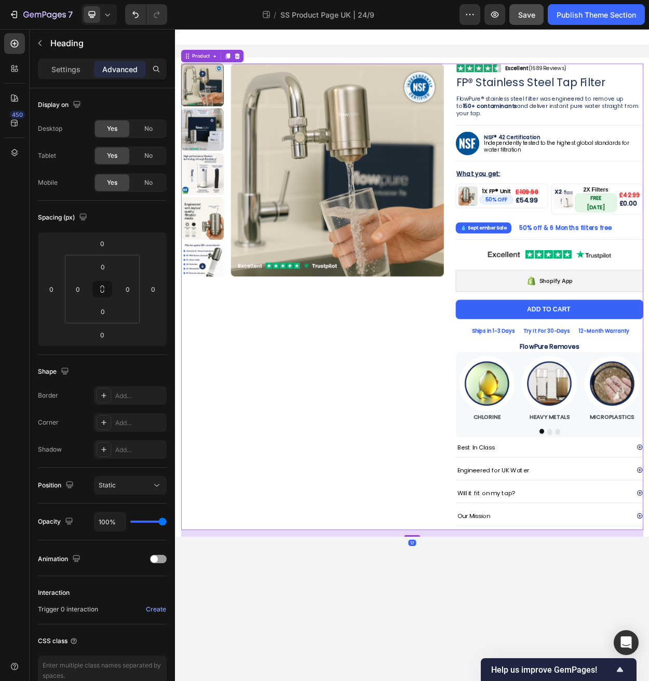
click at [489, 458] on div "Product Images" at bounding box center [355, 380] width 345 height 613
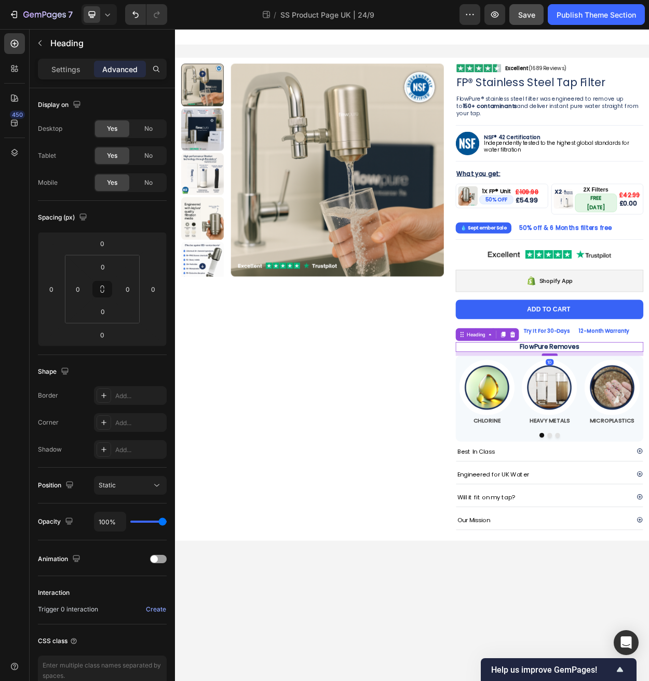
drag, startPoint x: 671, startPoint y: 444, endPoint x: 673, endPoint y: 449, distance: 5.4
type input "10"
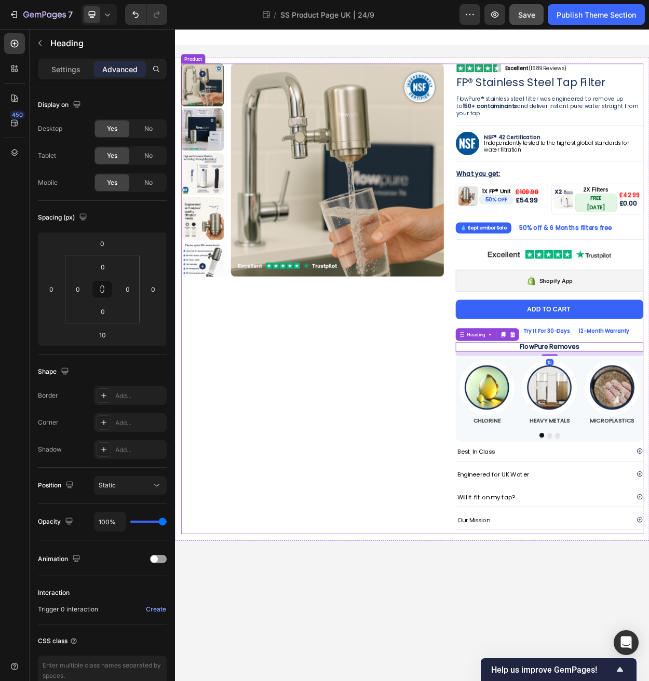
click at [440, 490] on div "Product Images" at bounding box center [355, 383] width 345 height 618
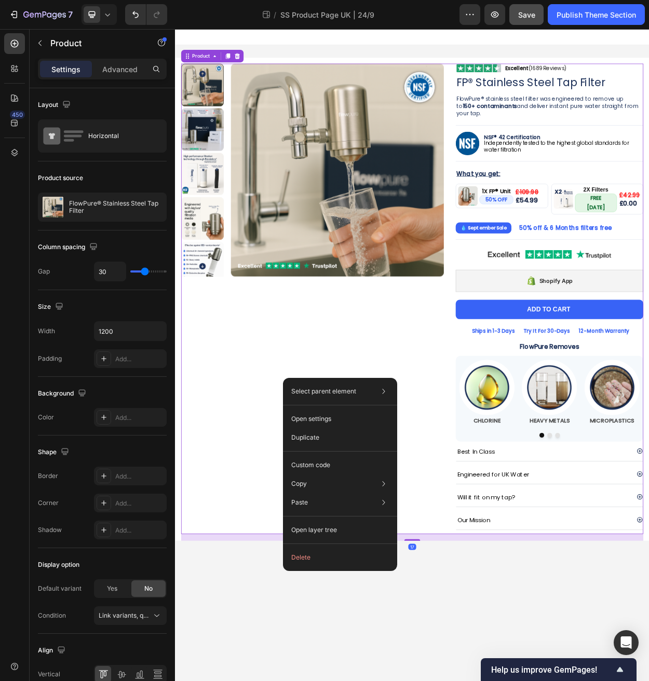
click at [354, 444] on div "Product Images" at bounding box center [355, 383] width 345 height 618
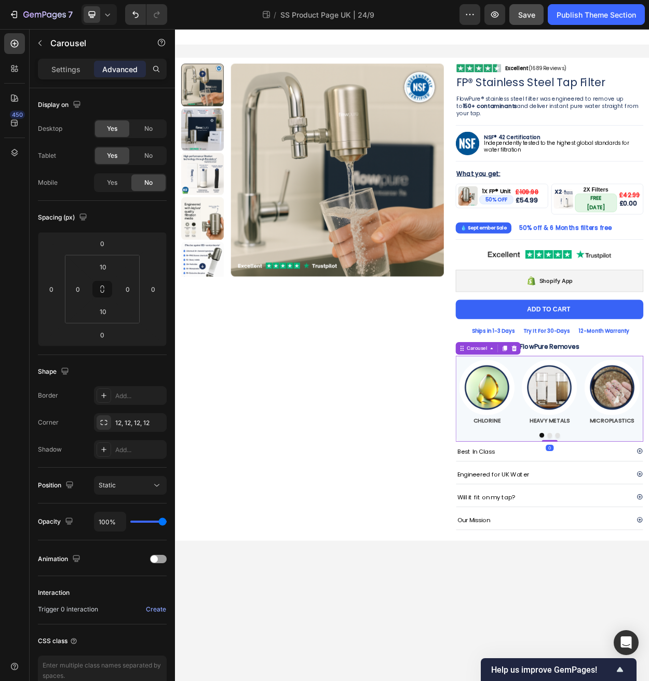
click at [40, 45] on icon "button" at bounding box center [39, 43] width 3 height 6
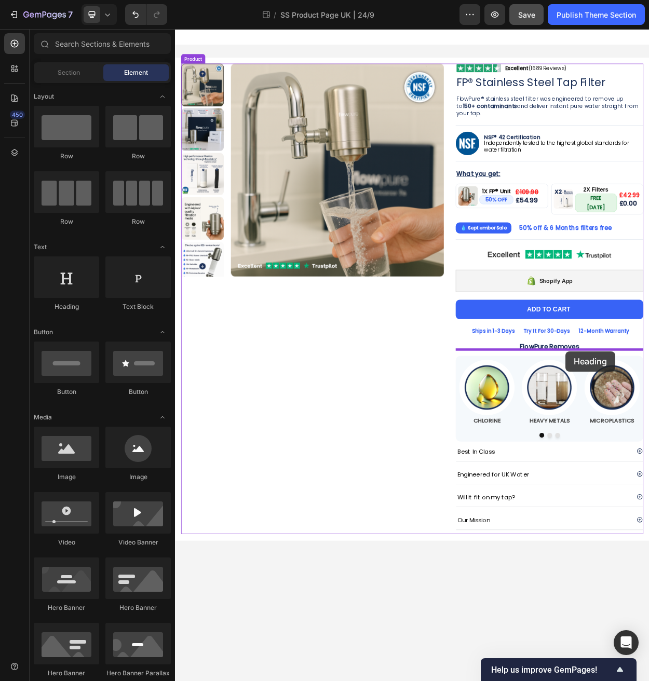
drag, startPoint x: 234, startPoint y: 309, endPoint x: 688, endPoint y: 453, distance: 475.8
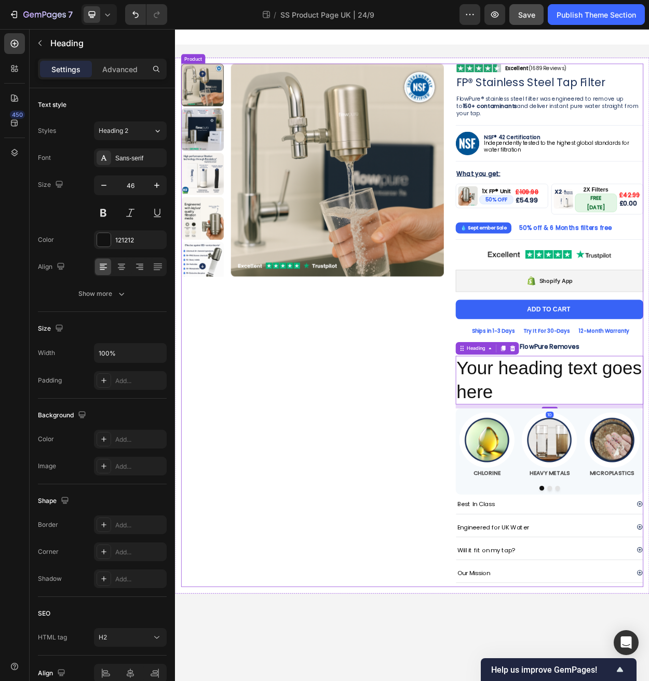
click at [388, 494] on div "Product Images" at bounding box center [355, 418] width 345 height 688
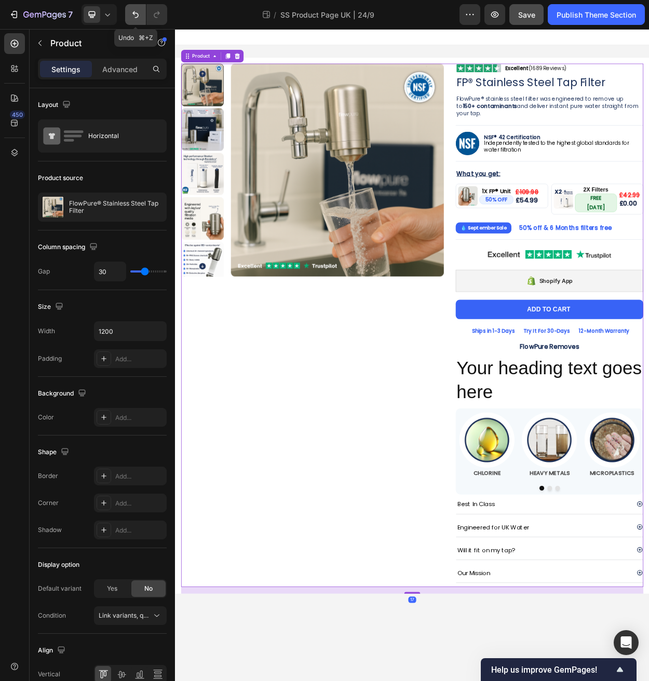
click at [139, 16] on icon "Undo/Redo" at bounding box center [135, 14] width 10 height 10
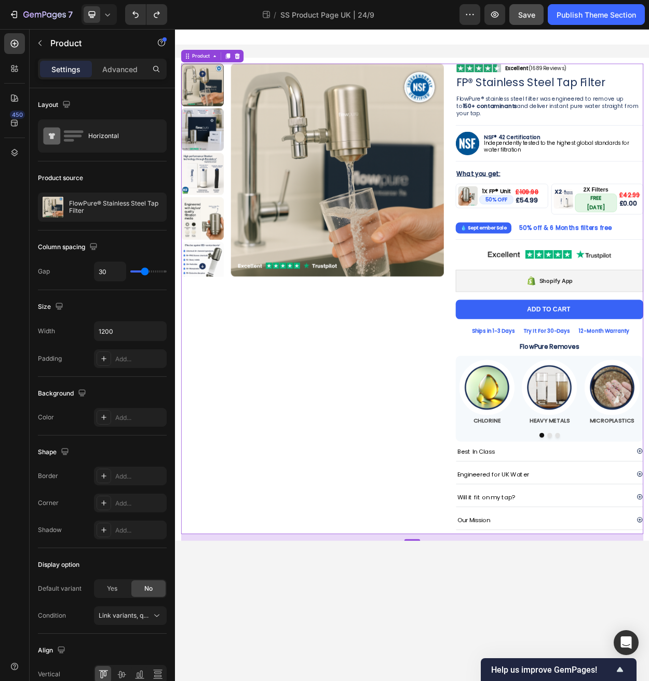
click at [103, 13] on icon at bounding box center [107, 14] width 10 height 10
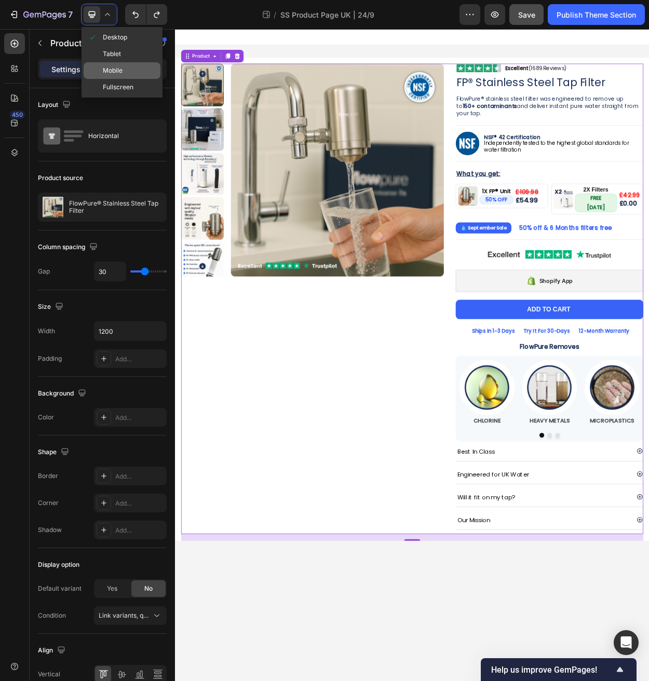
click at [124, 71] on div "Mobile" at bounding box center [122, 70] width 77 height 17
type input "0"
type input "100%"
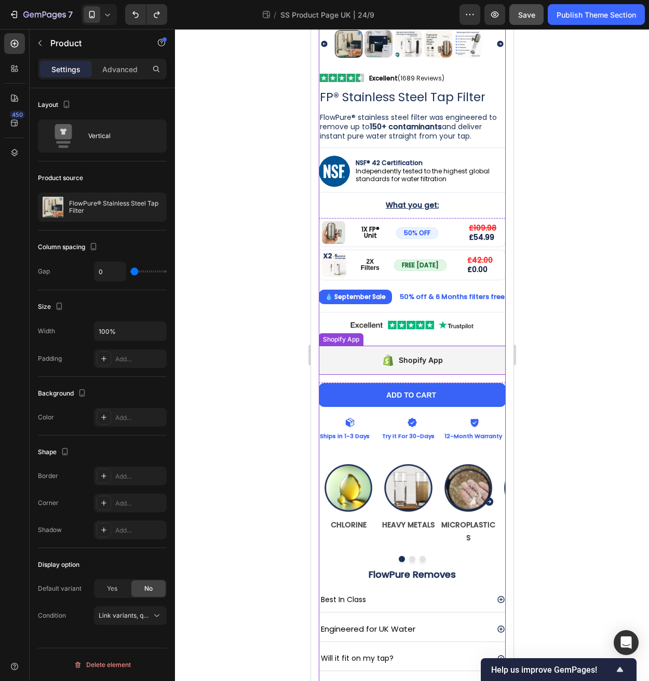
scroll to position [240, 0]
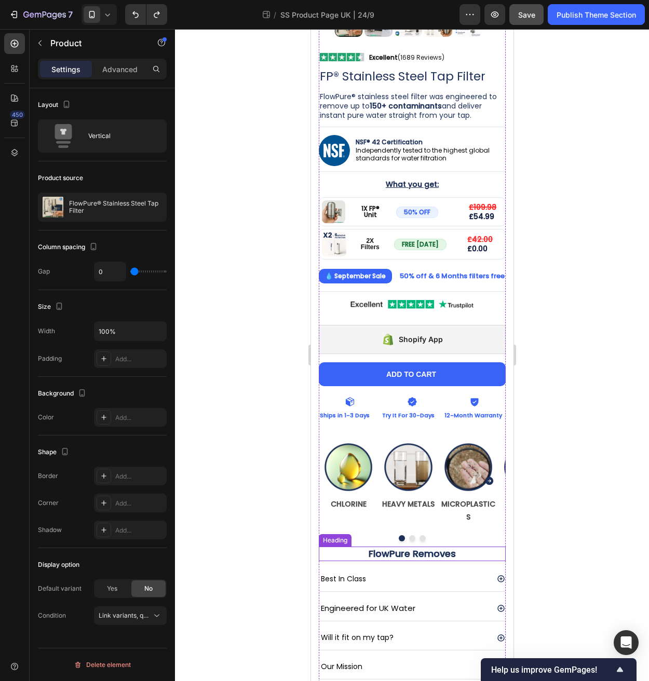
click at [358, 546] on div "FlowPure Removes Heading" at bounding box center [411, 553] width 187 height 14
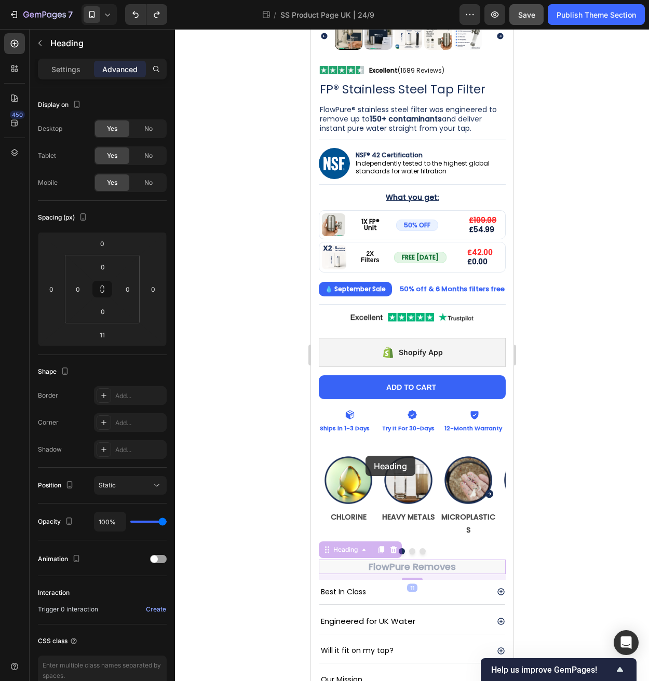
scroll to position [228, 0]
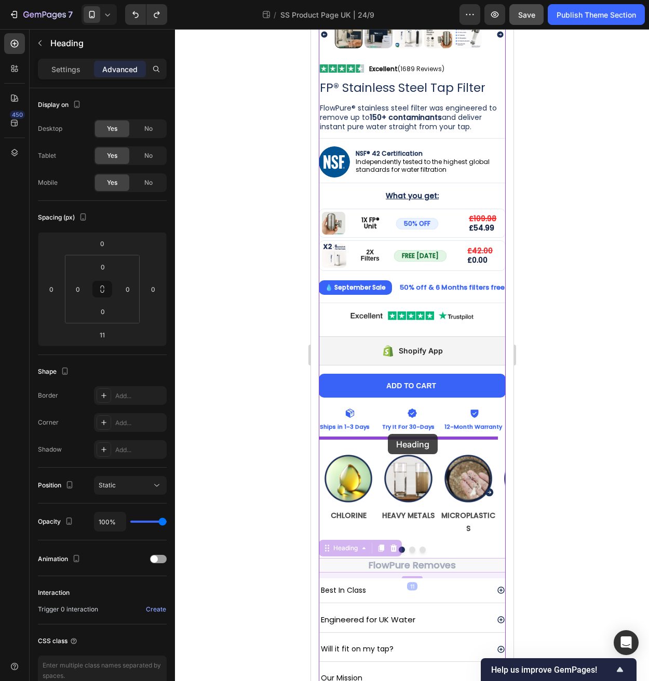
drag, startPoint x: 328, startPoint y: 531, endPoint x: 388, endPoint y: 434, distance: 113.9
click at [388, 434] on div "iPhone 13 Pro ( 390 px) iPhone 13 Mini iPhone 13 Pro iPhone 11 Pro Max iPhone 1…" at bounding box center [411, 252] width 202 height 902
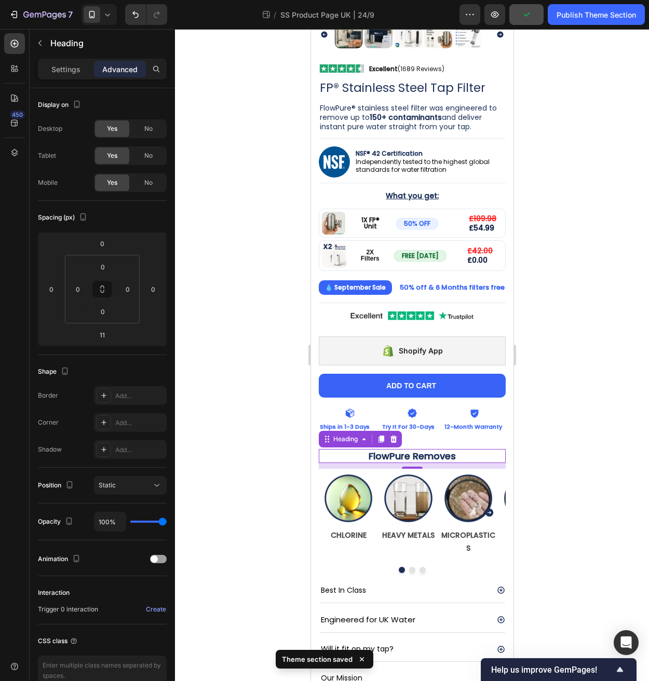
scroll to position [227, 0]
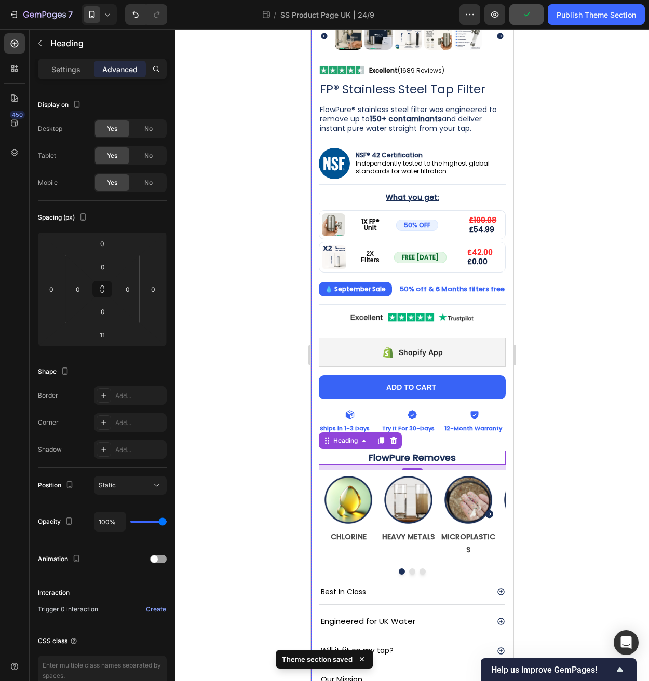
click at [602, 468] on div at bounding box center [412, 355] width 474 height 652
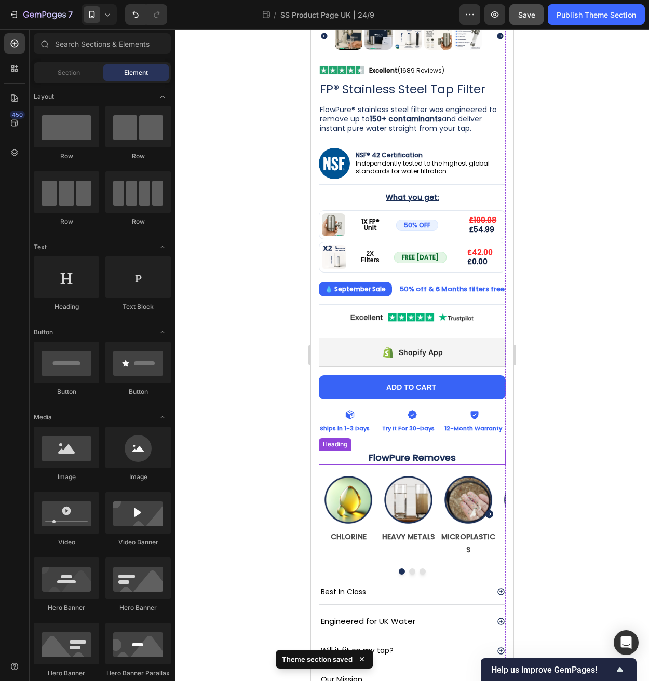
click at [434, 450] on h2 "FlowPure Removes" at bounding box center [411, 457] width 187 height 14
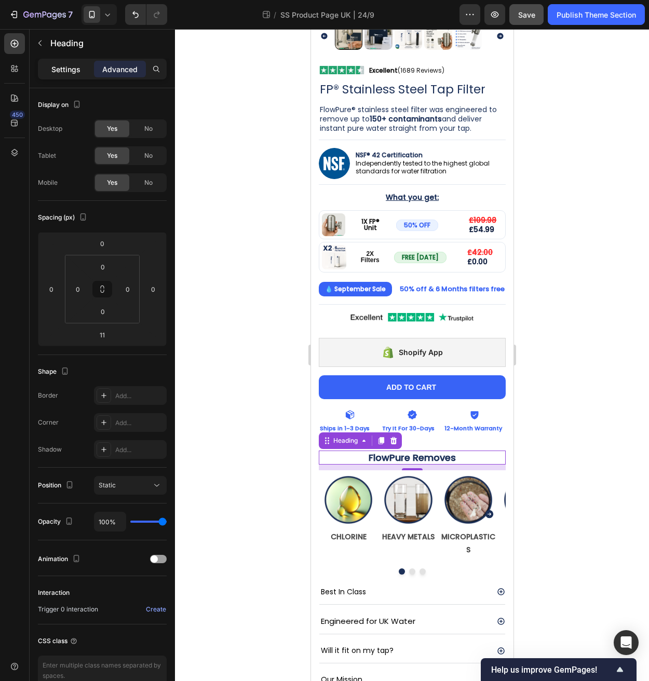
click at [68, 68] on p "Settings" at bounding box center [65, 69] width 29 height 11
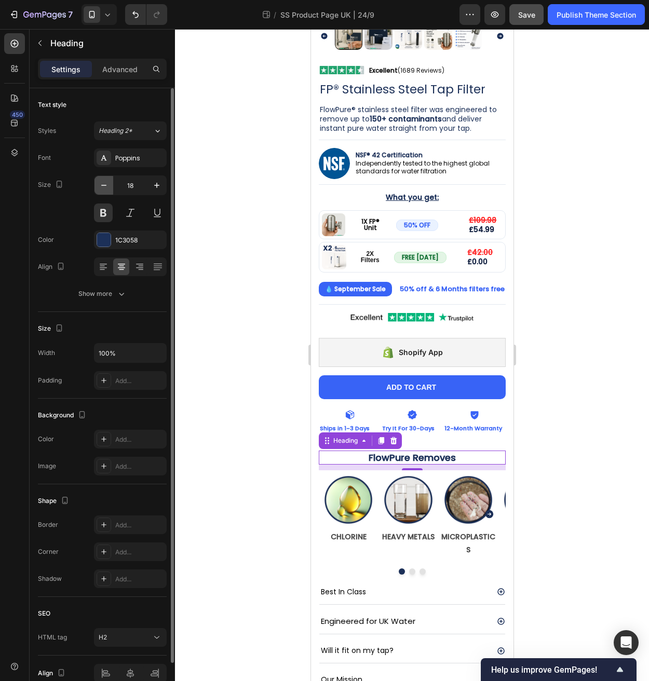
click at [101, 186] on icon "button" at bounding box center [104, 185] width 10 height 10
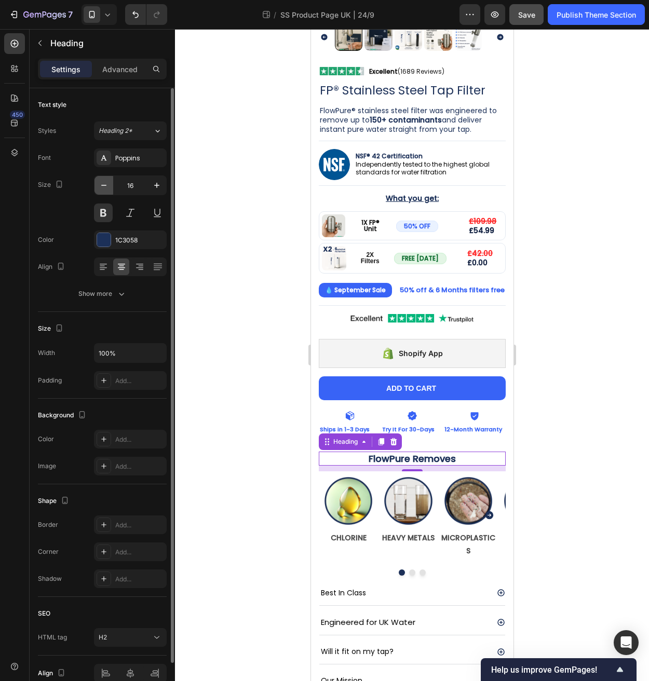
scroll to position [225, 0]
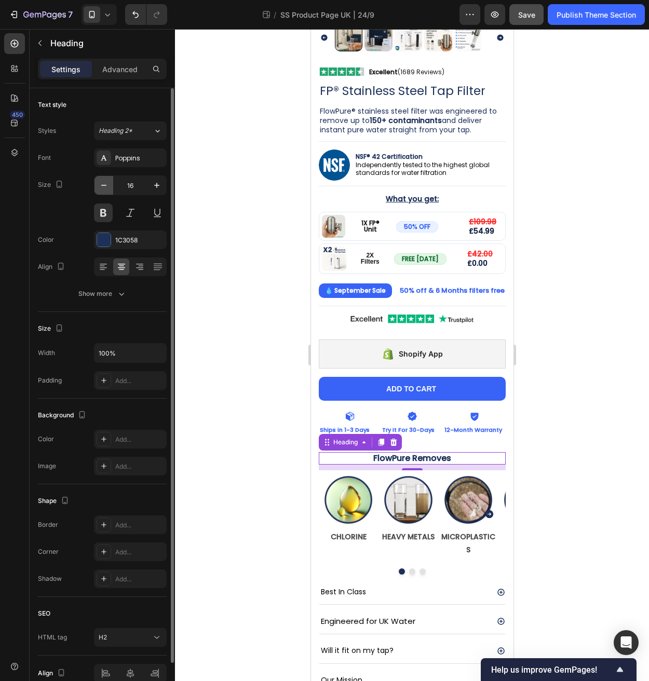
click at [101, 186] on icon "button" at bounding box center [104, 185] width 10 height 10
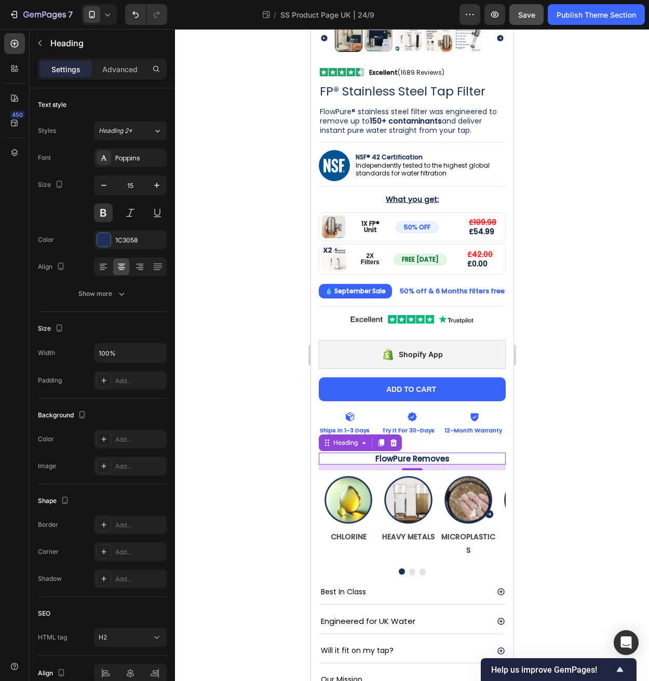
click at [106, 16] on icon at bounding box center [107, 14] width 10 height 10
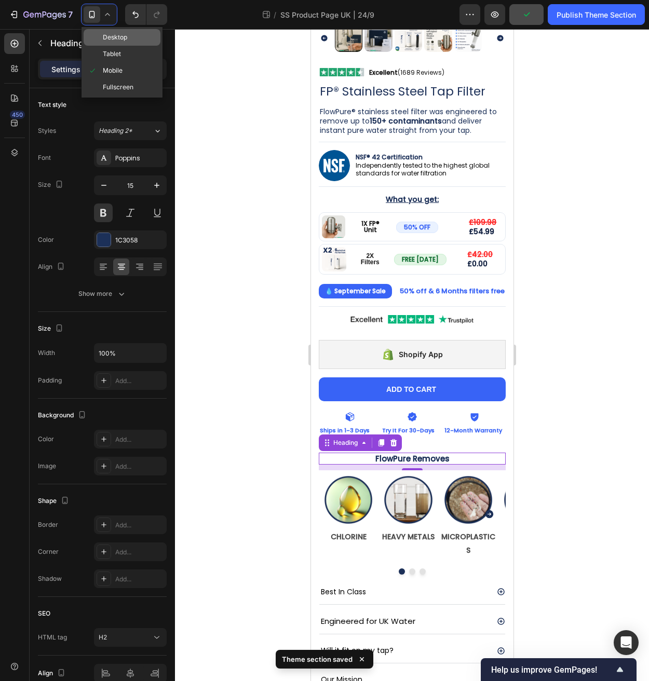
click at [129, 40] on div "Desktop" at bounding box center [122, 37] width 77 height 17
type input "16"
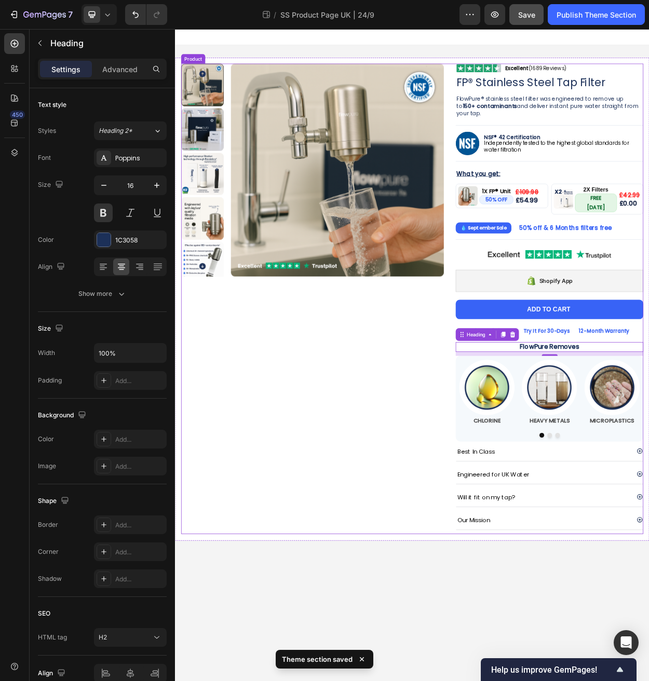
click at [402, 415] on div "Product Images" at bounding box center [355, 383] width 345 height 618
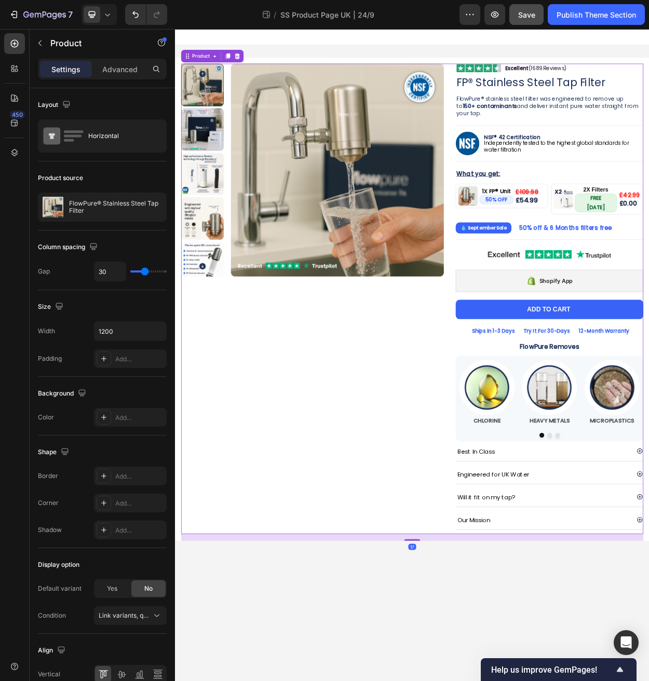
click at [399, 434] on div "Product Images" at bounding box center [355, 383] width 345 height 618
click at [648, 680] on body "Product Images Image Excellent (1689 Reviews) Heading Row Row FP® Stainless Ste…" at bounding box center [486, 457] width 623 height 857
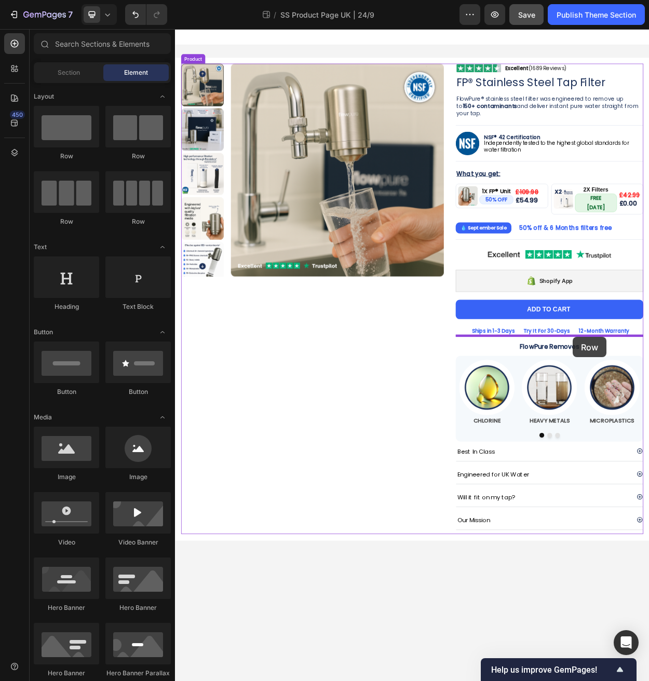
drag, startPoint x: 241, startPoint y: 170, endPoint x: 697, endPoint y: 434, distance: 526.8
click at [648, 434] on body "Product Images Image Excellent (1689 Reviews) Heading Row Row FP® Stainless Ste…" at bounding box center [486, 457] width 623 height 857
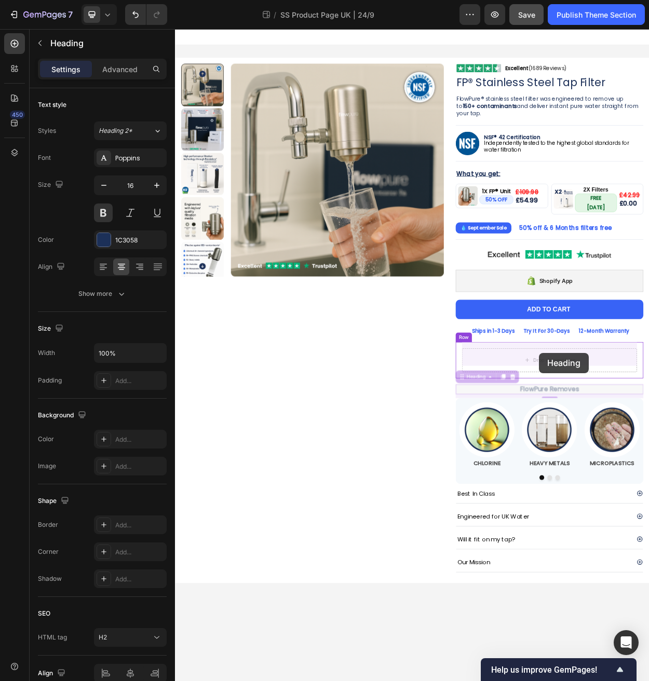
drag, startPoint x: 545, startPoint y: 481, endPoint x: 653, endPoint y: 455, distance: 111.0
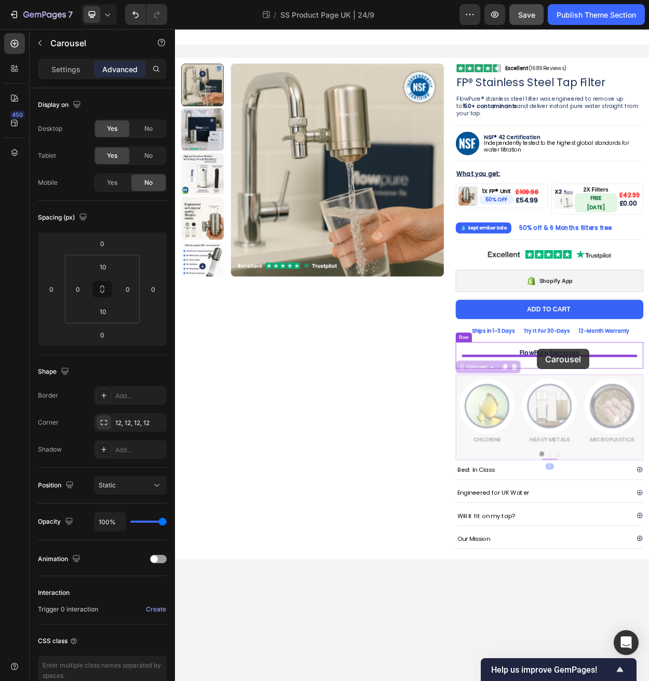
drag, startPoint x: 551, startPoint y: 469, endPoint x: 650, endPoint y: 449, distance: 101.0
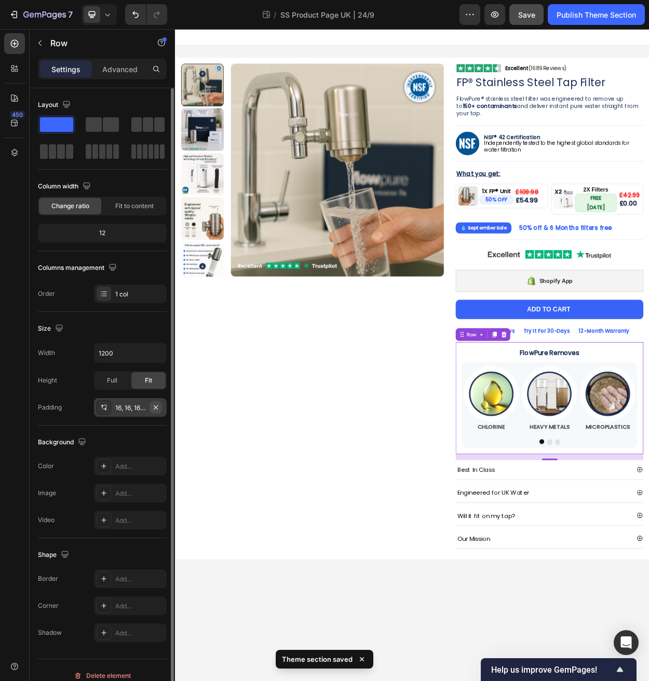
click at [156, 409] on icon "button" at bounding box center [156, 407] width 8 height 8
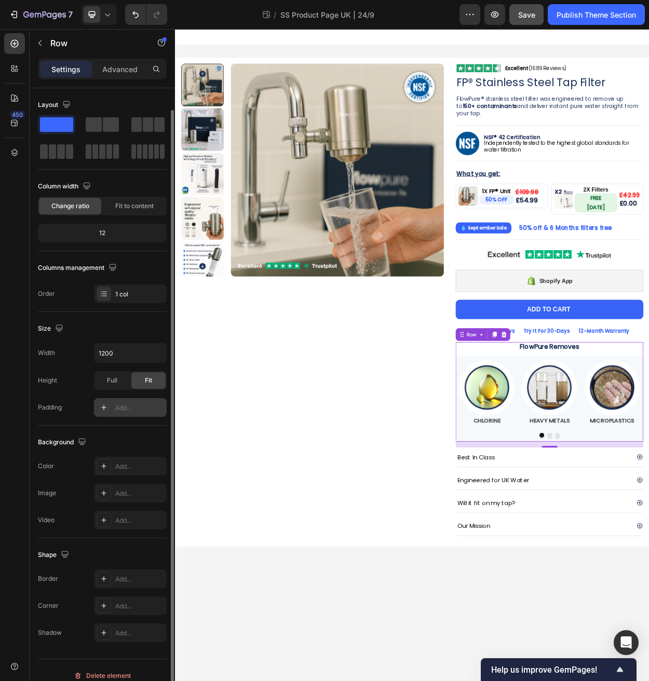
scroll to position [11, 0]
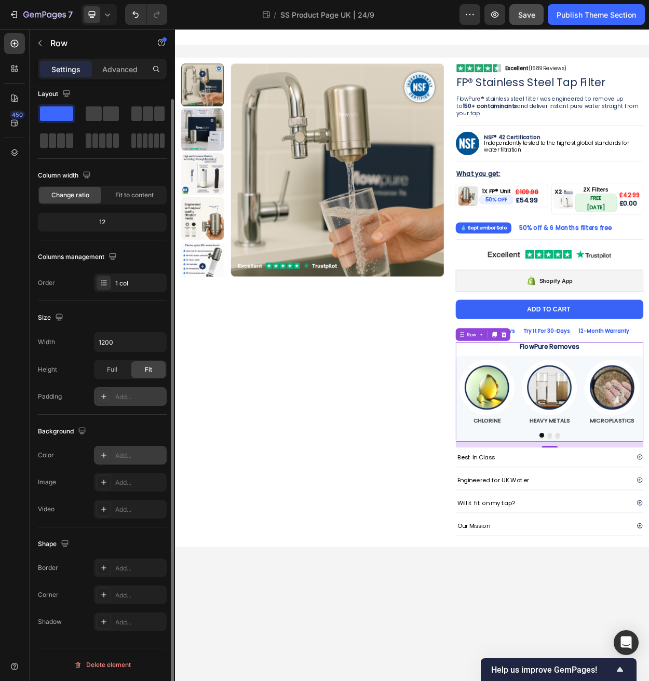
click at [126, 453] on div "Add..." at bounding box center [139, 455] width 49 height 9
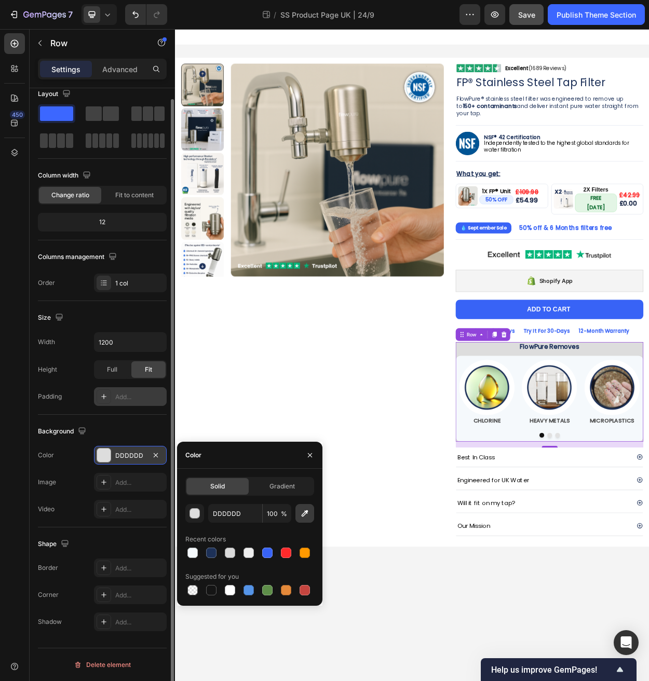
click at [301, 516] on icon "button" at bounding box center [304, 513] width 10 height 10
type input "F5F9FC"
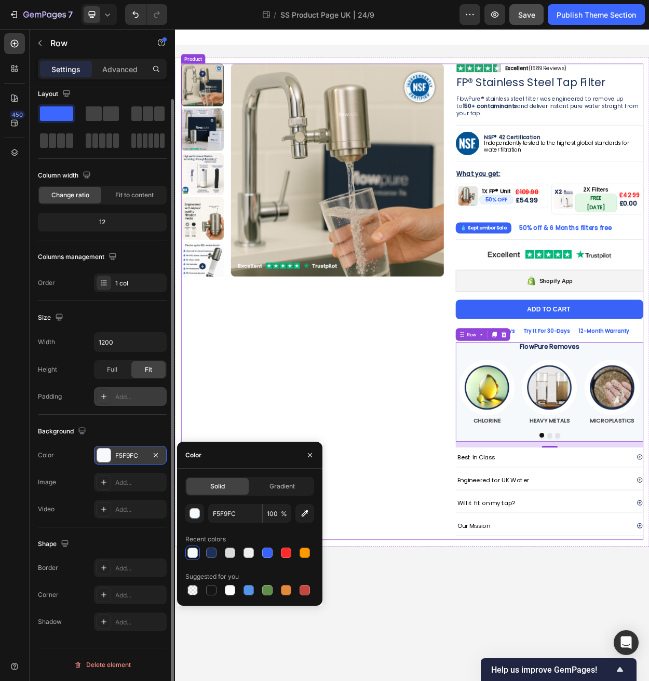
click at [423, 519] on div "Product Images" at bounding box center [355, 387] width 345 height 626
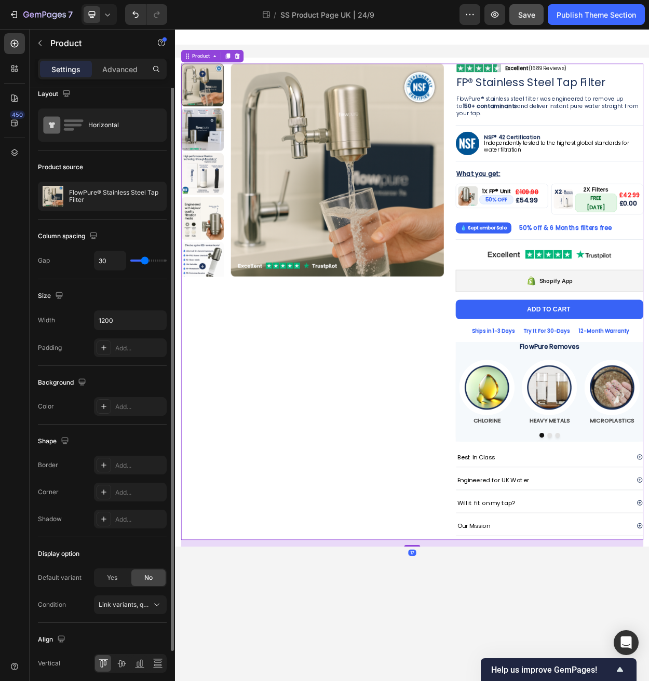
scroll to position [0, 0]
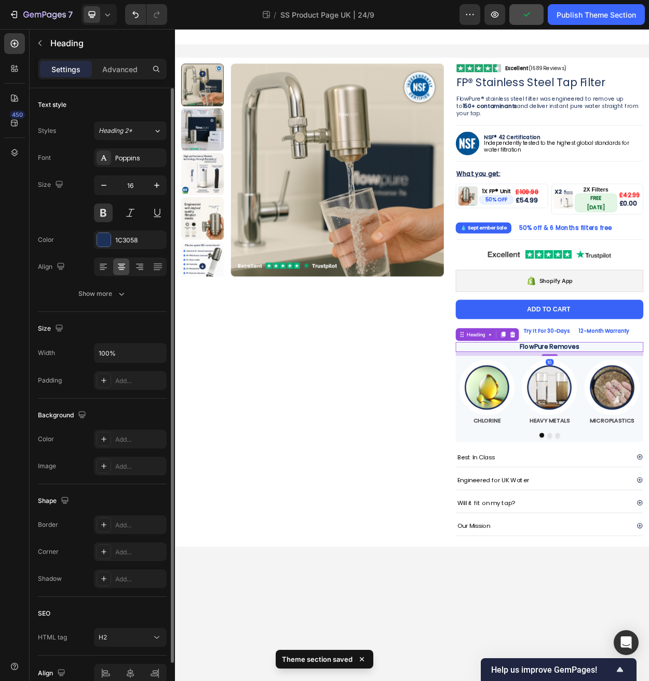
click at [549, 463] on div "Image" at bounding box center [584, 499] width 82 height 73
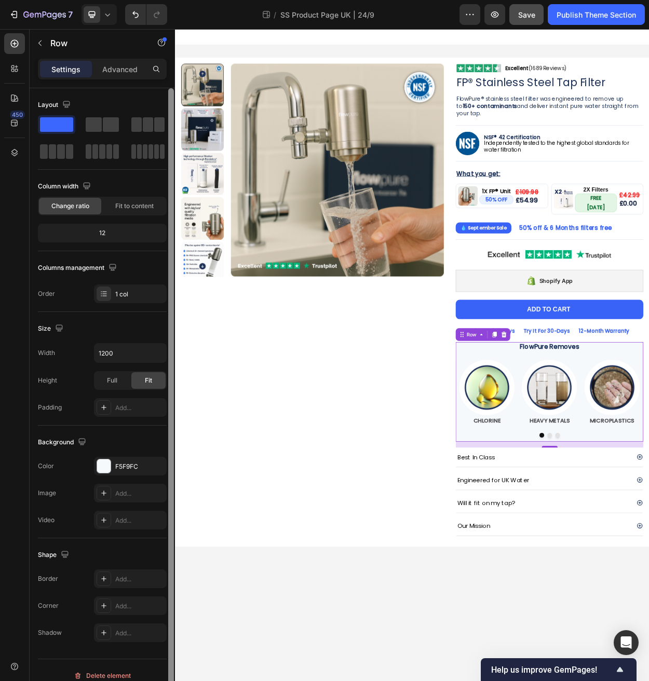
scroll to position [2, 0]
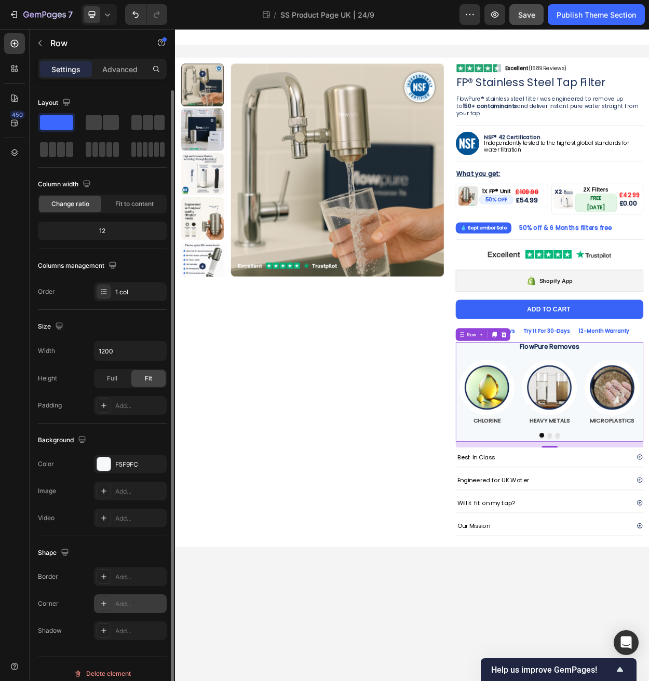
click at [133, 602] on div "Add..." at bounding box center [139, 603] width 49 height 9
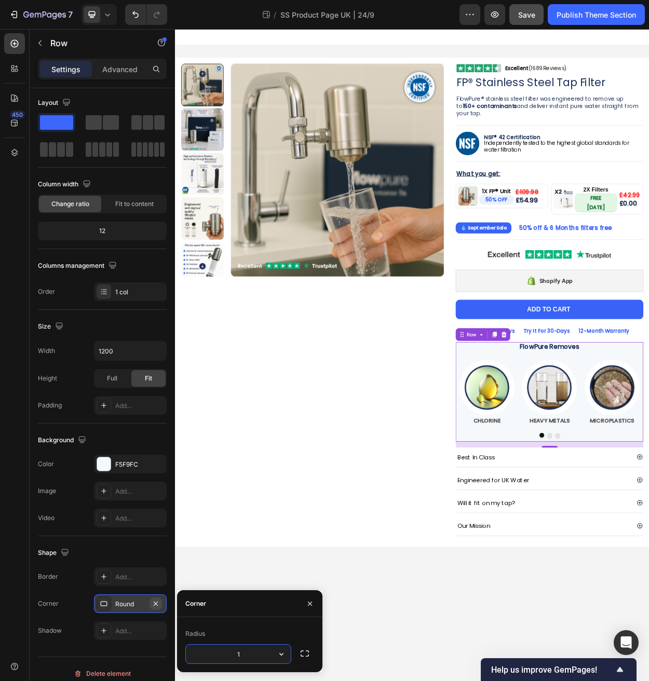
type input "12"
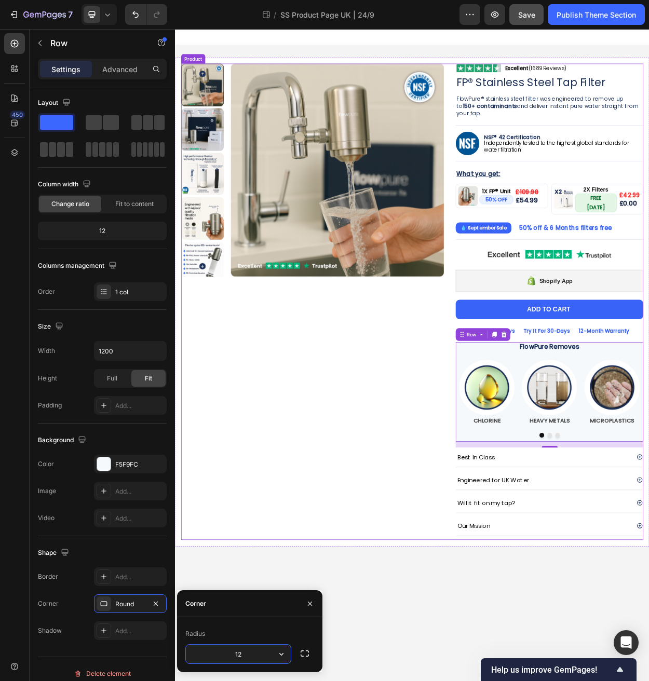
click at [312, 651] on div "Product Images" at bounding box center [355, 387] width 345 height 626
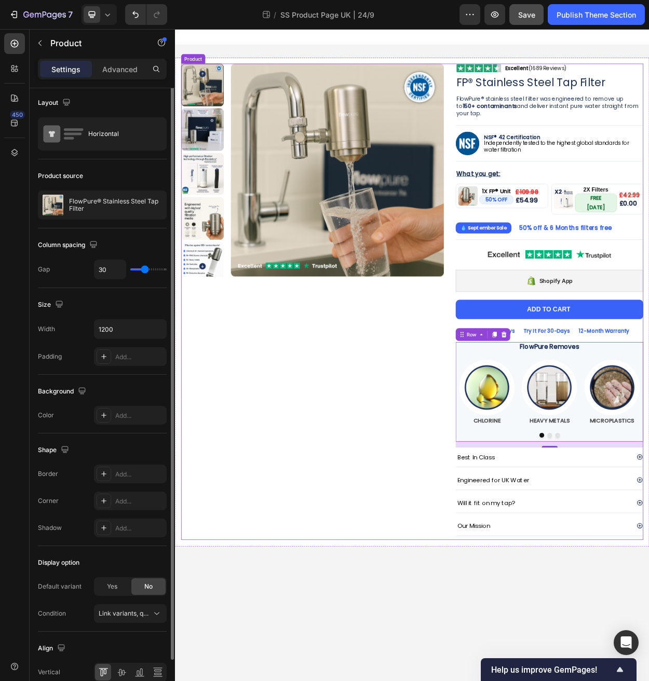
scroll to position [0, 0]
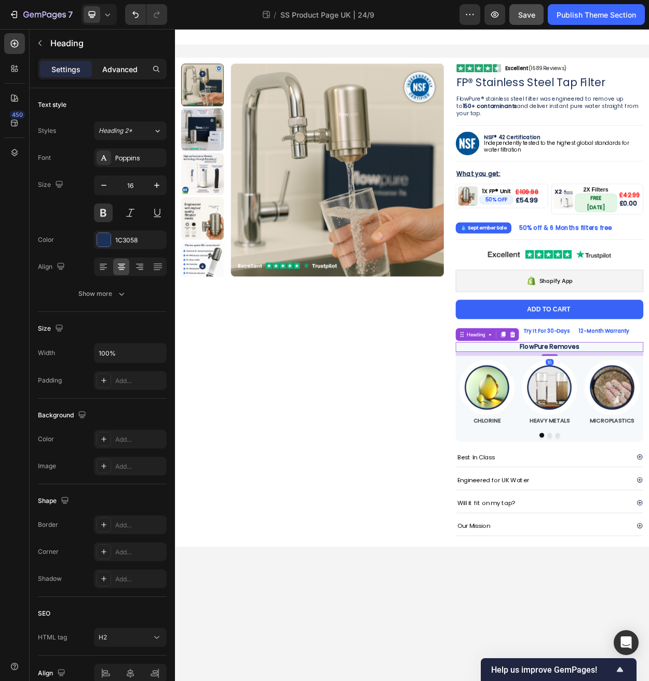
click at [122, 61] on div "Advanced" at bounding box center [120, 69] width 52 height 17
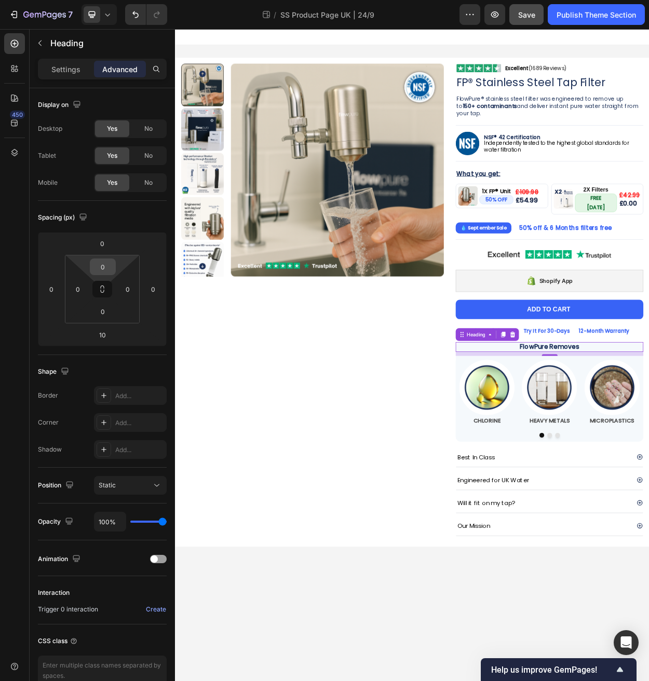
click at [104, 270] on input "0" at bounding box center [102, 267] width 21 height 16
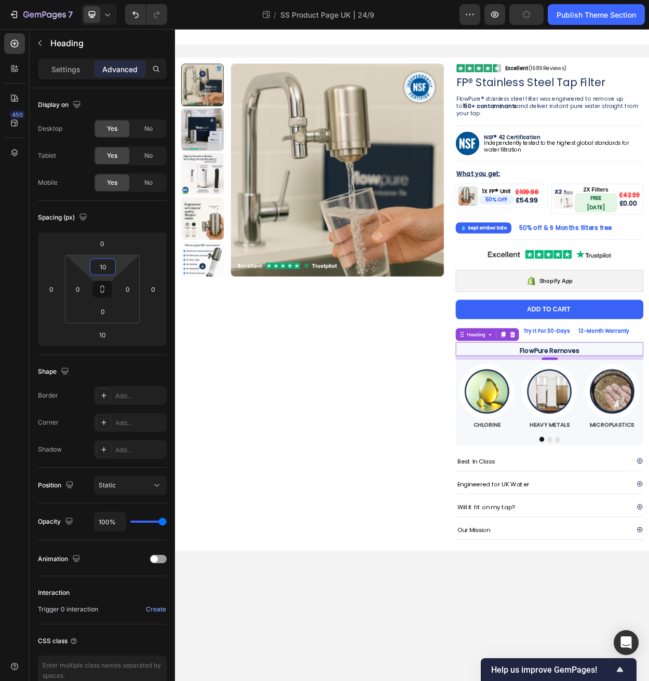
type input "10"
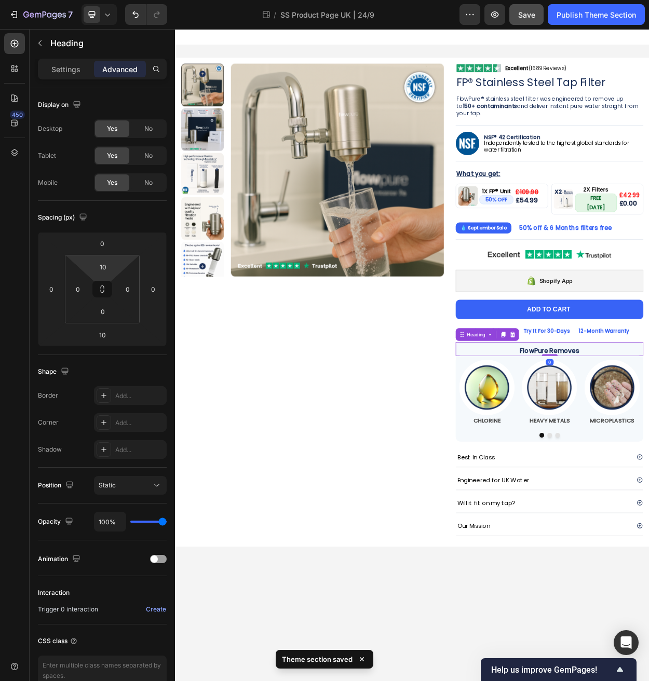
drag, startPoint x: 675, startPoint y: 453, endPoint x: 676, endPoint y: 446, distance: 7.4
type input "0"
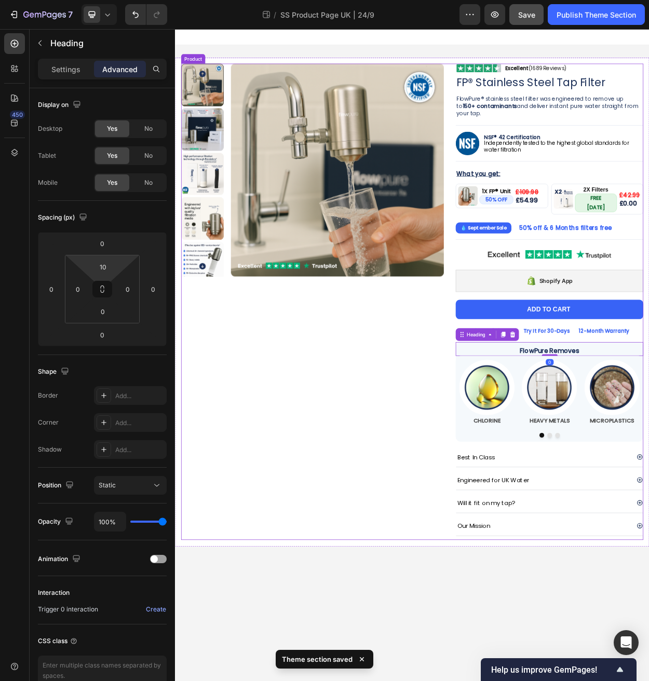
click at [263, 563] on div "Product Images" at bounding box center [355, 387] width 345 height 626
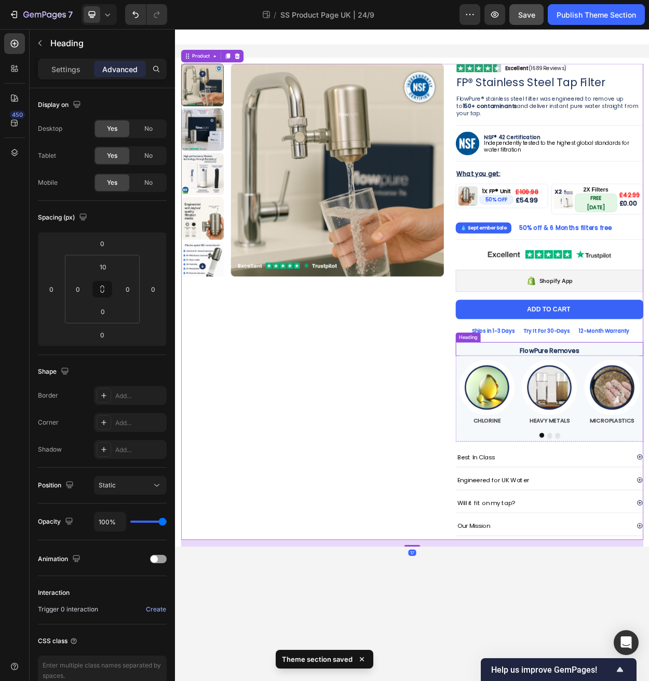
click at [364, 524] on div "Product Images" at bounding box center [355, 387] width 345 height 626
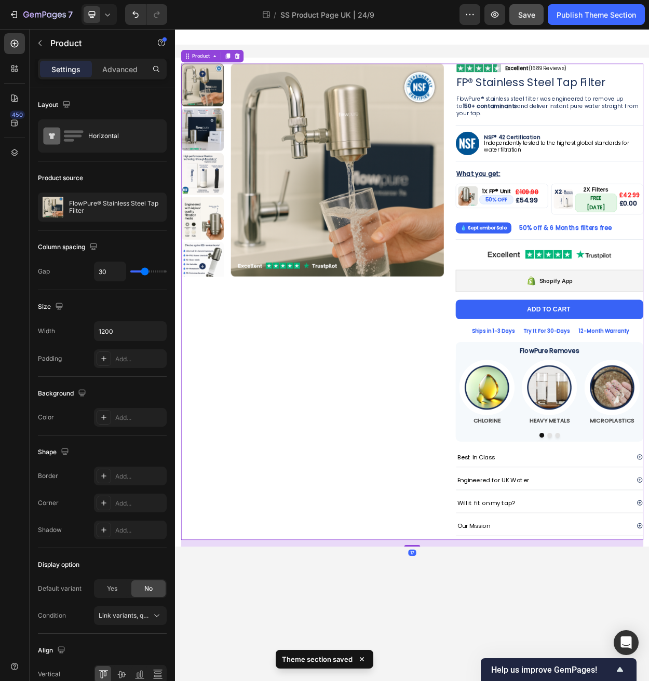
drag, startPoint x: 363, startPoint y: 527, endPoint x: 320, endPoint y: 499, distance: 51.1
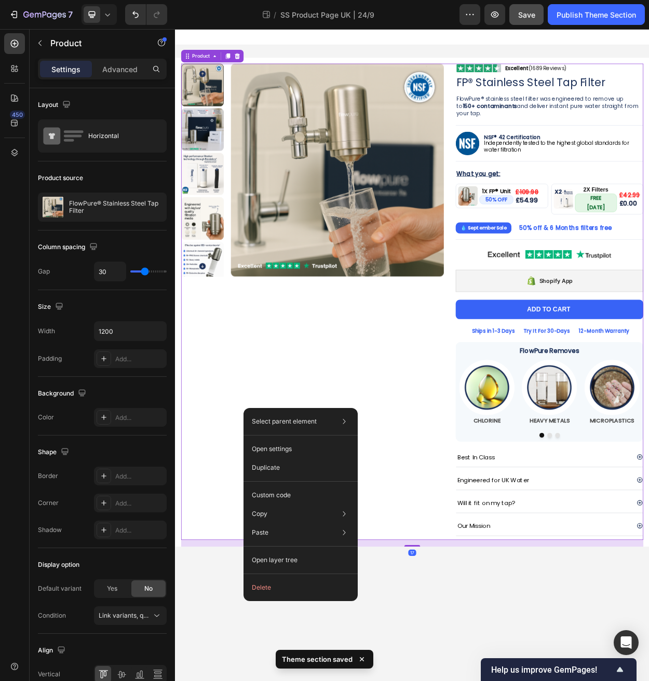
click at [319, 498] on div "Product Images" at bounding box center [355, 387] width 345 height 626
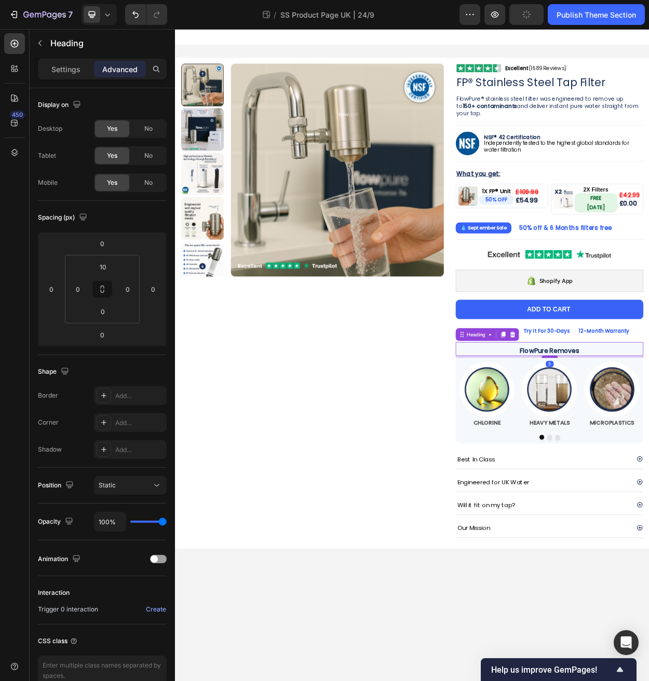
type input "5"
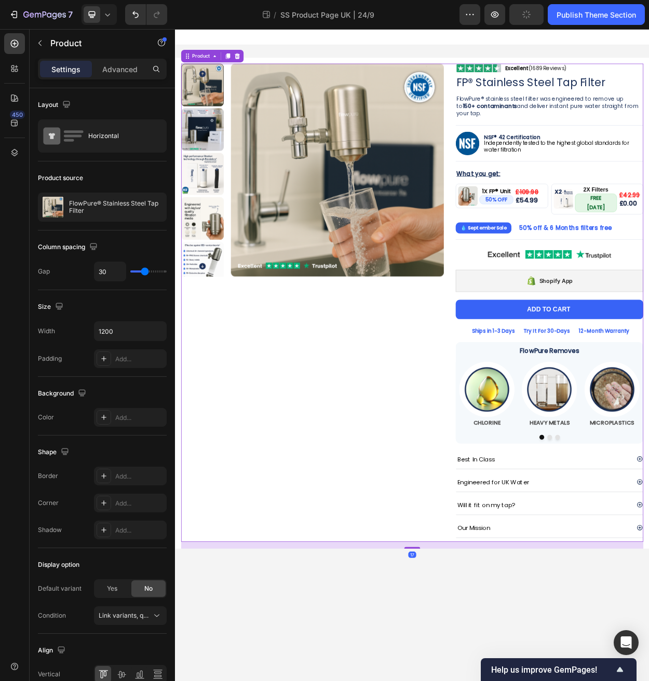
click at [328, 469] on div "Product Images" at bounding box center [355, 388] width 345 height 628
click at [106, 17] on icon at bounding box center [107, 14] width 10 height 10
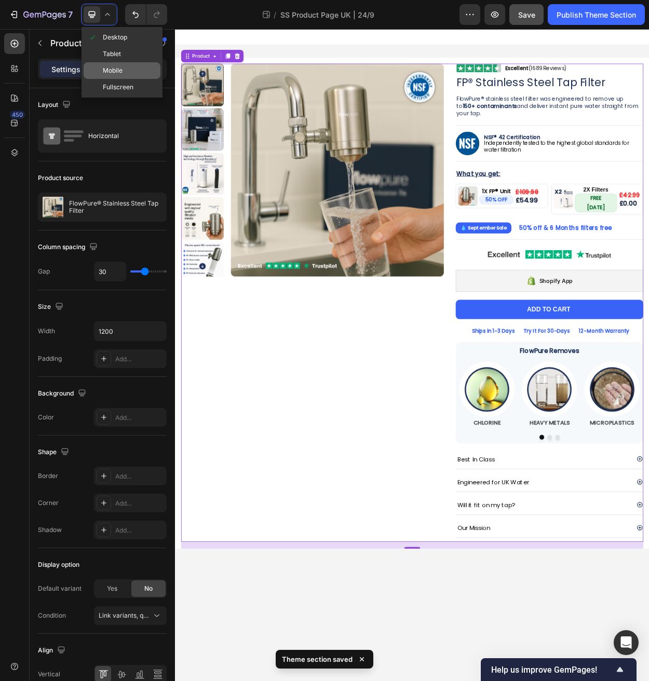
click at [113, 76] on div "Mobile" at bounding box center [122, 70] width 77 height 17
type input "0"
type input "100%"
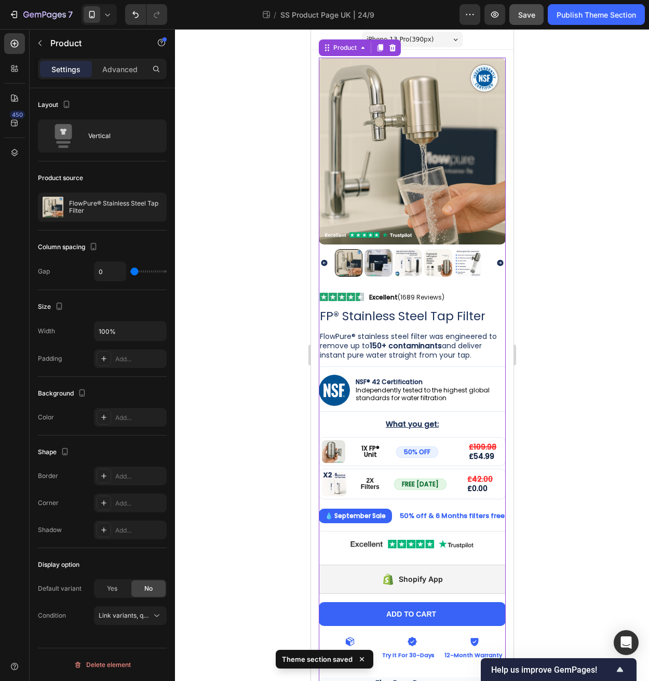
click at [536, 359] on div at bounding box center [412, 355] width 474 height 652
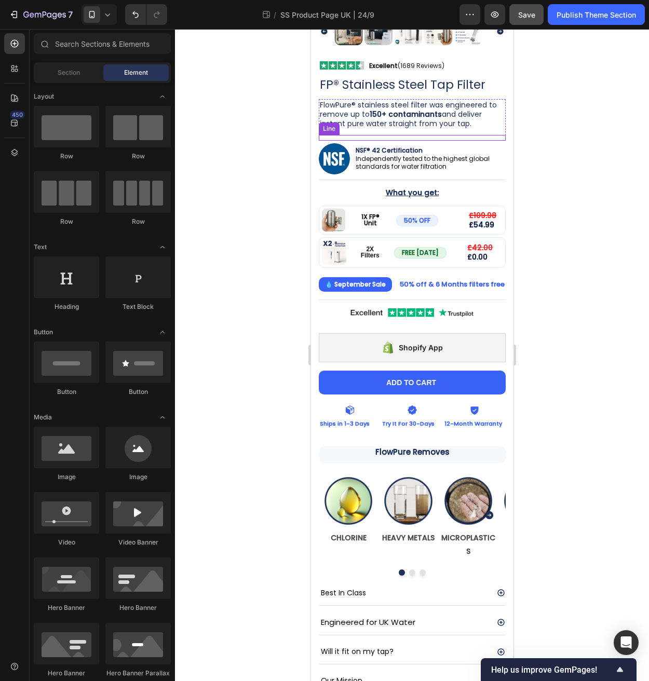
scroll to position [232, 0]
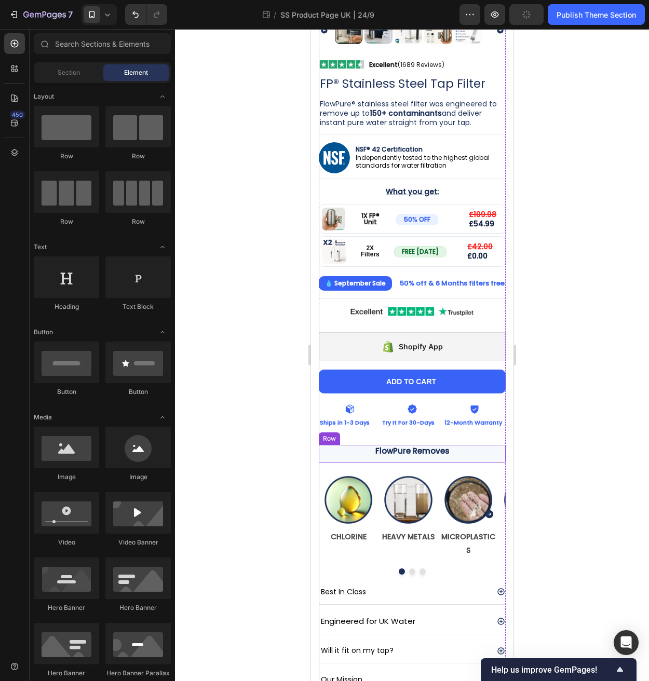
click at [457, 447] on div "FlowPure Removes Heading Image CHLORINE Text Block Image HEAVY METALS Text Bloc…" at bounding box center [411, 454] width 187 height 18
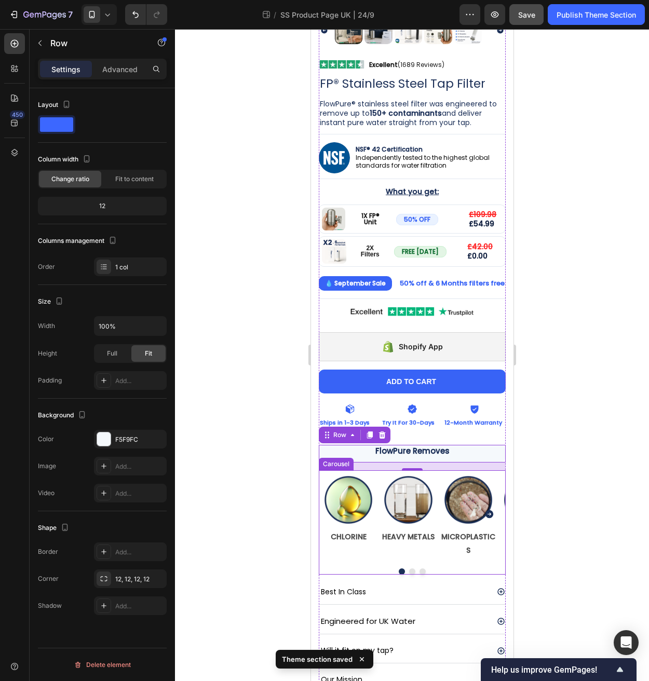
click at [440, 544] on div "Image CHLORINE Text Block Image HEAVY METALS Text Block Image MICROPLASTICS Tex…" at bounding box center [411, 522] width 187 height 104
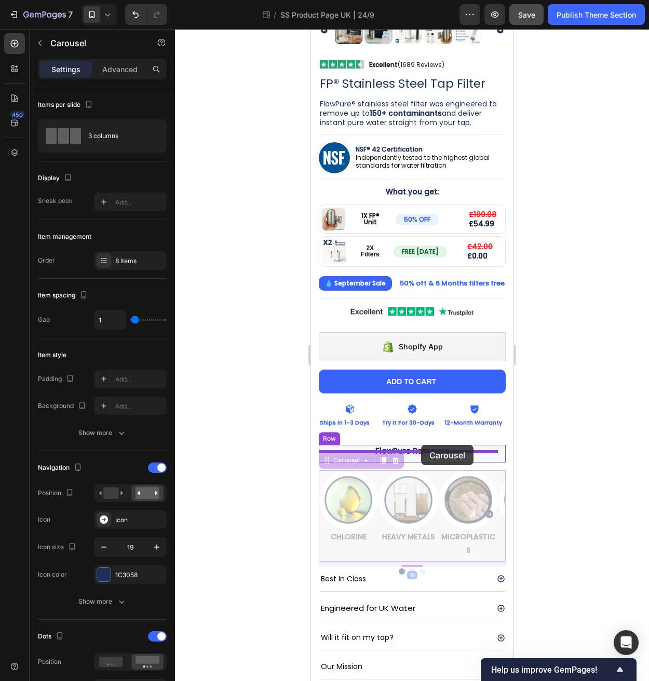
drag, startPoint x: 323, startPoint y: 454, endPoint x: 420, endPoint y: 445, distance: 97.5
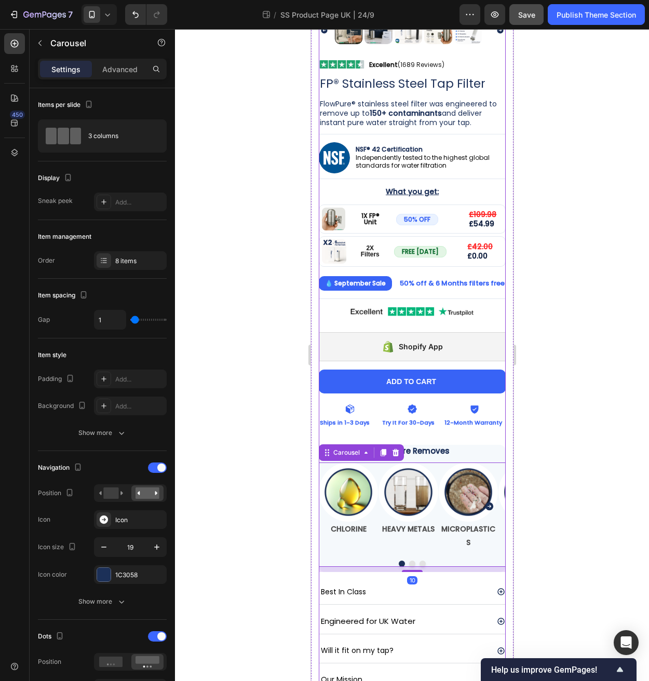
click at [496, 422] on div "Image Excellent (1689 Reviews) Heading Row Row FP® Stainless Steel Tap Filter H…" at bounding box center [411, 379] width 187 height 638
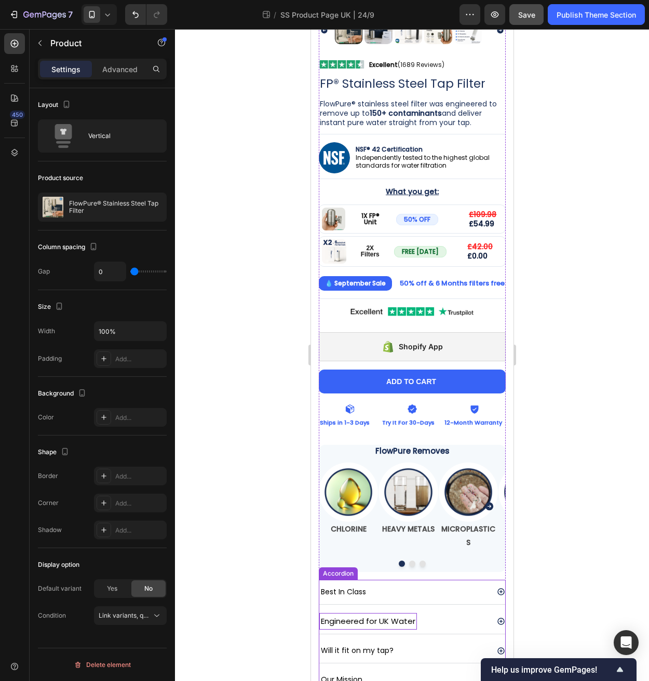
click at [336, 615] on span "Engineered for UK Water" at bounding box center [367, 620] width 94 height 11
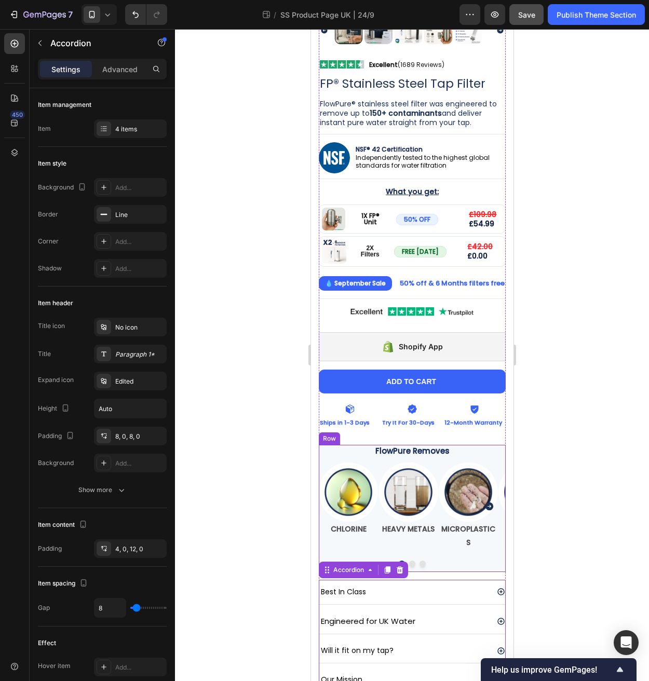
click at [323, 448] on div "FlowPure Removes Heading Image CHLORINE Text Block Image HEAVY METALS Text Bloc…" at bounding box center [411, 508] width 187 height 127
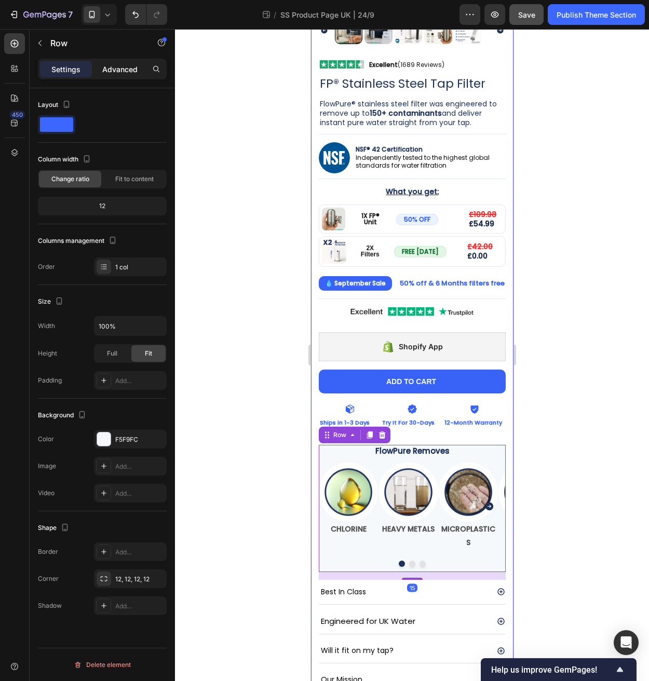
click at [127, 71] on p "Advanced" at bounding box center [119, 69] width 35 height 11
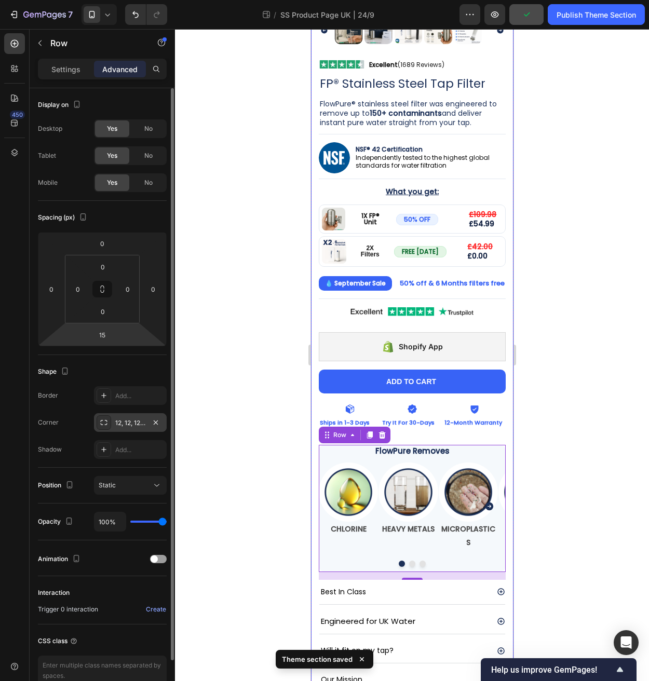
click at [138, 424] on div "12, 12, 12, 12" at bounding box center [130, 422] width 30 height 9
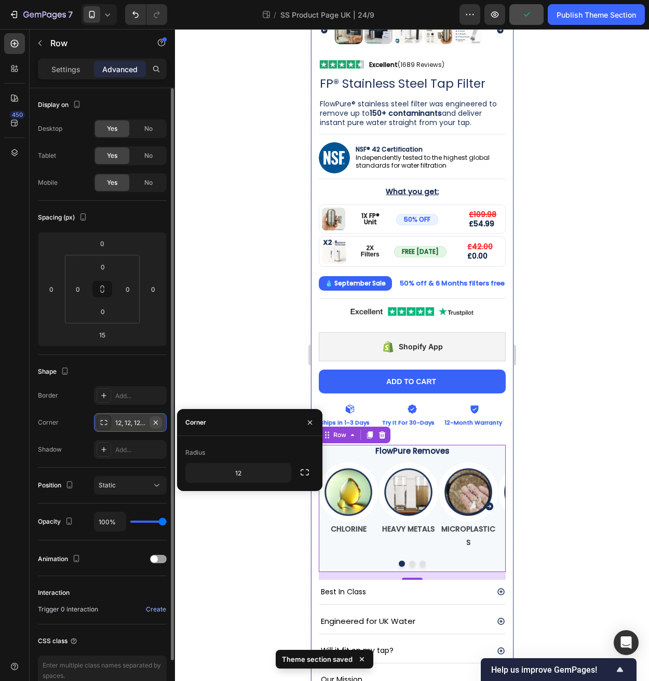
click at [159, 422] on icon "button" at bounding box center [156, 422] width 8 height 8
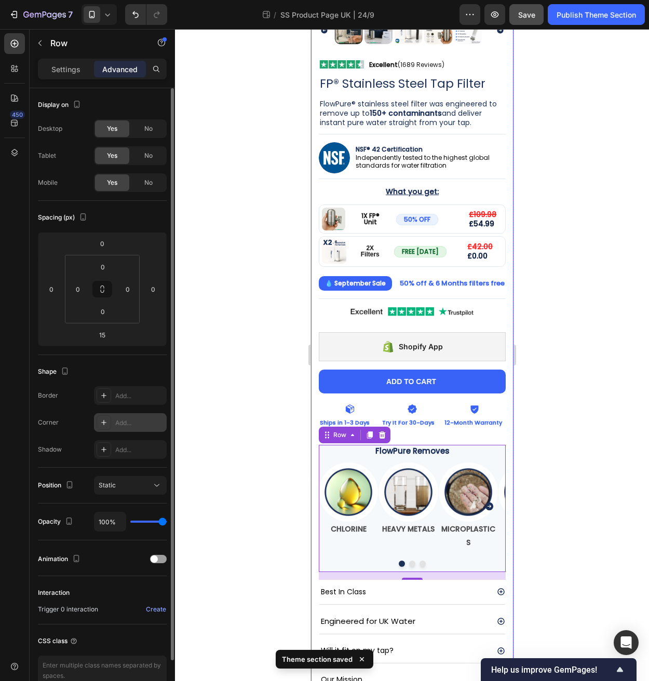
click at [220, 389] on div at bounding box center [412, 355] width 474 height 652
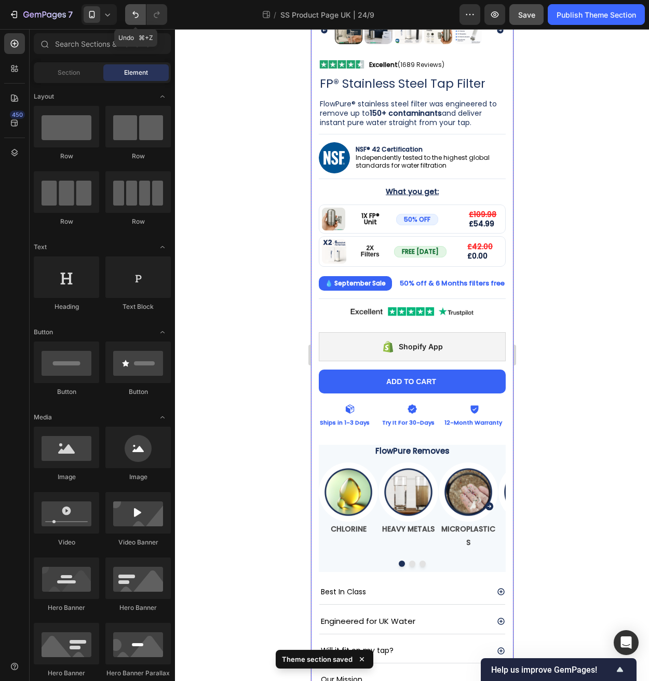
click at [133, 20] on button "Undo/Redo" at bounding box center [135, 14] width 21 height 21
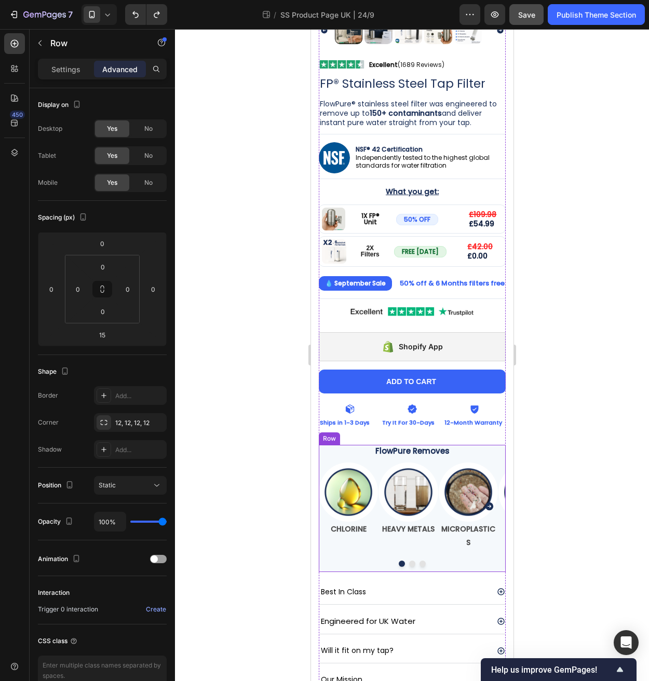
click at [326, 448] on div "FlowPure Removes Heading Image CHLORINE Text Block Image HEAVY METALS Text Bloc…" at bounding box center [411, 508] width 187 height 127
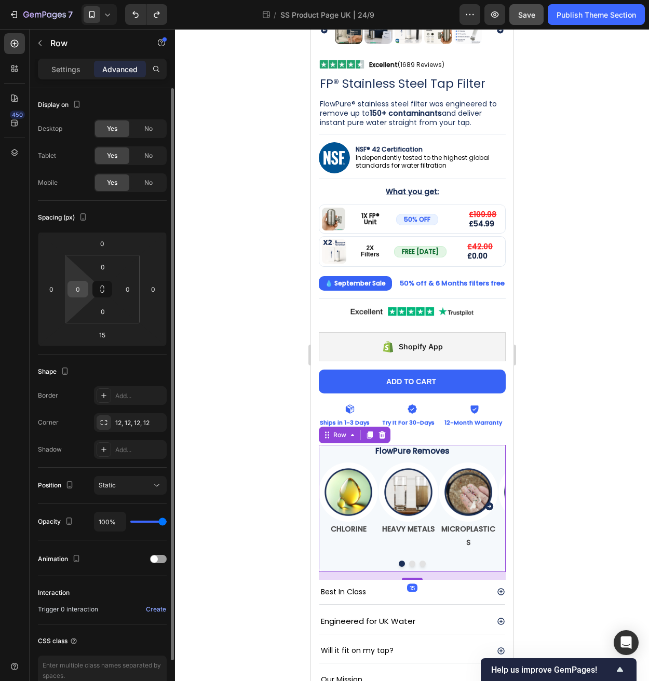
click at [77, 289] on input "0" at bounding box center [78, 289] width 16 height 16
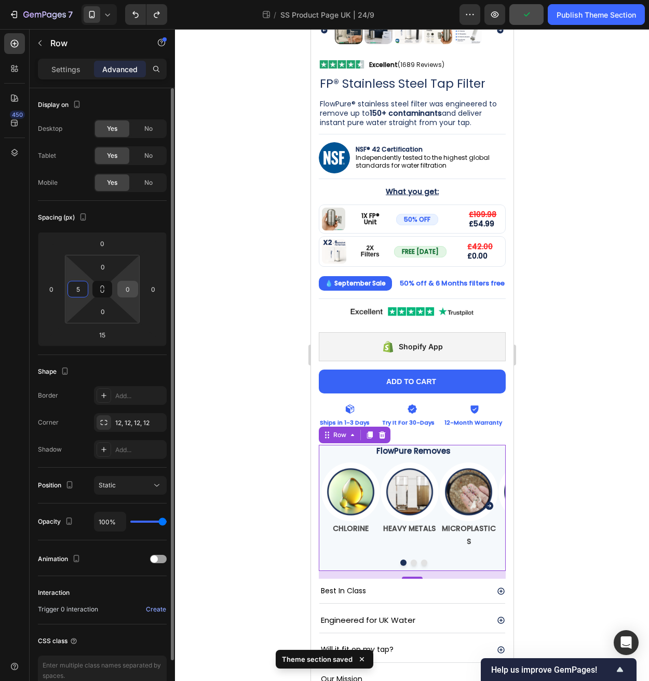
type input "5"
click at [131, 290] on input "0" at bounding box center [128, 289] width 16 height 16
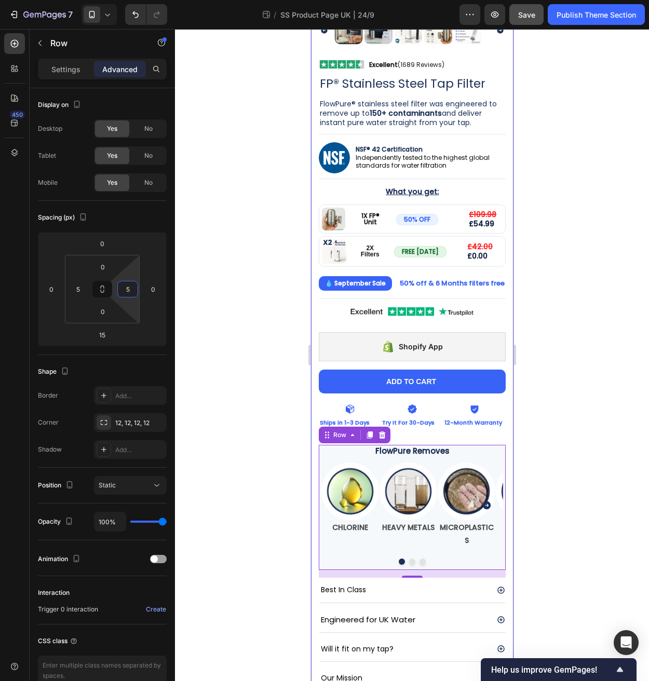
type input "5"
click at [242, 462] on div at bounding box center [412, 355] width 474 height 652
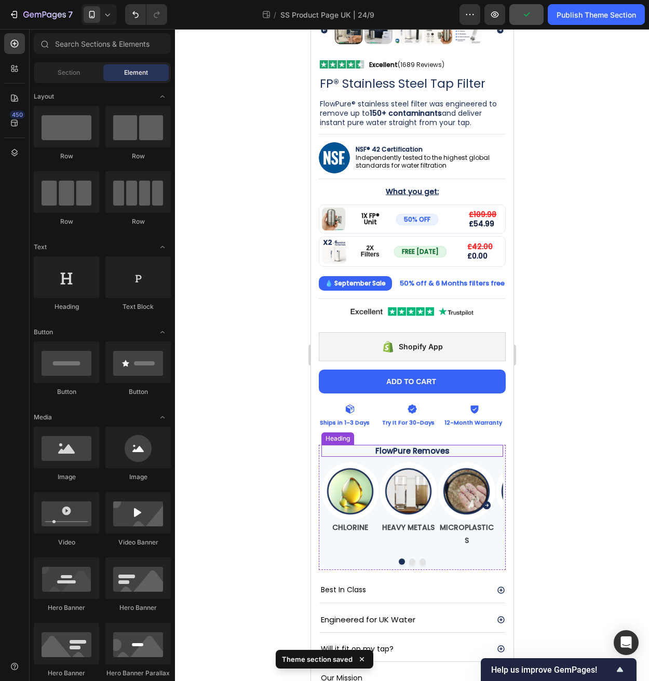
click at [459, 446] on p "FlowPure Removes" at bounding box center [412, 451] width 180 height 10
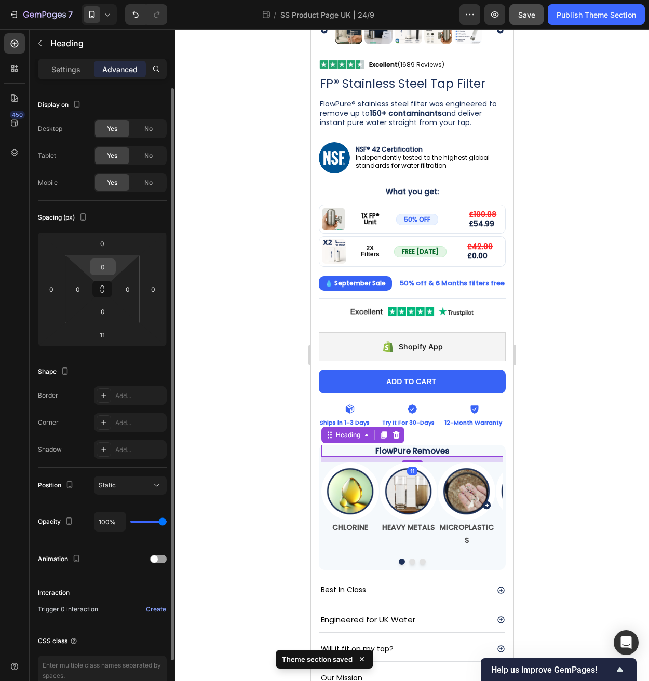
click at [108, 267] on input "0" at bounding box center [102, 267] width 21 height 16
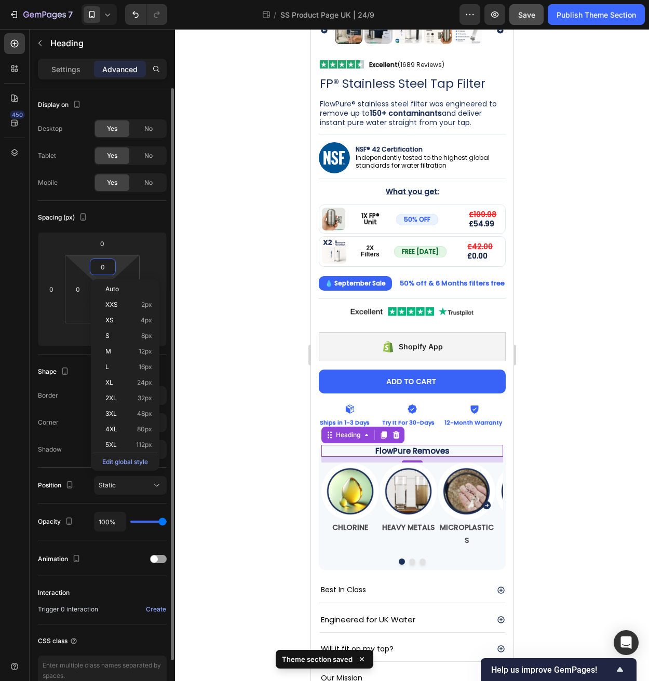
type input "5"
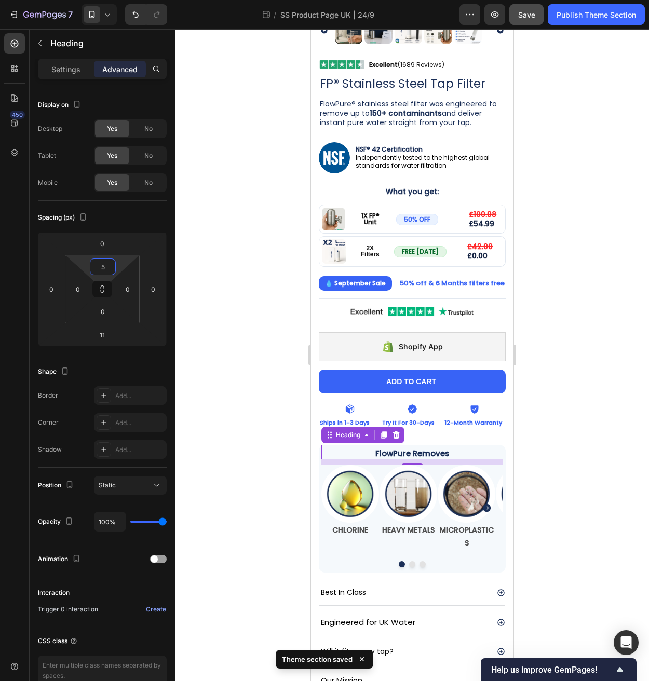
click at [204, 374] on div at bounding box center [412, 355] width 474 height 652
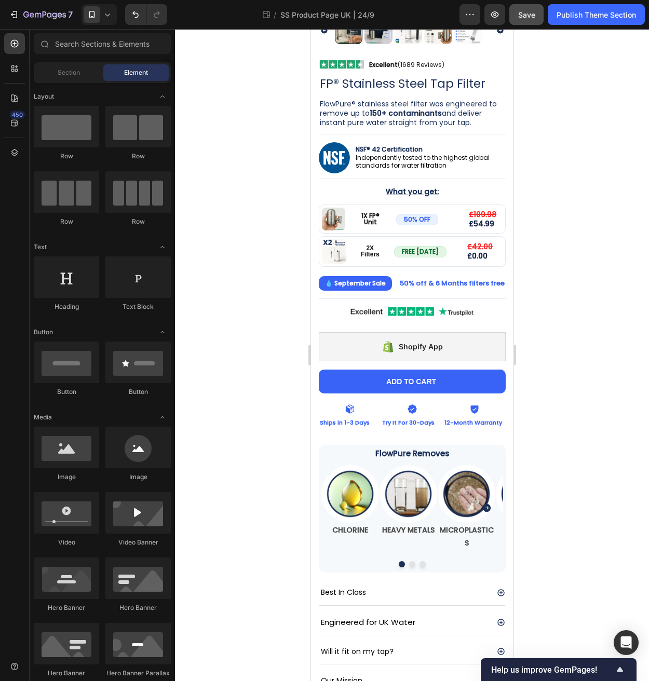
click at [525, 10] on span "Save" at bounding box center [526, 14] width 17 height 9
click at [105, 18] on icon at bounding box center [107, 14] width 10 height 10
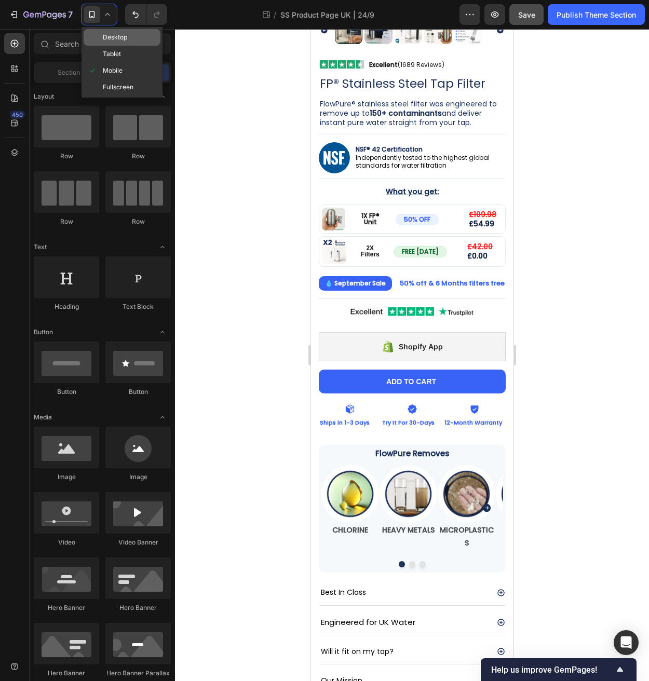
click at [120, 40] on span "Desktop" at bounding box center [115, 37] width 24 height 10
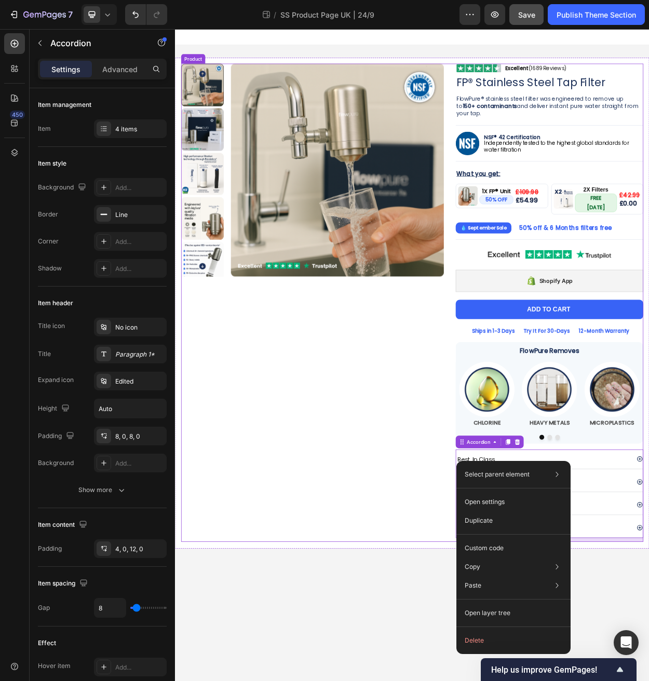
click at [485, 624] on div "Product Images" at bounding box center [355, 388] width 345 height 628
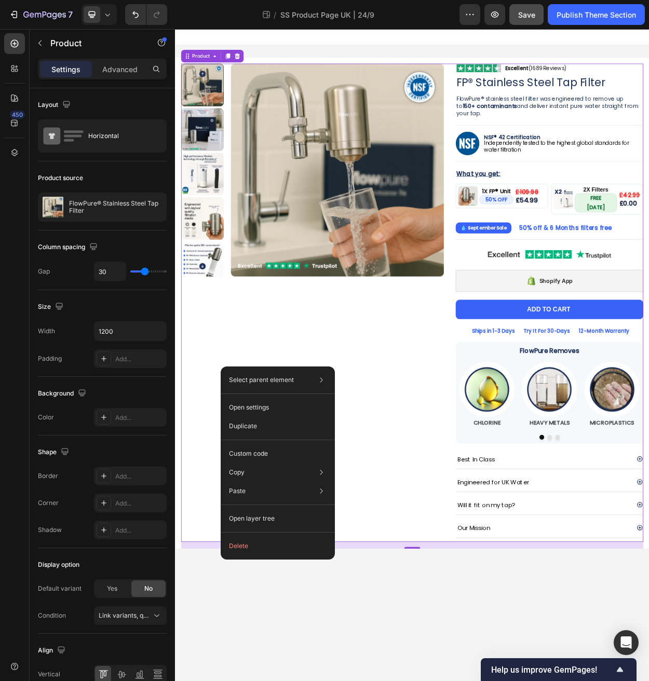
click at [424, 554] on div "Product Images" at bounding box center [355, 388] width 345 height 628
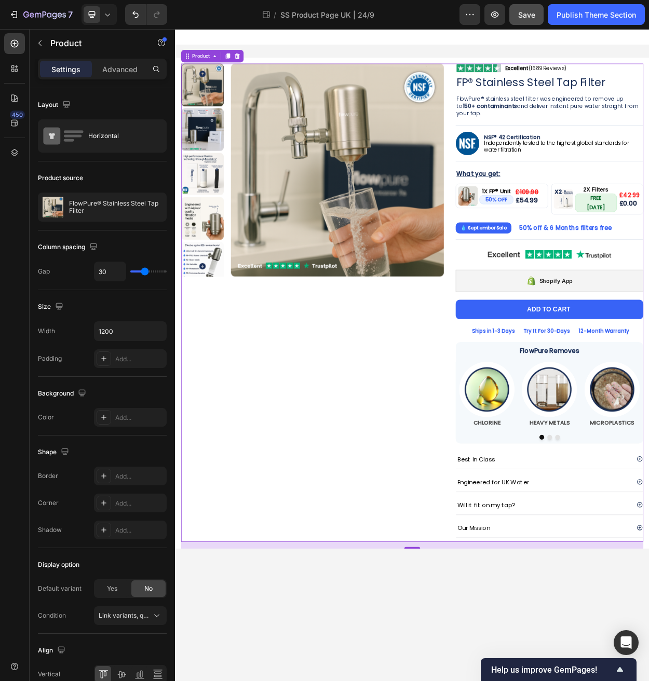
drag, startPoint x: 410, startPoint y: 558, endPoint x: 398, endPoint y: 551, distance: 14.0
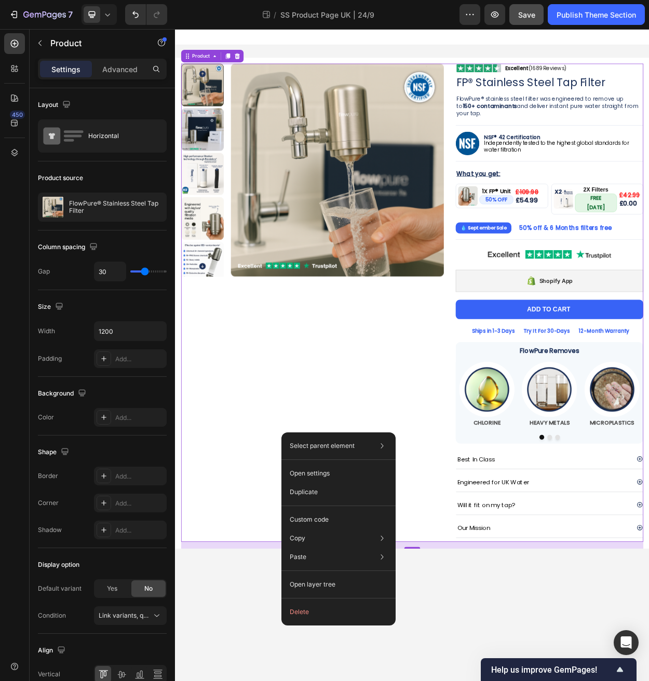
click at [370, 531] on div "Product Images" at bounding box center [355, 388] width 345 height 628
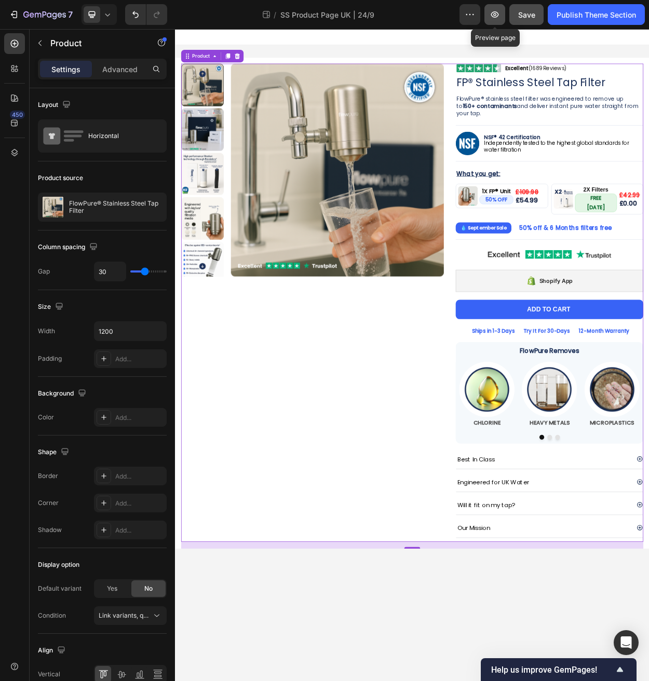
click at [491, 17] on icon "button" at bounding box center [494, 14] width 10 height 10
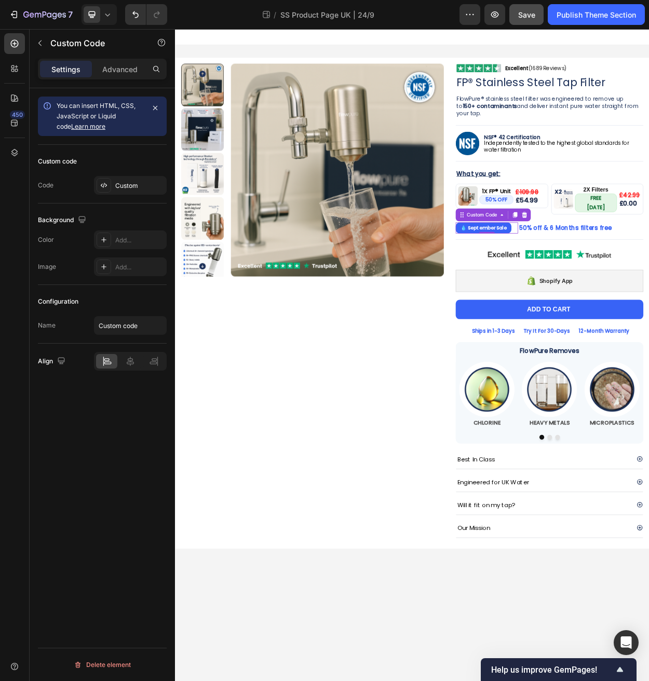
click at [617, 286] on div "💧 September Sale" at bounding box center [584, 290] width 82 height 15
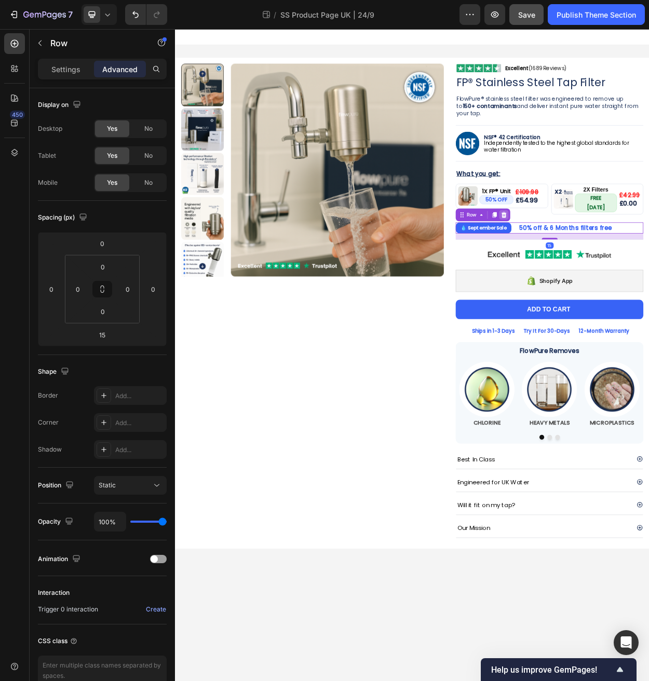
click at [608, 269] on icon at bounding box center [607, 272] width 7 height 7
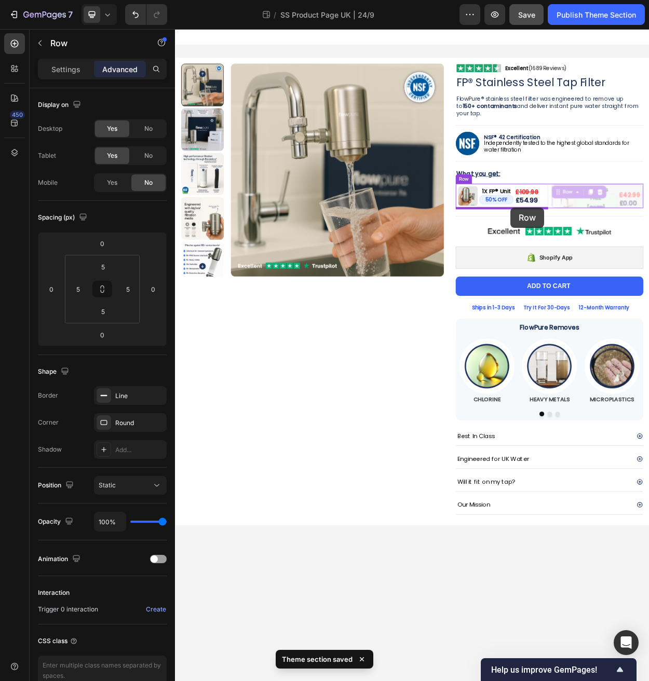
drag, startPoint x: 671, startPoint y: 239, endPoint x: 615, endPoint y: 264, distance: 60.6
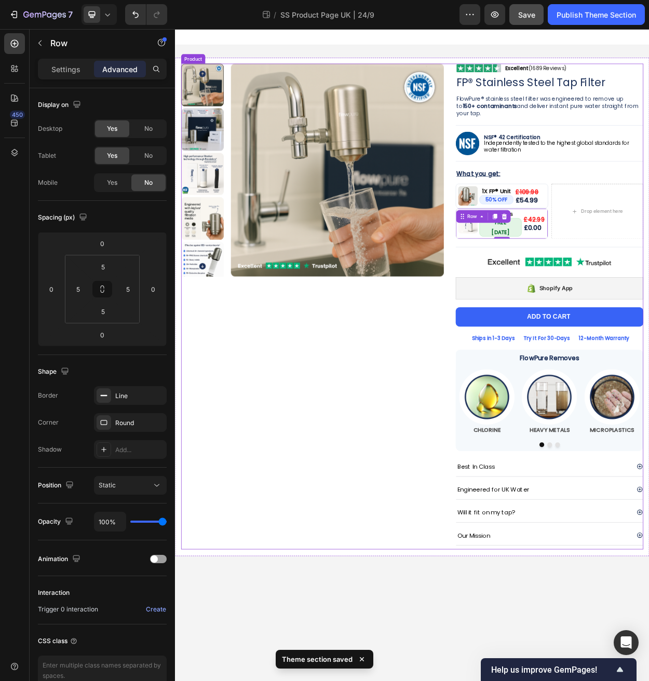
click at [476, 395] on div "Product Images" at bounding box center [355, 393] width 345 height 638
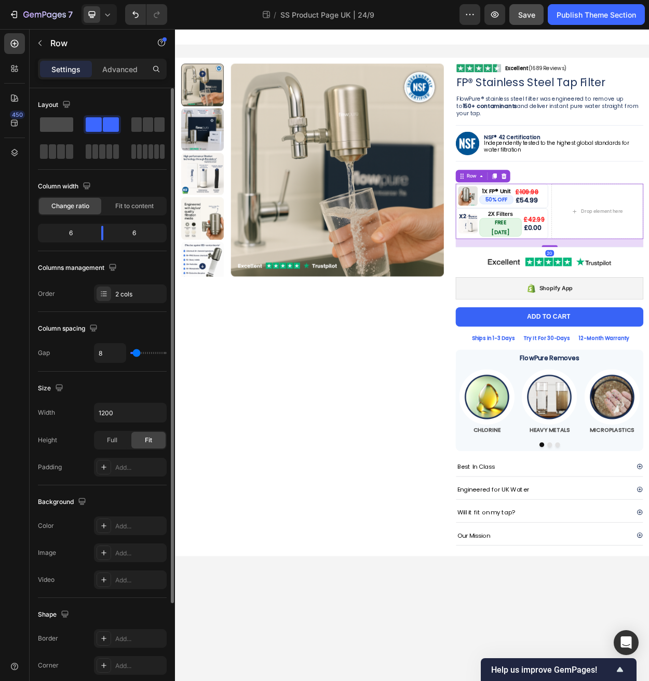
click at [47, 124] on span at bounding box center [56, 124] width 33 height 15
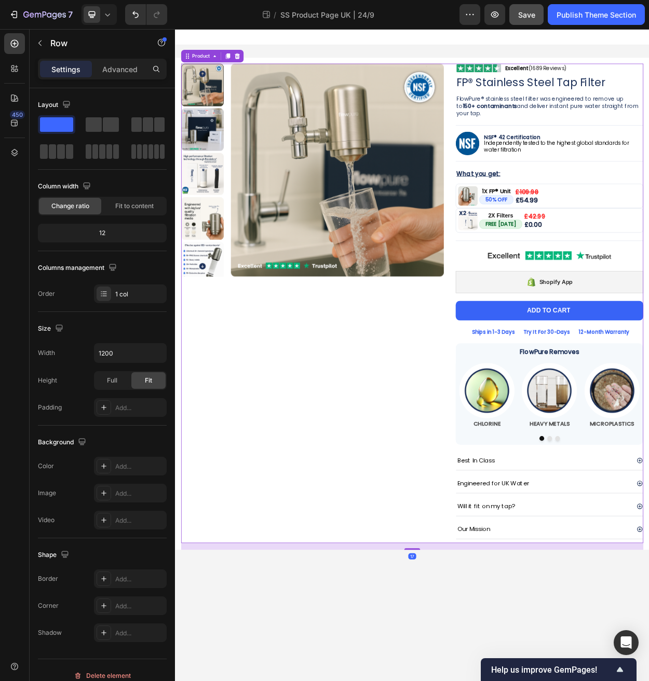
click at [285, 431] on div "Product Images" at bounding box center [355, 389] width 345 height 630
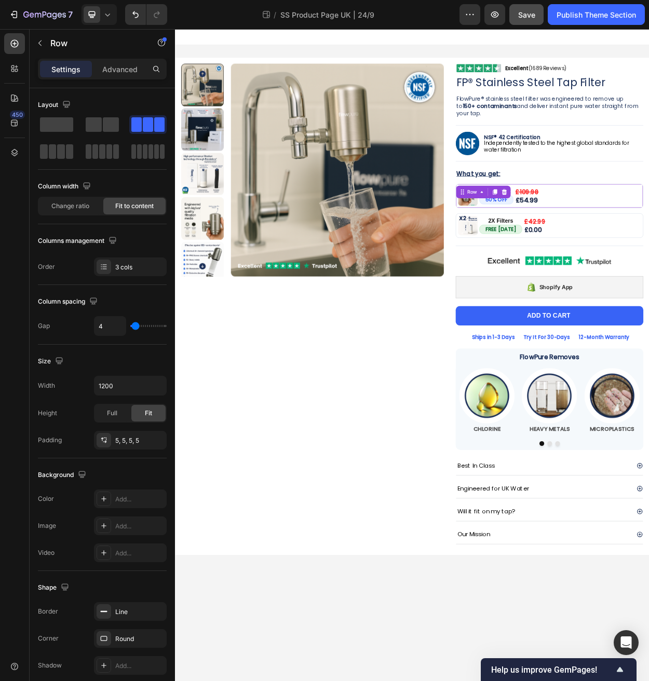
drag, startPoint x: 664, startPoint y: 262, endPoint x: 667, endPoint y: 268, distance: 7.7
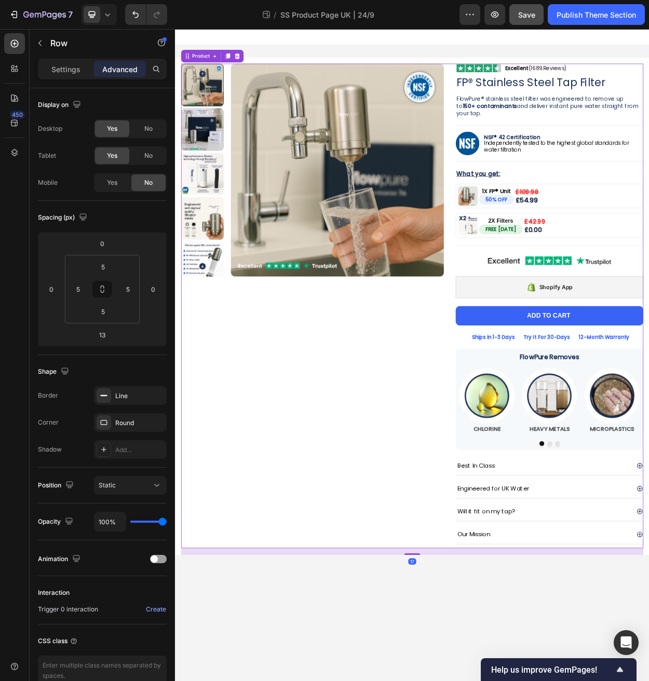
click at [414, 457] on div "Product Images" at bounding box center [355, 392] width 345 height 637
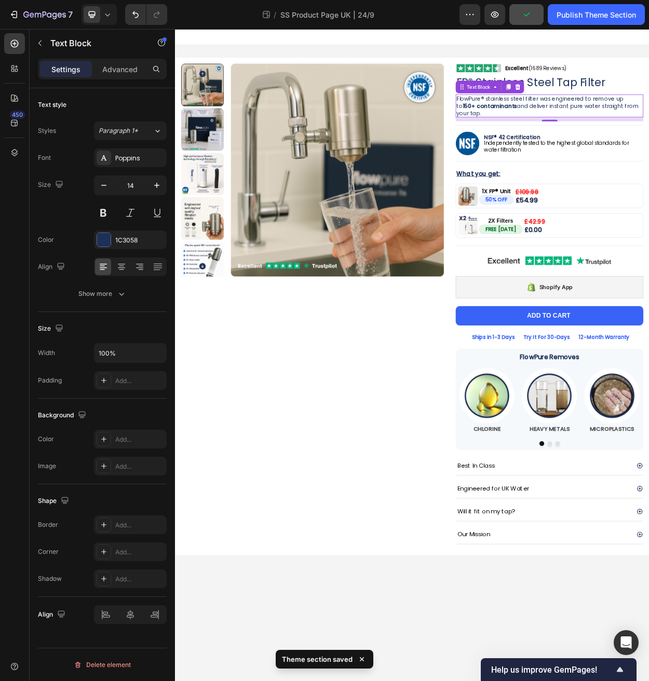
click at [623, 103] on icon at bounding box center [625, 104] width 7 height 7
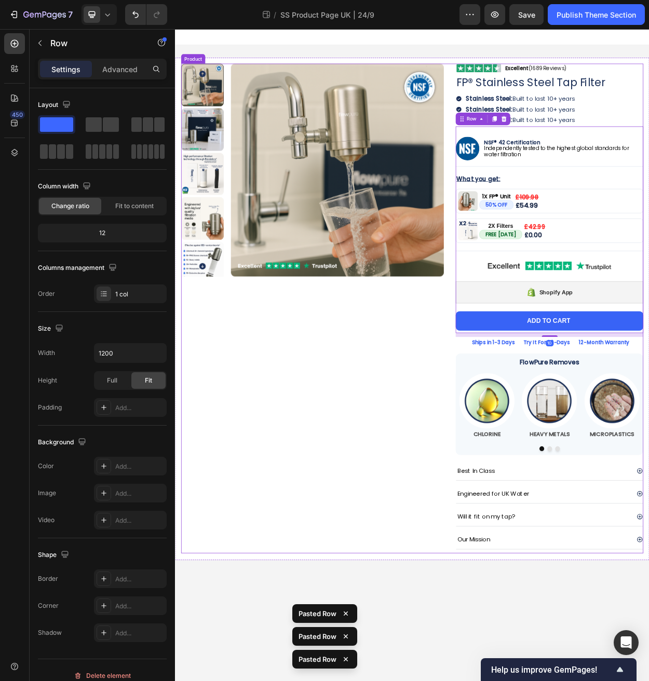
click at [426, 455] on div "Product Images" at bounding box center [355, 395] width 345 height 643
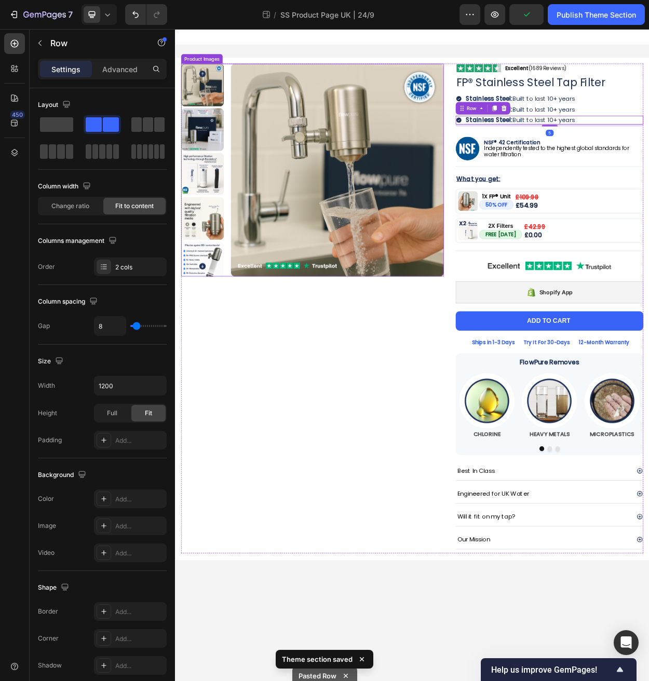
click at [435, 277] on img at bounding box center [388, 214] width 280 height 280
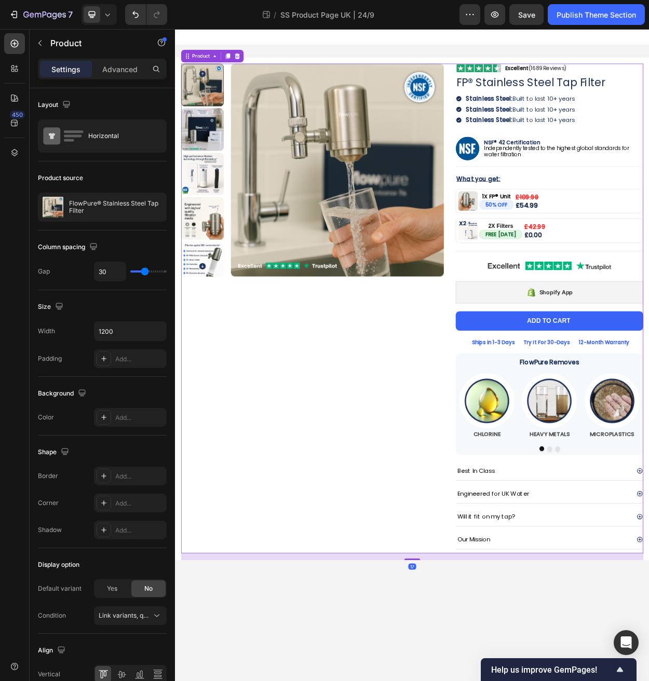
click at [423, 438] on div "Product Images" at bounding box center [355, 395] width 345 height 643
click at [429, 534] on div "Product Images" at bounding box center [355, 395] width 345 height 643
click at [416, 680] on body "Product Images Image Excellent (1689 Reviews) Heading Row Row FP® Stainless Ste…" at bounding box center [486, 457] width 623 height 857
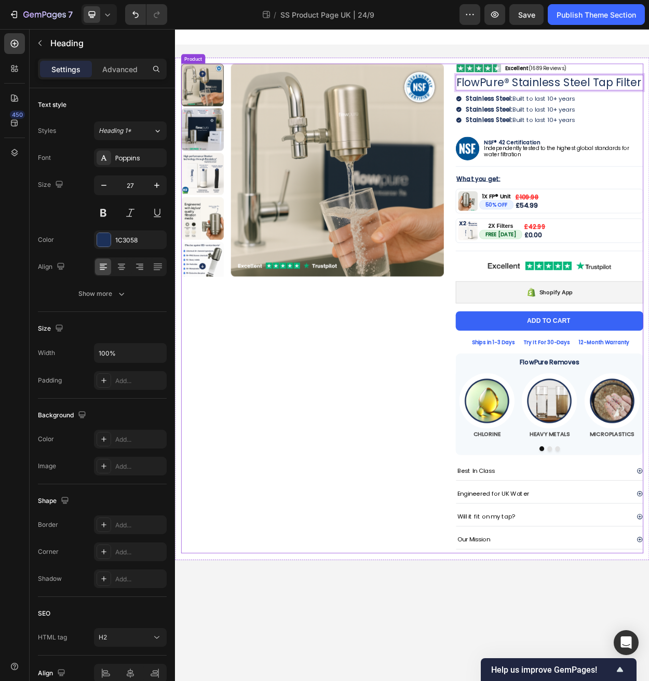
click at [306, 511] on div "Product Images" at bounding box center [355, 395] width 345 height 643
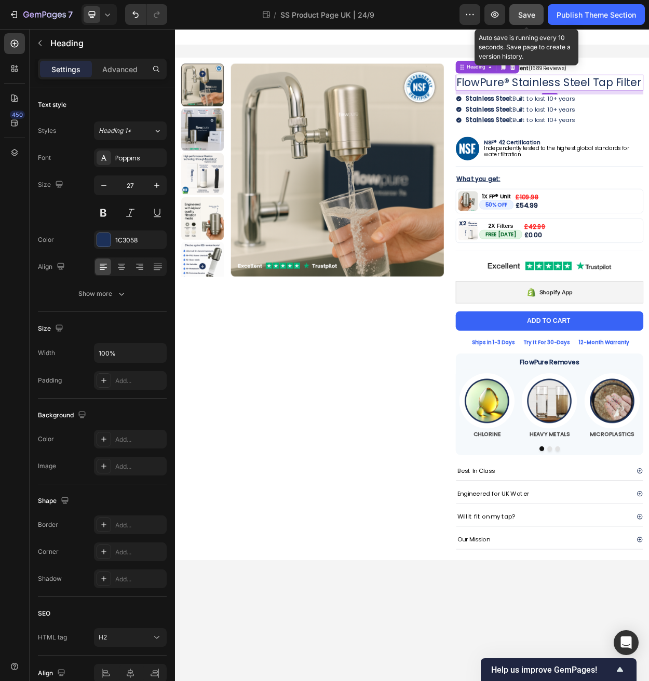
click at [527, 12] on span "Save" at bounding box center [526, 14] width 17 height 9
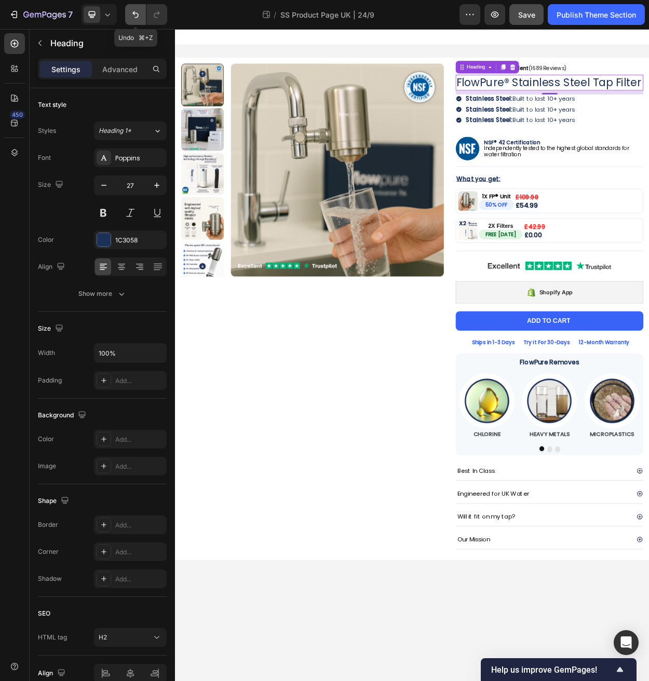
click at [134, 13] on icon "Undo/Redo" at bounding box center [135, 14] width 6 height 7
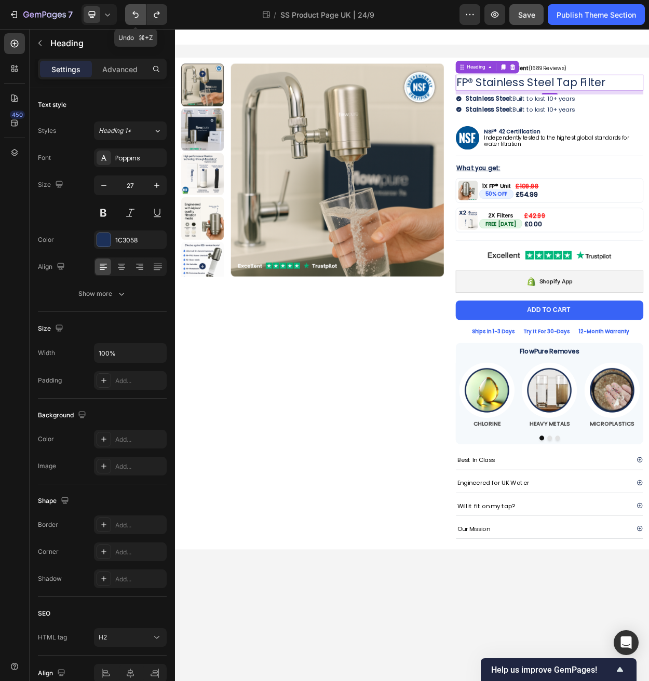
click at [134, 13] on icon "Undo/Redo" at bounding box center [135, 14] width 6 height 7
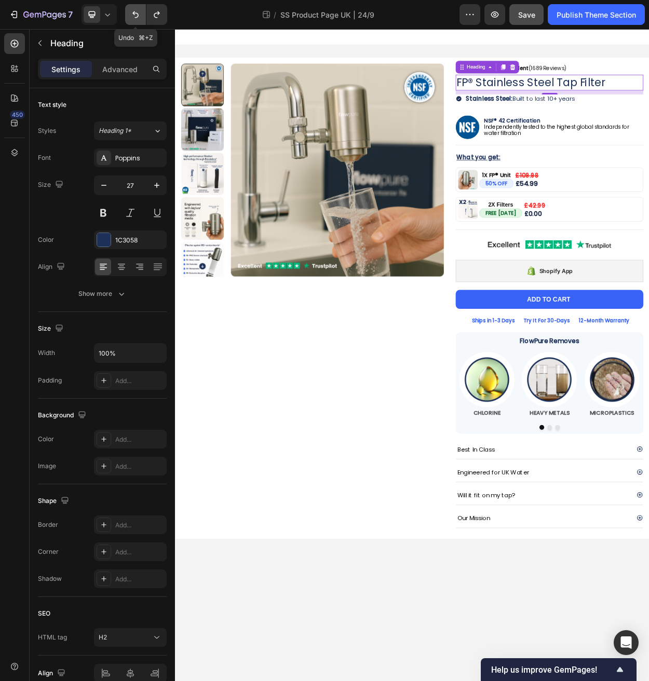
click at [134, 13] on icon "Undo/Redo" at bounding box center [135, 14] width 6 height 7
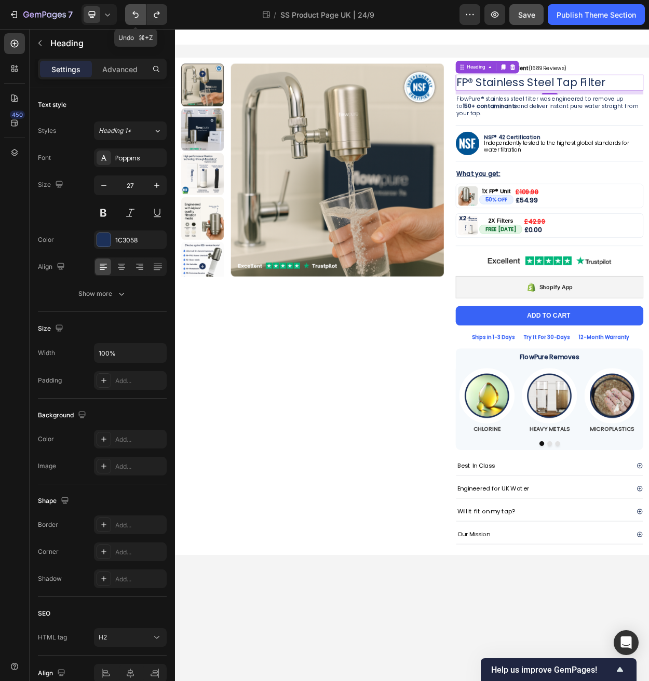
click at [134, 13] on icon "Undo/Redo" at bounding box center [135, 14] width 6 height 7
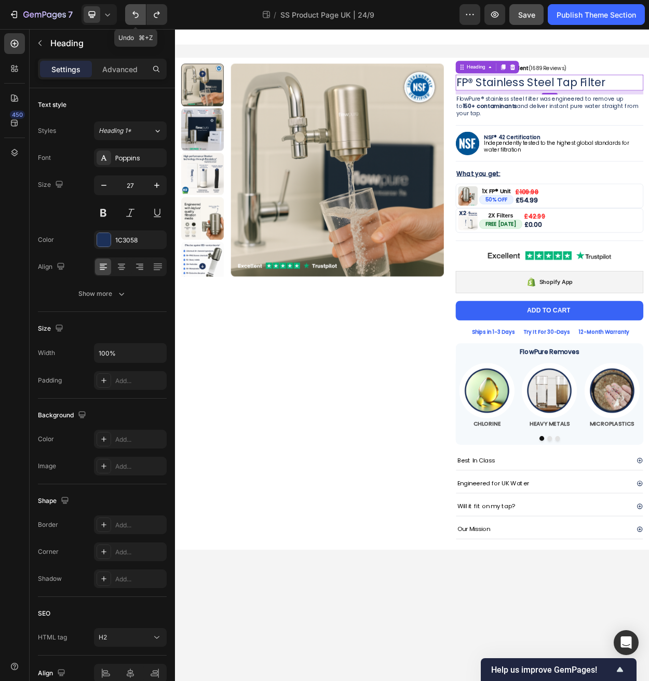
click at [134, 13] on icon "Undo/Redo" at bounding box center [135, 14] width 6 height 7
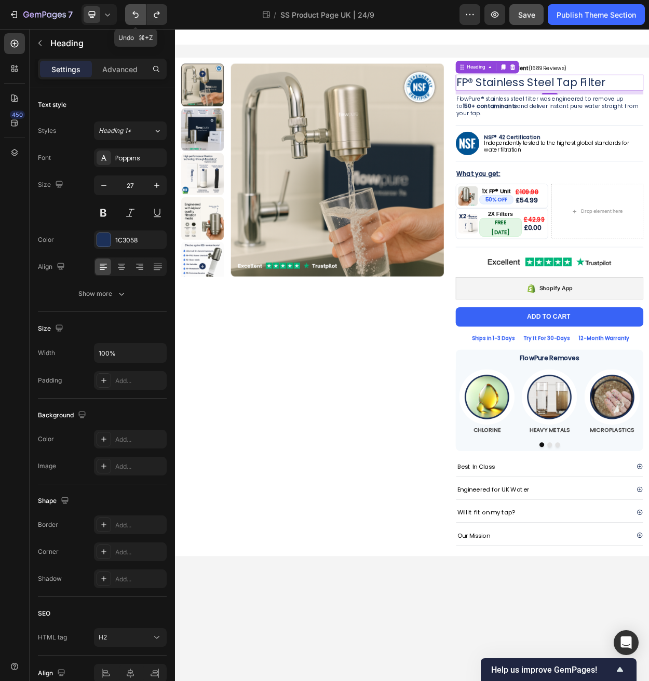
click at [134, 13] on icon "Undo/Redo" at bounding box center [135, 14] width 6 height 7
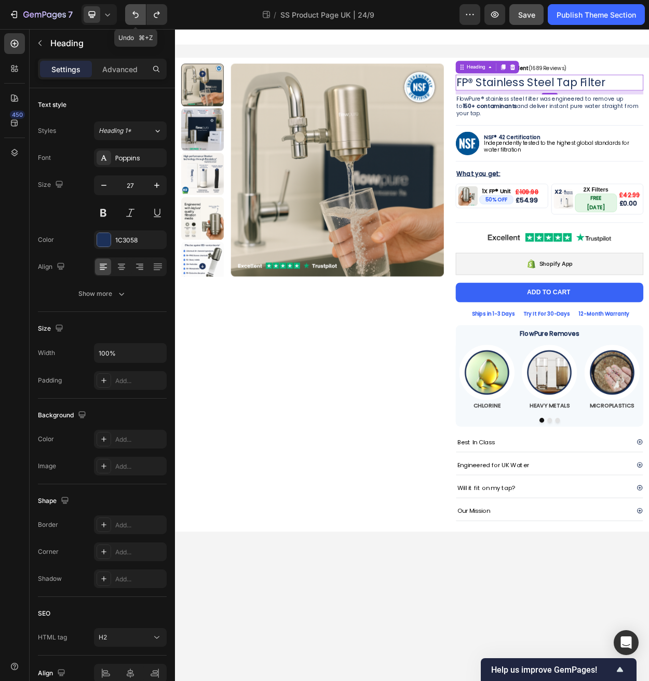
click at [134, 13] on icon "Undo/Redo" at bounding box center [135, 14] width 6 height 7
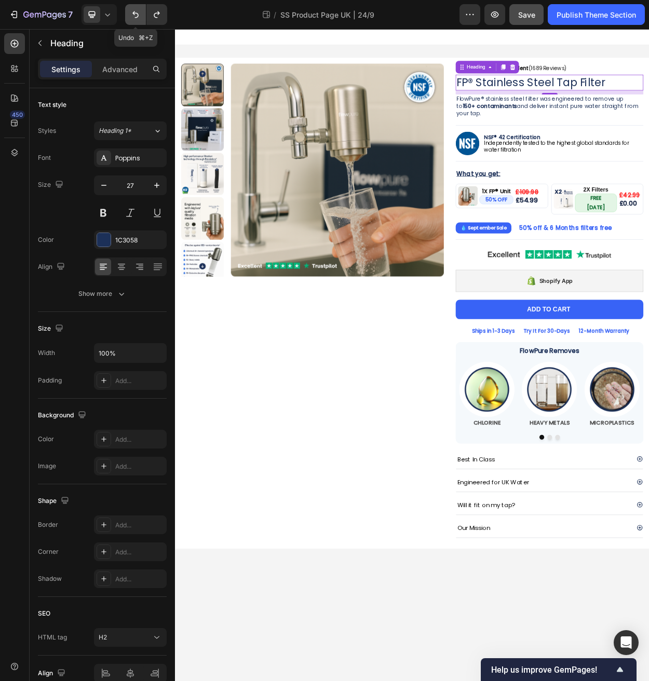
click at [134, 13] on icon "Undo/Redo" at bounding box center [135, 14] width 6 height 7
click at [160, 19] on icon "Undo/Redo" at bounding box center [157, 14] width 10 height 10
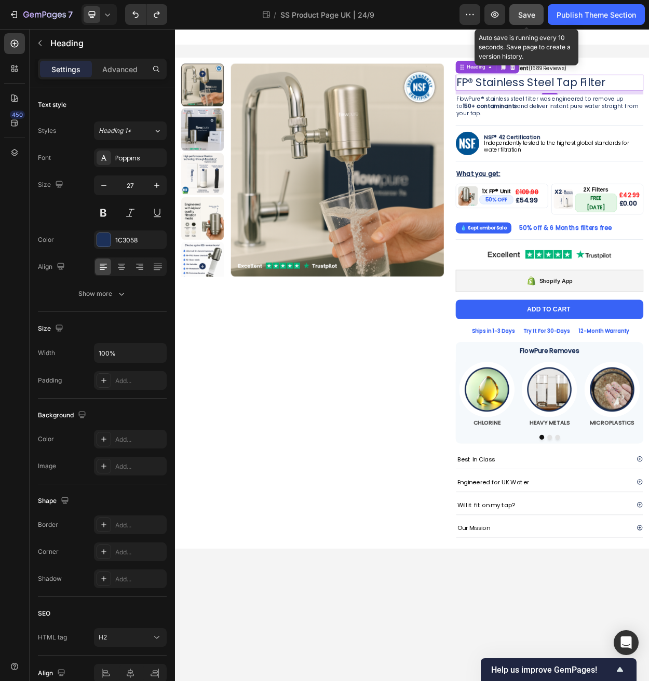
click at [530, 18] on span "Save" at bounding box center [526, 14] width 17 height 9
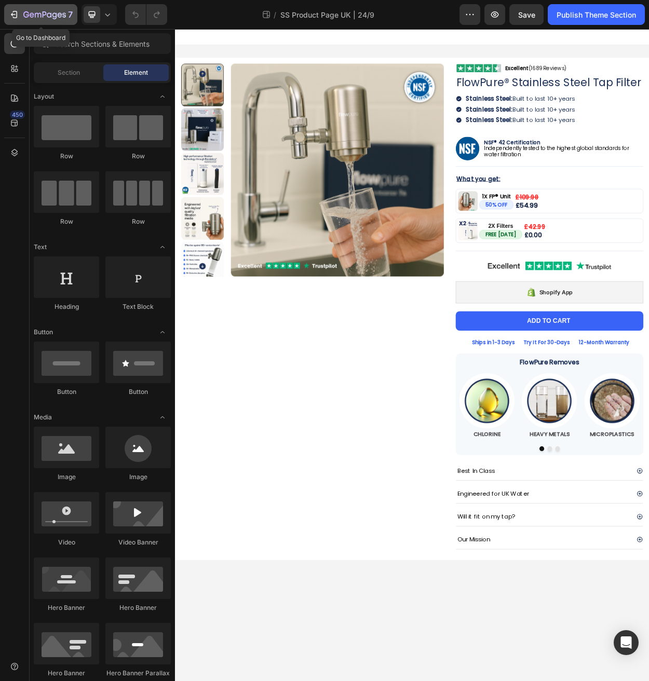
click at [20, 16] on div "7" at bounding box center [41, 14] width 64 height 12
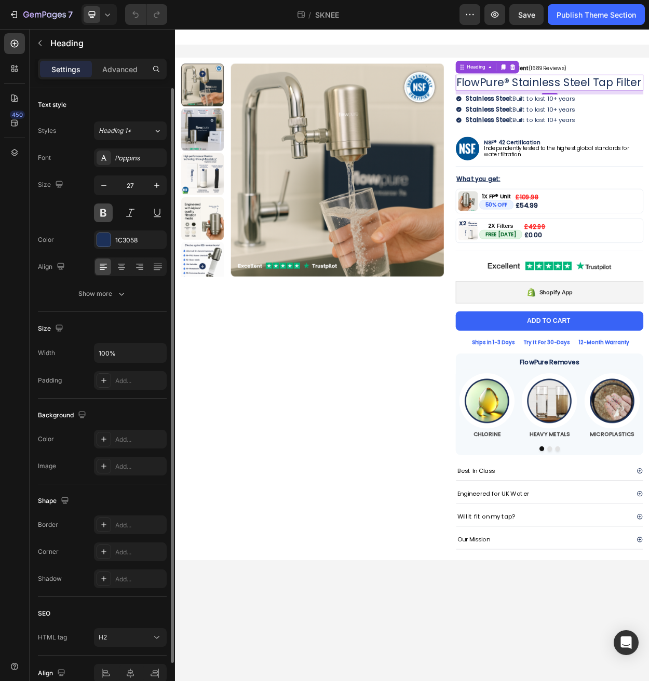
click at [106, 211] on button at bounding box center [103, 212] width 19 height 19
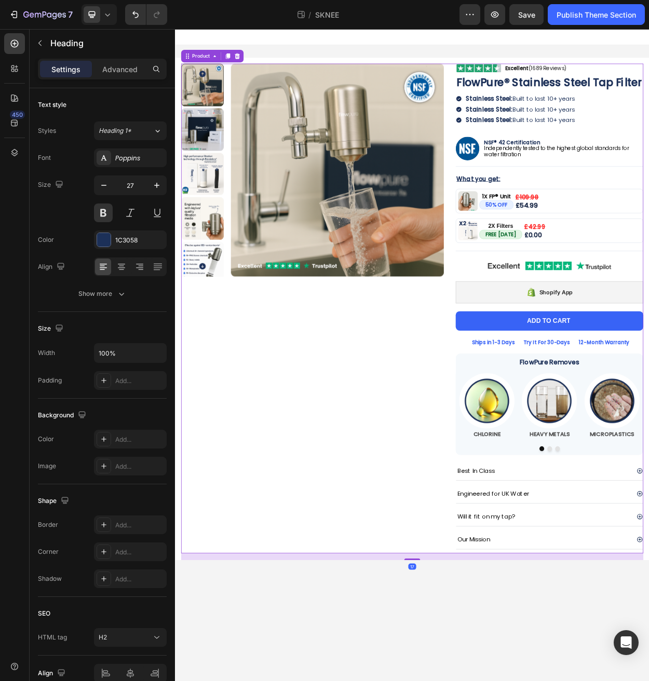
click at [319, 549] on div "Product Images" at bounding box center [355, 395] width 345 height 643
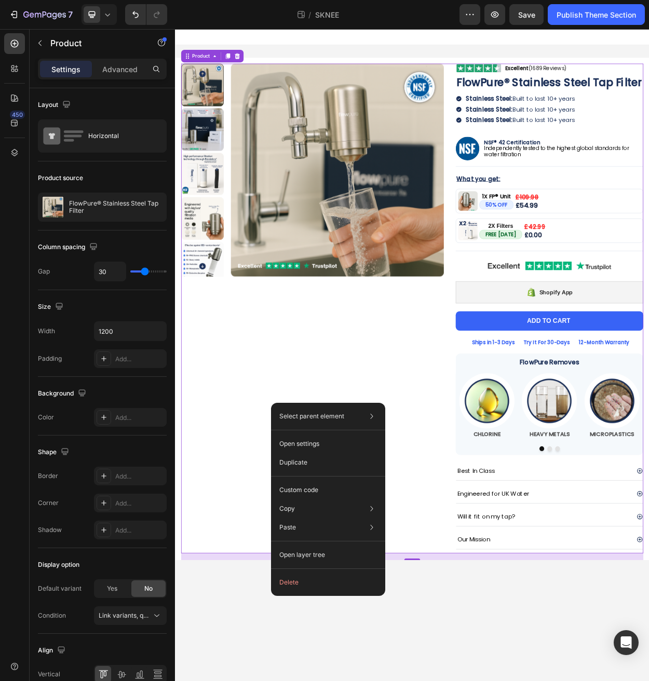
click at [323, 496] on div "Product Images" at bounding box center [355, 395] width 345 height 643
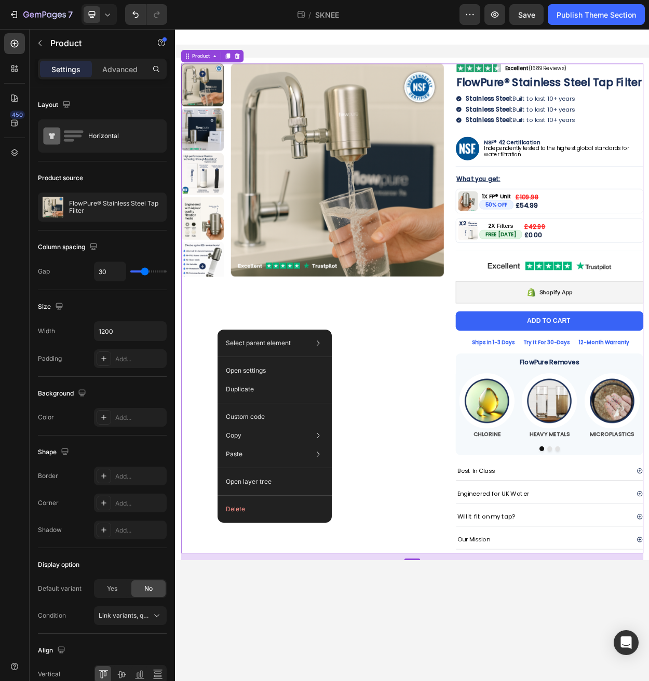
click at [291, 387] on div "Product Images" at bounding box center [355, 395] width 345 height 643
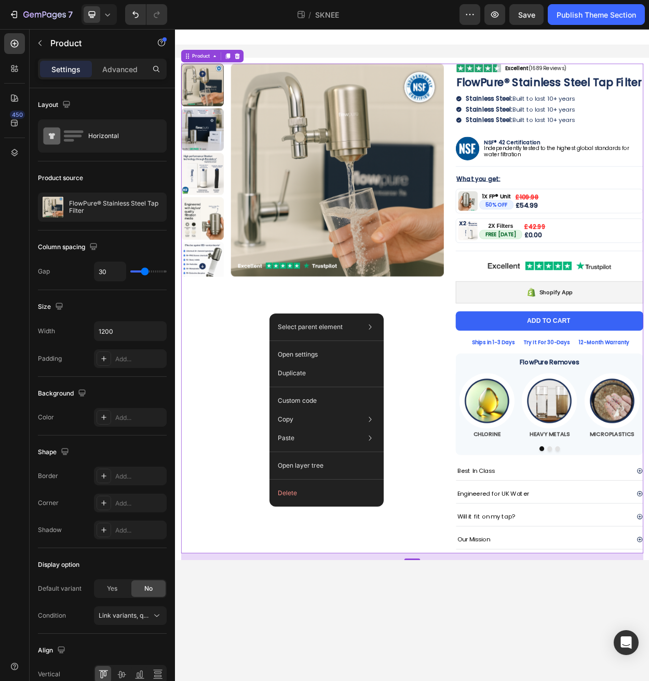
click at [186, 550] on div "Product Images" at bounding box center [355, 395] width 345 height 643
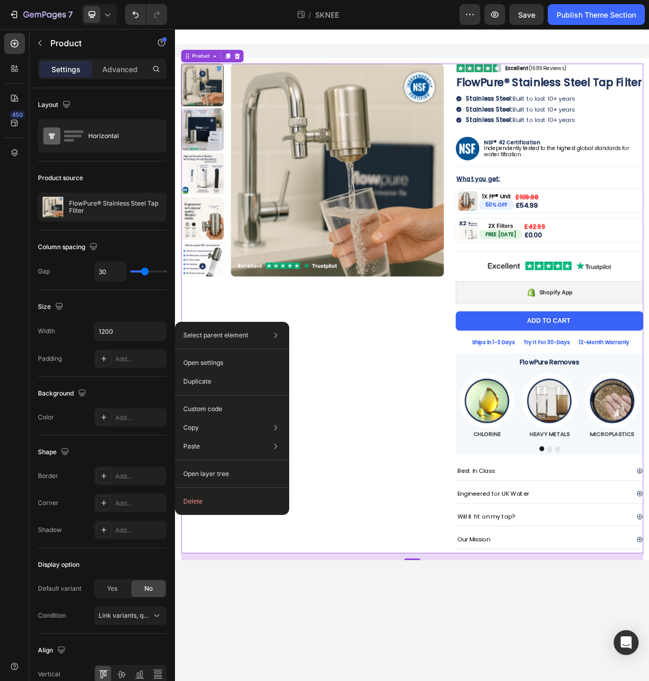
click at [276, 358] on div "Product Images" at bounding box center [355, 395] width 345 height 643
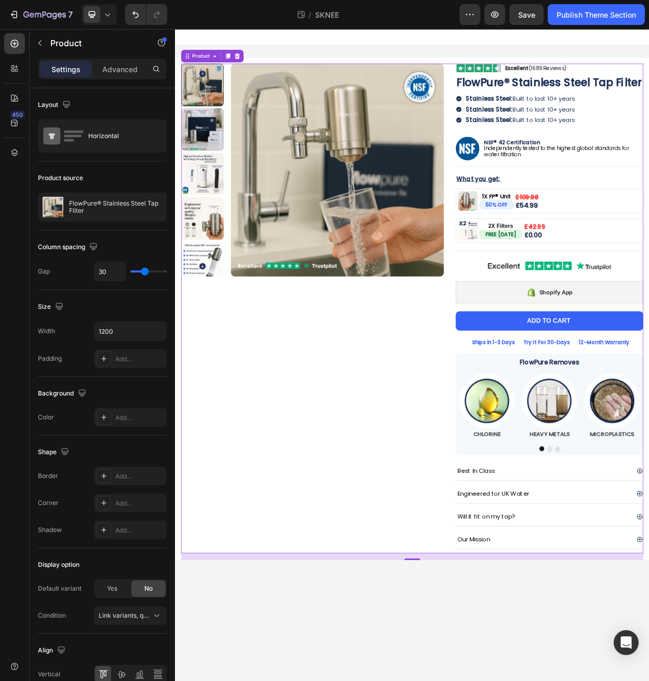
click at [342, 433] on div "Product Images" at bounding box center [355, 395] width 345 height 643
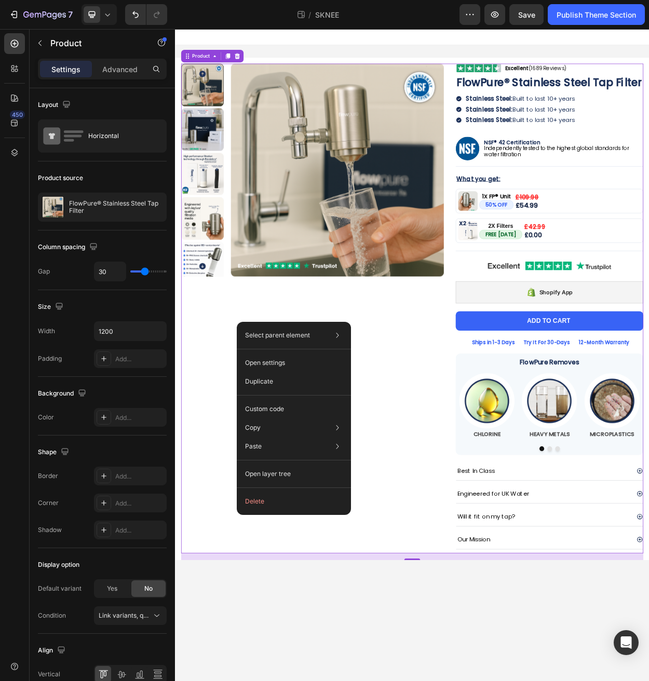
click at [269, 409] on div "Product Images" at bounding box center [355, 395] width 345 height 643
